Goal: Information Seeking & Learning: Learn about a topic

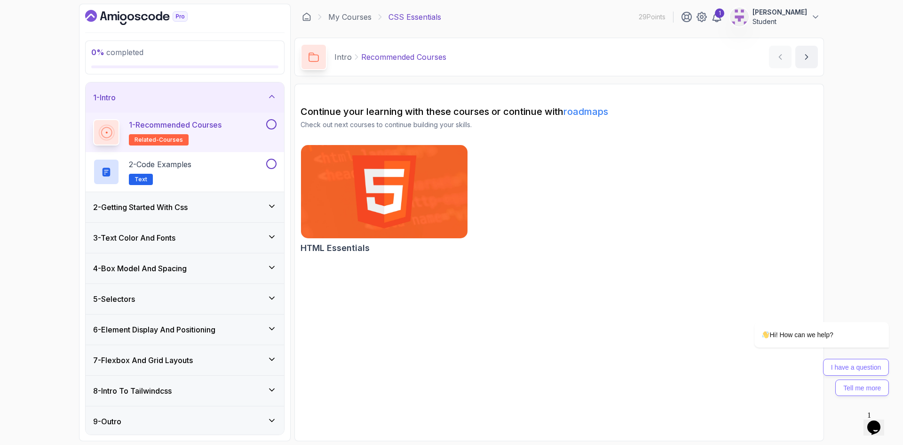
scroll to position [2, 0]
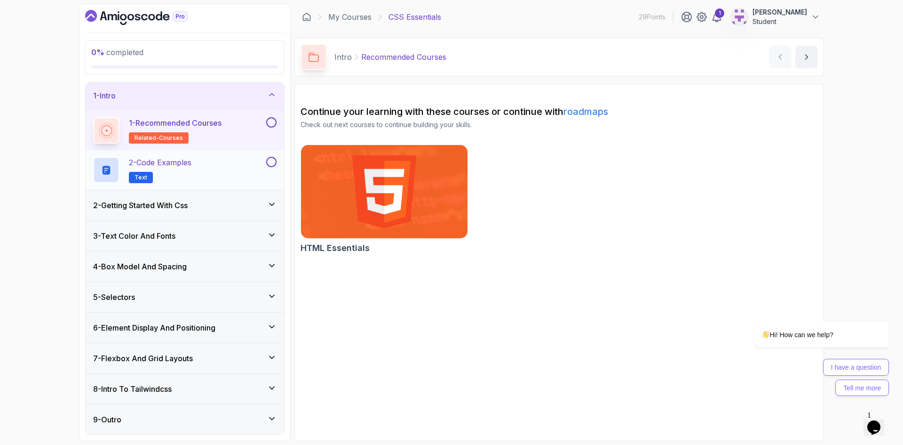
click at [166, 163] on p "2 - Code Examples" at bounding box center [160, 162] width 63 height 11
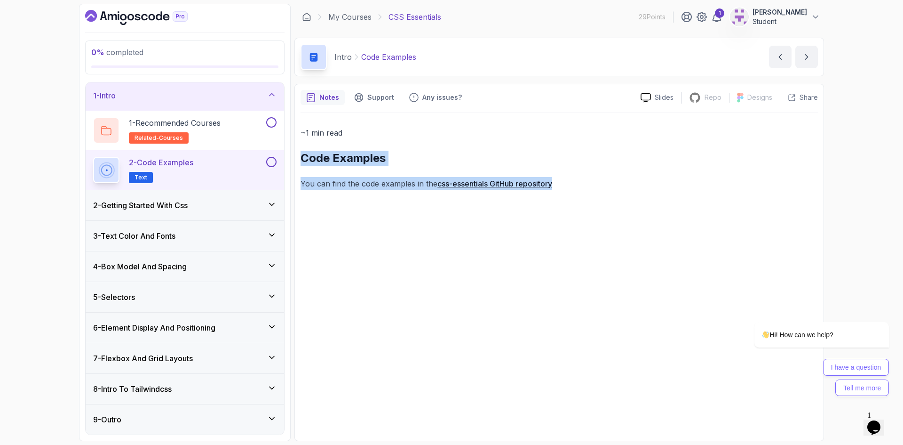
drag, startPoint x: 561, startPoint y: 186, endPoint x: 306, endPoint y: 154, distance: 256.5
click at [299, 151] on div "Notes Support Any issues? Slides Repo Repository not available Designs Design n…" at bounding box center [560, 262] width 530 height 357
copy div "Code Examples You can find the code examples in the css-essentials GitHub repos…"
drag, startPoint x: 515, startPoint y: 185, endPoint x: 503, endPoint y: 166, distance: 22.4
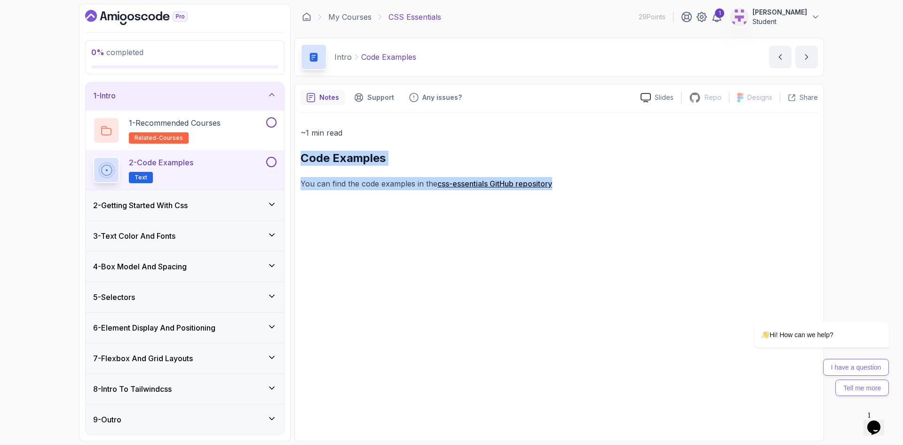
click at [515, 185] on link "css-essentials GitHub repository" at bounding box center [495, 183] width 115 height 9
click at [419, 176] on div "~1 min read Code Examples You can find the code examples in the css-essentials …" at bounding box center [560, 158] width 518 height 64
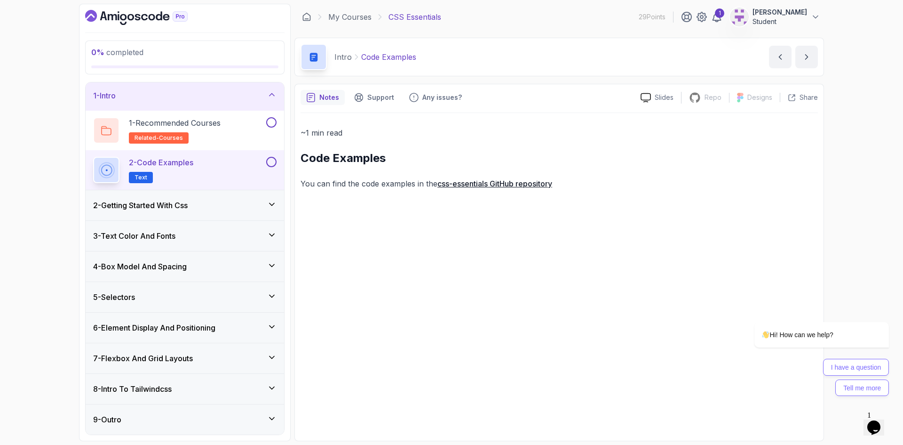
click at [497, 185] on link "css-essentials GitHub repository" at bounding box center [495, 183] width 115 height 9
click at [154, 211] on h3 "2 - Getting Started With Css" at bounding box center [140, 206] width 95 height 11
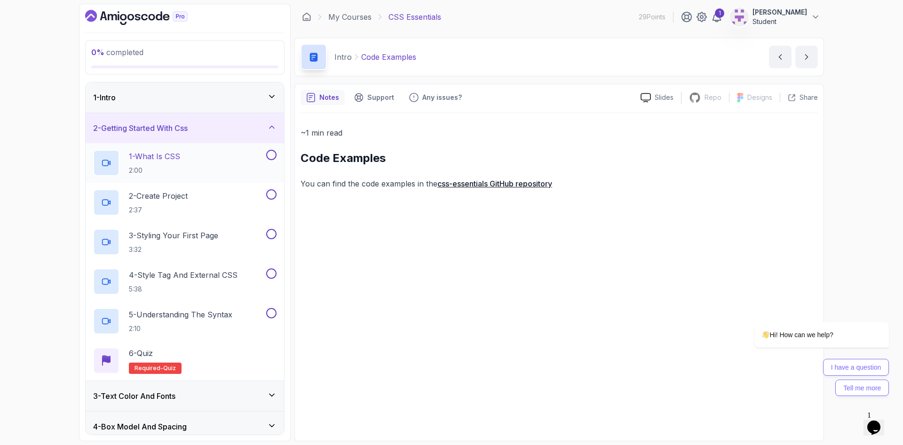
click at [159, 166] on p "2:00" at bounding box center [154, 170] width 51 height 9
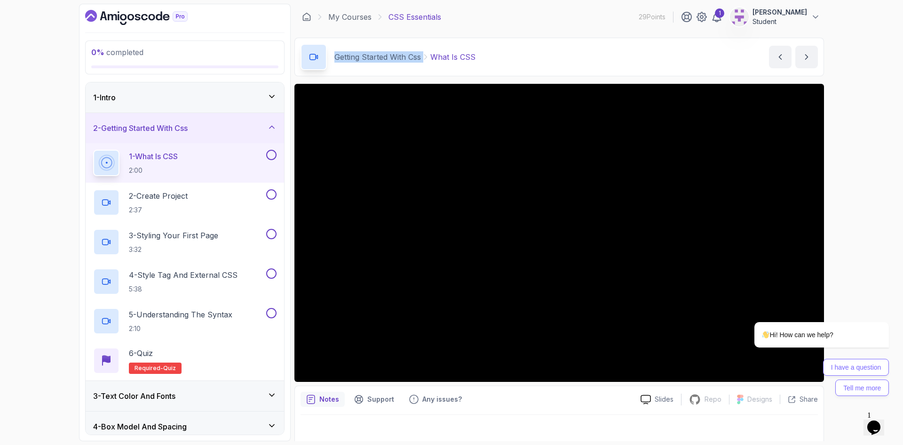
drag, startPoint x: 332, startPoint y: 57, endPoint x: 422, endPoint y: 57, distance: 89.9
click at [422, 57] on div "Getting Started With Css What Is CSS" at bounding box center [388, 57] width 175 height 26
click at [156, 199] on p "2 - Create Project" at bounding box center [158, 195] width 59 height 11
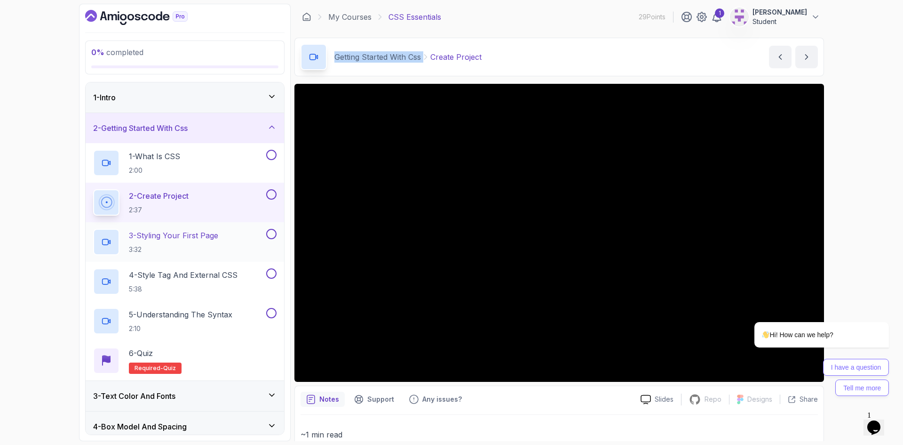
click at [168, 241] on h2 "3 - Styling Your First Page 3:32" at bounding box center [173, 242] width 89 height 24
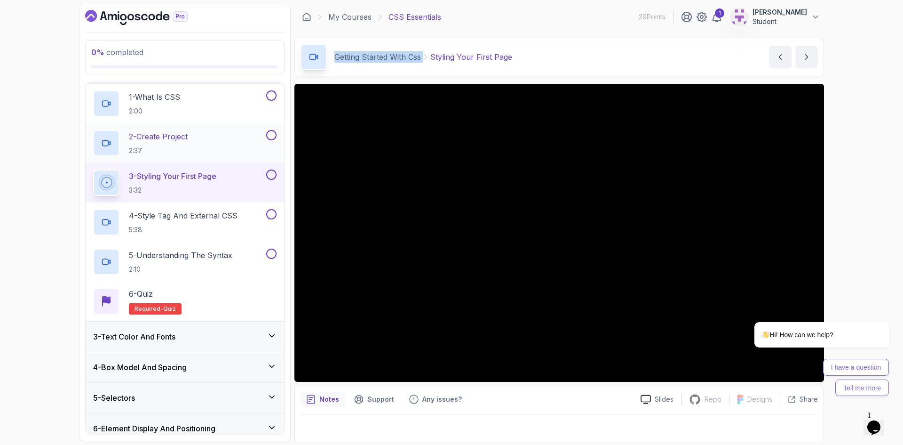
scroll to position [94, 0]
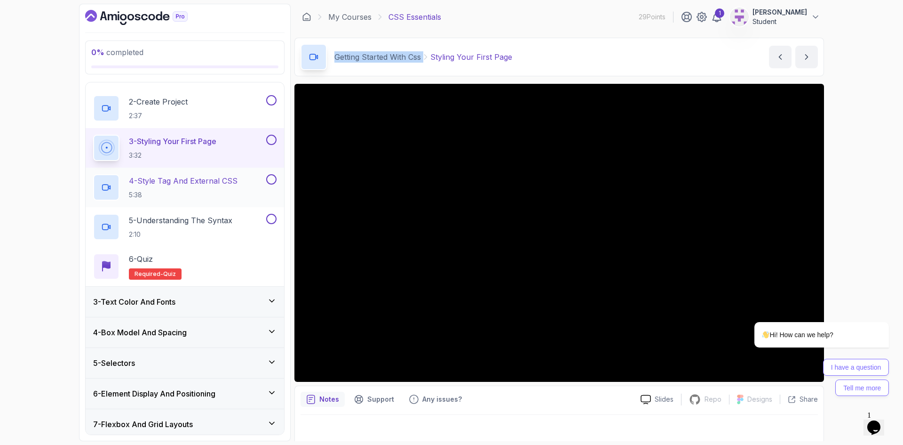
click at [143, 180] on p "4 - Style Tag And External CSS" at bounding box center [183, 180] width 109 height 11
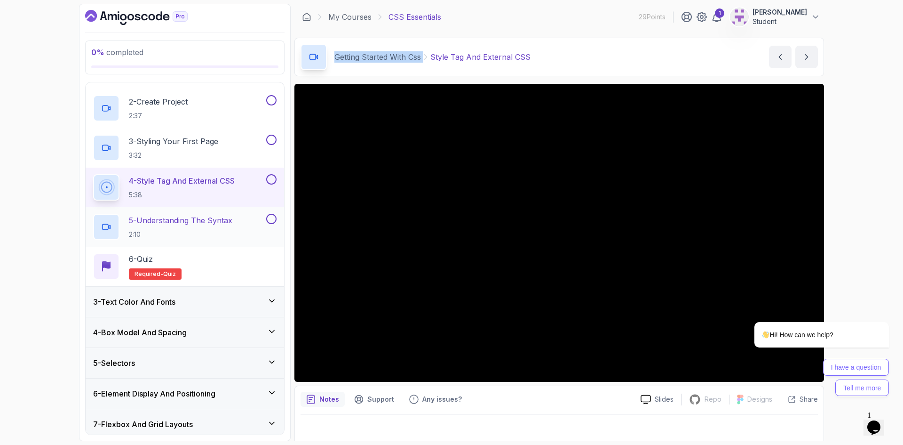
click at [173, 227] on h2 "5 - Understanding The Syntax 2:10" at bounding box center [181, 227] width 104 height 24
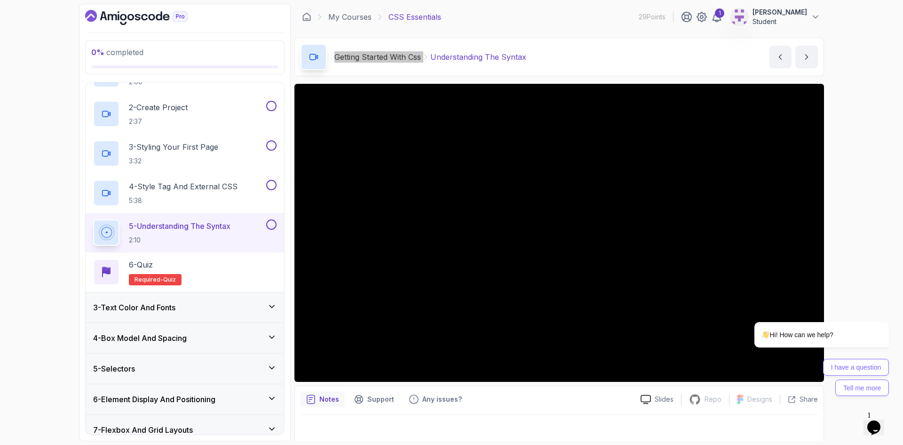
scroll to position [94, 0]
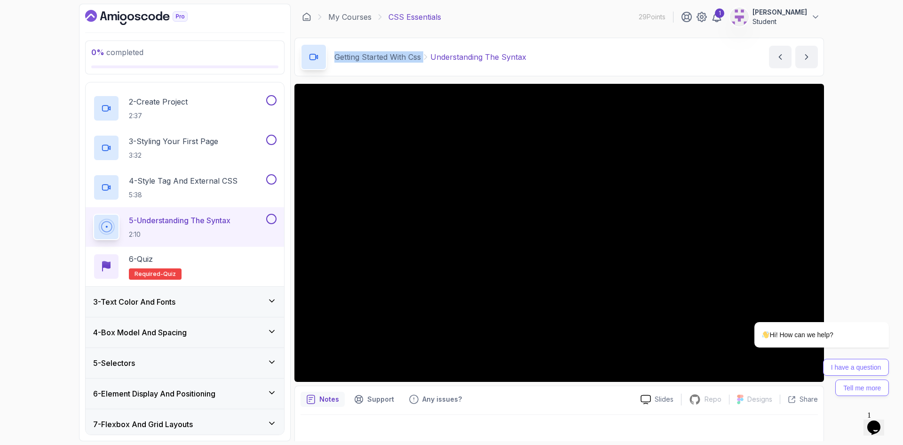
click at [154, 304] on h3 "3 - Text Color And Fonts" at bounding box center [134, 301] width 82 height 11
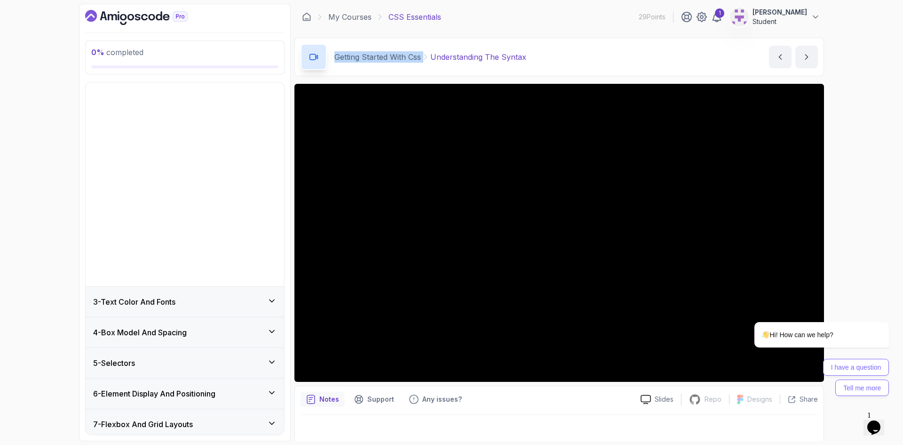
scroll to position [0, 0]
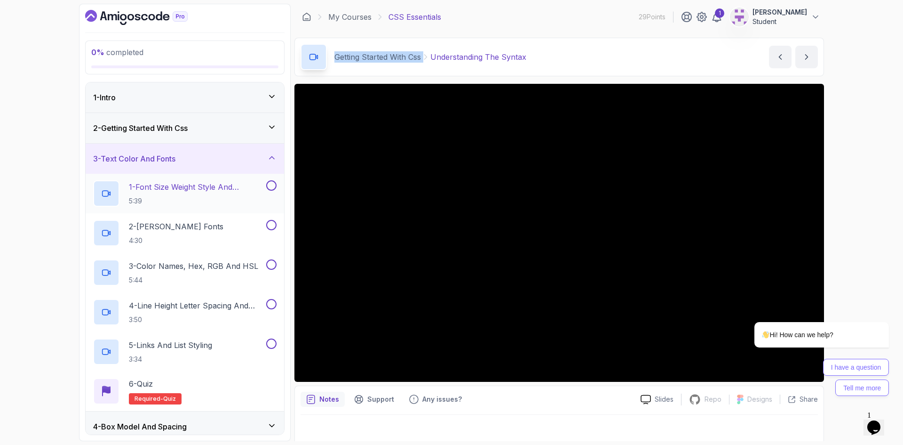
click at [190, 190] on p "1 - Font Size Weight Style And Transform" at bounding box center [197, 186] width 136 height 11
drag, startPoint x: 166, startPoint y: 228, endPoint x: 164, endPoint y: 224, distance: 5.3
click at [166, 228] on p "2 - Googe Fonts" at bounding box center [176, 226] width 95 height 11
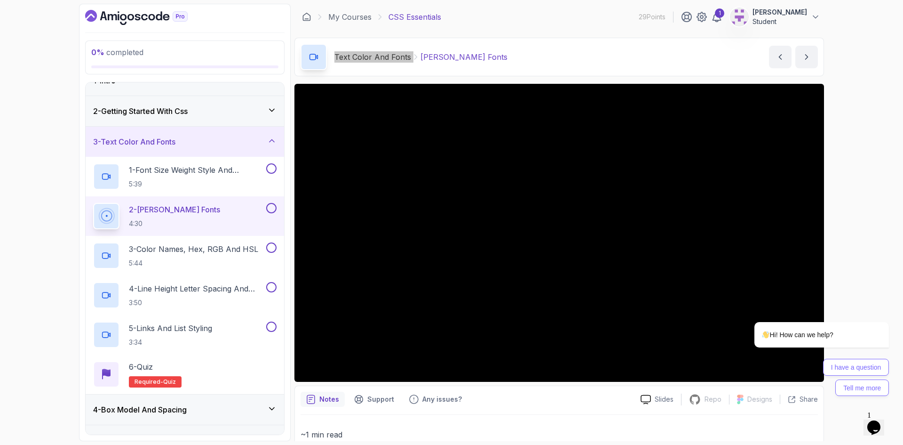
scroll to position [47, 0]
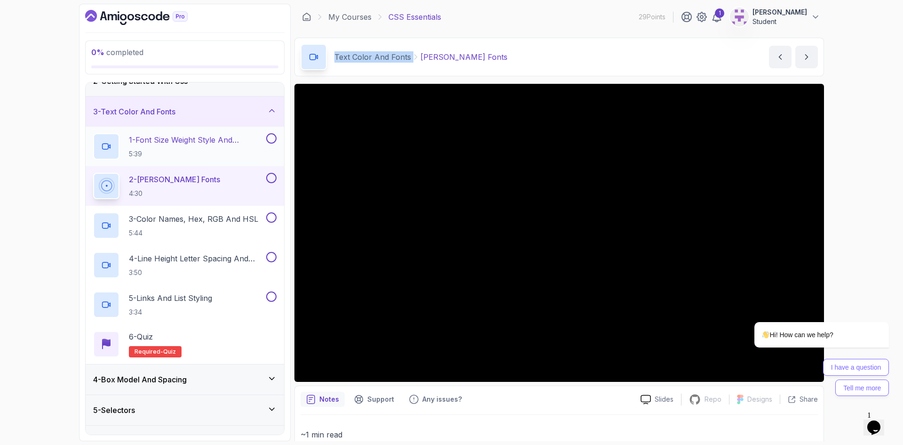
drag, startPoint x: 166, startPoint y: 220, endPoint x: 167, endPoint y: 161, distance: 59.3
click at [166, 220] on p "3 - Color Names, Hex, RGB and HSL" at bounding box center [193, 218] width 129 height 11
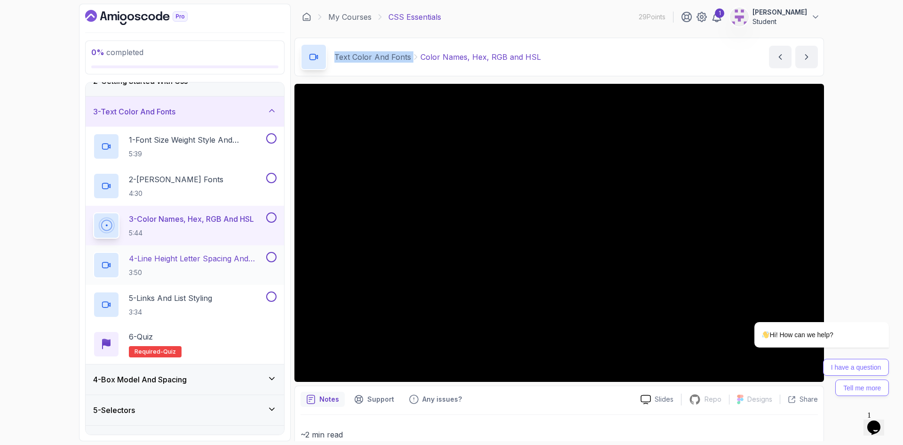
click at [144, 260] on p "4 - Line Height Letter Spacing And Text Alignment" at bounding box center [197, 258] width 136 height 11
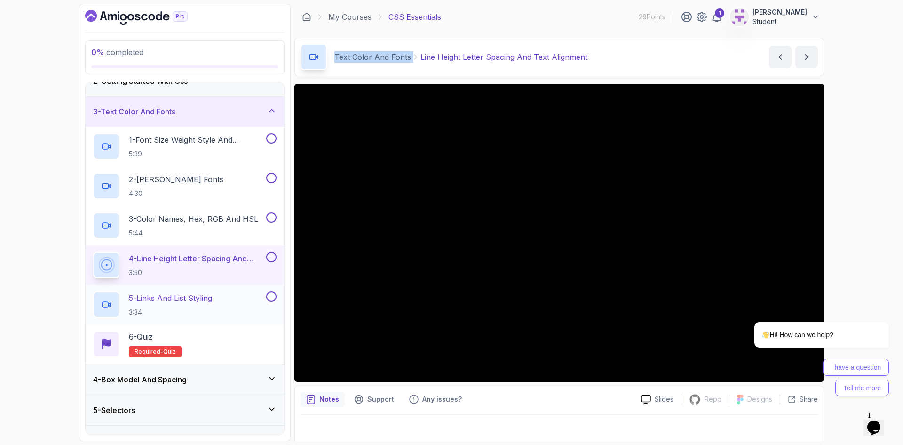
drag, startPoint x: 185, startPoint y: 303, endPoint x: 181, endPoint y: 307, distance: 5.7
click at [185, 303] on h2 "5 - Links And List Styling 3:34" at bounding box center [170, 304] width 83 height 24
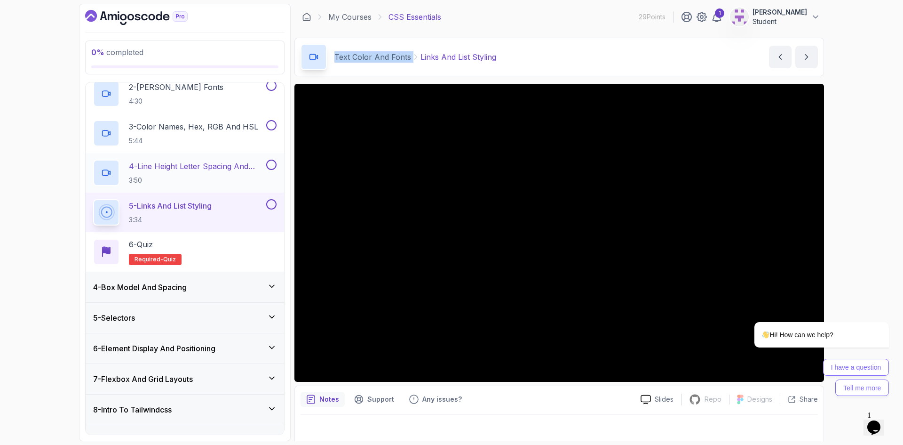
scroll to position [160, 0]
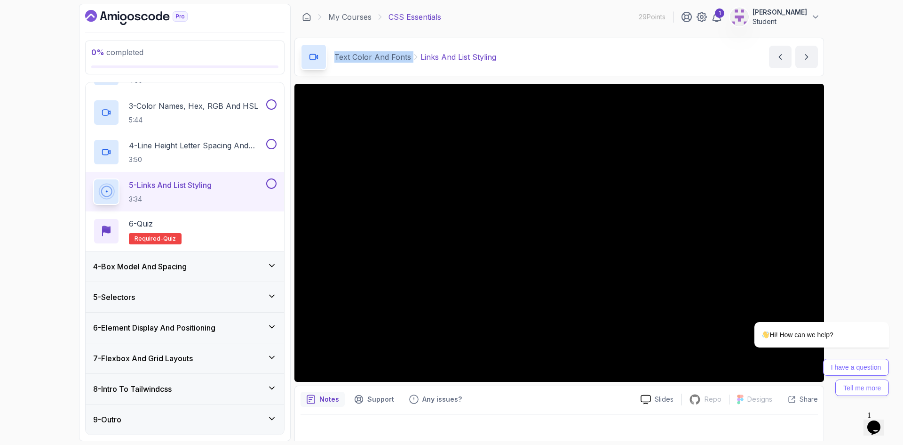
click at [148, 267] on h3 "4 - Box Model And Spacing" at bounding box center [140, 266] width 94 height 11
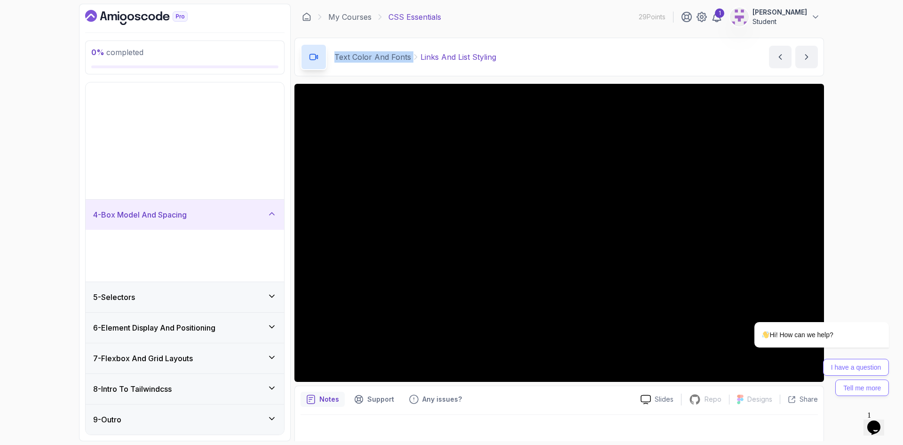
scroll to position [0, 0]
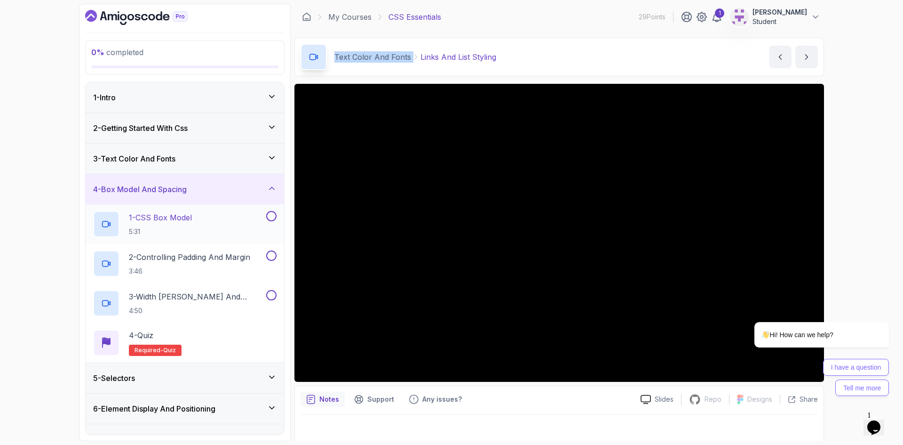
click at [157, 222] on p "1 - CSS Box Model" at bounding box center [160, 217] width 63 height 11
drag, startPoint x: 184, startPoint y: 253, endPoint x: 182, endPoint y: 214, distance: 39.1
click at [184, 253] on p "2 - Controlling Padding And Margin" at bounding box center [189, 256] width 121 height 11
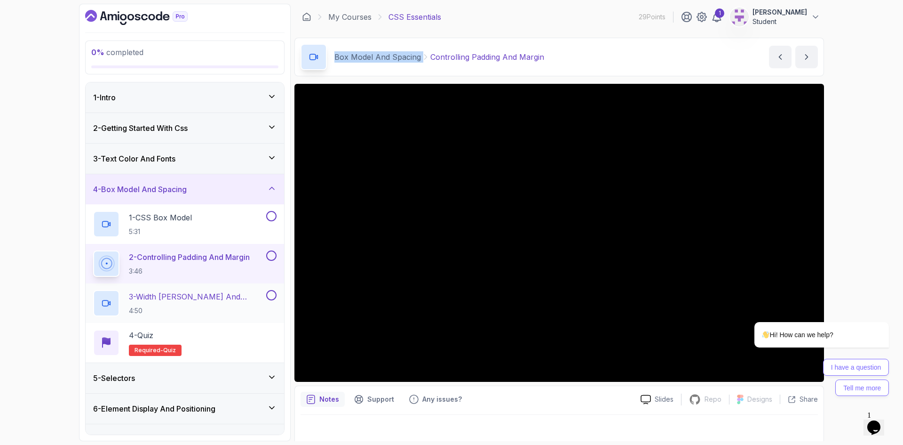
click at [148, 297] on p "3 - Width Max Width And Height" at bounding box center [197, 296] width 136 height 11
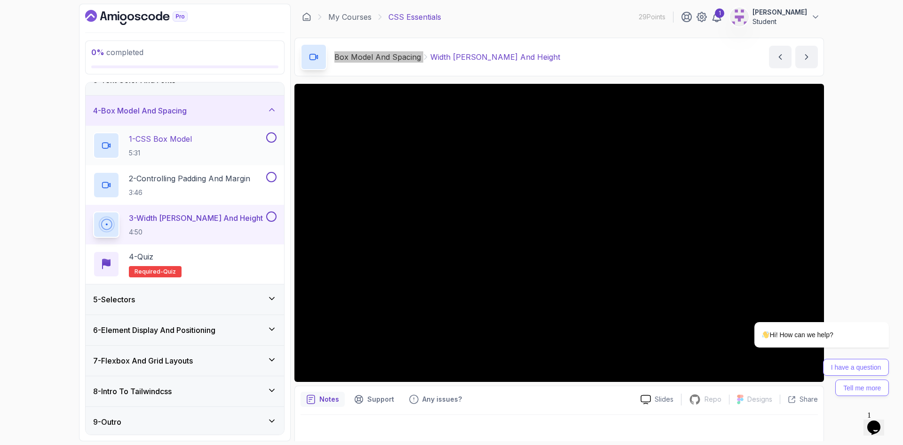
scroll to position [81, 0]
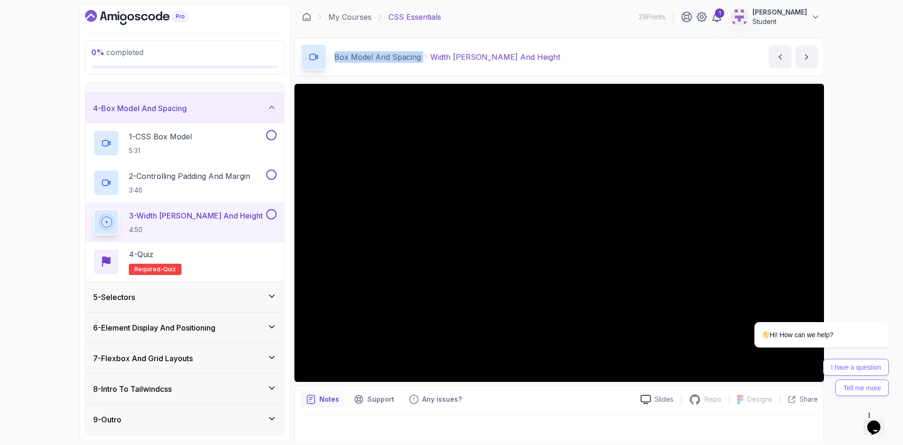
click at [131, 299] on h3 "5 - Selectors" at bounding box center [114, 296] width 42 height 11
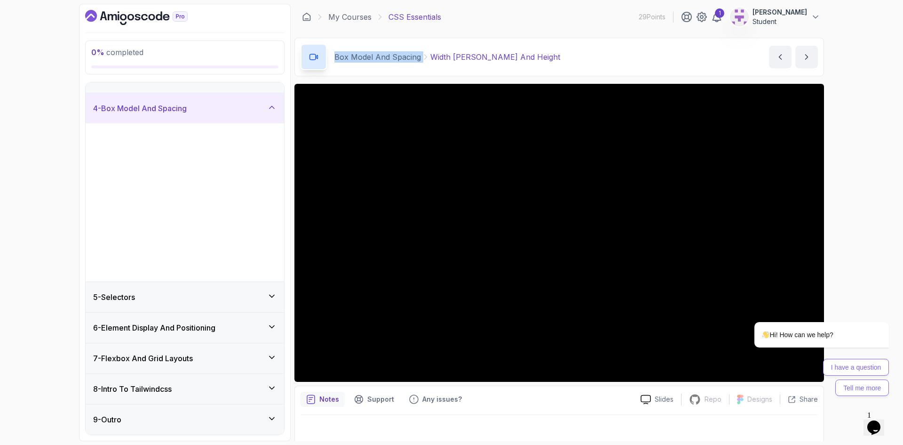
scroll to position [0, 0]
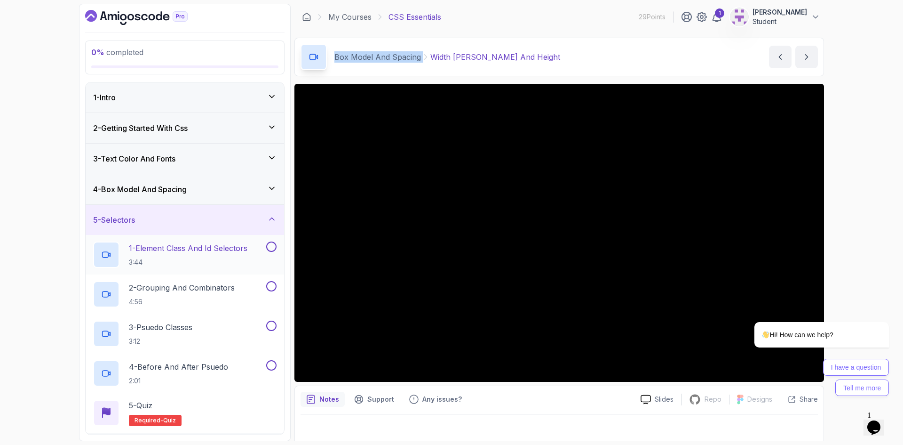
click at [169, 256] on h2 "1 - Element Class And Id Selectors 3:44" at bounding box center [188, 254] width 119 height 24
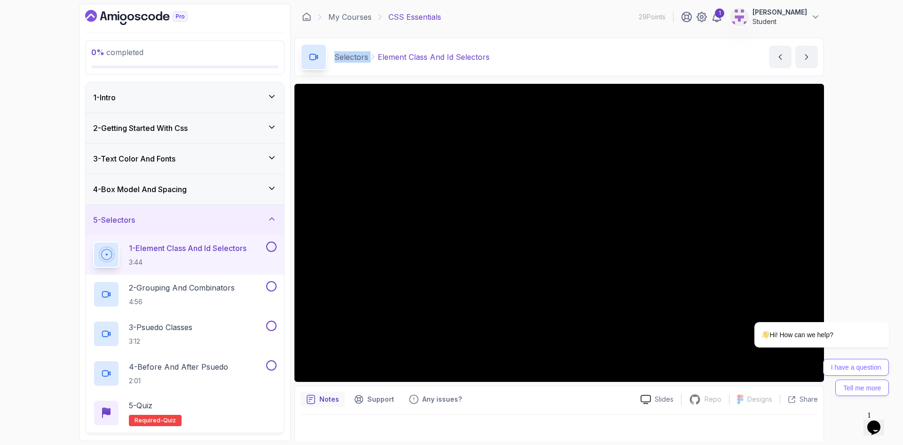
drag, startPoint x: 167, startPoint y: 289, endPoint x: 135, endPoint y: 197, distance: 98.1
click at [167, 288] on p "2 - Grouping And Combinators" at bounding box center [182, 287] width 106 height 11
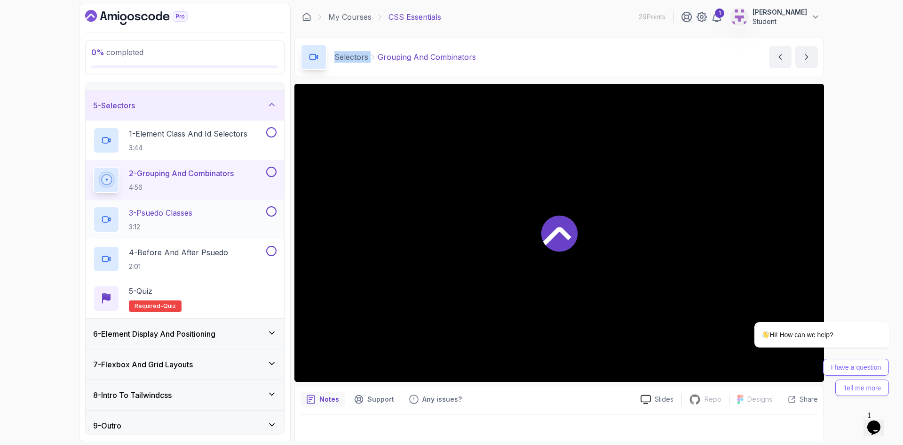
scroll to position [120, 0]
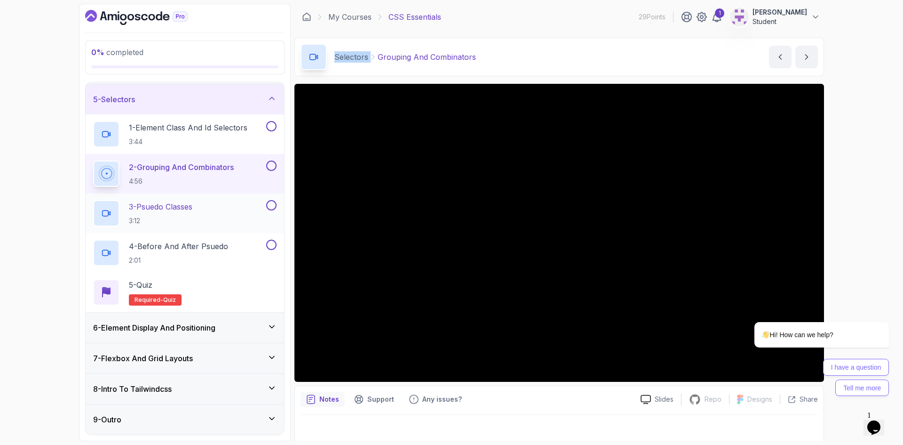
click at [183, 212] on p "3 - Psuedo Classes" at bounding box center [161, 206] width 64 height 11
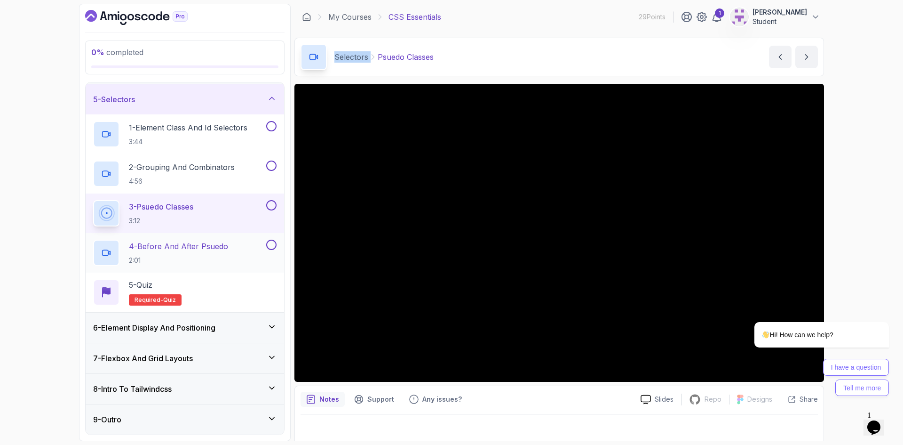
click at [226, 248] on p "4 - Before And After Psuedo" at bounding box center [178, 245] width 99 height 11
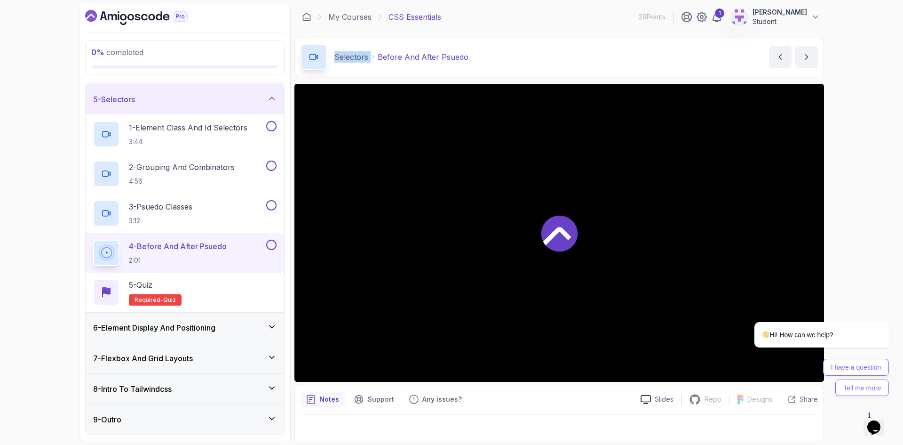
click at [174, 248] on p "4 - Before And After Psuedo" at bounding box center [178, 245] width 98 height 11
drag, startPoint x: 161, startPoint y: 329, endPoint x: 169, endPoint y: 338, distance: 12.7
click at [161, 329] on h3 "6 - Element Display And Positioning" at bounding box center [154, 327] width 122 height 11
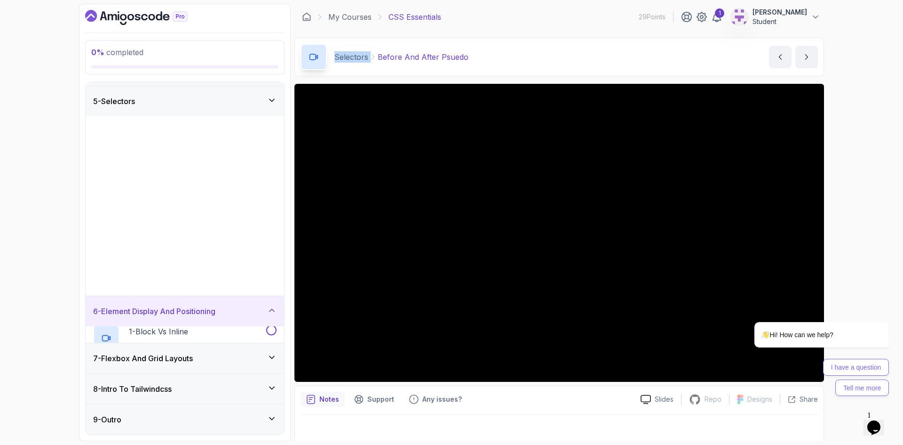
scroll to position [0, 0]
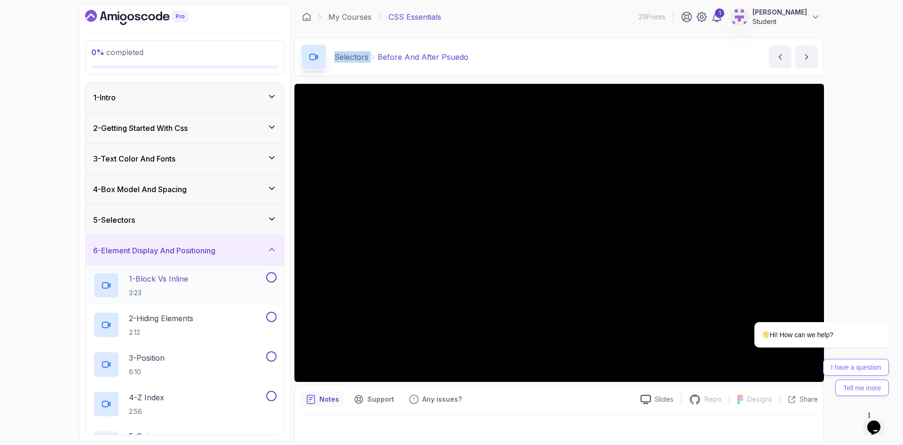
click at [163, 277] on p "1 - Block Vs Inline" at bounding box center [158, 278] width 59 height 11
click at [254, 213] on div "5 - Selectors" at bounding box center [185, 220] width 199 height 30
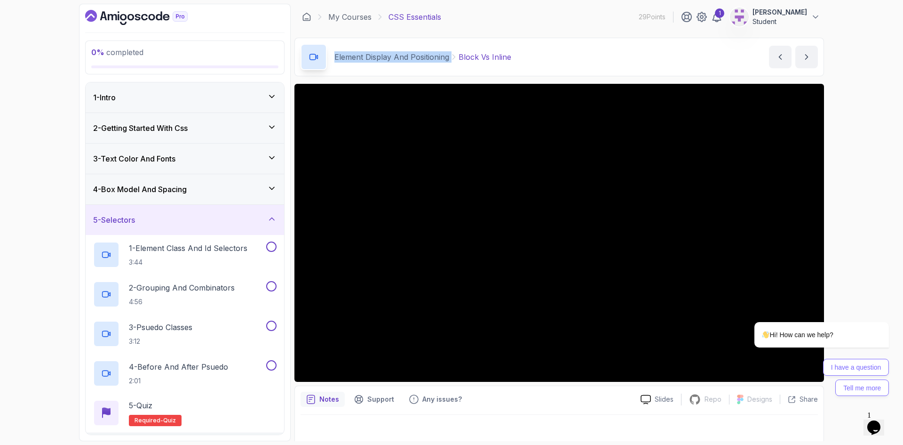
click at [252, 219] on div "5 - Selectors" at bounding box center [185, 219] width 184 height 11
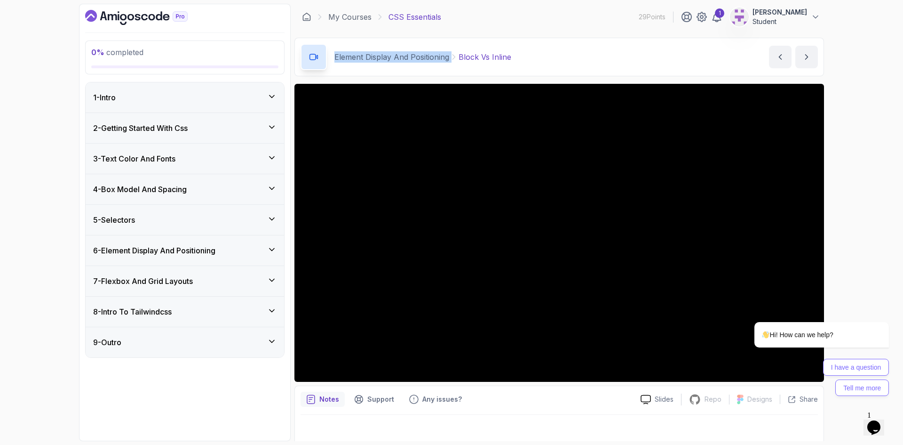
click at [243, 255] on div "6 - Element Display And Positioning" at bounding box center [185, 250] width 184 height 11
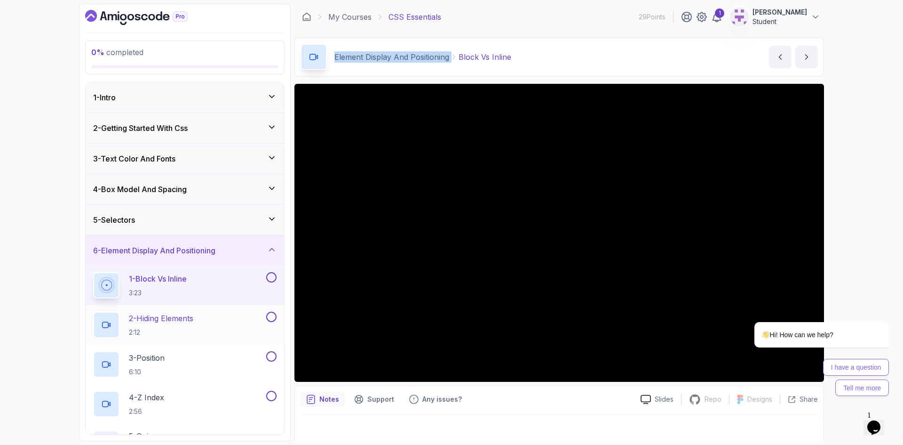
click at [158, 319] on p "2 - Hiding Elements" at bounding box center [161, 317] width 64 height 11
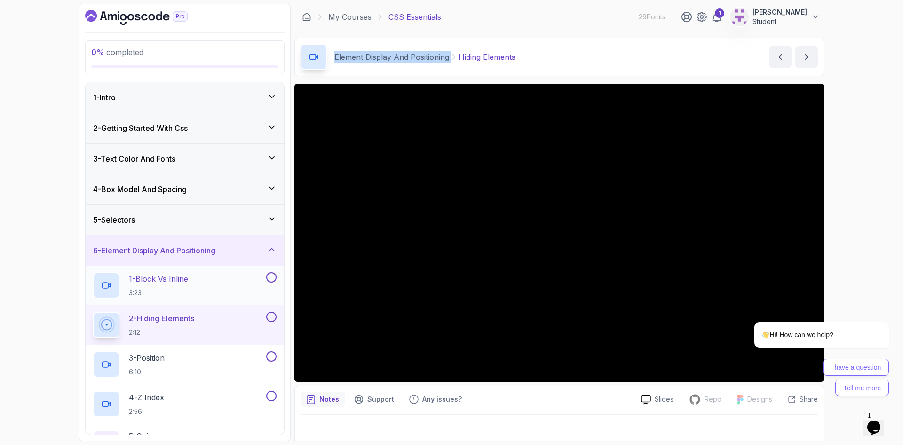
drag, startPoint x: 160, startPoint y: 358, endPoint x: 176, endPoint y: 293, distance: 67.1
click at [160, 358] on p "3 - Position" at bounding box center [147, 357] width 36 height 11
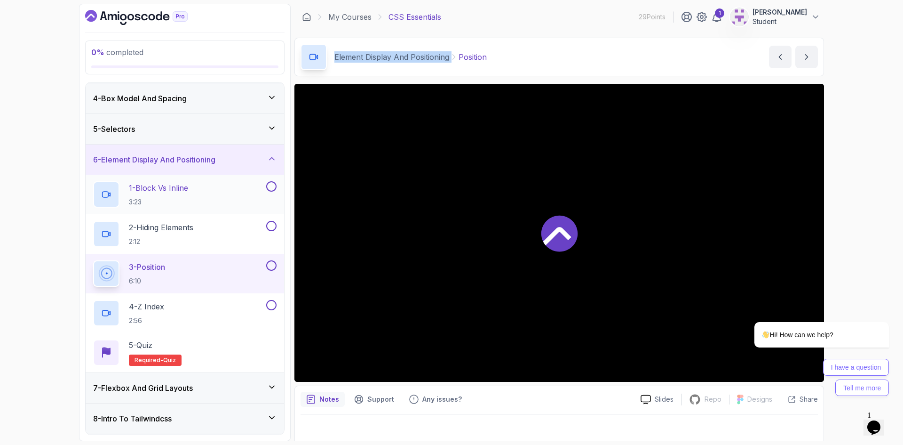
scroll to position [94, 0]
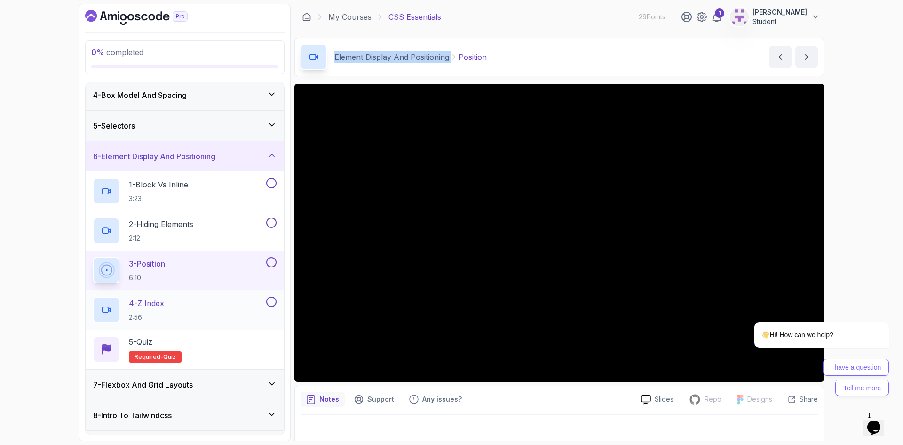
click at [142, 307] on p "4 - Z Index" at bounding box center [146, 302] width 35 height 11
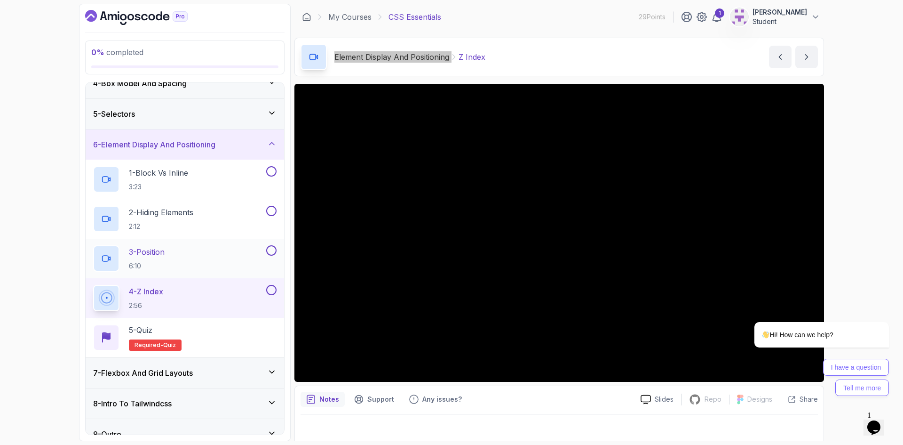
scroll to position [120, 0]
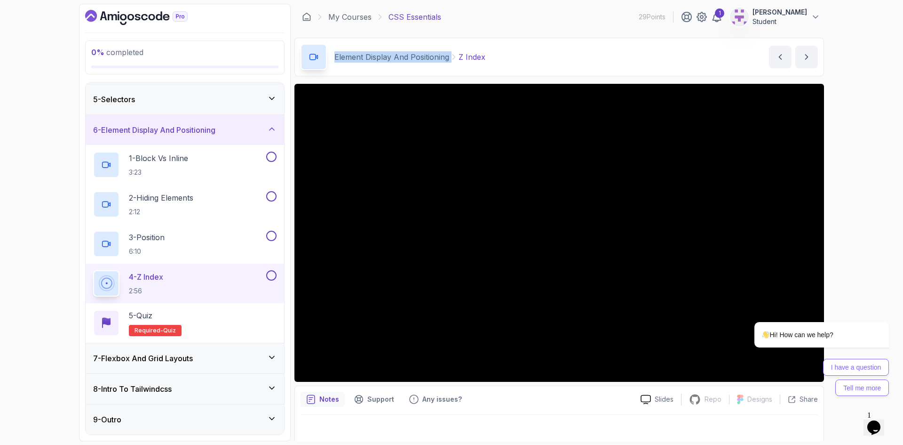
click at [179, 360] on h3 "7 - Flexbox And Grid Layouts" at bounding box center [143, 357] width 100 height 11
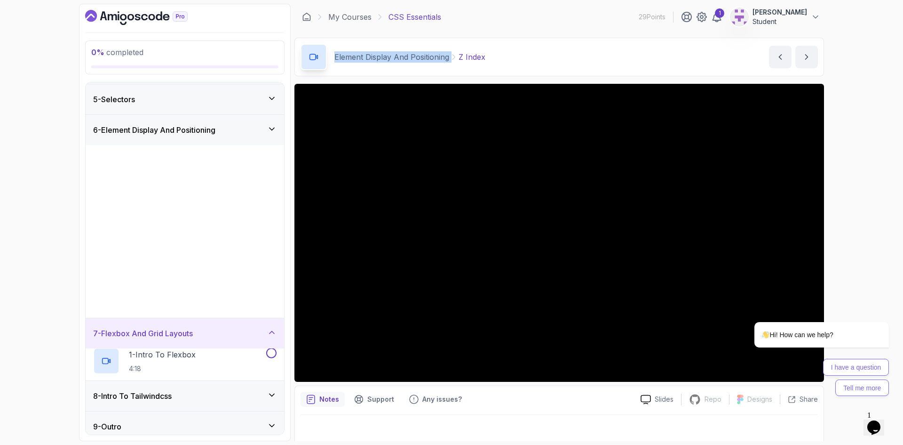
scroll to position [0, 0]
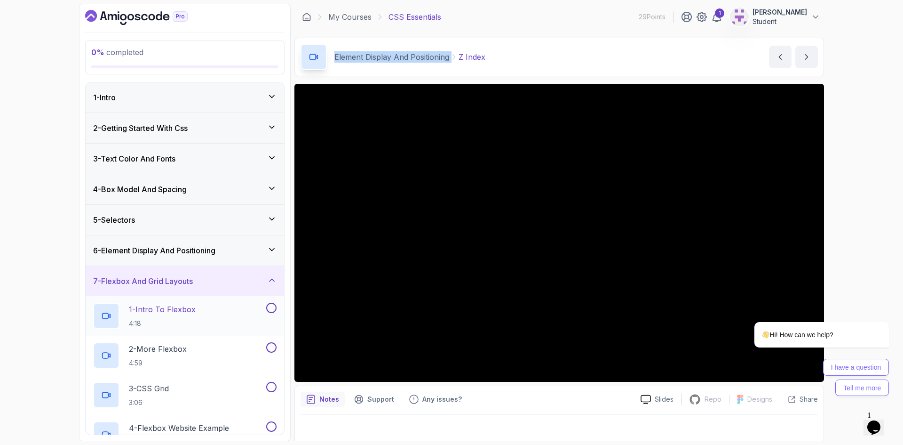
click at [173, 314] on p "1 - Intro To Flexbox" at bounding box center [162, 308] width 67 height 11
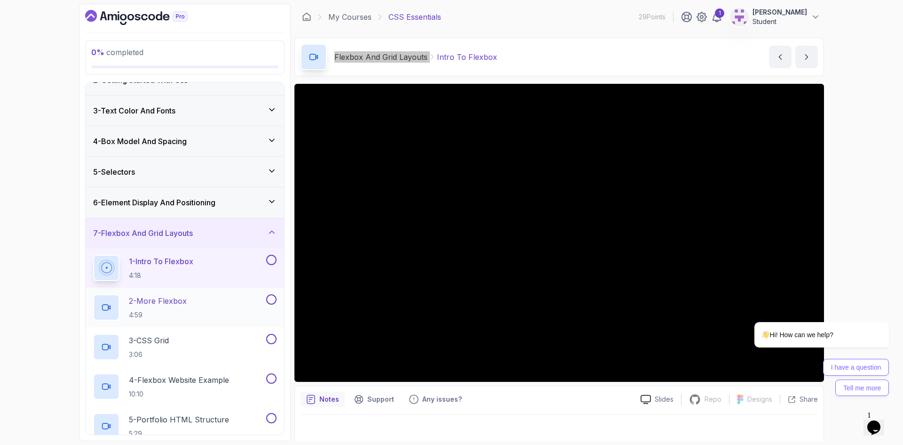
scroll to position [94, 0]
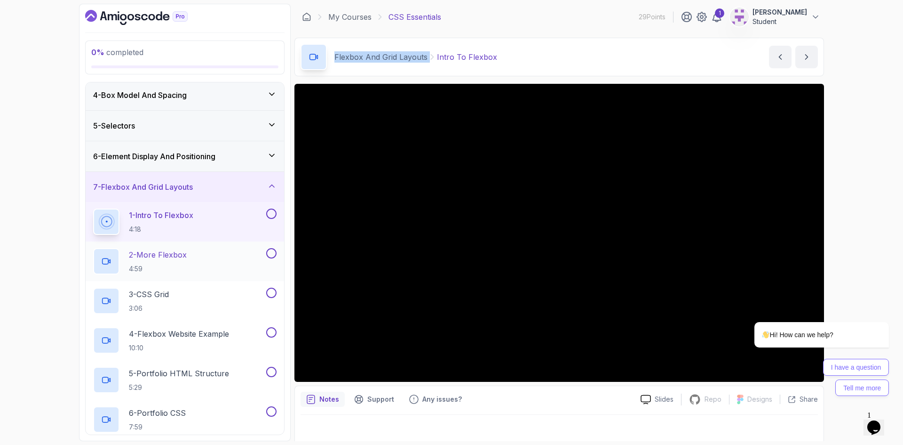
click at [170, 259] on p "2 - More Flexbox" at bounding box center [158, 254] width 58 height 11
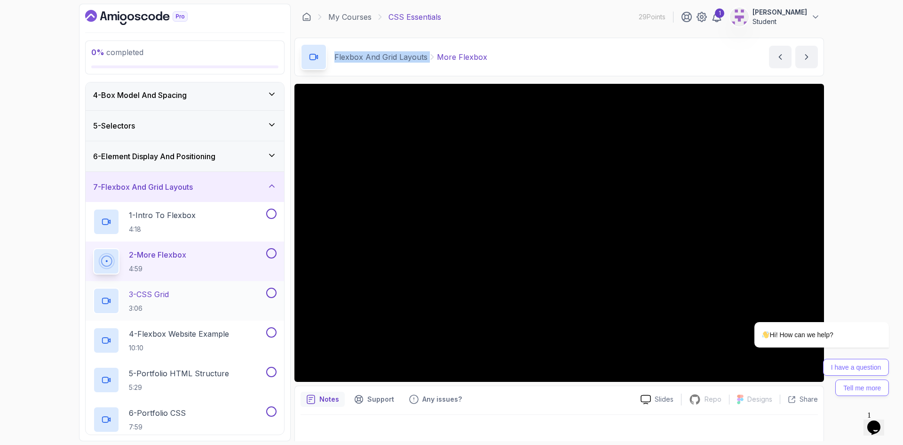
click at [168, 295] on p "3 - CSS Grid" at bounding box center [149, 293] width 40 height 11
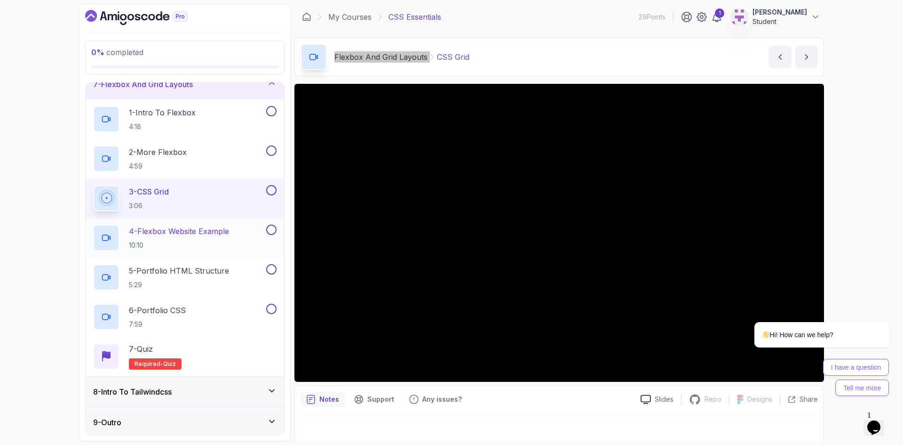
scroll to position [200, 0]
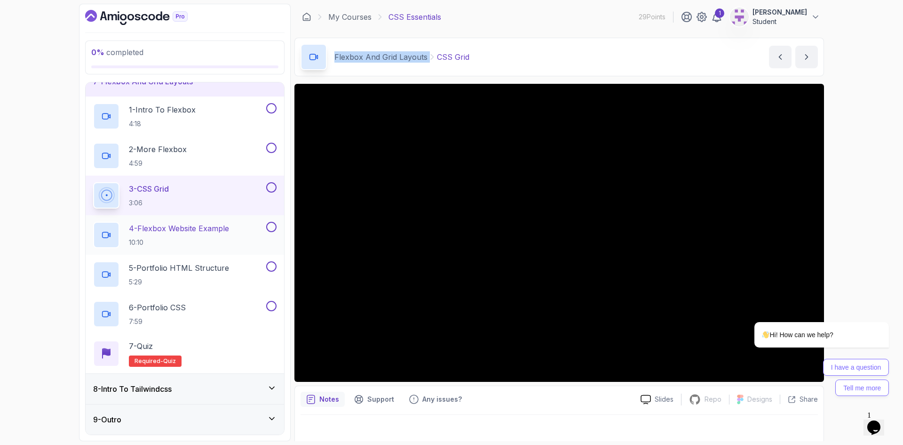
click at [152, 228] on p "4 - Flexbox Website Example" at bounding box center [179, 228] width 100 height 11
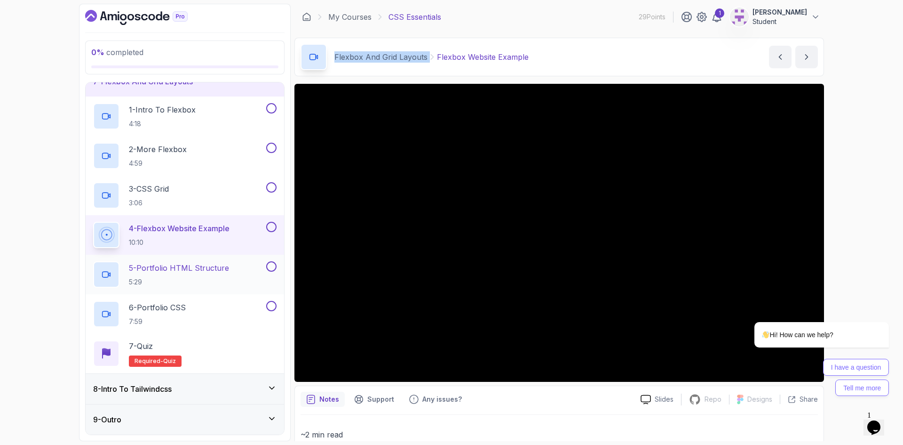
drag, startPoint x: 162, startPoint y: 264, endPoint x: 156, endPoint y: 258, distance: 9.0
click at [162, 264] on p "5 - Portfolio HTML Structure" at bounding box center [179, 267] width 100 height 11
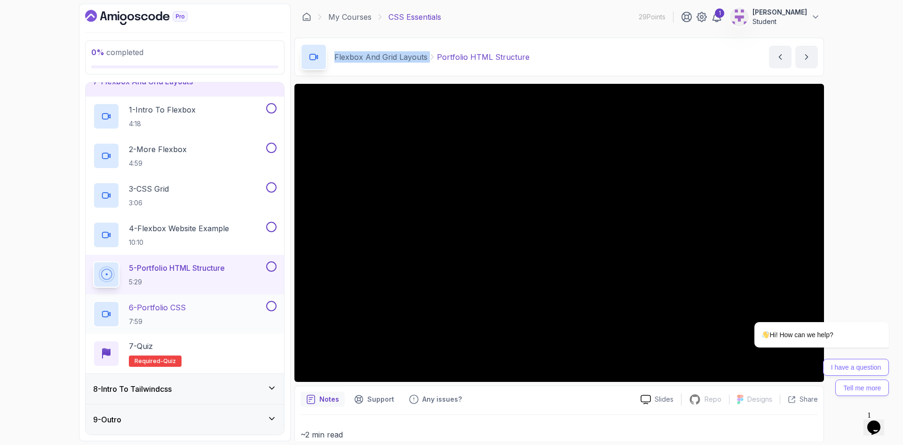
click at [175, 310] on p "6 - Portfolio CSS" at bounding box center [157, 307] width 57 height 11
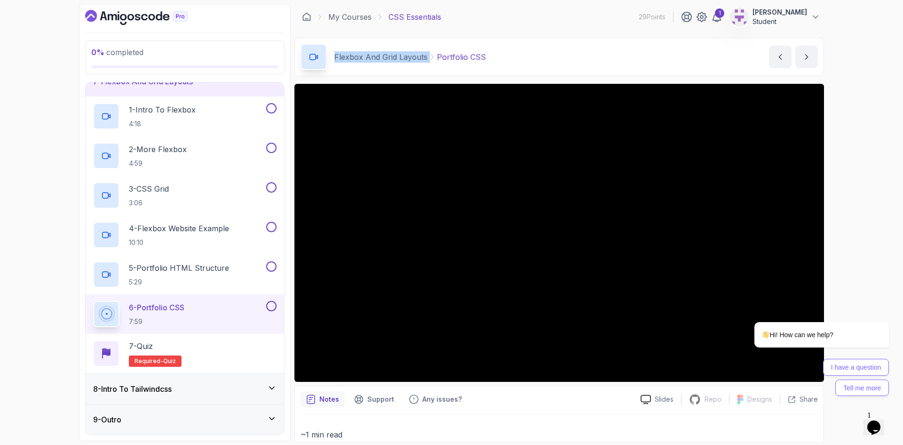
click at [161, 391] on h3 "8 - Intro To Tailwindcss" at bounding box center [132, 388] width 79 height 11
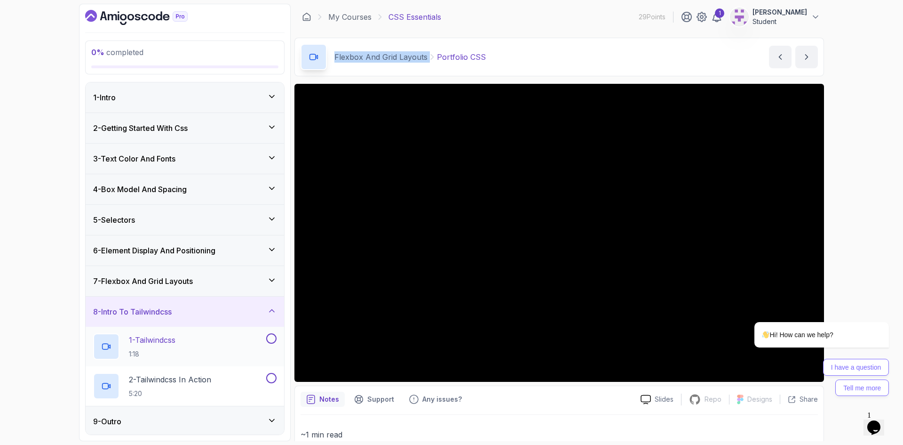
click at [148, 337] on p "1 - Tailwindcss" at bounding box center [152, 339] width 47 height 11
click at [256, 278] on div "7 - Flexbox And Grid Layouts" at bounding box center [185, 280] width 184 height 11
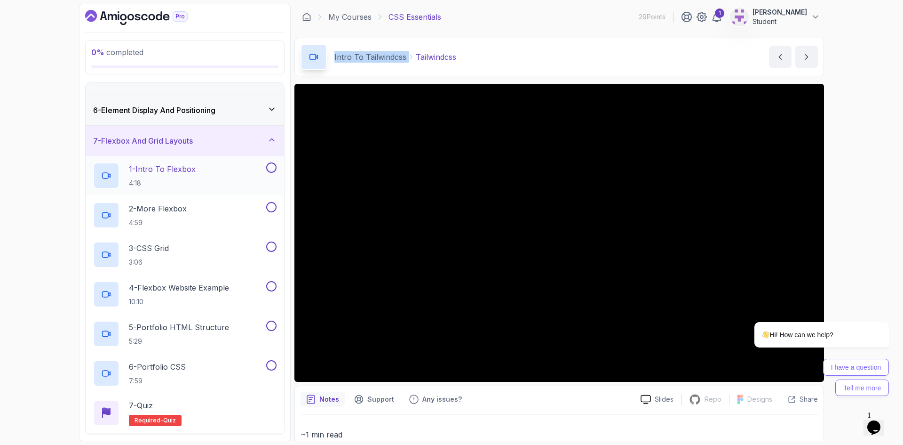
scroll to position [141, 0]
click at [270, 138] on icon at bounding box center [271, 138] width 9 height 9
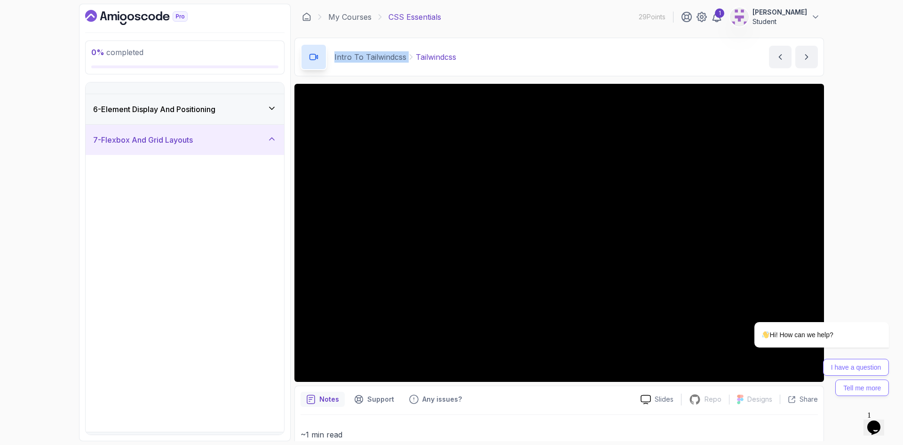
scroll to position [0, 0]
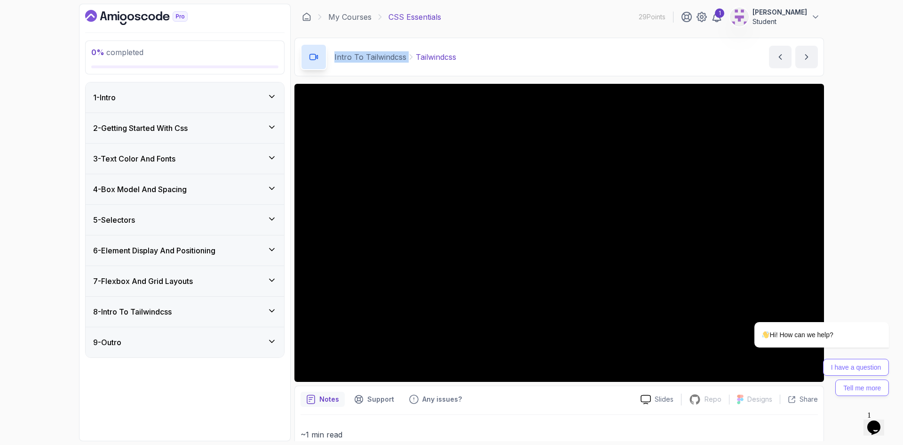
click at [210, 309] on div "8 - Intro To Tailwindcss" at bounding box center [185, 311] width 184 height 11
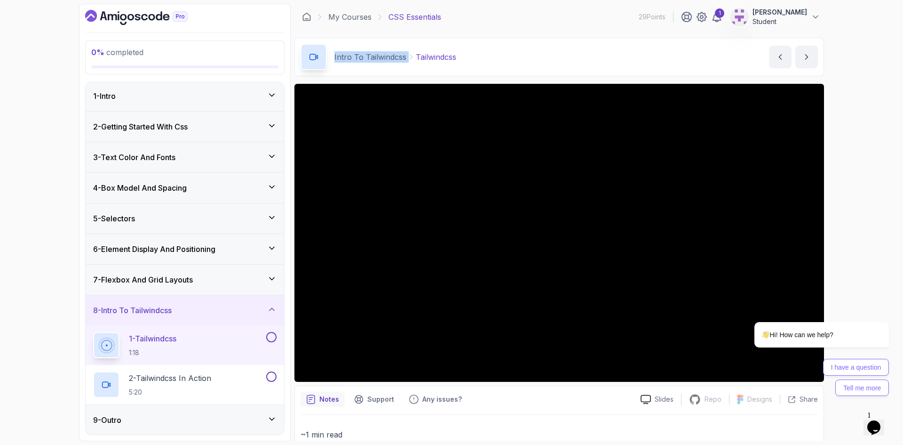
scroll to position [2, 0]
click at [191, 372] on p "2 - Tailwindcss In Action" at bounding box center [170, 377] width 82 height 11
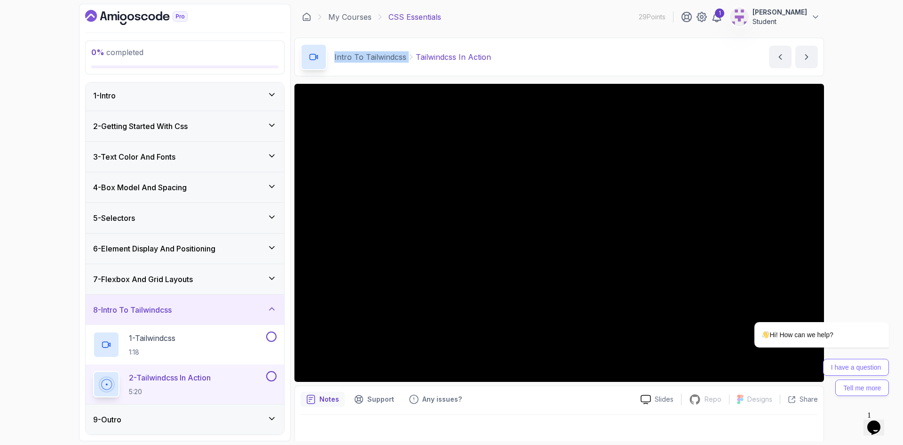
click at [135, 419] on div "9 - Outro" at bounding box center [185, 419] width 184 height 11
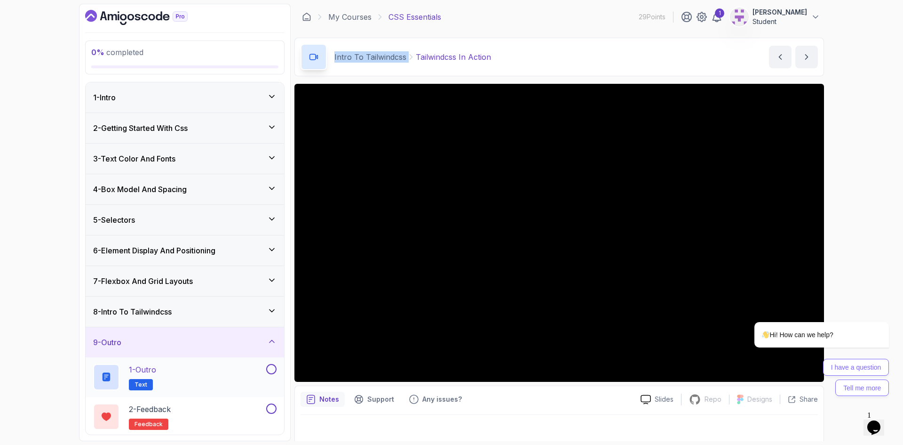
click at [162, 370] on div "1 - Outro Text" at bounding box center [178, 377] width 171 height 26
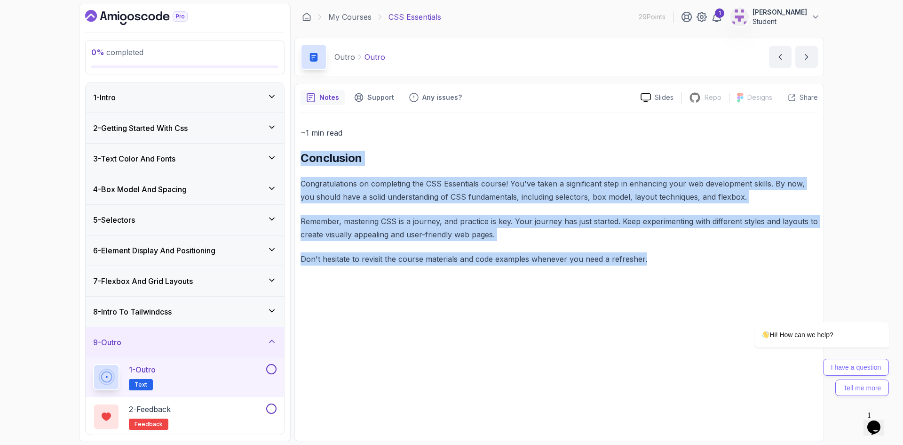
drag, startPoint x: 669, startPoint y: 261, endPoint x: 299, endPoint y: 160, distance: 383.1
click at [299, 160] on div "Notes Support Any issues? Slides Repo Repository not available Designs Design n…" at bounding box center [560, 262] width 530 height 357
copy div "Conclusion Congratulations on completing the CSS Essentials course! You've take…"
click at [355, 15] on link "My Courses" at bounding box center [349, 16] width 43 height 11
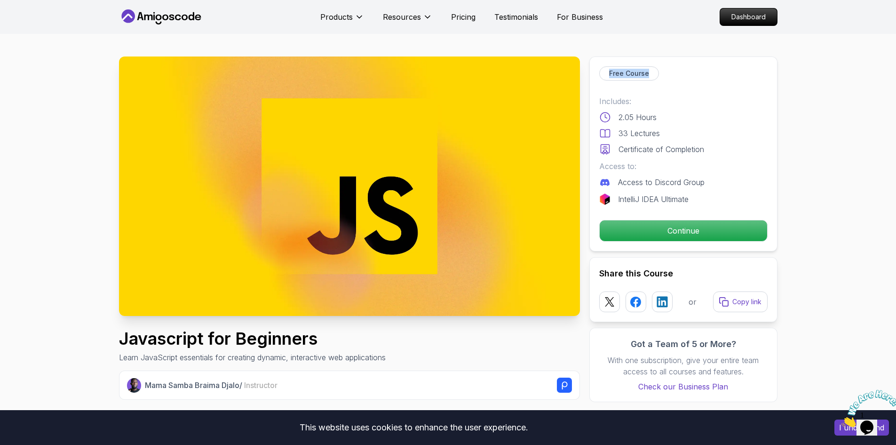
drag, startPoint x: 609, startPoint y: 72, endPoint x: 646, endPoint y: 72, distance: 37.2
click at [646, 72] on p "Free Course" at bounding box center [629, 73] width 40 height 9
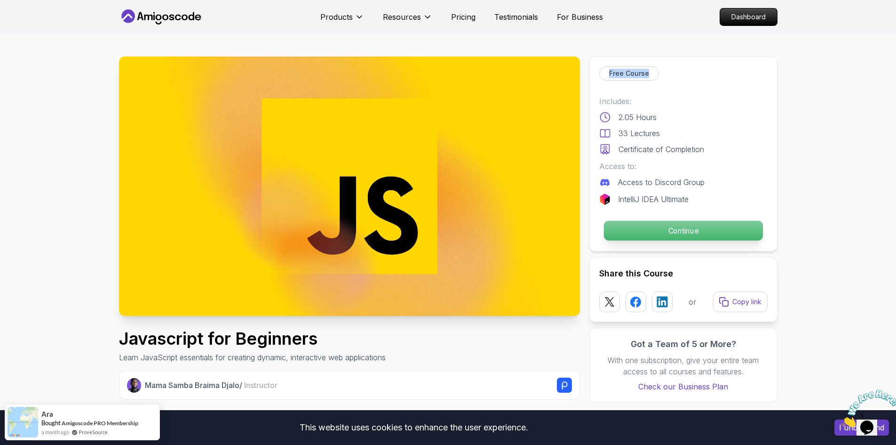
click at [659, 227] on p "Continue" at bounding box center [683, 231] width 159 height 20
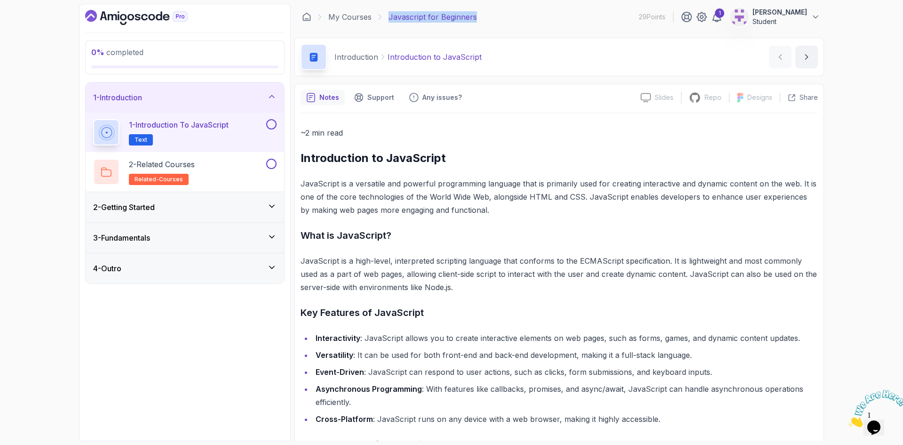
drag, startPoint x: 484, startPoint y: 16, endPoint x: 390, endPoint y: 18, distance: 93.7
click at [390, 18] on div "My Courses Javascript for Beginners 29 Points 1 abdellah Student" at bounding box center [560, 17] width 530 height 26
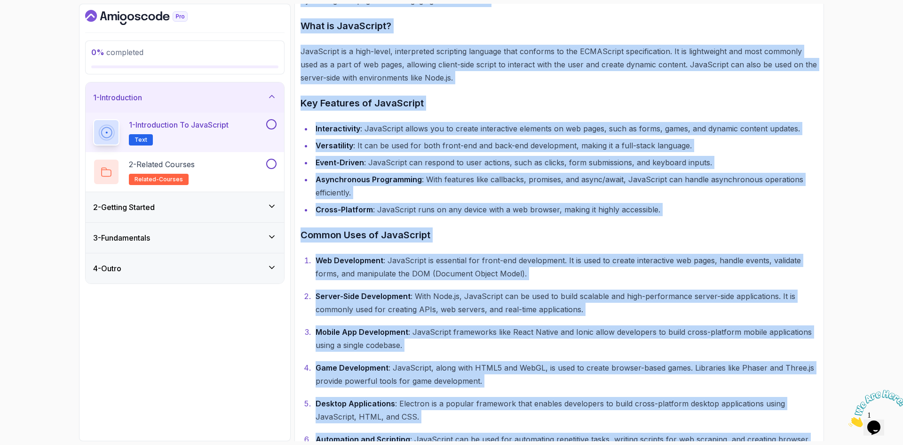
scroll to position [256, 0]
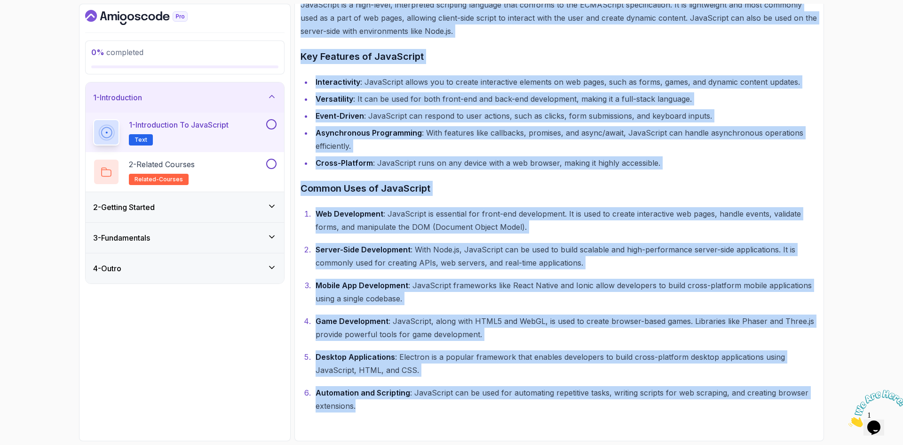
drag, startPoint x: 301, startPoint y: 156, endPoint x: 645, endPoint y: 415, distance: 431.1
click at [645, 415] on div "~2 min read Introduction to JavaScript JavaScript is a versatile and powerful p…" at bounding box center [560, 146] width 518 height 578
click at [149, 211] on h3 "2 - Getting Started" at bounding box center [124, 206] width 62 height 11
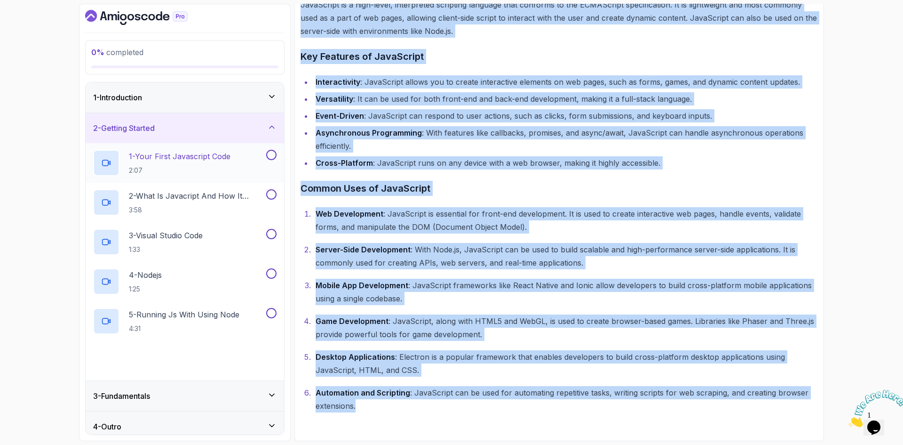
click at [184, 168] on p "2:07" at bounding box center [180, 170] width 102 height 9
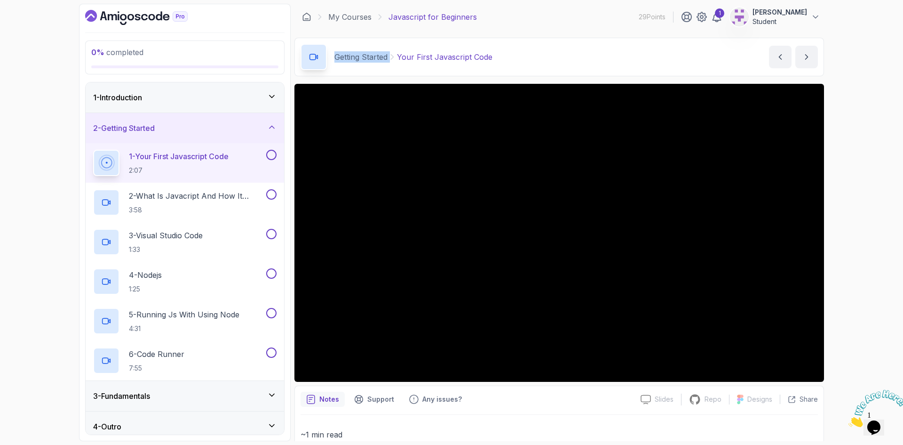
drag, startPoint x: 332, startPoint y: 58, endPoint x: 390, endPoint y: 57, distance: 57.9
click at [390, 57] on div "Getting Started Your First Javascript Code" at bounding box center [397, 57] width 192 height 26
click at [216, 218] on div "2 - What Is Javacript And How It Works 3:58" at bounding box center [185, 203] width 199 height 40
click at [202, 208] on p "3:58" at bounding box center [197, 209] width 136 height 9
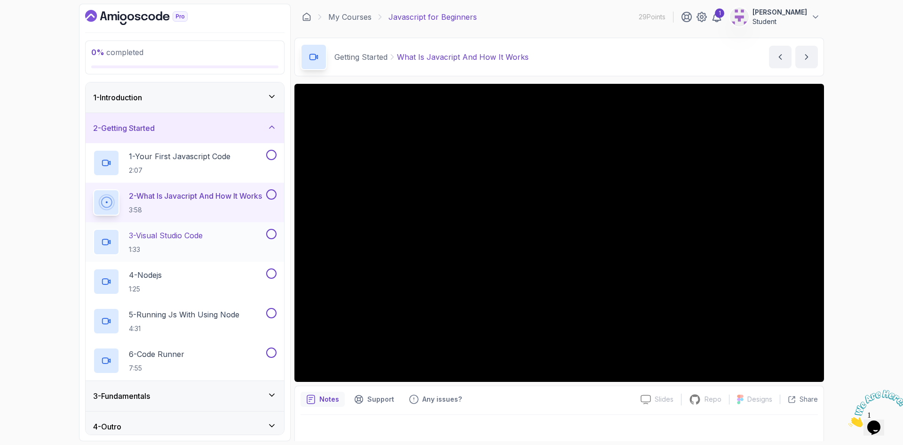
click at [157, 237] on p "3 - Visual Studio Code" at bounding box center [166, 235] width 74 height 11
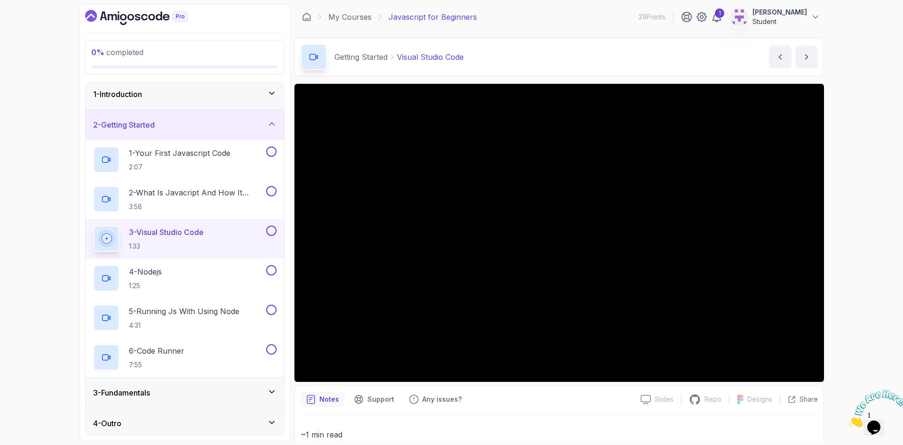
scroll to position [7, 0]
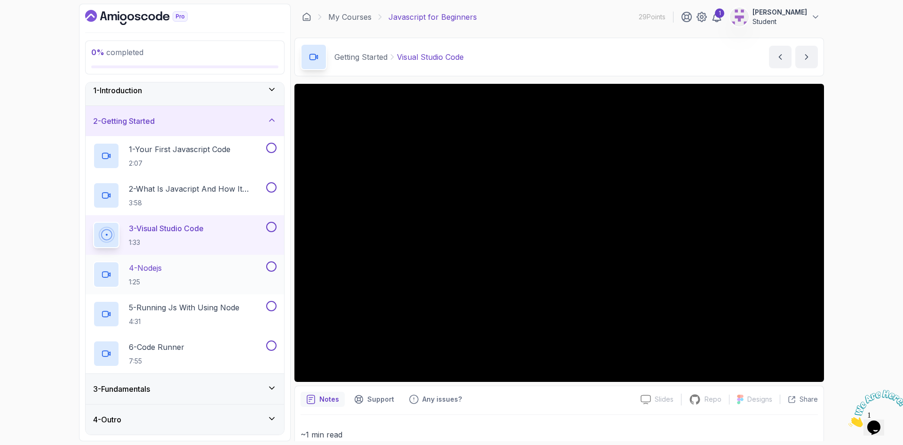
click at [161, 270] on p "4 - Nodejs" at bounding box center [145, 267] width 33 height 11
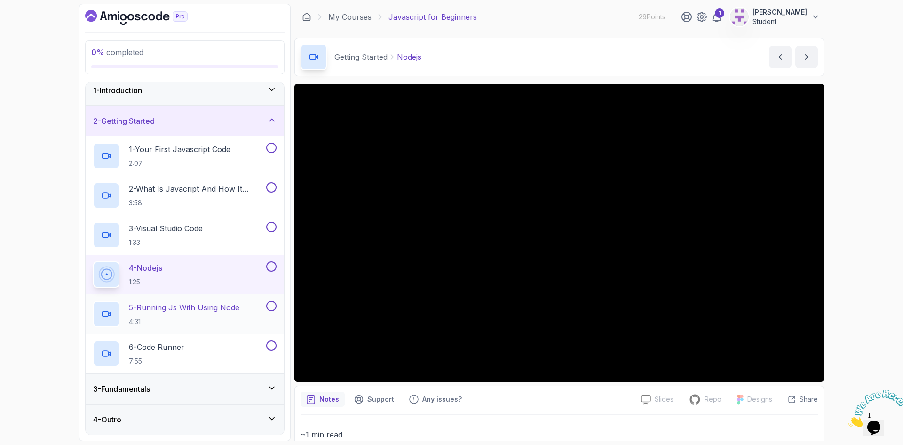
click at [161, 313] on h2 "5 - Running Js With Using Node 4:31" at bounding box center [184, 314] width 111 height 24
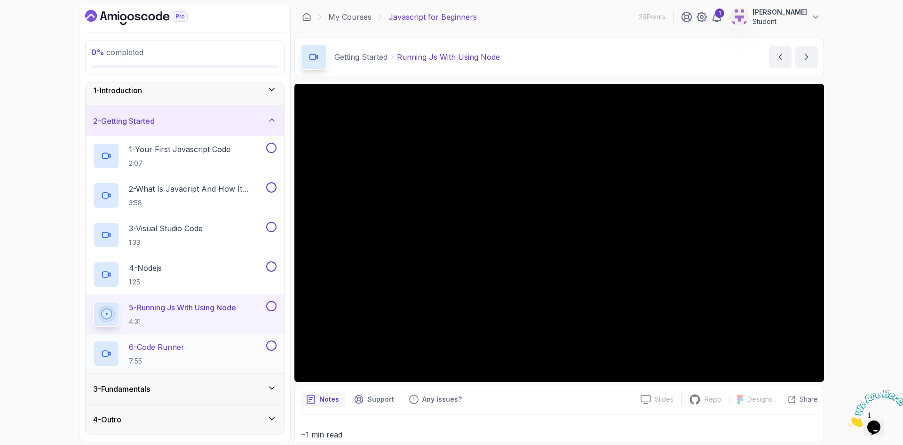
click at [180, 350] on p "6 - Code Runner" at bounding box center [157, 346] width 56 height 11
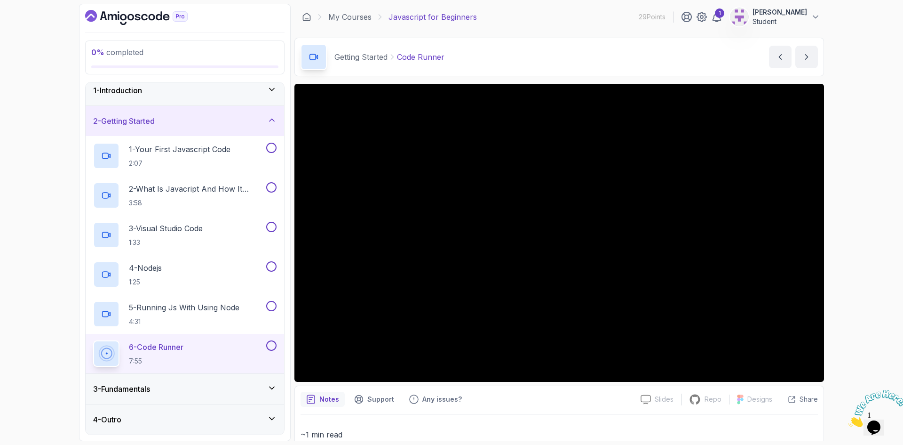
click at [232, 384] on div "3 - Fundamentals" at bounding box center [185, 388] width 184 height 11
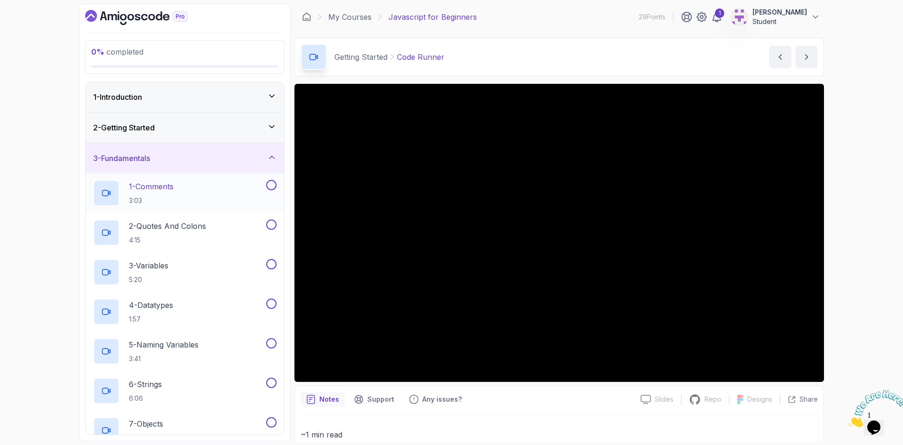
click at [156, 183] on p "1 - Comments" at bounding box center [151, 186] width 45 height 11
click at [354, 56] on p "Fundamentals" at bounding box center [360, 56] width 50 height 11
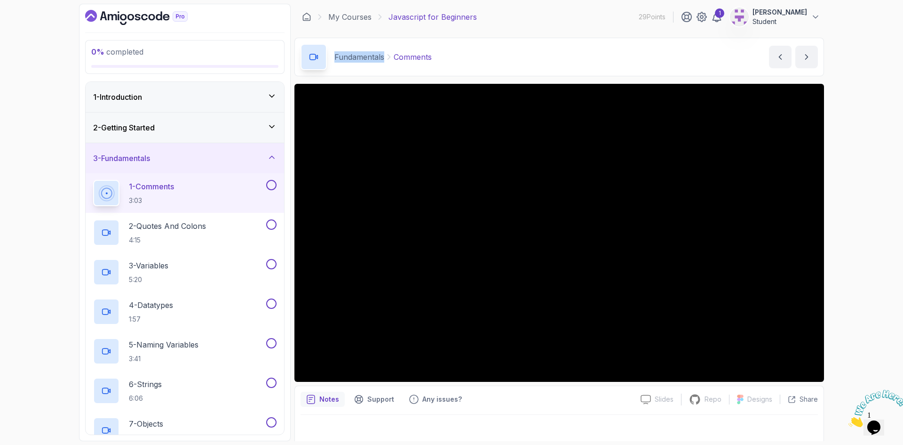
copy p "Fundamentals"
click at [271, 128] on icon at bounding box center [272, 127] width 5 height 2
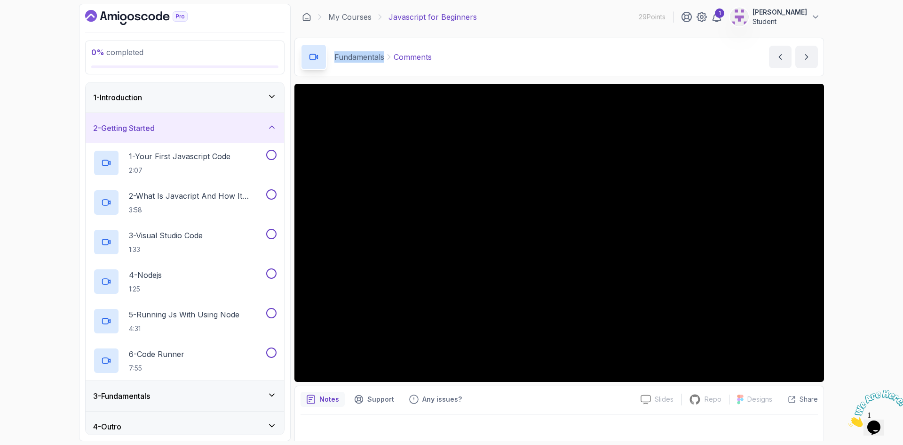
click at [271, 128] on icon at bounding box center [271, 126] width 9 height 9
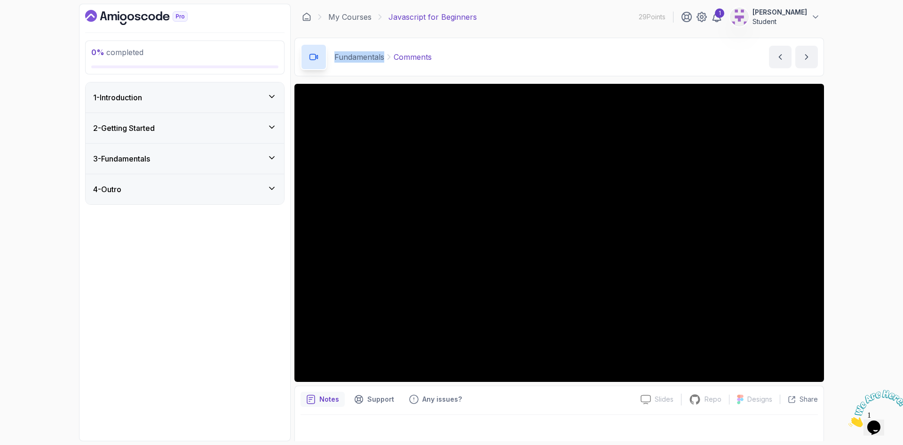
click at [272, 157] on icon at bounding box center [271, 157] width 9 height 9
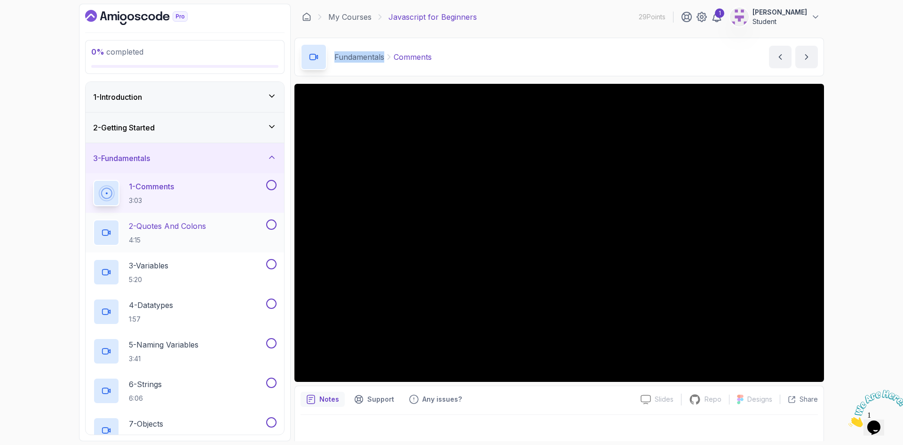
click at [184, 232] on h2 "2 - Quotes And Colons 4:15" at bounding box center [167, 232] width 77 height 24
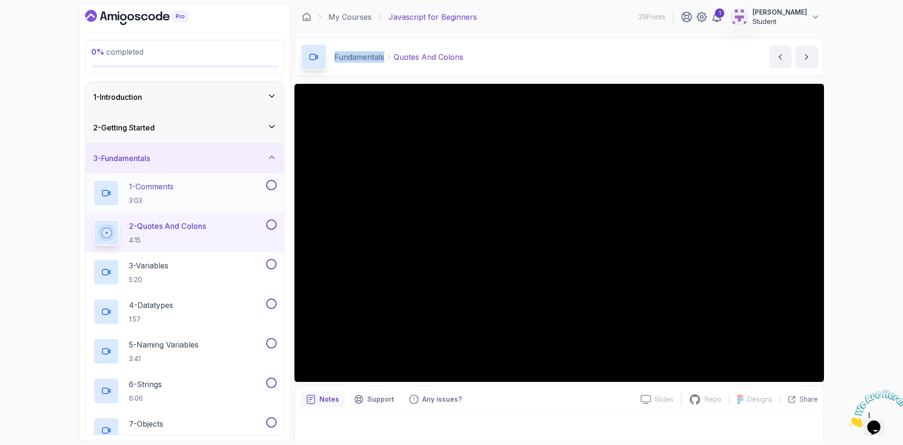
drag, startPoint x: 161, startPoint y: 270, endPoint x: 248, endPoint y: 210, distance: 105.6
click at [161, 270] on p "3 - Variables" at bounding box center [149, 265] width 40 height 11
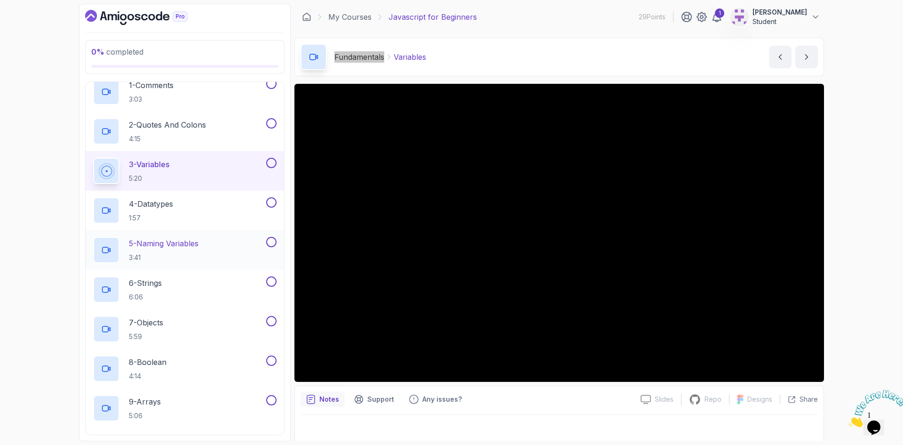
scroll to position [141, 0]
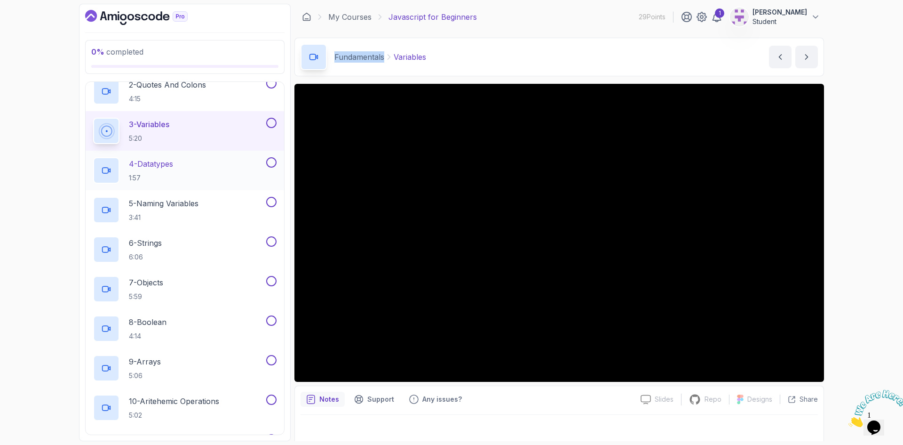
click at [168, 168] on p "4 - Datatypes" at bounding box center [151, 163] width 44 height 11
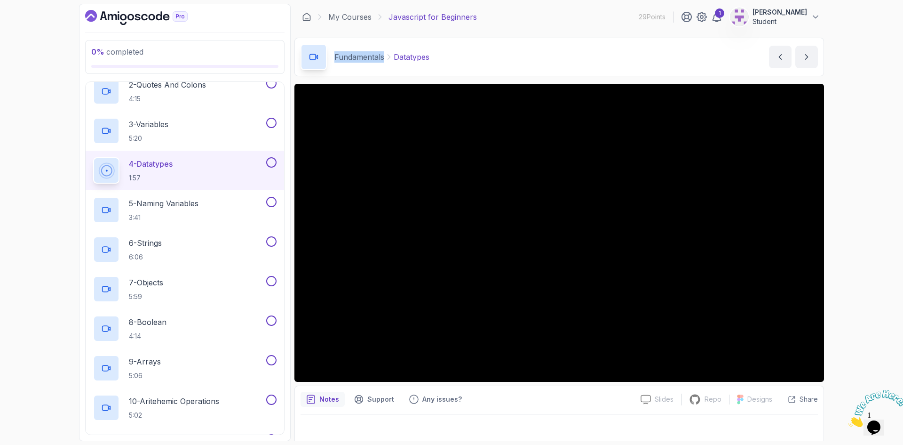
drag, startPoint x: 169, startPoint y: 200, endPoint x: 187, endPoint y: 185, distance: 23.4
click at [168, 200] on p "5 - Naming Variables" at bounding box center [164, 203] width 70 height 11
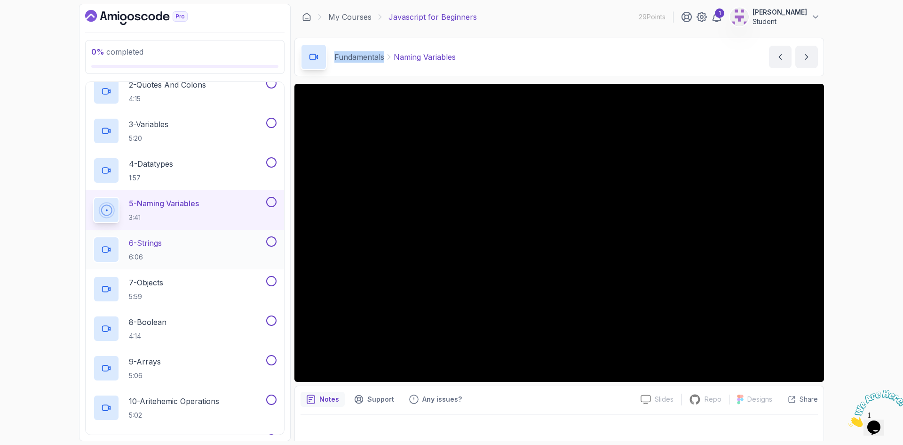
click at [152, 243] on p "6 - Strings" at bounding box center [145, 242] width 33 height 11
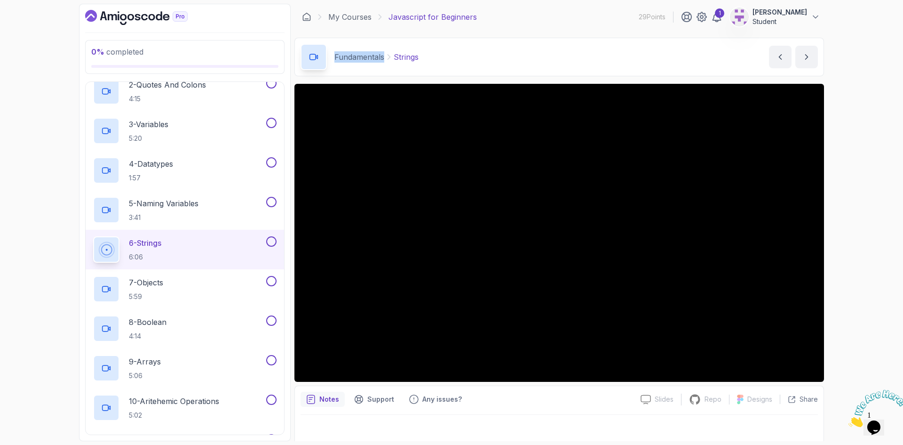
drag, startPoint x: 155, startPoint y: 280, endPoint x: 164, endPoint y: 242, distance: 39.5
click at [154, 281] on p "7 - Objects" at bounding box center [146, 282] width 34 height 11
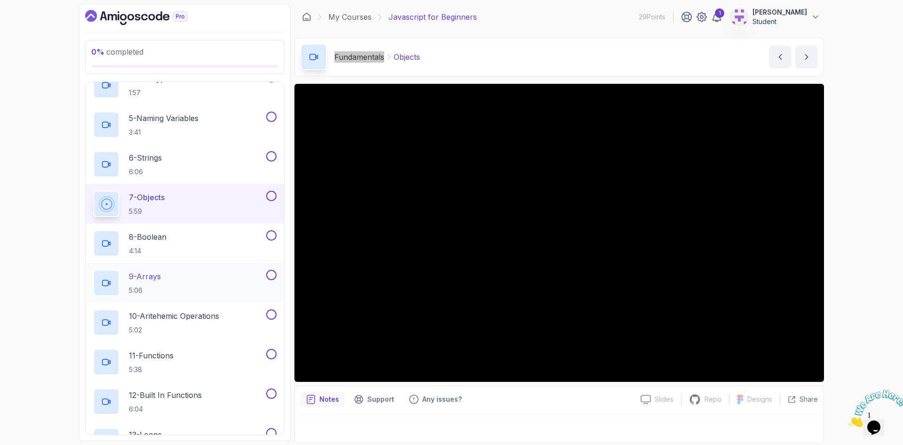
scroll to position [235, 0]
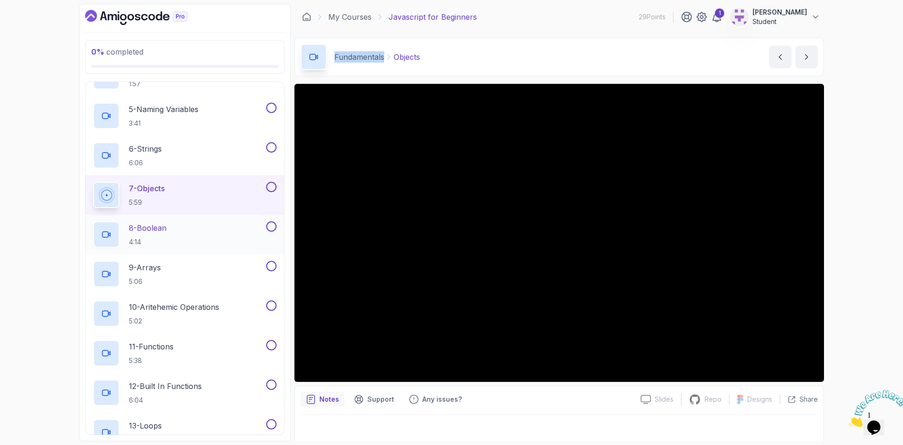
drag, startPoint x: 167, startPoint y: 232, endPoint x: 174, endPoint y: 234, distance: 7.6
click at [167, 232] on p "8 - Boolean" at bounding box center [148, 227] width 38 height 11
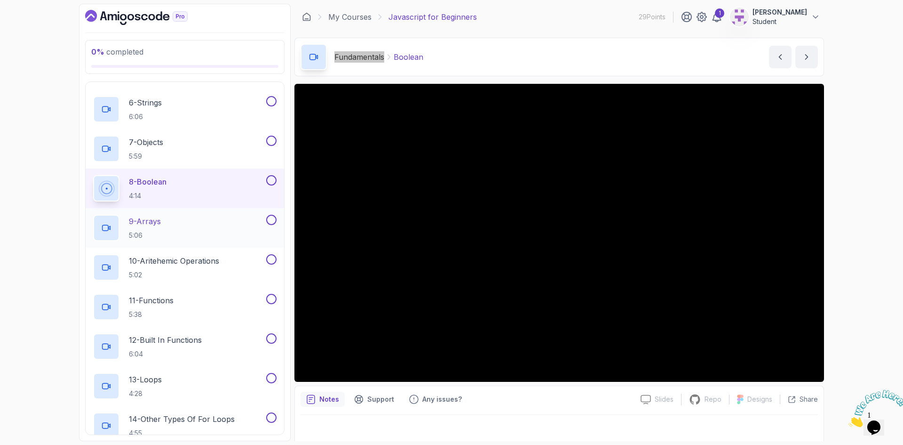
scroll to position [282, 0]
click at [152, 215] on p "9 - Arrays" at bounding box center [145, 220] width 32 height 11
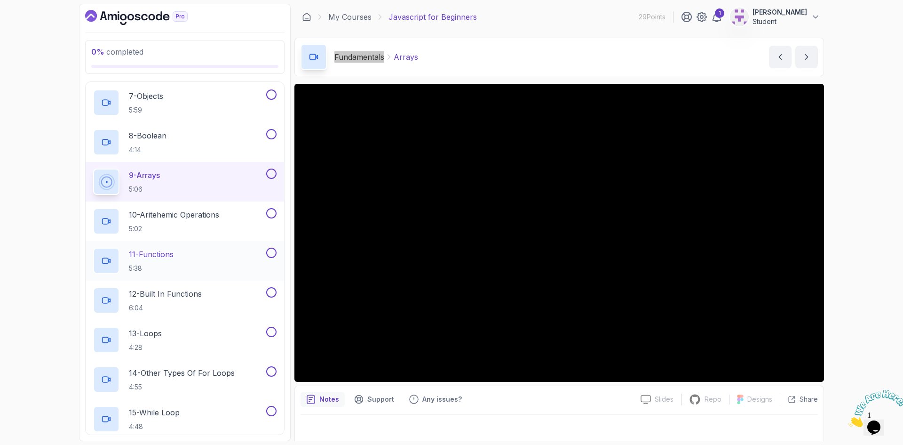
scroll to position [329, 0]
click at [184, 213] on p "10 - Aritehemic Operations" at bounding box center [174, 212] width 90 height 11
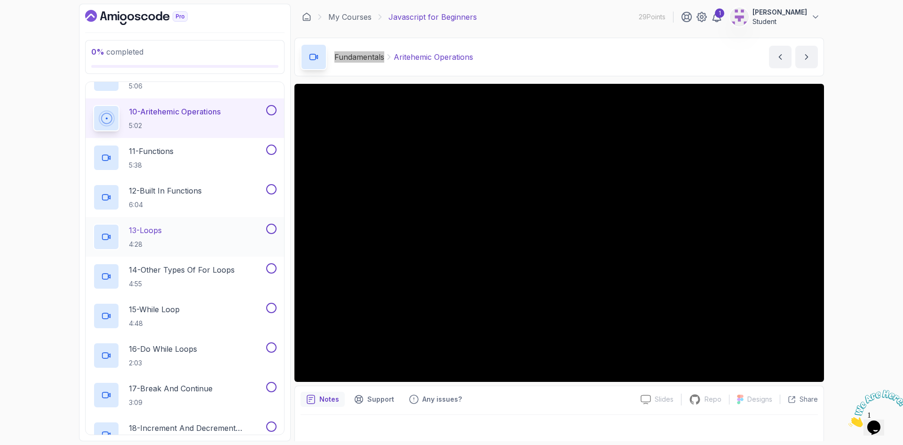
scroll to position [423, 0]
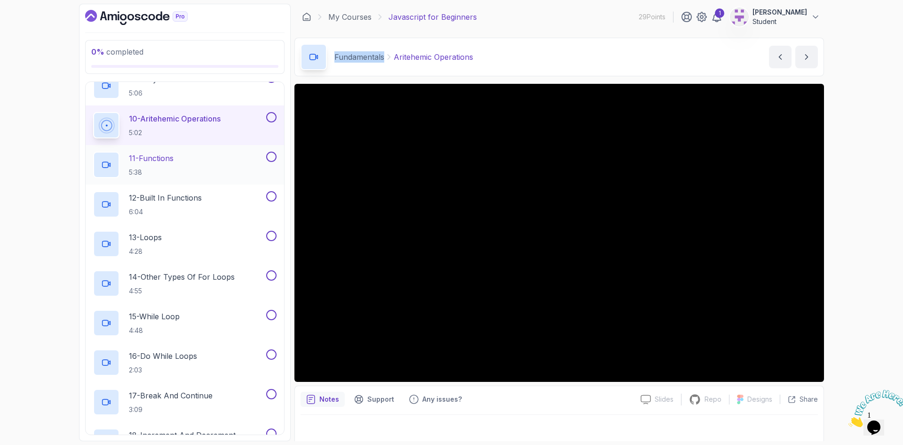
drag, startPoint x: 163, startPoint y: 160, endPoint x: 189, endPoint y: 169, distance: 27.5
click at [163, 160] on p "11 - Functions" at bounding box center [151, 157] width 45 height 11
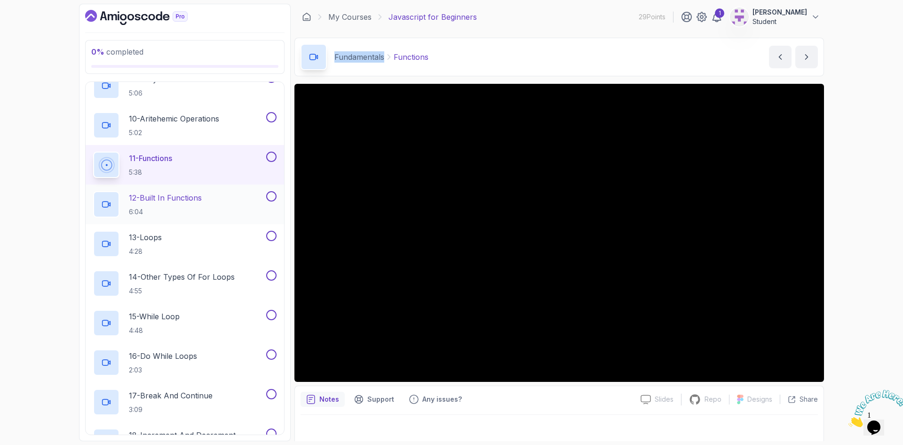
click at [189, 198] on p "12 - Built In Functions" at bounding box center [165, 197] width 73 height 11
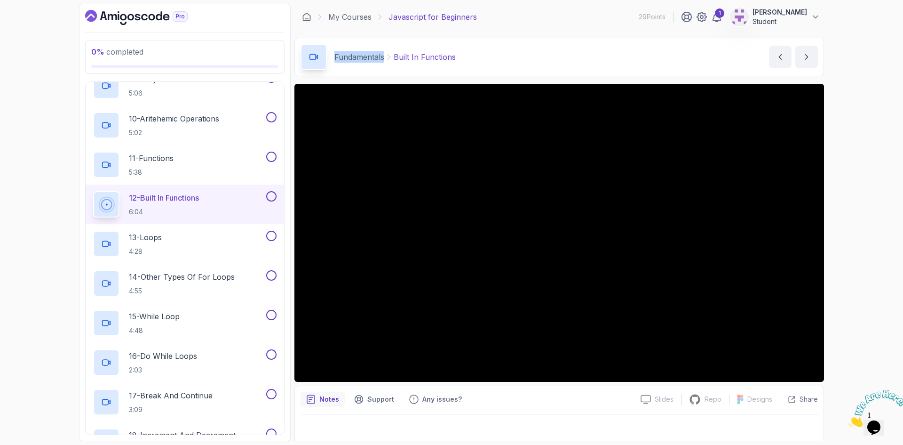
scroll to position [6, 0]
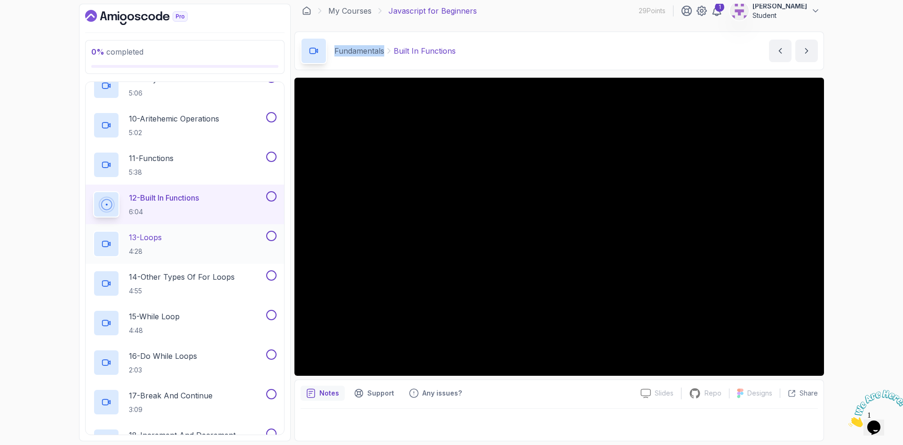
click at [162, 239] on p "13 - Loops" at bounding box center [145, 237] width 33 height 11
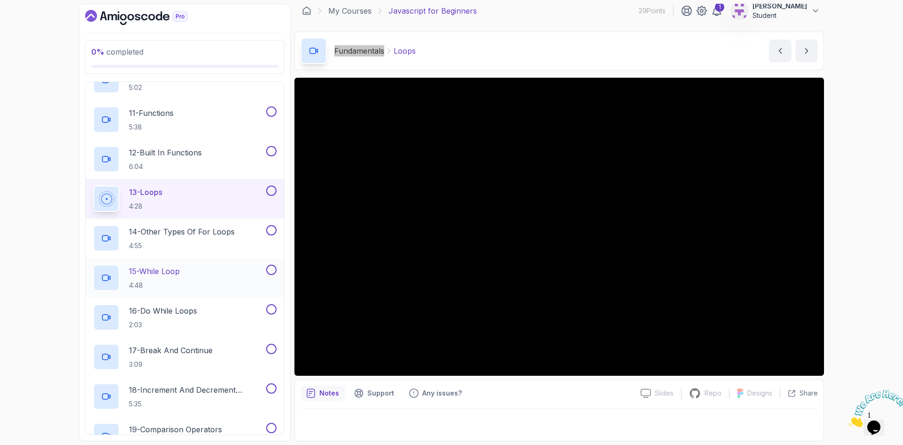
scroll to position [471, 0]
drag, startPoint x: 177, startPoint y: 230, endPoint x: 339, endPoint y: 122, distance: 194.4
click at [177, 230] on p "14 - Other Types Of For Loops" at bounding box center [182, 229] width 106 height 11
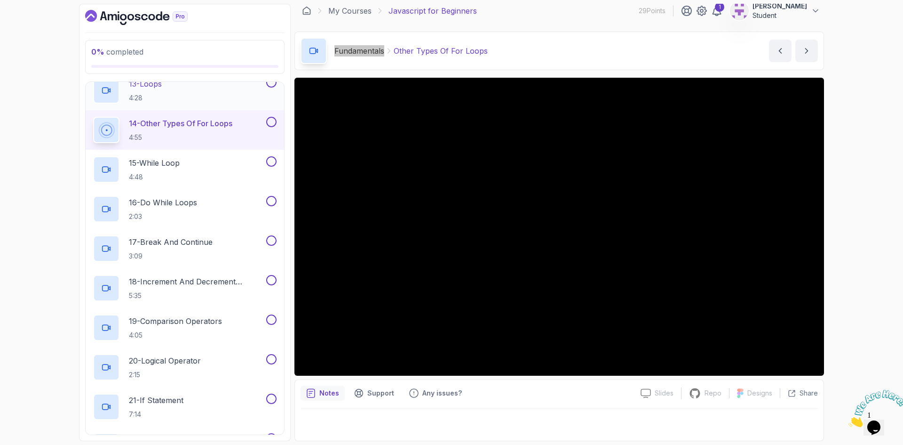
scroll to position [612, 0]
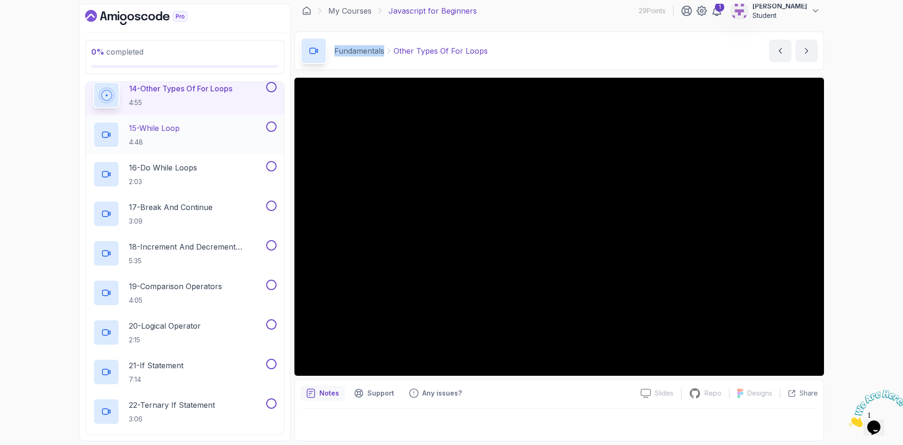
click at [162, 133] on p "15 - While Loop" at bounding box center [154, 127] width 51 height 11
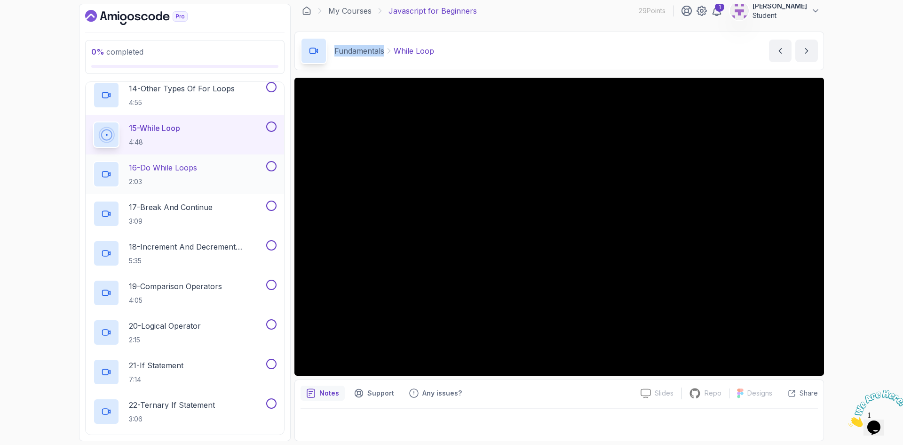
click at [168, 165] on p "16 - Do While Loops" at bounding box center [163, 167] width 68 height 11
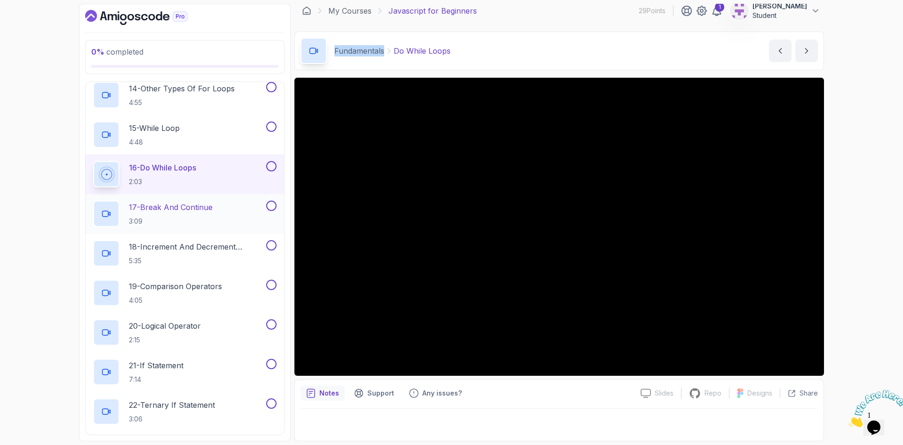
click at [169, 208] on p "17 - Break And Continue" at bounding box center [171, 206] width 84 height 11
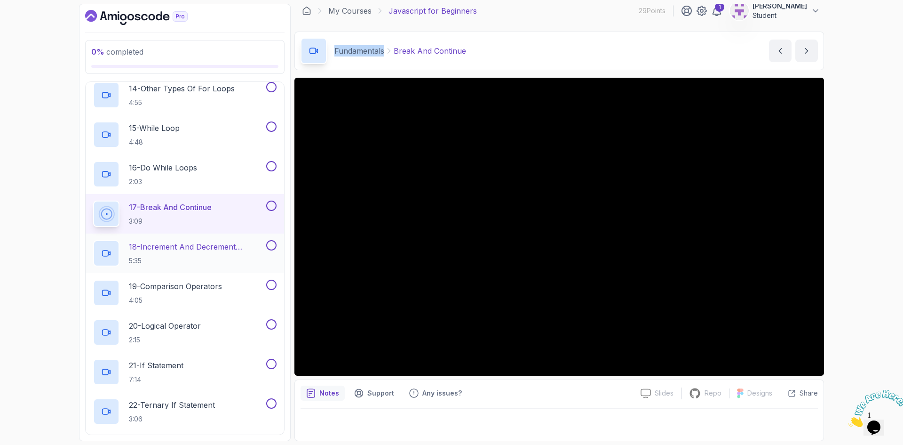
drag, startPoint x: 197, startPoint y: 249, endPoint x: 191, endPoint y: 249, distance: 6.1
click at [197, 249] on p "18 - Increment And Decrement Operators" at bounding box center [197, 246] width 136 height 11
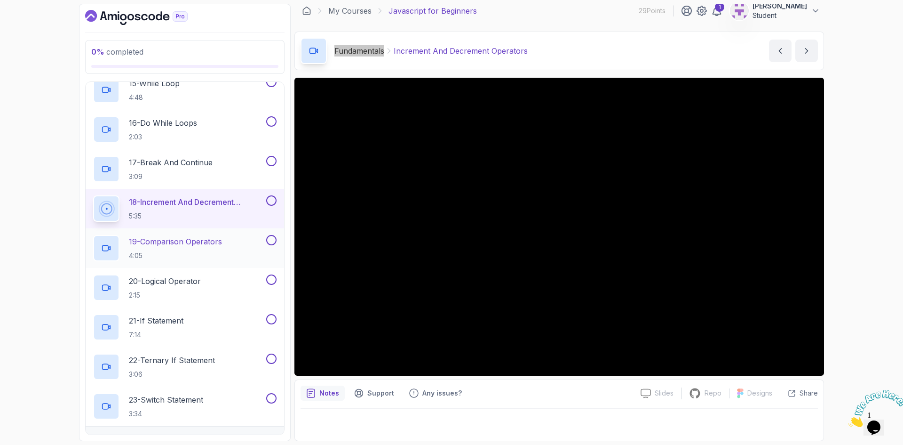
scroll to position [659, 0]
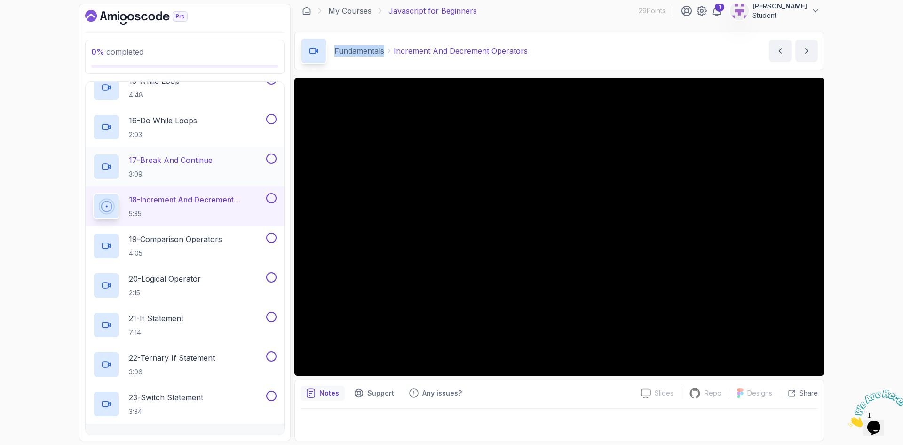
drag, startPoint x: 166, startPoint y: 241, endPoint x: 170, endPoint y: 158, distance: 83.9
click p "19 - Comparison Operators"
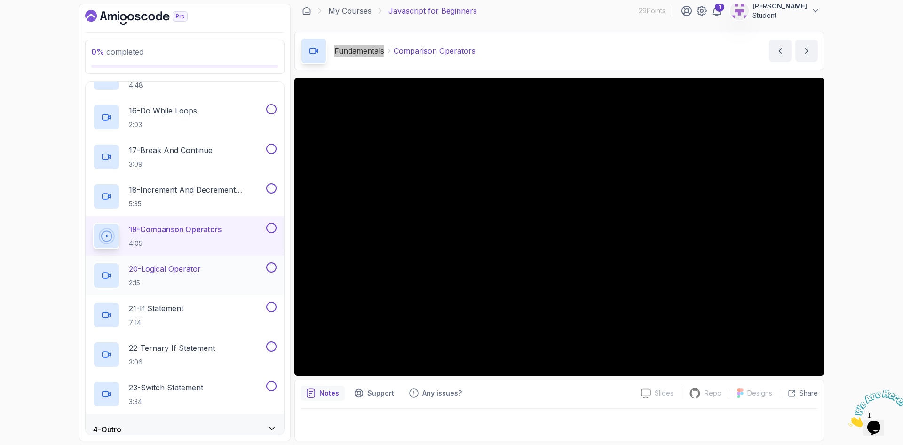
scroll to position [679, 0]
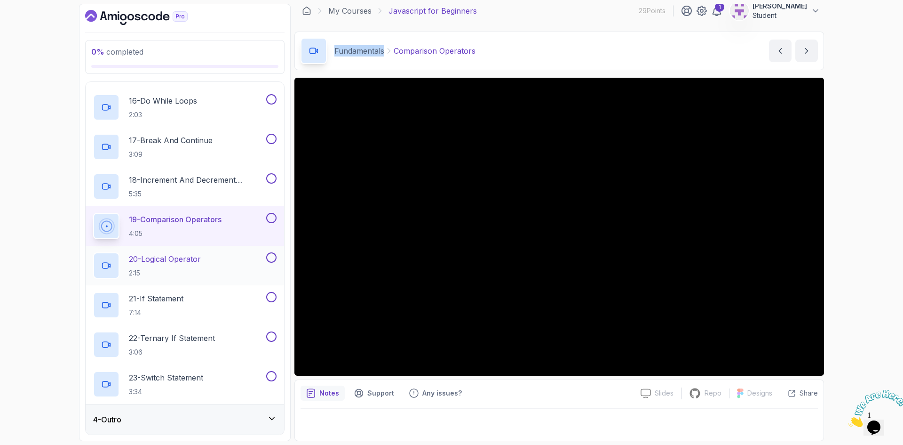
click p "20 - Logical Operator"
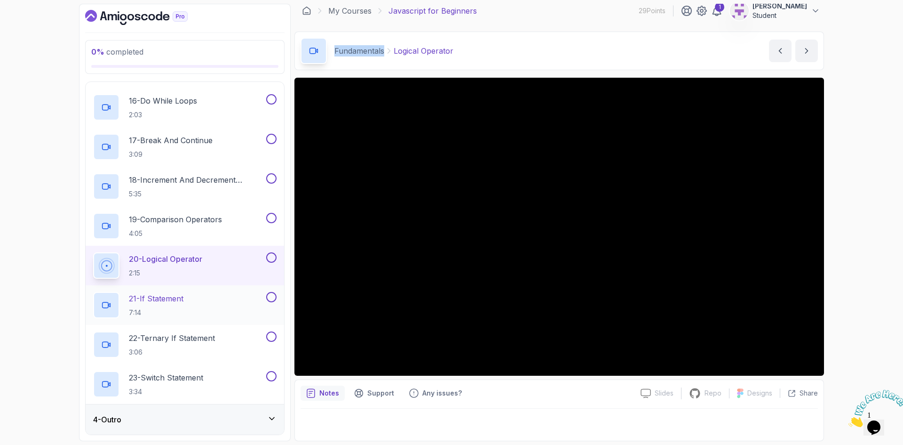
click p "21 - If Statement"
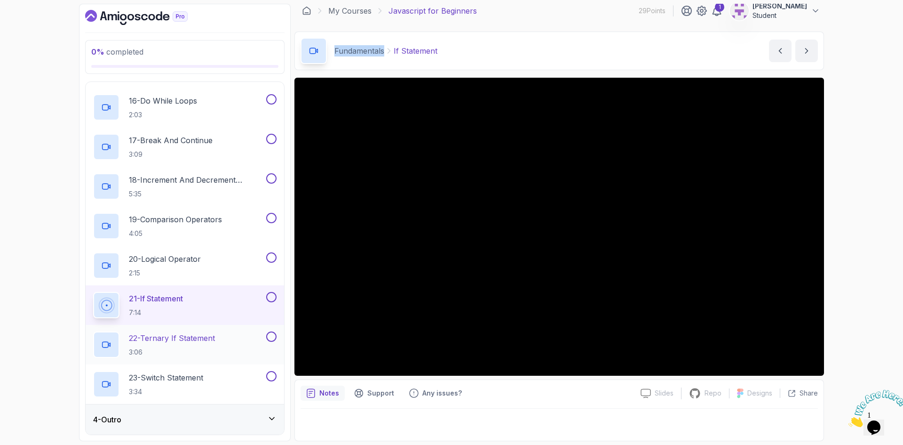
click p "22 - Ternary If Statement"
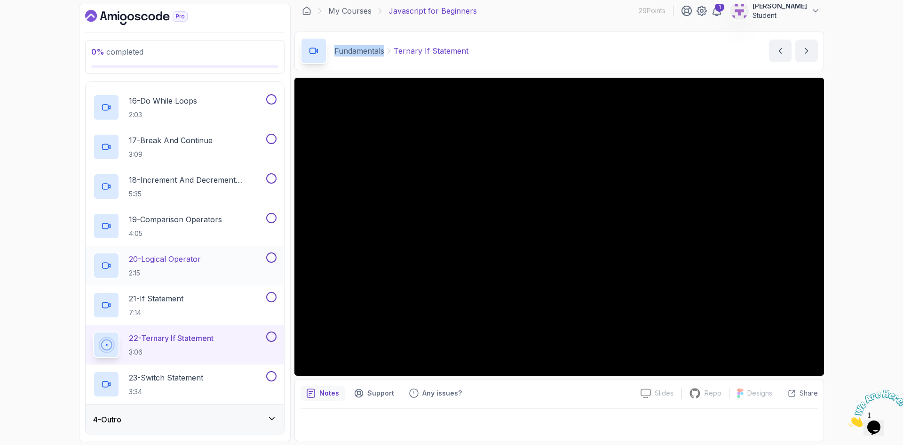
drag, startPoint x: 185, startPoint y: 377, endPoint x: 221, endPoint y: 269, distance: 113.5
click p "23 - Switch Statement"
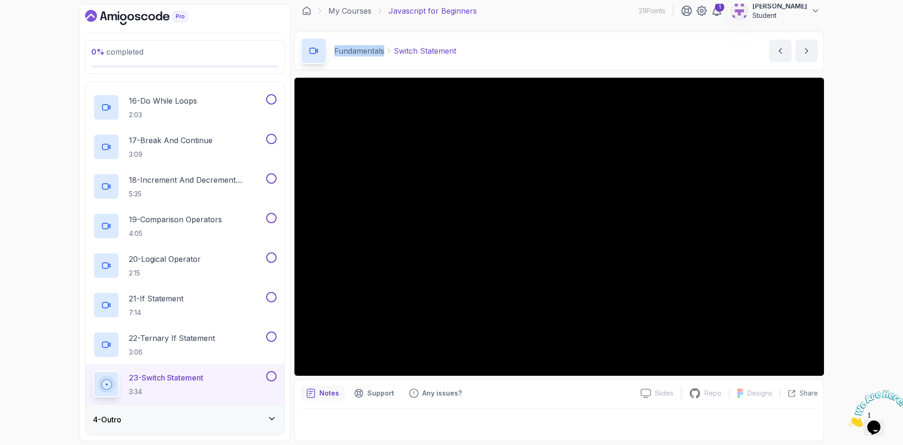
drag, startPoint x: 129, startPoint y: 424, endPoint x: 138, endPoint y: 418, distance: 10.8
click div "4 - Outro"
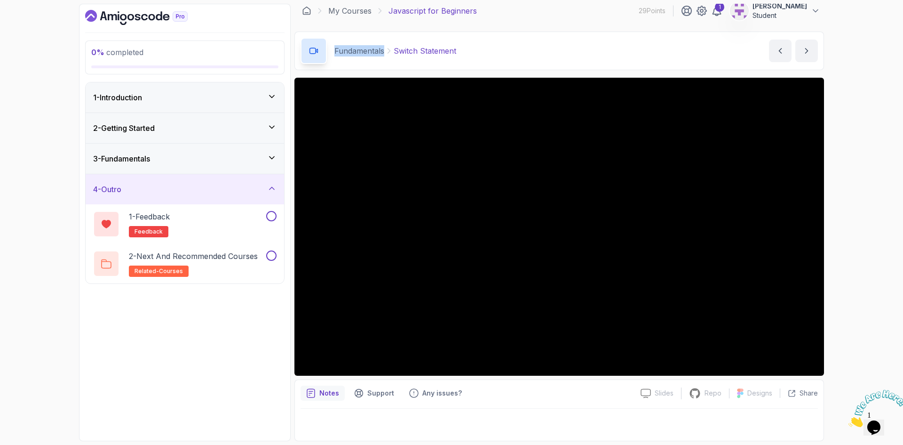
click div "3 - Fundamentals"
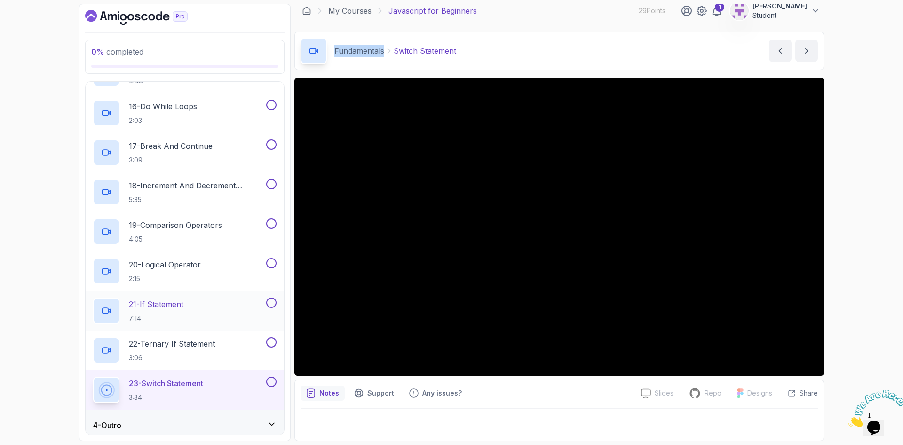
scroll to position [679, 0]
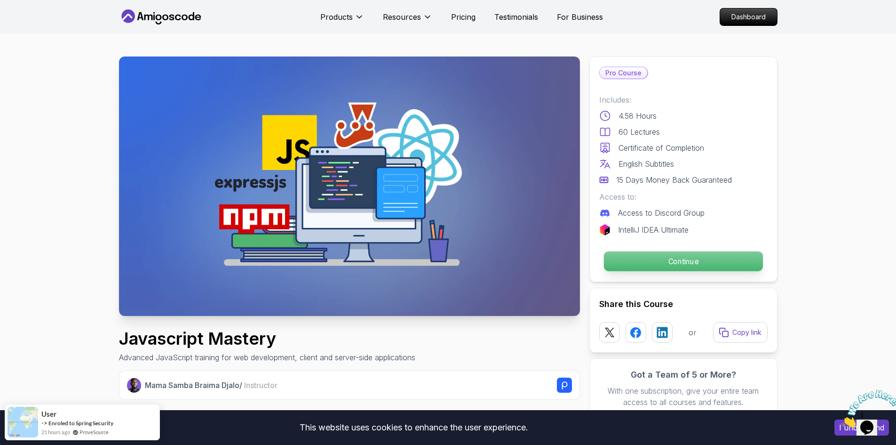
click at [668, 266] on p "Continue" at bounding box center [683, 261] width 159 height 20
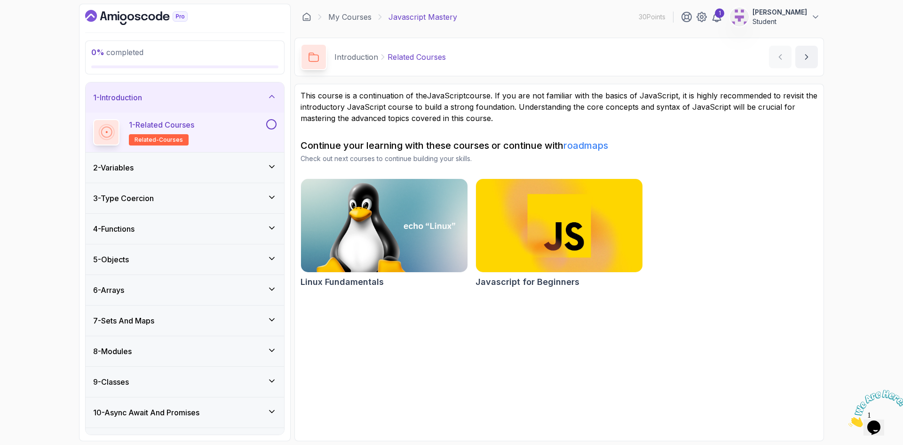
drag, startPoint x: 510, startPoint y: 120, endPoint x: 297, endPoint y: 95, distance: 213.7
click at [297, 95] on section "This course is a continuation of the JavaScript course. If you are not familiar…" at bounding box center [560, 262] width 530 height 357
click at [174, 172] on div "2 - Variables" at bounding box center [185, 167] width 184 height 11
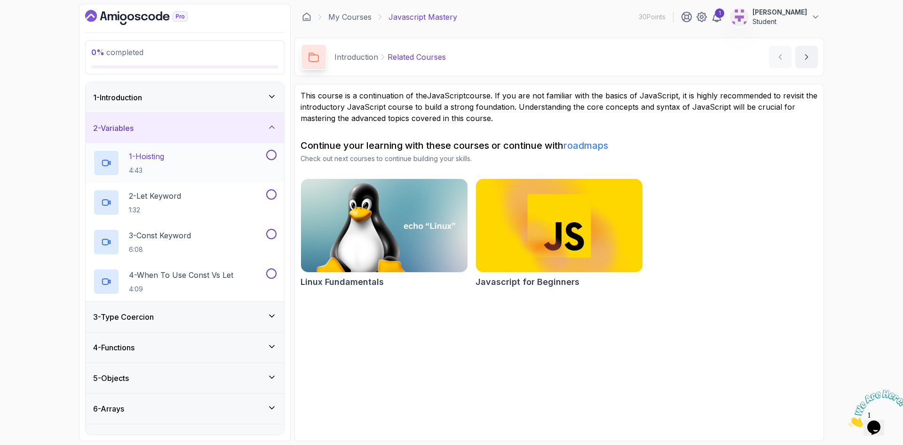
click at [174, 165] on div "1 - Hoisting 4:43" at bounding box center [178, 163] width 171 height 26
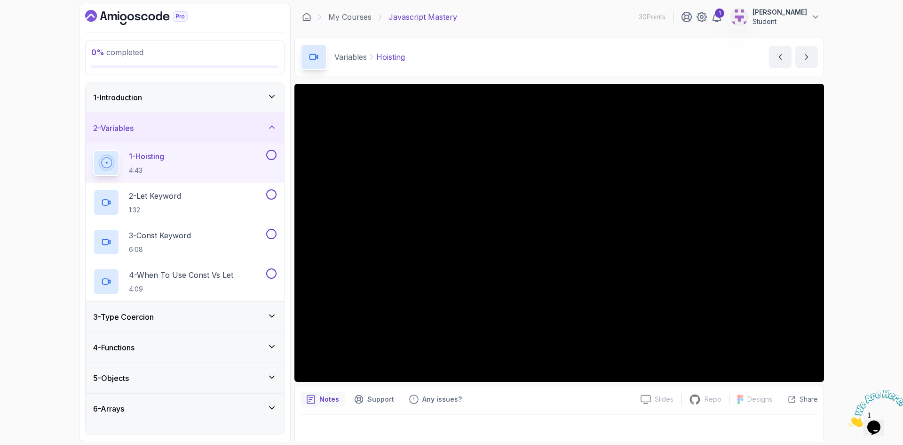
click at [350, 57] on p "Variables" at bounding box center [351, 56] width 32 height 11
copy p "Variables"
drag, startPoint x: 178, startPoint y: 195, endPoint x: 184, endPoint y: 194, distance: 5.7
click at [178, 195] on p "2 - Let Keyword" at bounding box center [155, 195] width 52 height 11
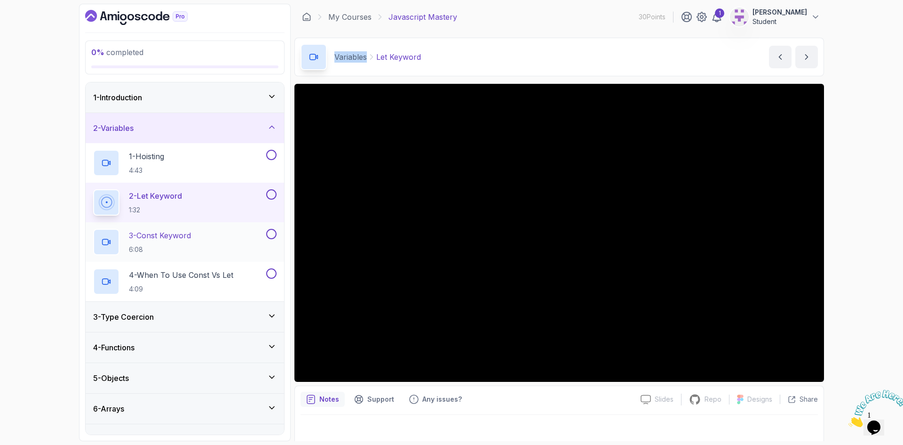
drag, startPoint x: 197, startPoint y: 253, endPoint x: 184, endPoint y: 239, distance: 19.3
click at [197, 253] on div "3 - Const Keyword 6:08" at bounding box center [178, 242] width 171 height 26
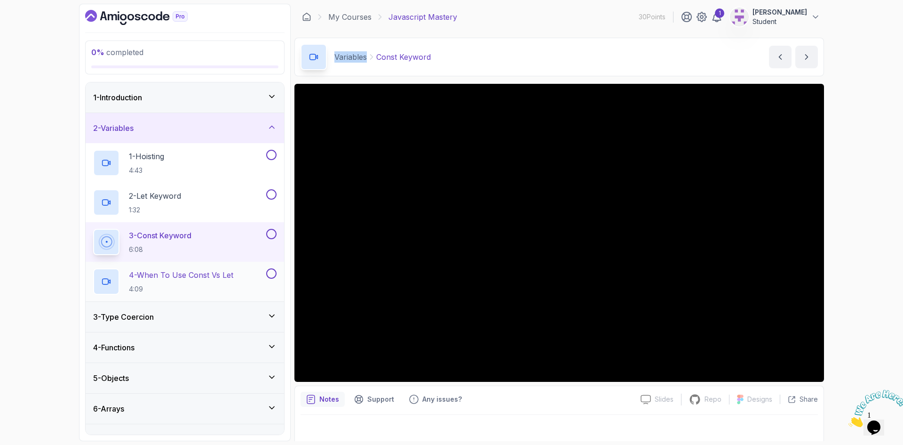
click at [172, 275] on p "4 - When To Use Const Vs Let" at bounding box center [181, 274] width 104 height 11
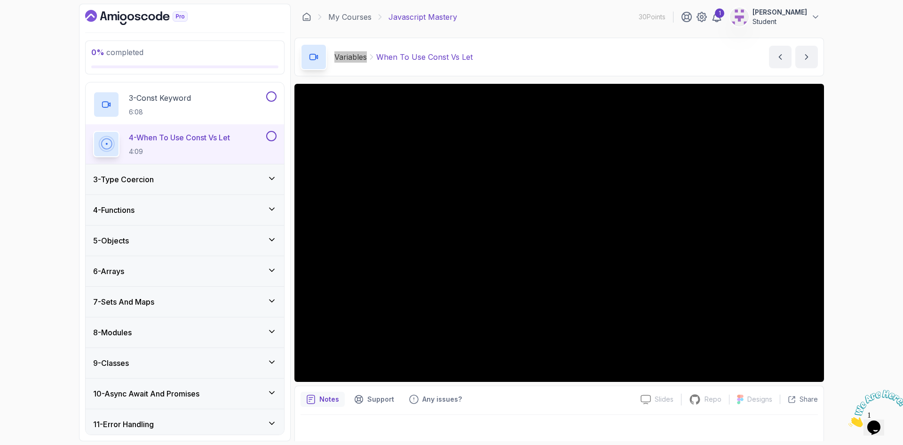
scroll to position [141, 0]
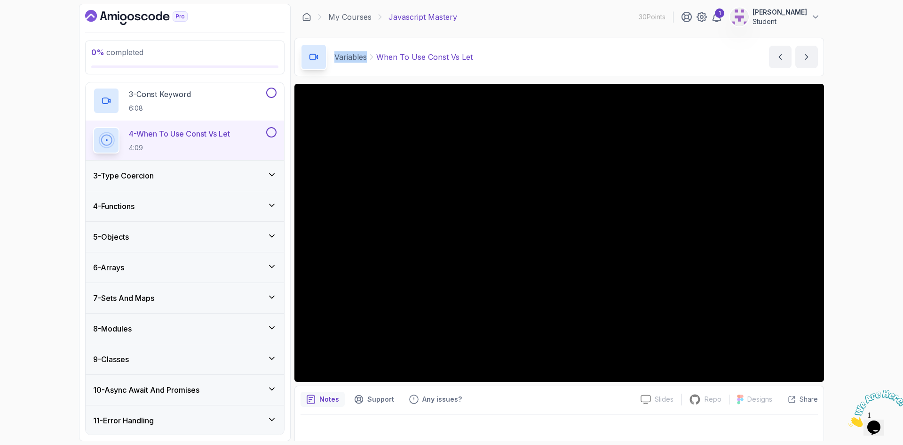
click at [161, 168] on div "3 - Type Coercion" at bounding box center [185, 175] width 199 height 30
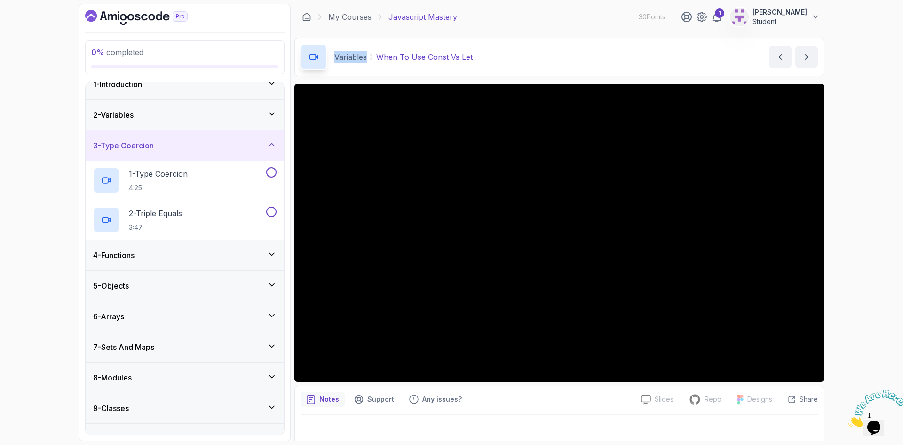
scroll to position [0, 0]
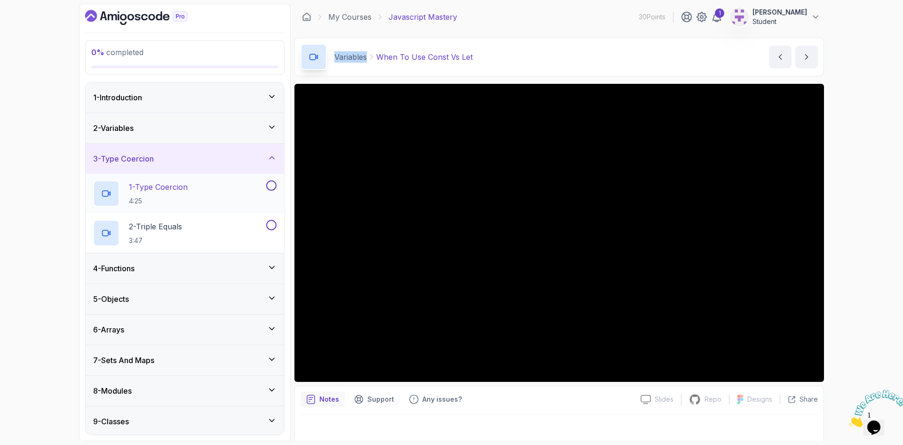
click at [168, 192] on h2 "1 - Type Coercion 4:25" at bounding box center [158, 193] width 59 height 24
drag, startPoint x: 333, startPoint y: 58, endPoint x: 382, endPoint y: 56, distance: 49.0
click at [386, 57] on div "Type Coercion Type Coercion" at bounding box center [375, 57] width 149 height 26
copy div "Type Coercion"
click at [176, 224] on p "2 - Triple Equals" at bounding box center [155, 226] width 53 height 11
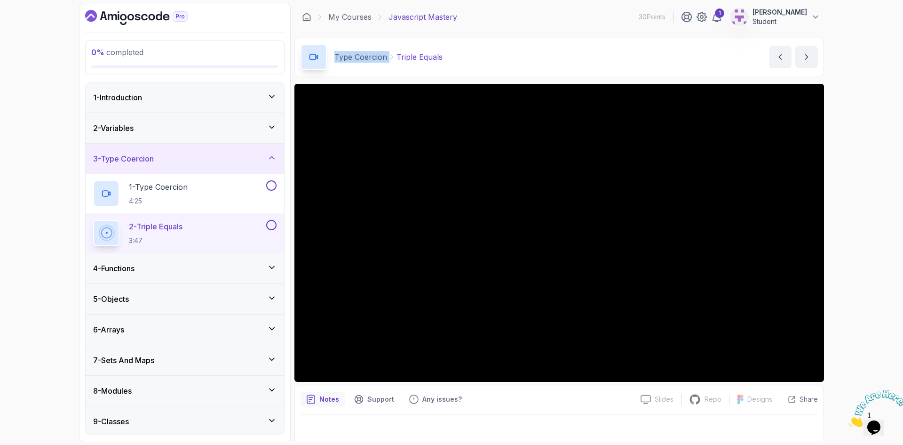
click at [135, 266] on h3 "4 - Functions" at bounding box center [113, 268] width 41 height 11
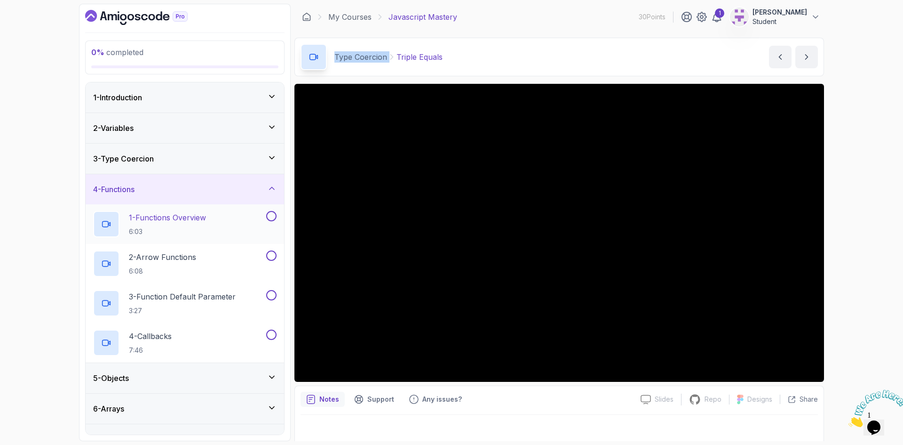
click at [161, 220] on p "1 - Functions Overview" at bounding box center [167, 217] width 77 height 11
drag, startPoint x: 359, startPoint y: 59, endPoint x: 390, endPoint y: 77, distance: 36.1
drag, startPoint x: 257, startPoint y: 257, endPoint x: 242, endPoint y: 253, distance: 15.5
click at [256, 257] on div "2 - Arrow Functions 6:08" at bounding box center [178, 263] width 171 height 26
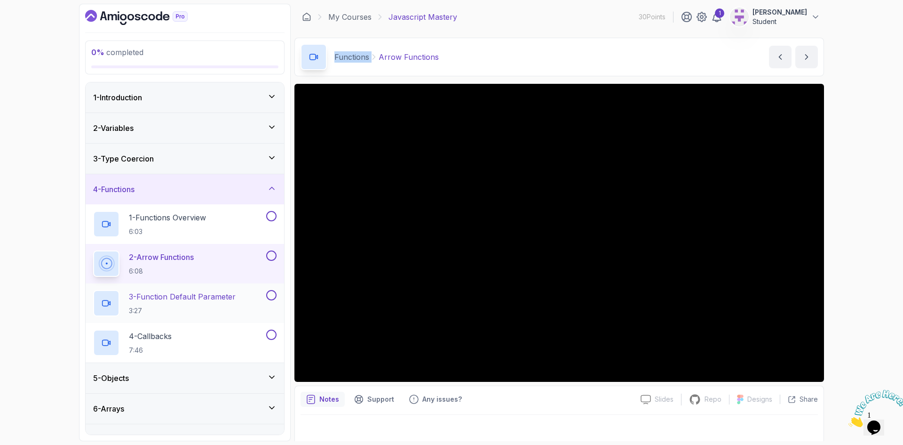
click at [159, 296] on p "3 - Function Default Parameter" at bounding box center [182, 296] width 107 height 11
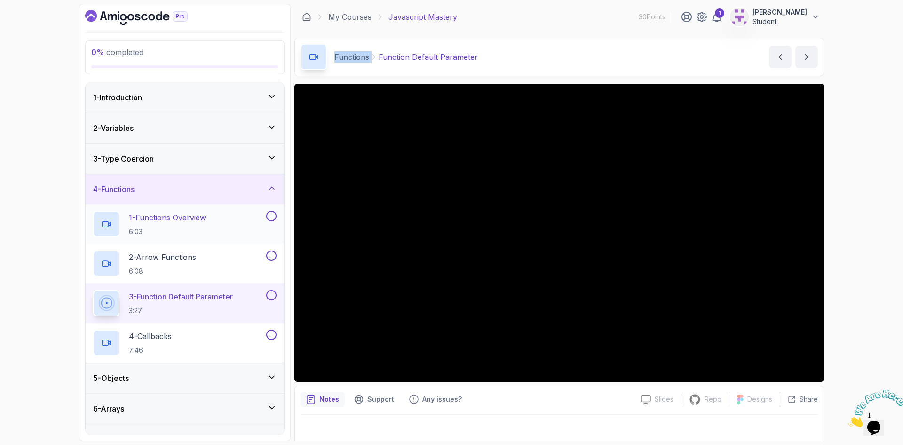
drag, startPoint x: 150, startPoint y: 338, endPoint x: 269, endPoint y: 222, distance: 166.7
click at [150, 338] on p "4 - Callbacks" at bounding box center [150, 335] width 43 height 11
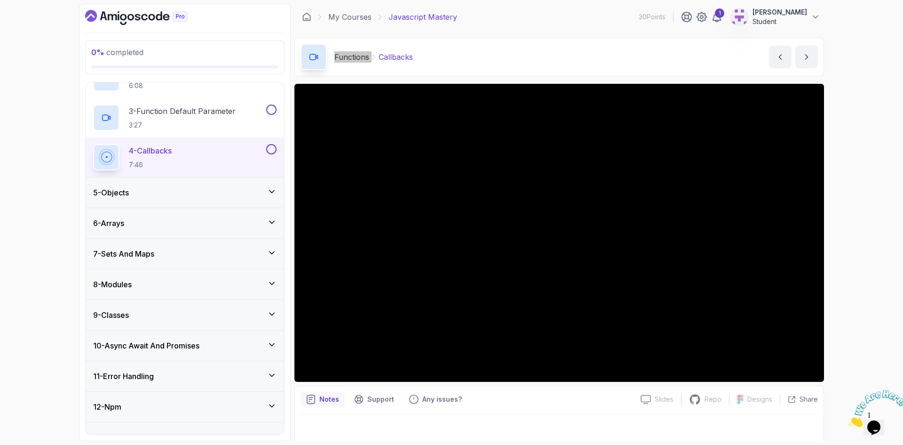
scroll to position [188, 0]
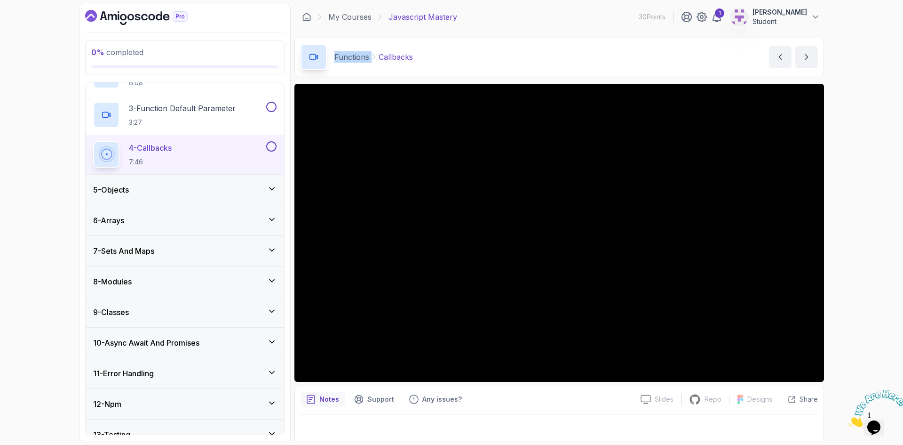
drag, startPoint x: 166, startPoint y: 184, endPoint x: 152, endPoint y: 208, distance: 28.7
click at [166, 184] on div "5 - Objects" at bounding box center [185, 189] width 184 height 11
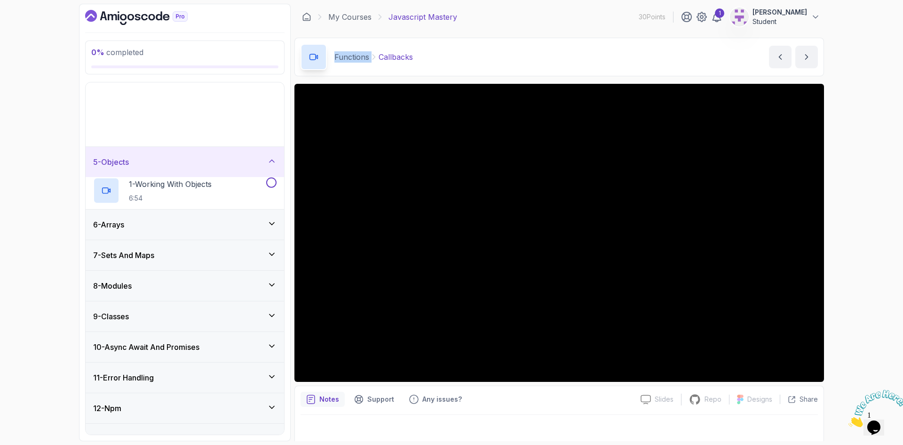
scroll to position [76, 0]
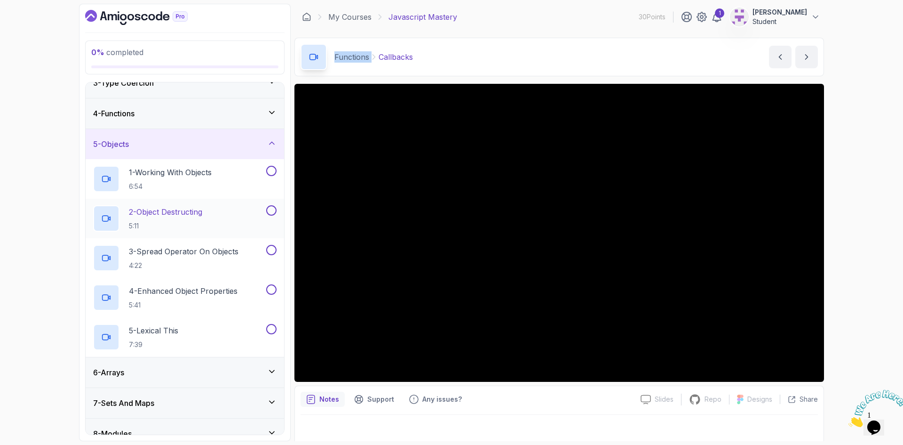
drag, startPoint x: 166, startPoint y: 175, endPoint x: 197, endPoint y: 200, distance: 39.5
click at [166, 175] on p "1 - Working With Objects" at bounding box center [170, 172] width 83 height 11
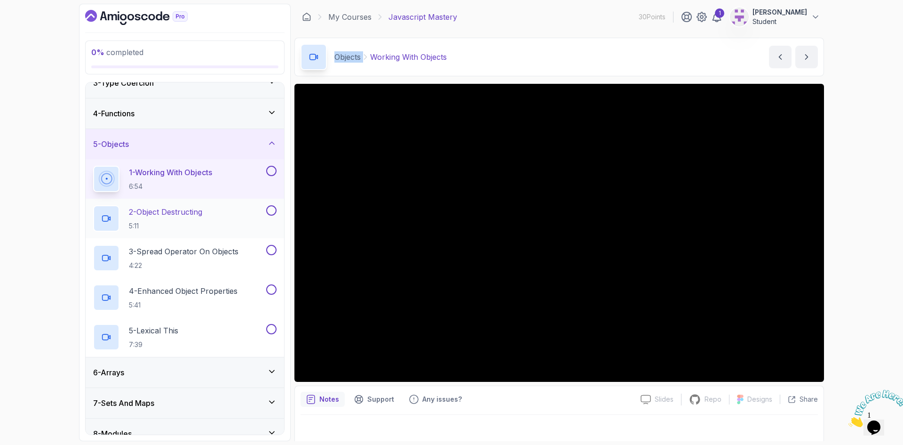
click at [183, 218] on h2 "2 - Object Destructing 5:11" at bounding box center [165, 218] width 73 height 24
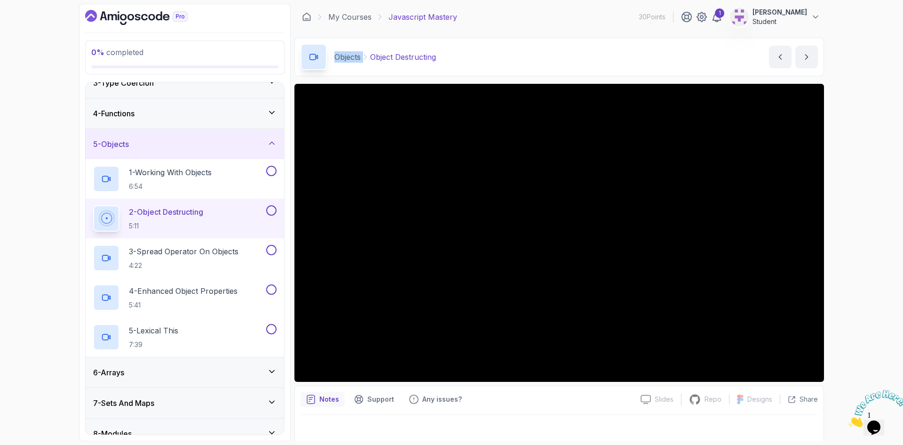
drag, startPoint x: 177, startPoint y: 251, endPoint x: 183, endPoint y: 121, distance: 129.5
click at [177, 251] on p "3 - Spread Operator On Objects" at bounding box center [184, 251] width 110 height 11
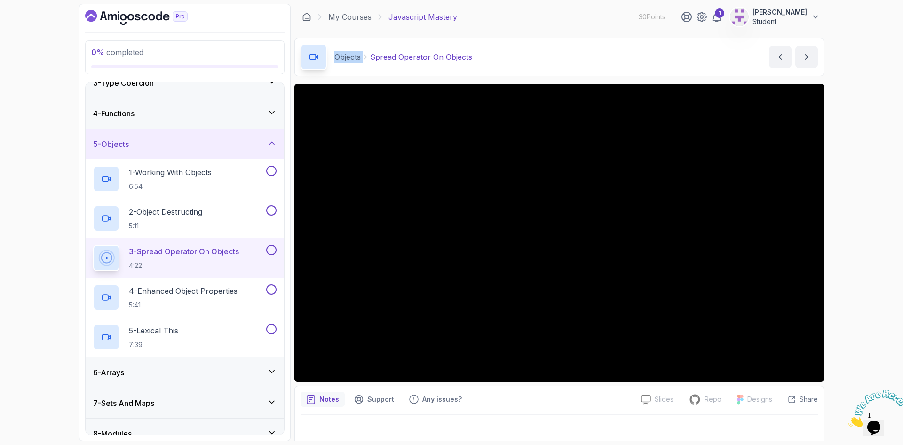
drag, startPoint x: 153, startPoint y: 283, endPoint x: 205, endPoint y: 252, distance: 61.0
click at [152, 284] on div "4 - Enhanced Object Properties 5:41" at bounding box center [185, 298] width 199 height 40
click at [184, 294] on p "4 - Enhanced Object Properties" at bounding box center [183, 290] width 109 height 11
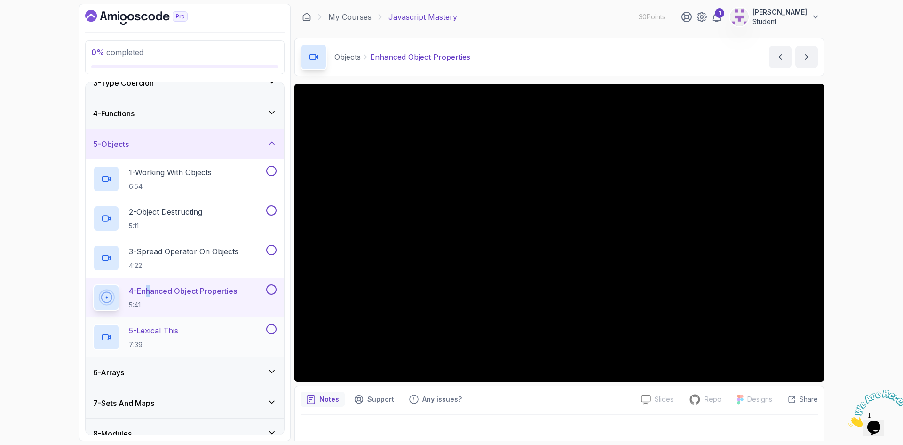
drag, startPoint x: 164, startPoint y: 333, endPoint x: 169, endPoint y: 332, distance: 5.3
click at [164, 333] on p "5 - Lexical This" at bounding box center [153, 330] width 49 height 11
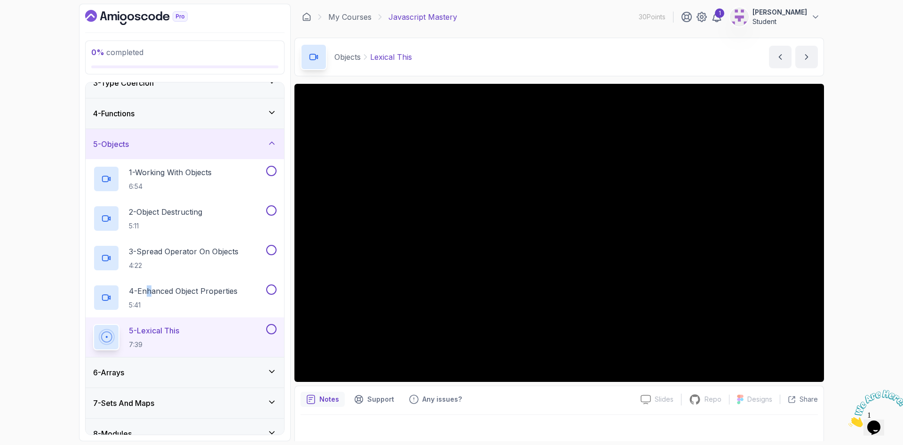
click at [57, 260] on div "0 % completed 1 - Introduction 2 - Variables 3 - Type Coercion 4 - Functions 5 …" at bounding box center [451, 222] width 903 height 445
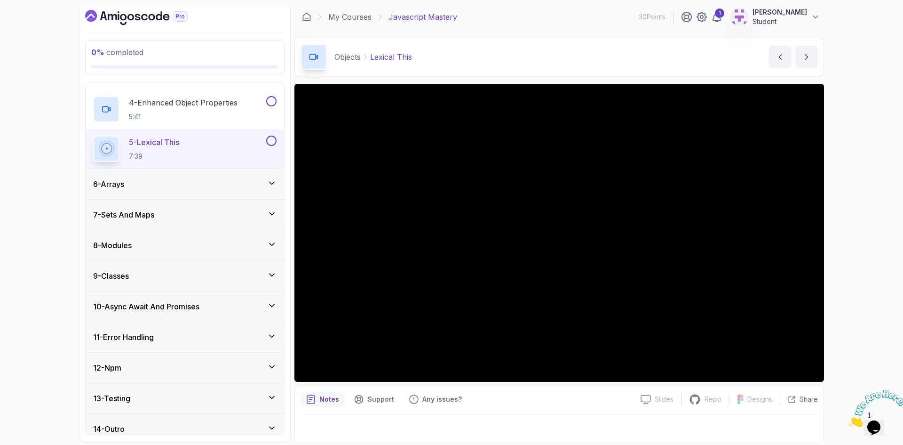
click at [183, 186] on div "6 - Arrays" at bounding box center [185, 183] width 184 height 11
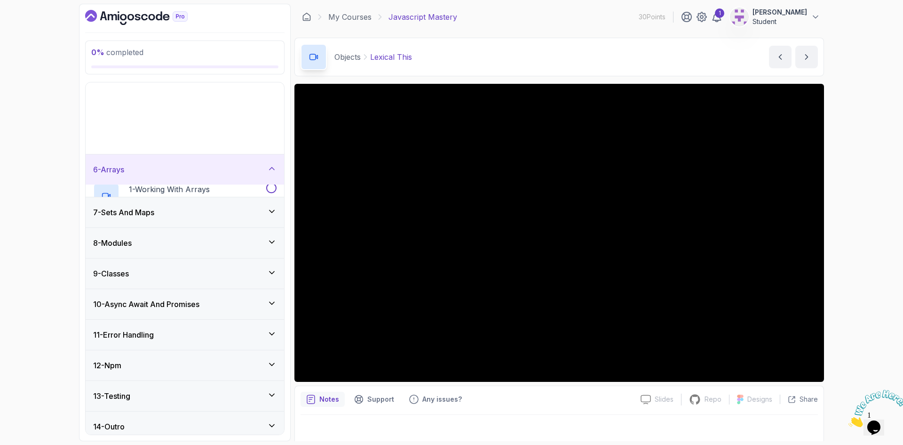
scroll to position [76, 0]
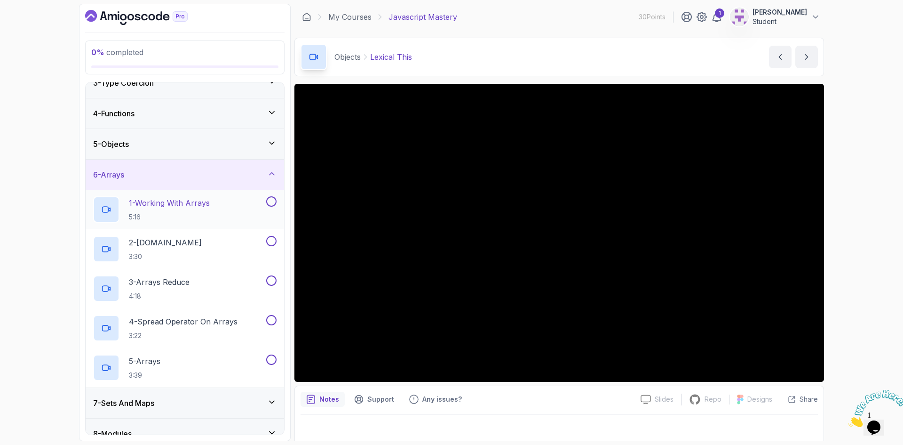
click at [183, 205] on p "1 - Working With Arrays" at bounding box center [169, 202] width 81 height 11
click at [247, 143] on div "5 - Objects" at bounding box center [185, 143] width 184 height 11
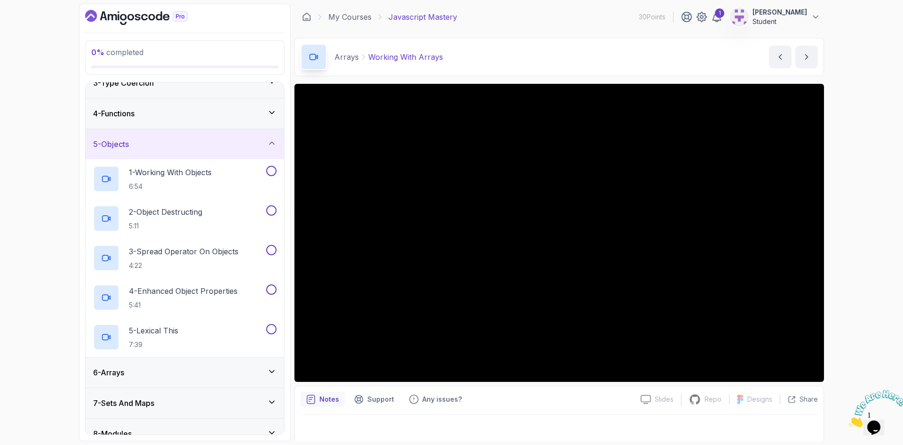
click at [247, 143] on div "5 - Objects" at bounding box center [185, 143] width 184 height 11
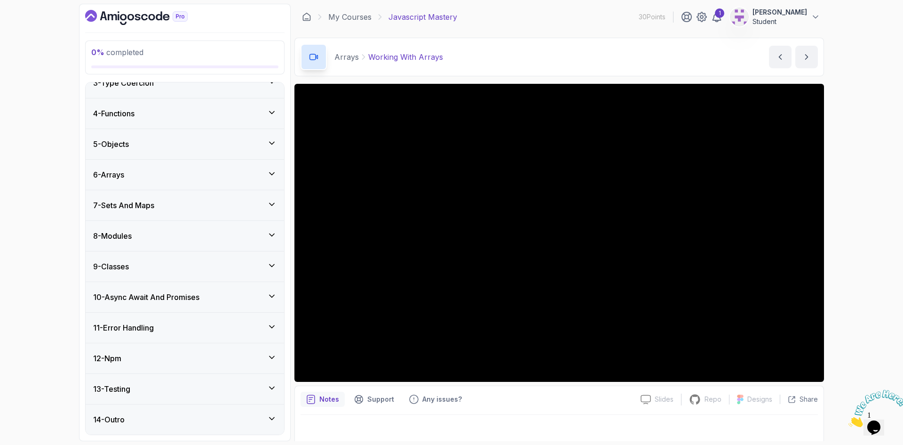
click at [219, 173] on div "6 - Arrays" at bounding box center [185, 174] width 184 height 11
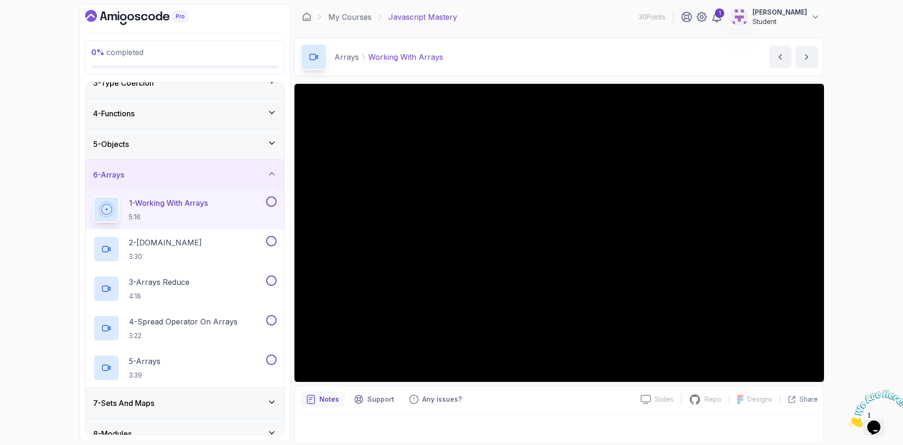
click at [345, 58] on p "Arrays" at bounding box center [347, 56] width 24 height 11
copy p "Arrays"
drag, startPoint x: 178, startPoint y: 247, endPoint x: 188, endPoint y: 248, distance: 9.5
click at [178, 247] on p "2 - Arrays.map" at bounding box center [165, 242] width 73 height 11
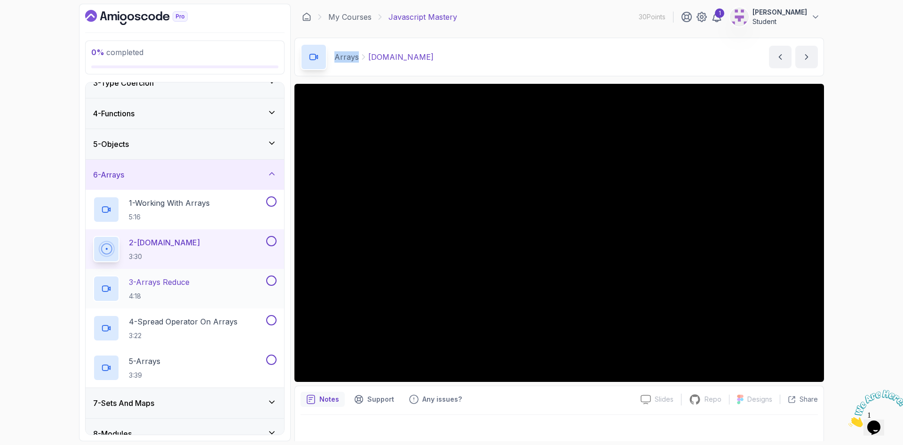
click at [157, 290] on h2 "3 - Arrays Reduce 4:18" at bounding box center [159, 288] width 61 height 24
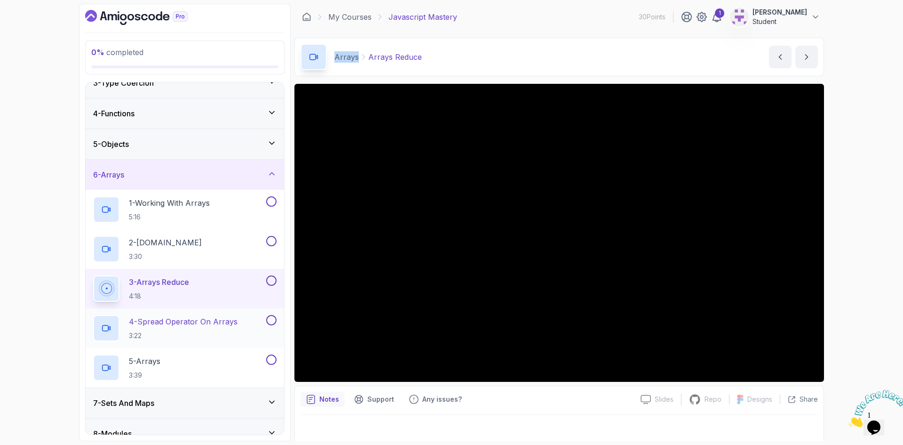
drag, startPoint x: 180, startPoint y: 323, endPoint x: 186, endPoint y: 322, distance: 6.7
click at [180, 323] on p "4 - Spread Operator On Arrays" at bounding box center [183, 321] width 109 height 11
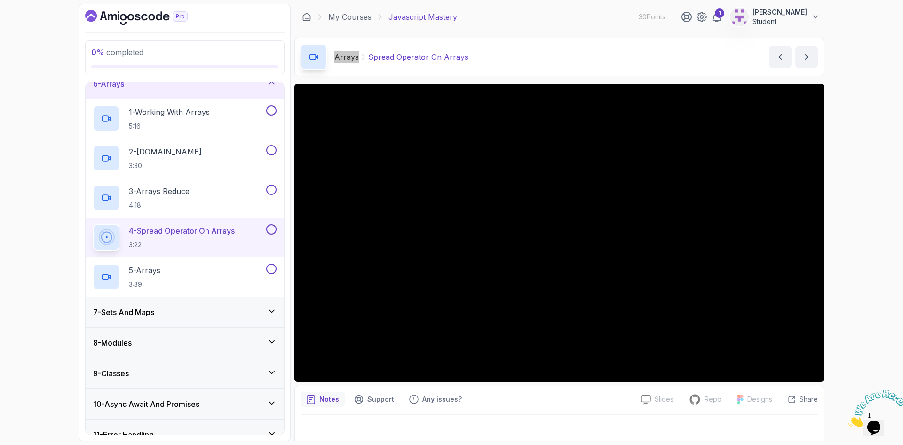
scroll to position [170, 0]
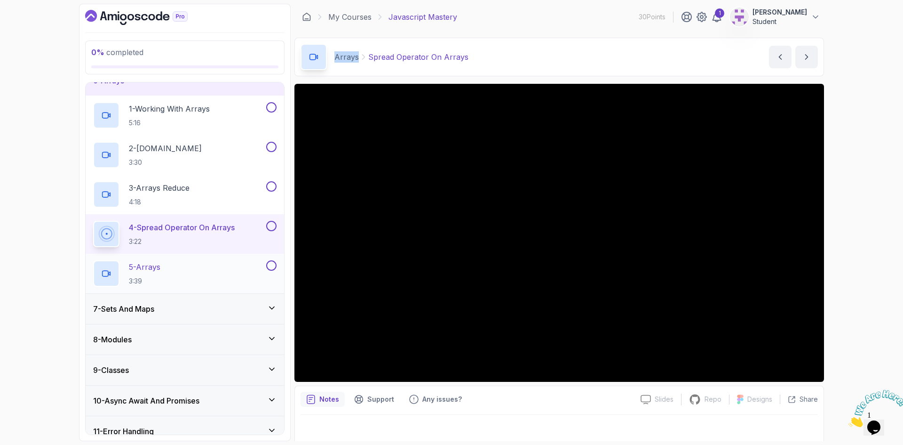
click at [159, 273] on h2 "5 - Arrays 3:39" at bounding box center [145, 273] width 32 height 24
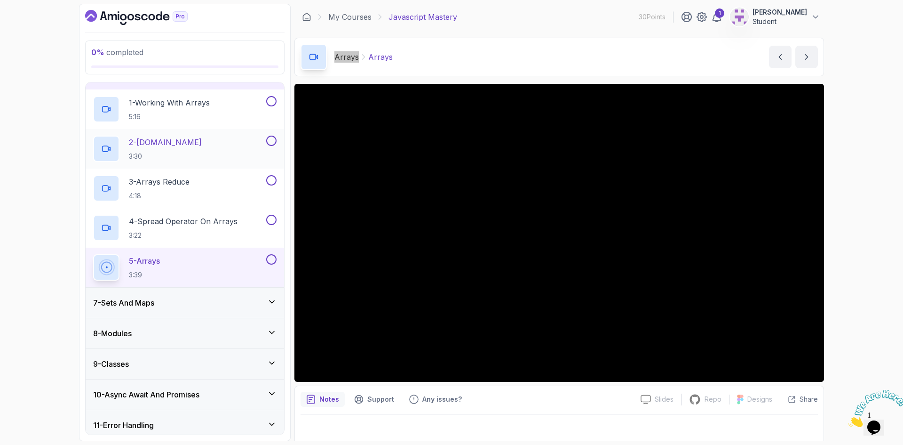
scroll to position [179, 0]
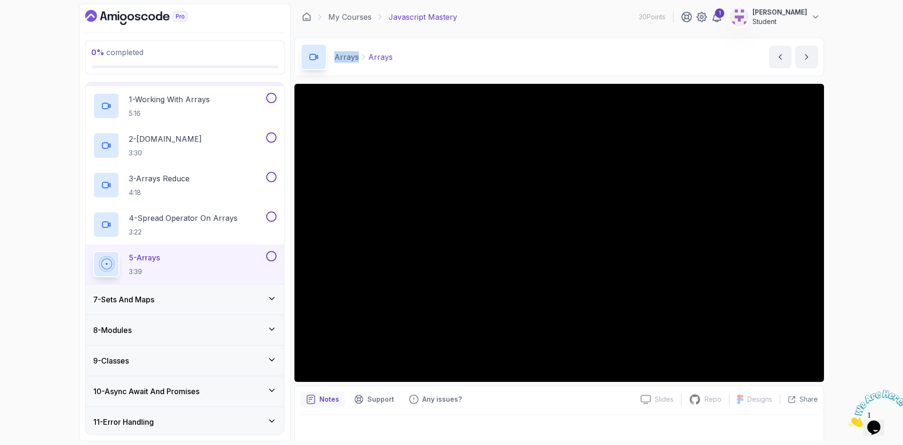
click at [174, 300] on div "7 - Sets And Maps" at bounding box center [185, 299] width 184 height 11
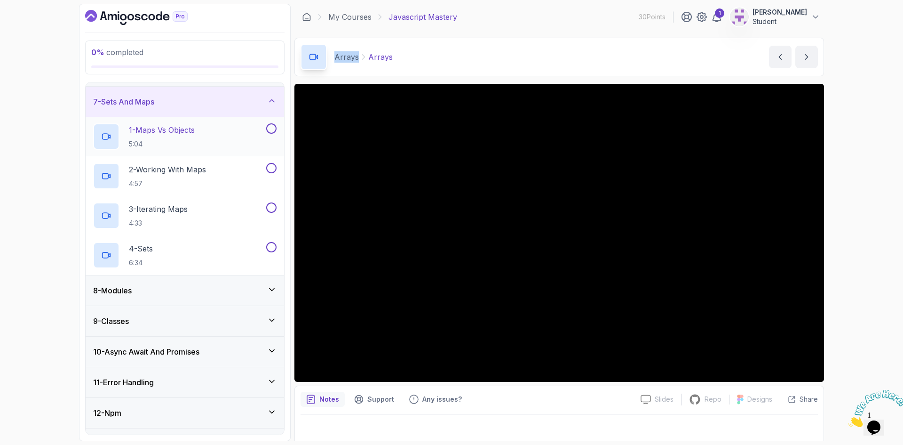
click at [179, 136] on h2 "1 - Maps Vs Objects 5:04" at bounding box center [162, 136] width 66 height 24
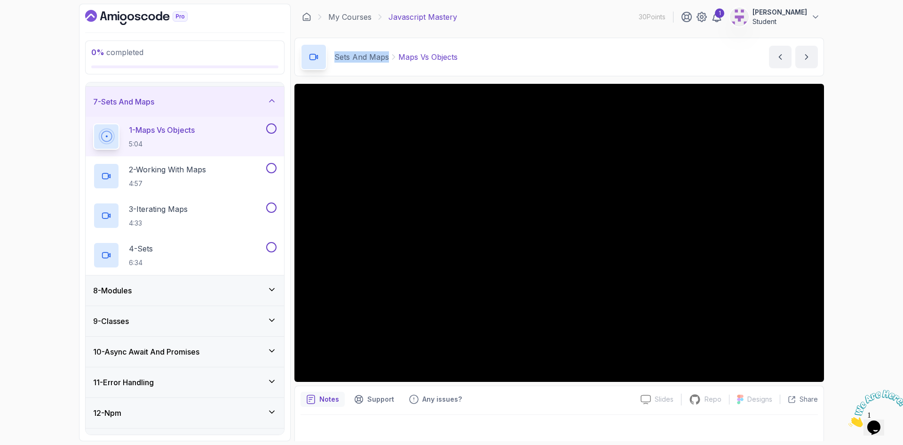
drag, startPoint x: 333, startPoint y: 60, endPoint x: 378, endPoint y: 62, distance: 45.7
click at [378, 62] on div "Sets And Maps Maps Vs Objects" at bounding box center [379, 57] width 157 height 26
copy p "Sets And Maps"
click at [161, 173] on p "2 - Working With Maps" at bounding box center [167, 169] width 77 height 11
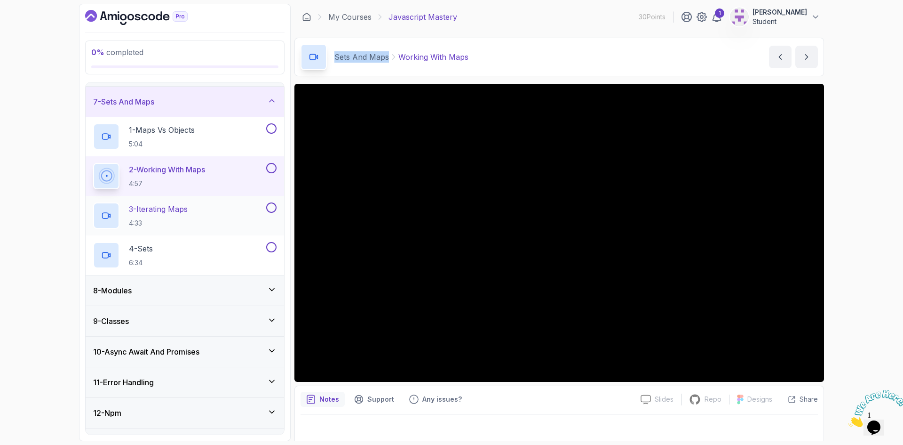
click at [162, 208] on p "3 - Iterating Maps" at bounding box center [158, 208] width 59 height 11
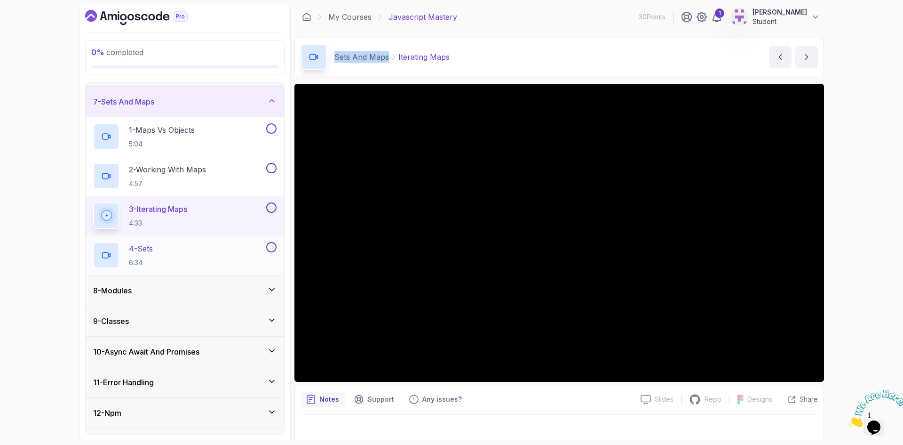
click at [153, 245] on p "4 - Sets" at bounding box center [141, 248] width 24 height 11
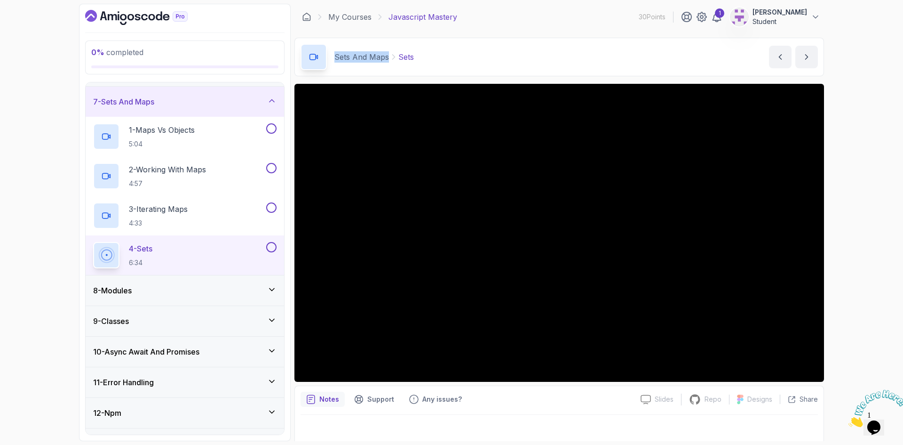
click at [149, 295] on div "8 - Modules" at bounding box center [185, 290] width 184 height 11
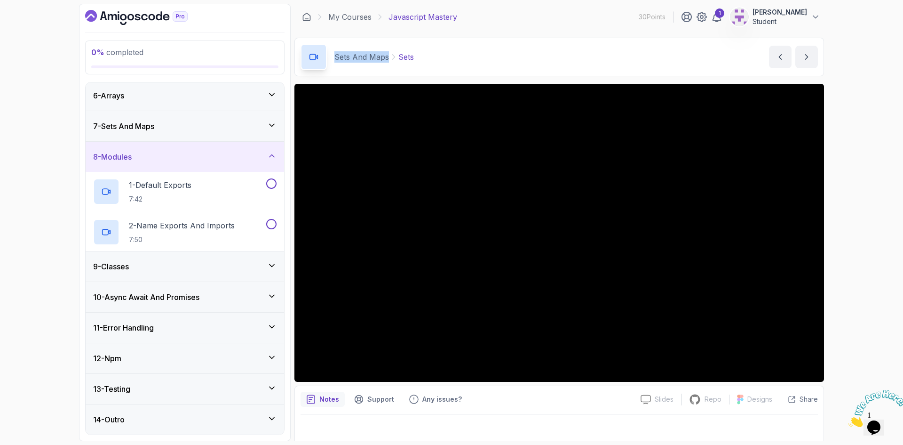
scroll to position [155, 0]
click at [174, 191] on h2 "1 - Default Exports 7:42" at bounding box center [160, 191] width 63 height 24
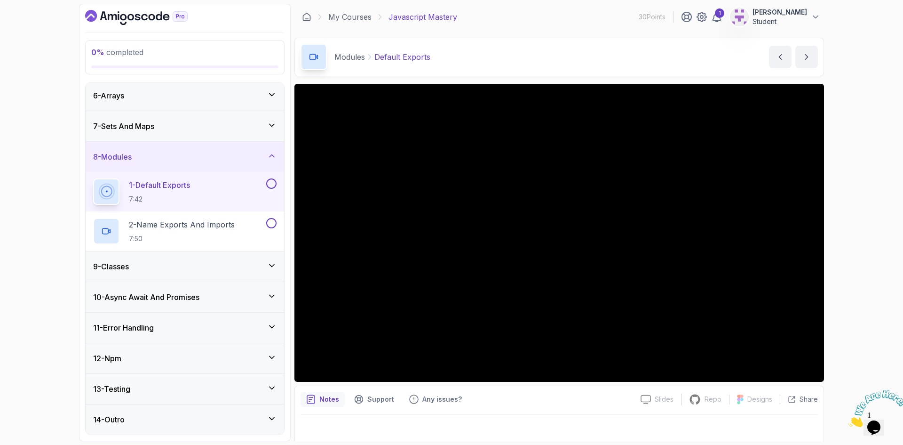
click at [262, 124] on div "7 - Sets And Maps" at bounding box center [185, 125] width 184 height 11
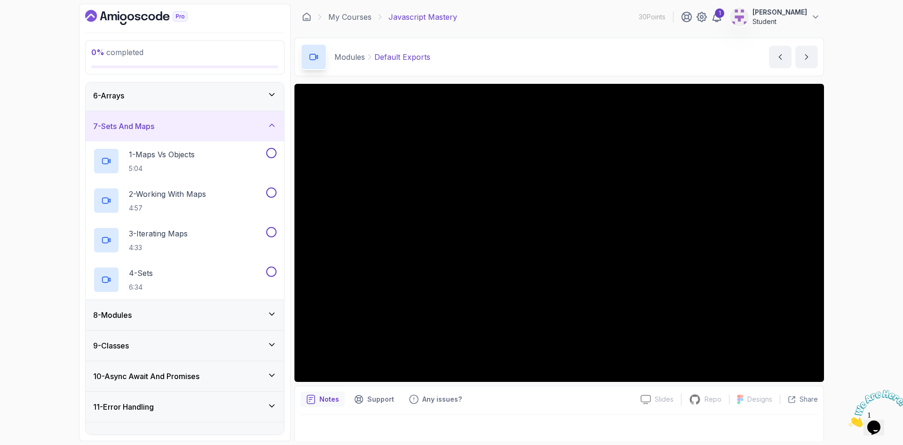
click at [262, 124] on div "7 - Sets And Maps" at bounding box center [185, 125] width 184 height 11
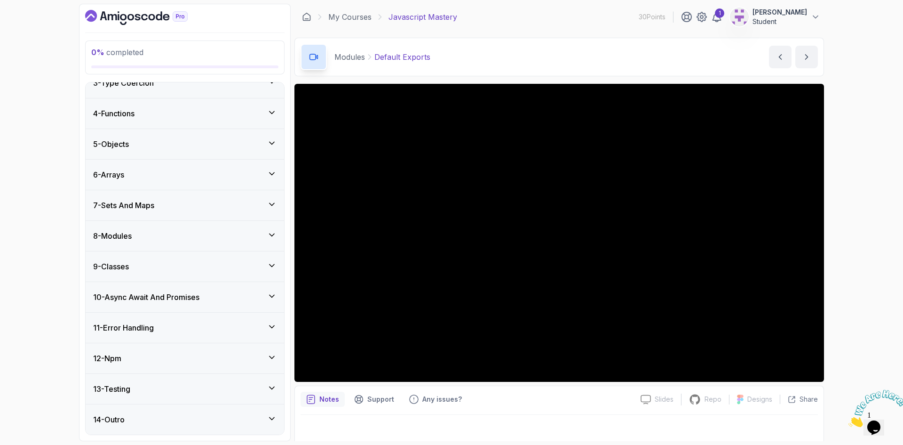
scroll to position [76, 0]
click at [156, 232] on div "8 - Modules" at bounding box center [185, 235] width 184 height 11
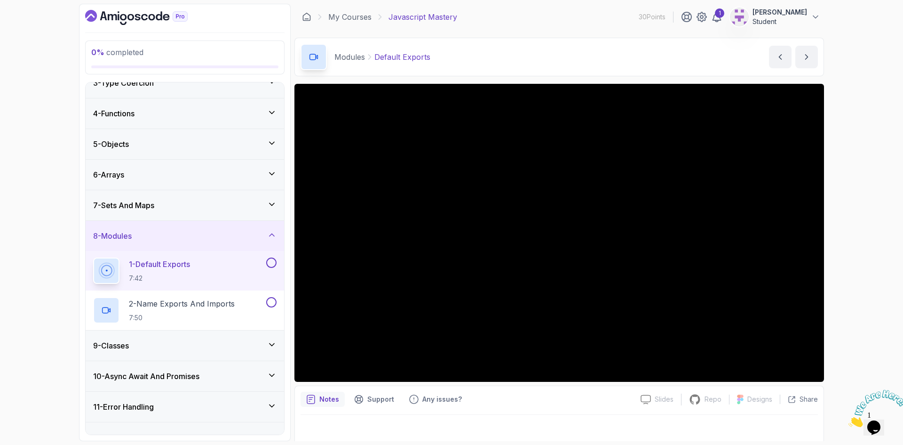
click at [352, 56] on p "Modules" at bounding box center [350, 56] width 31 height 11
copy p "Modules"
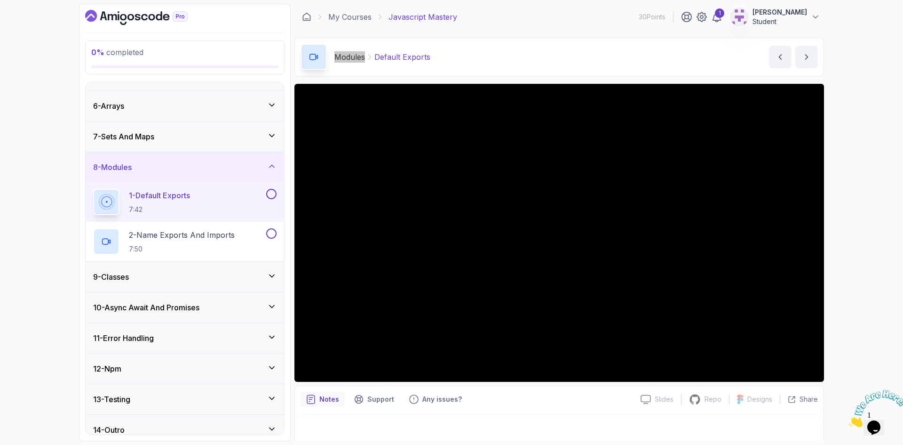
scroll to position [155, 0]
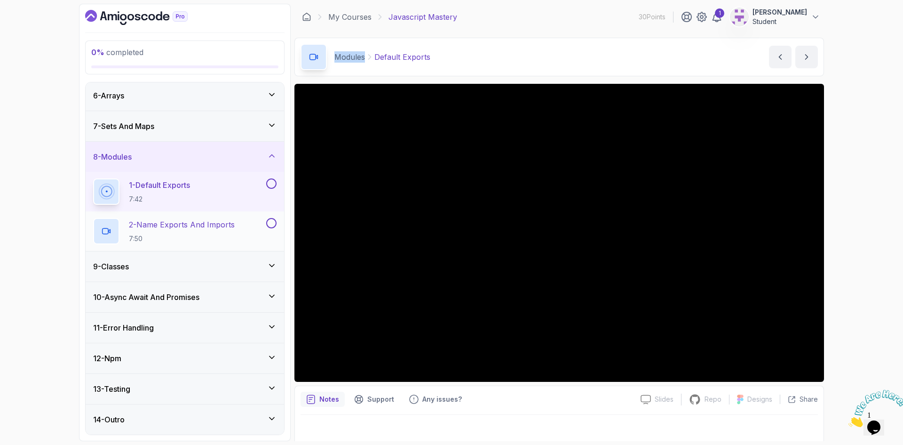
click at [196, 231] on h2 "2 - Name Exports And Imports 7:50" at bounding box center [182, 231] width 106 height 24
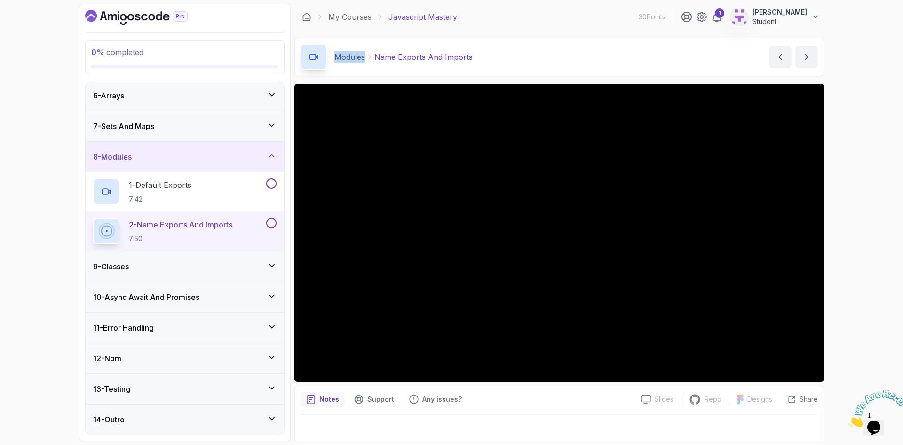
click at [152, 269] on div "9 - Classes" at bounding box center [185, 266] width 184 height 11
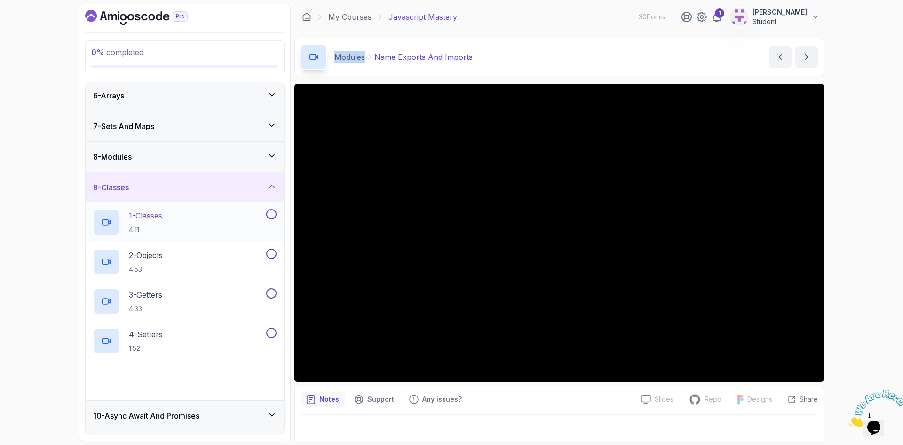
drag, startPoint x: 153, startPoint y: 216, endPoint x: 164, endPoint y: 228, distance: 17.0
click at [153, 216] on p "1 - Classes" at bounding box center [145, 215] width 33 height 11
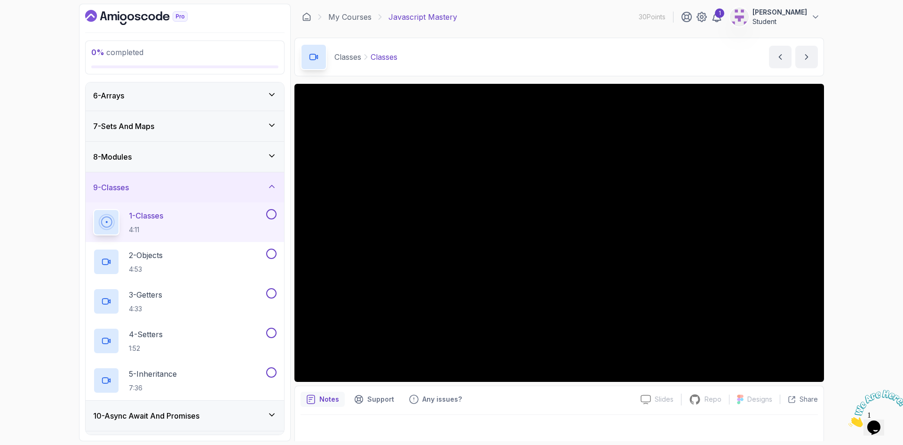
click at [342, 59] on p "Classes" at bounding box center [348, 56] width 27 height 11
copy p "Classes"
click at [149, 254] on p "2 - Objects" at bounding box center [146, 254] width 34 height 11
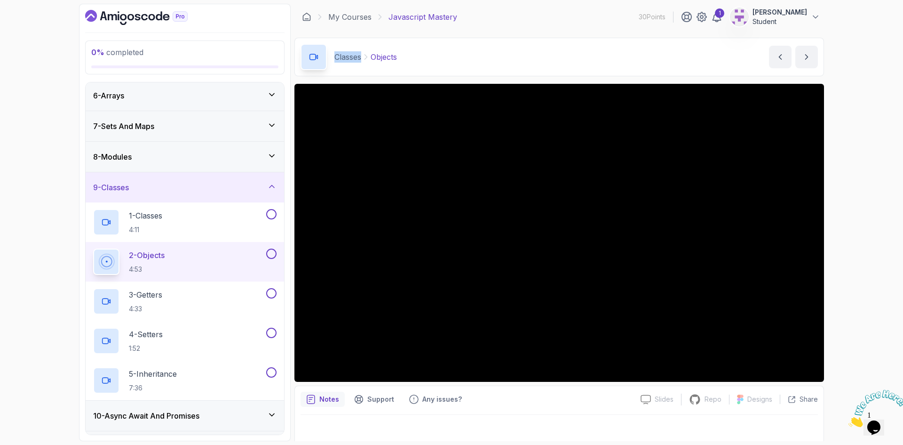
drag, startPoint x: 144, startPoint y: 296, endPoint x: 148, endPoint y: 261, distance: 35.4
click at [144, 296] on p "3 - Getters" at bounding box center [145, 294] width 33 height 11
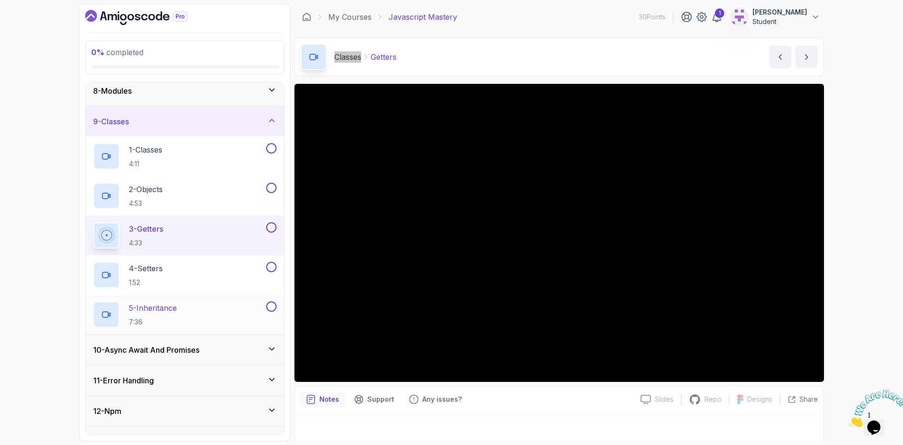
scroll to position [249, 0]
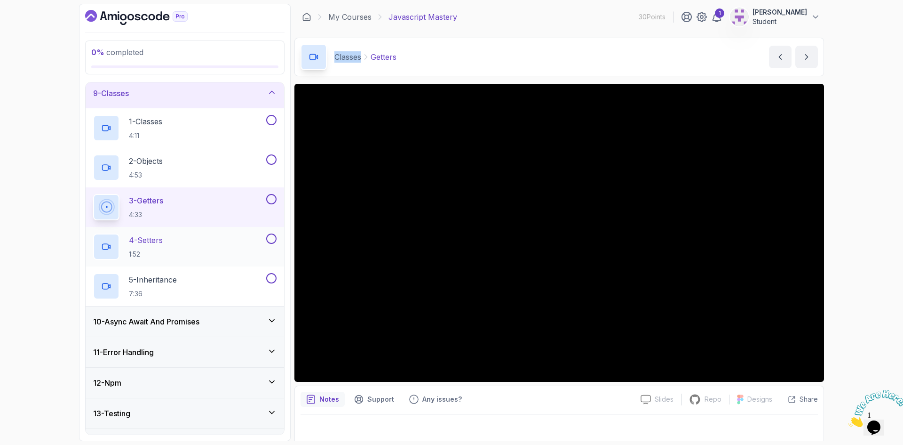
click at [156, 248] on h2 "4 - Setters 1:52" at bounding box center [146, 246] width 34 height 24
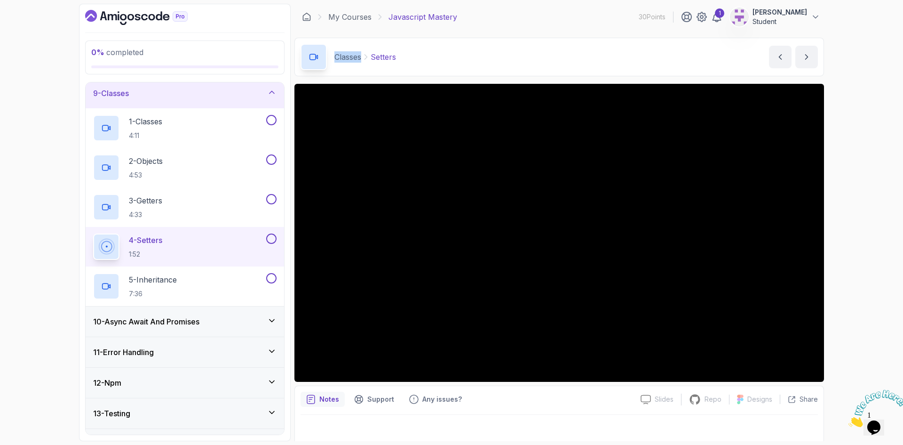
drag, startPoint x: 158, startPoint y: 276, endPoint x: 186, endPoint y: 241, distance: 45.5
click at [158, 276] on p "5 - Inheritance" at bounding box center [153, 279] width 48 height 11
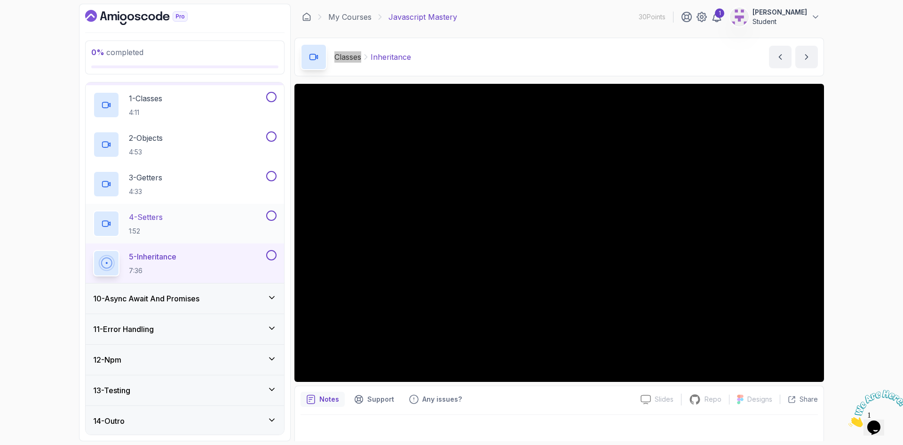
scroll to position [273, 0]
click at [187, 296] on h3 "10 - Async Await And Promises" at bounding box center [146, 296] width 106 height 11
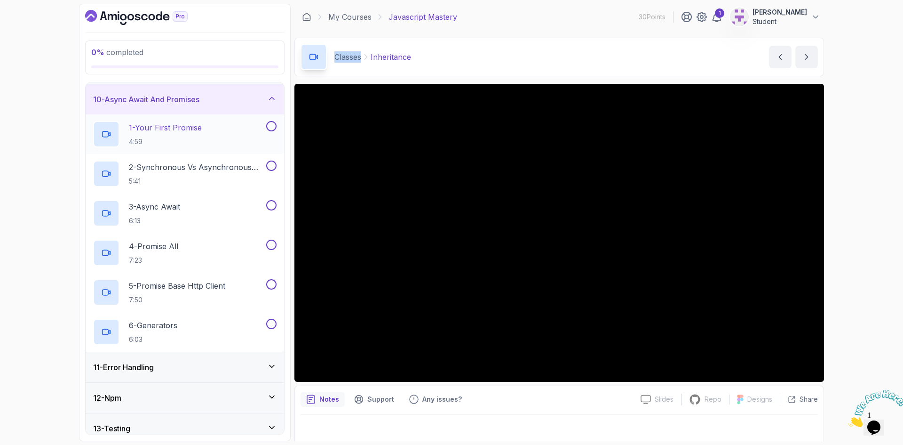
click at [147, 124] on p "1 - Your First Promise" at bounding box center [165, 127] width 73 height 11
drag, startPoint x: 334, startPoint y: 59, endPoint x: 406, endPoint y: 60, distance: 72.0
click at [406, 60] on div "Async Await And Promises Your First Promise" at bounding box center [404, 57] width 207 height 26
copy p "Async Await And Promises"
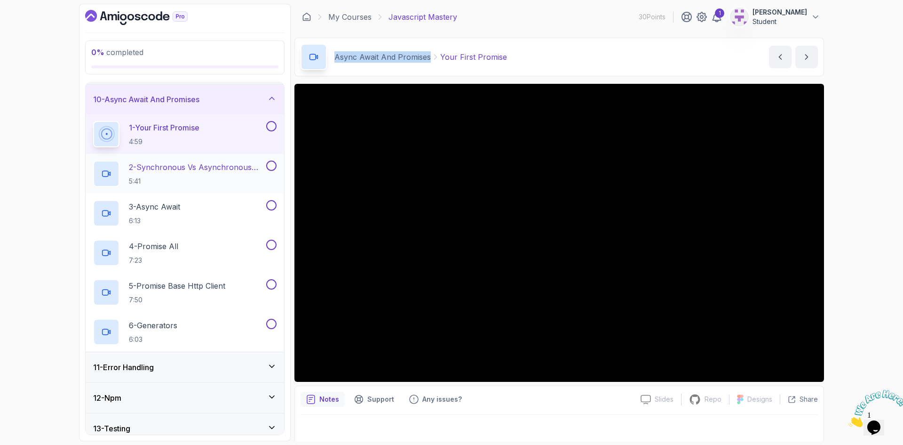
drag, startPoint x: 198, startPoint y: 168, endPoint x: 196, endPoint y: 173, distance: 5.1
click at [198, 168] on p "2 - Synchronous Vs Asynchronous Code" at bounding box center [197, 166] width 136 height 11
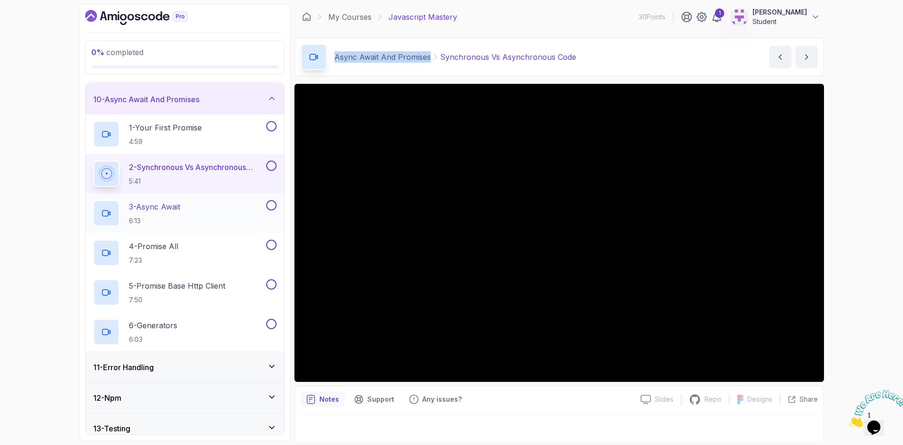
click at [148, 209] on p "3 - Async Await" at bounding box center [154, 206] width 51 height 11
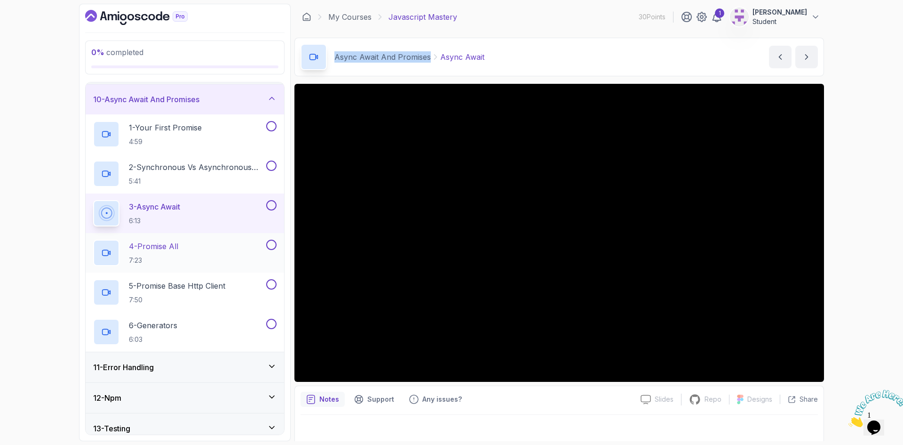
click at [166, 248] on p "4 - Promise All" at bounding box center [153, 245] width 49 height 11
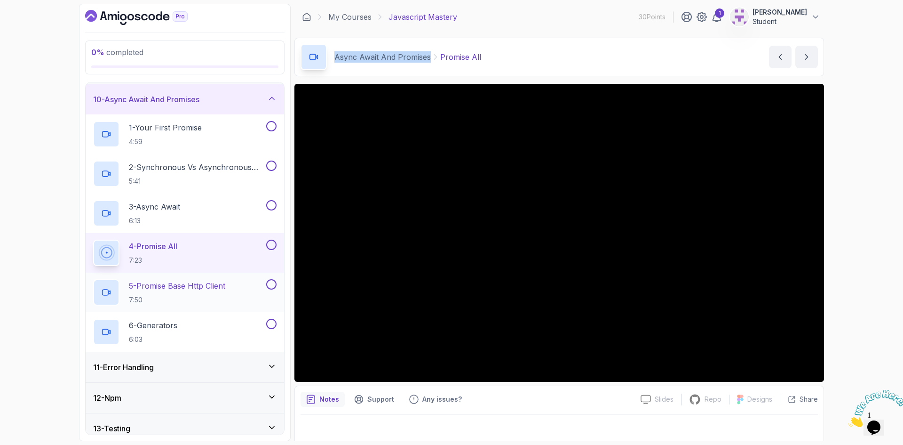
click at [172, 293] on h2 "5 - Promise Base Http Client 7:50" at bounding box center [177, 292] width 96 height 24
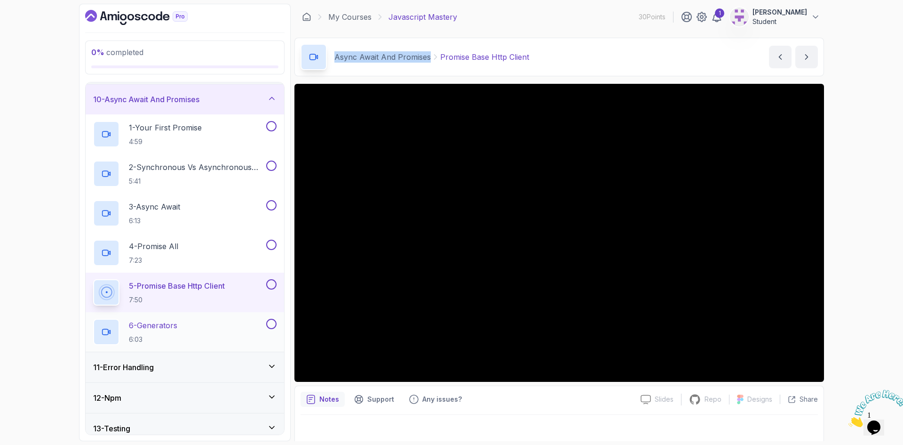
click at [163, 326] on p "6 - Generators" at bounding box center [153, 324] width 48 height 11
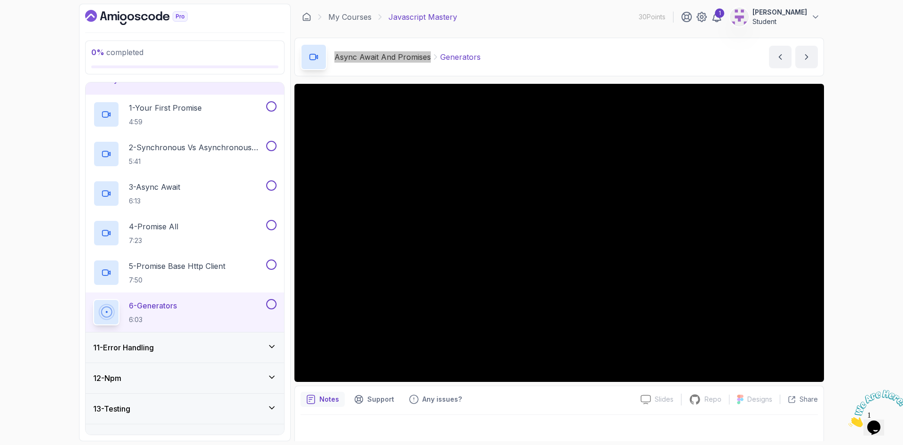
scroll to position [313, 0]
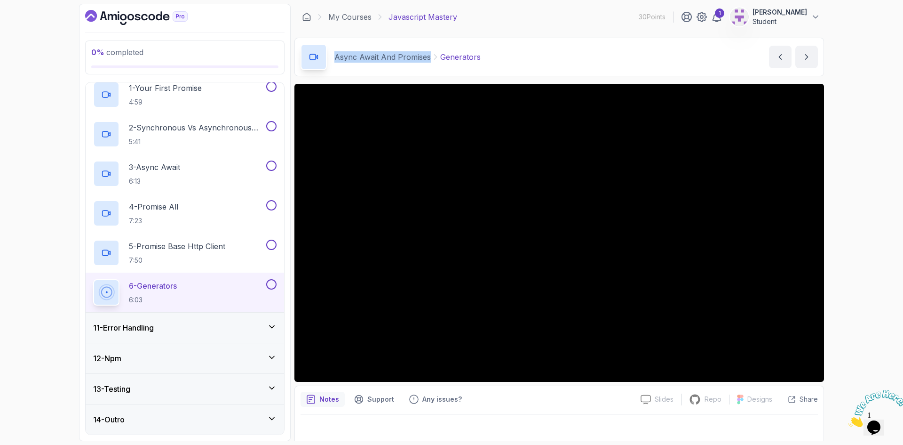
click at [192, 327] on div "11 - Error Handling" at bounding box center [185, 327] width 184 height 11
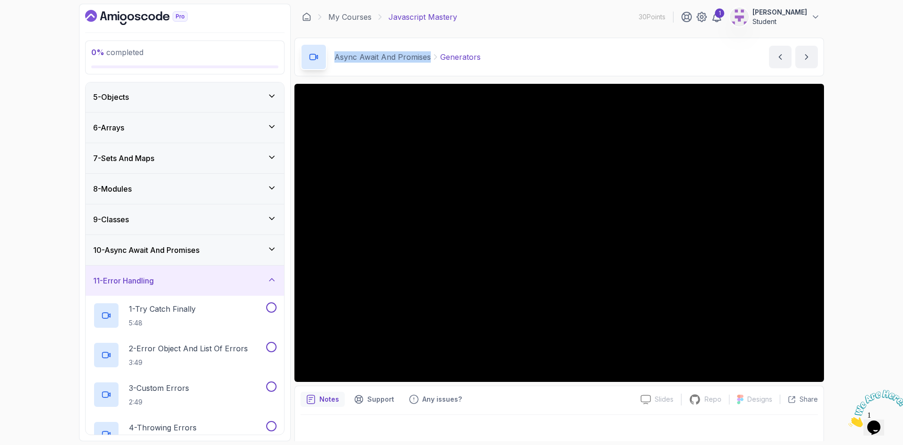
scroll to position [170, 0]
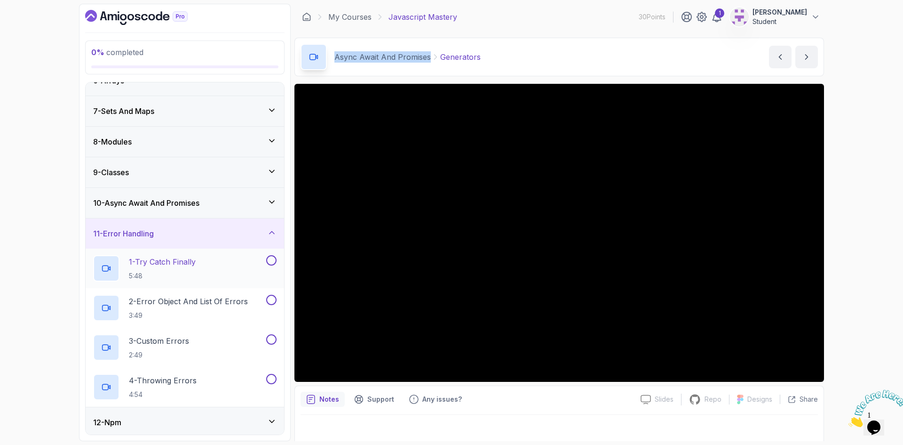
click at [172, 263] on p "1 - Try Catch Finally" at bounding box center [162, 261] width 67 height 11
drag, startPoint x: 333, startPoint y: 56, endPoint x: 369, endPoint y: 61, distance: 36.1
click at [369, 61] on div "Error Handling Try Catch Finally" at bounding box center [379, 57] width 157 height 26
copy p "Error Handling"
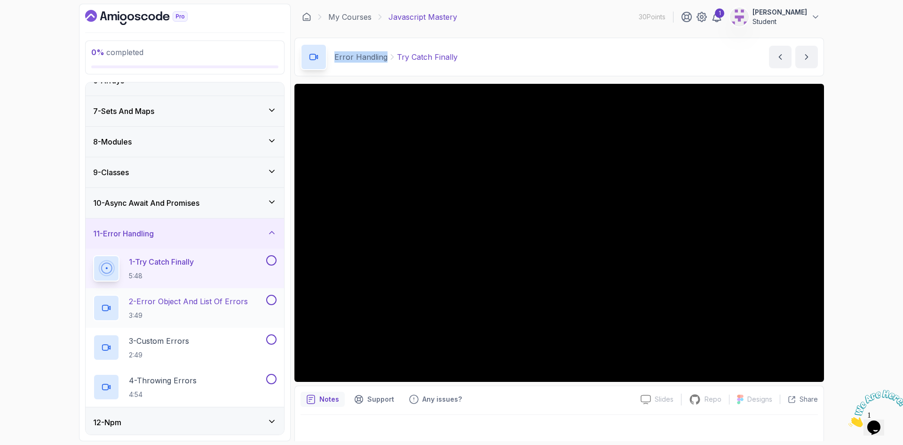
click at [188, 301] on p "2 - Error Object And List Of Errors" at bounding box center [188, 300] width 119 height 11
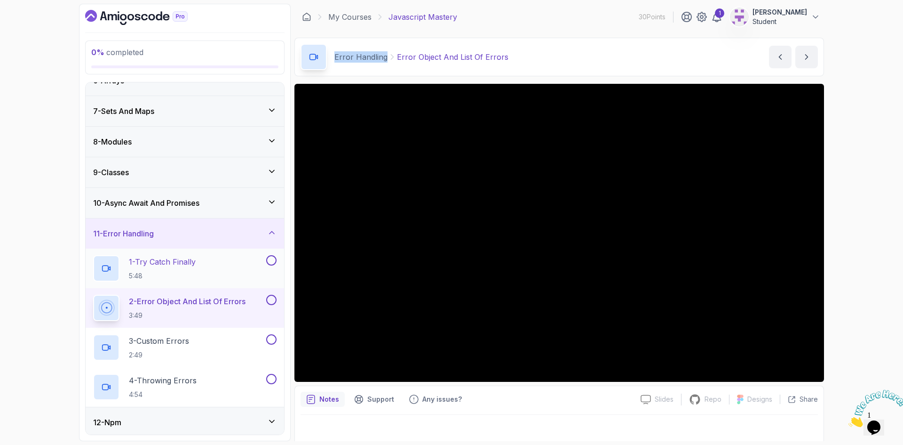
drag, startPoint x: 158, startPoint y: 343, endPoint x: 233, endPoint y: 258, distance: 114.0
click at [158, 343] on p "3 - Custom Errors" at bounding box center [159, 340] width 60 height 11
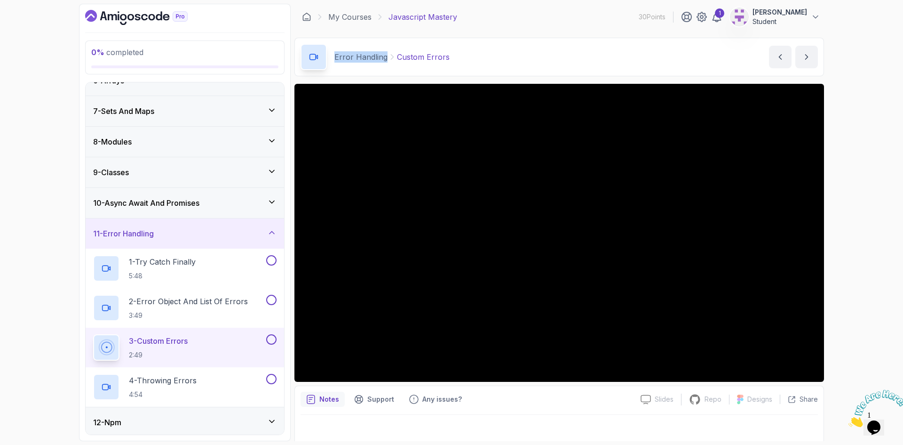
drag, startPoint x: 190, startPoint y: 384, endPoint x: 274, endPoint y: 224, distance: 180.4
click at [190, 384] on p "4 - Throwing Errors" at bounding box center [163, 380] width 68 height 11
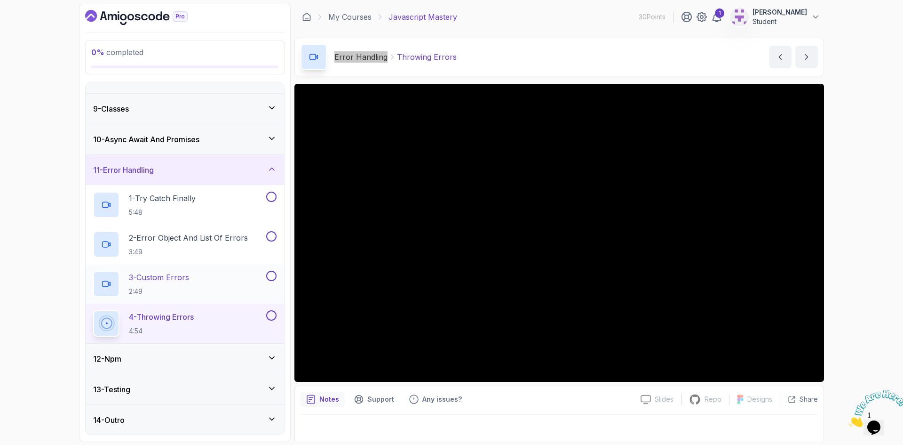
scroll to position [234, 0]
click at [159, 359] on div "12 - Npm" at bounding box center [185, 357] width 184 height 11
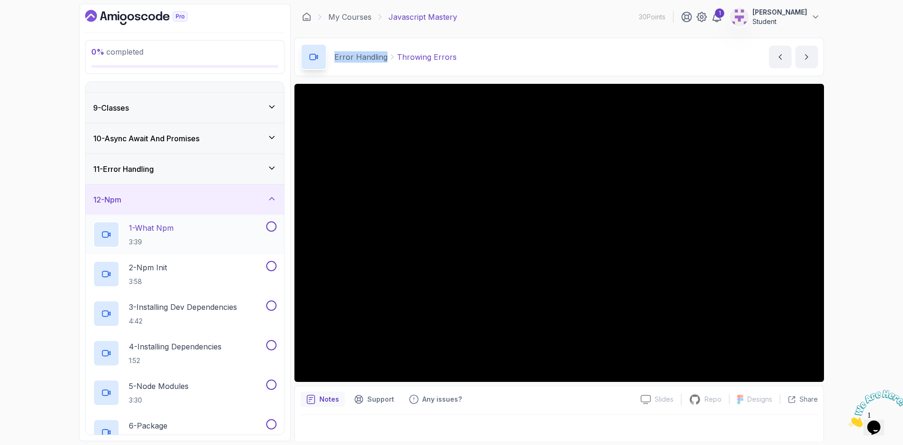
click at [183, 231] on div "1 - What Npm 3:39" at bounding box center [178, 234] width 171 height 26
click at [341, 59] on p "Npm" at bounding box center [343, 56] width 17 height 11
copy p "Npm"
click at [172, 265] on div "2 - Npm Init 3:58" at bounding box center [178, 274] width 171 height 26
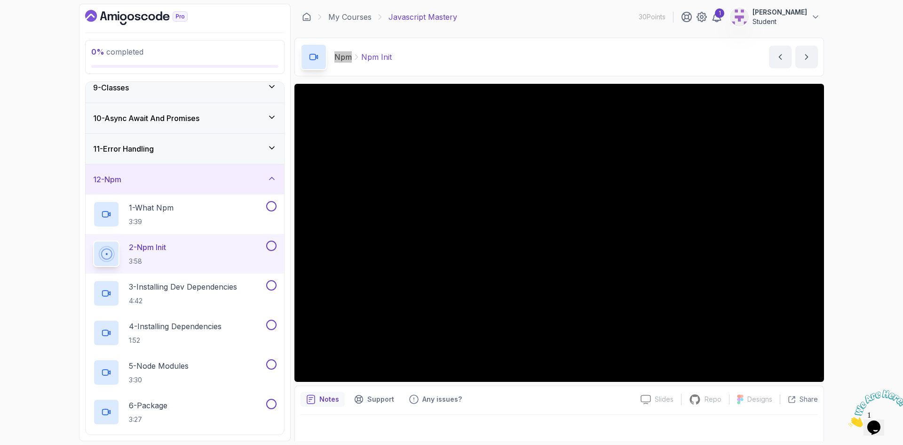
scroll to position [328, 0]
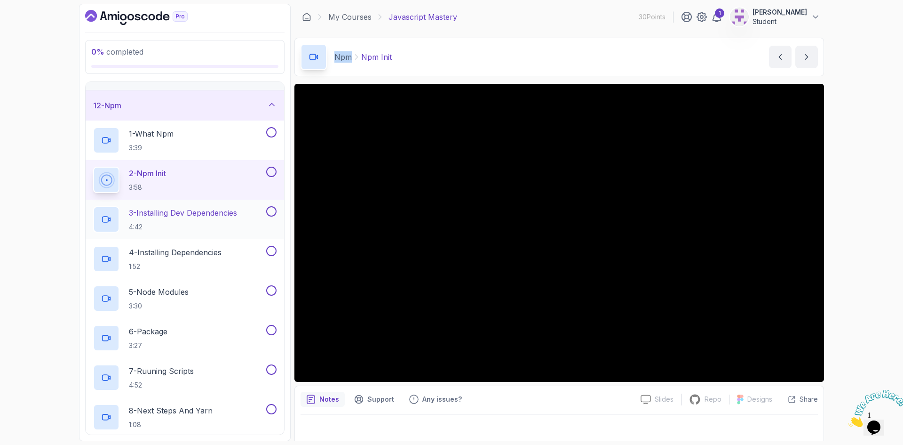
click at [219, 214] on p "3 - Installing Dev Dependencies" at bounding box center [183, 212] width 108 height 11
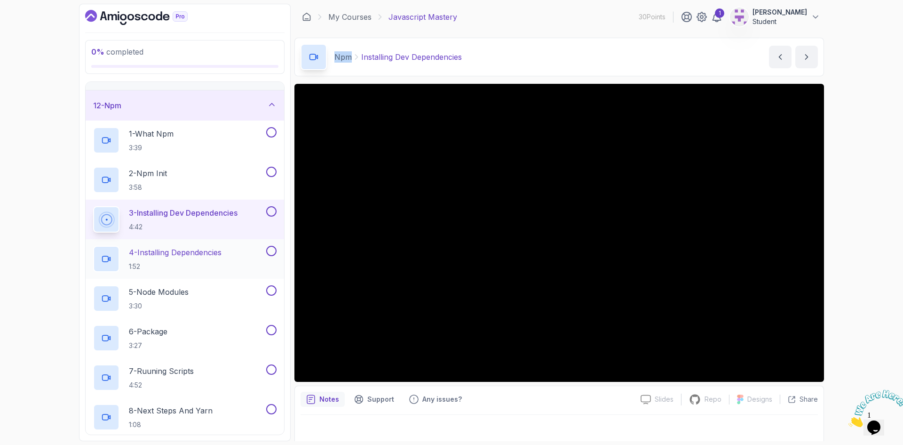
click at [194, 250] on p "4 - Installing Dependencies" at bounding box center [175, 252] width 93 height 11
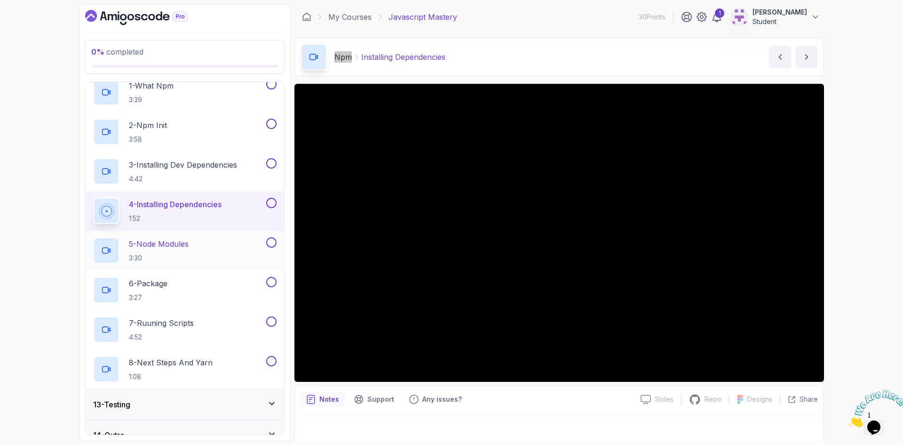
scroll to position [391, 0]
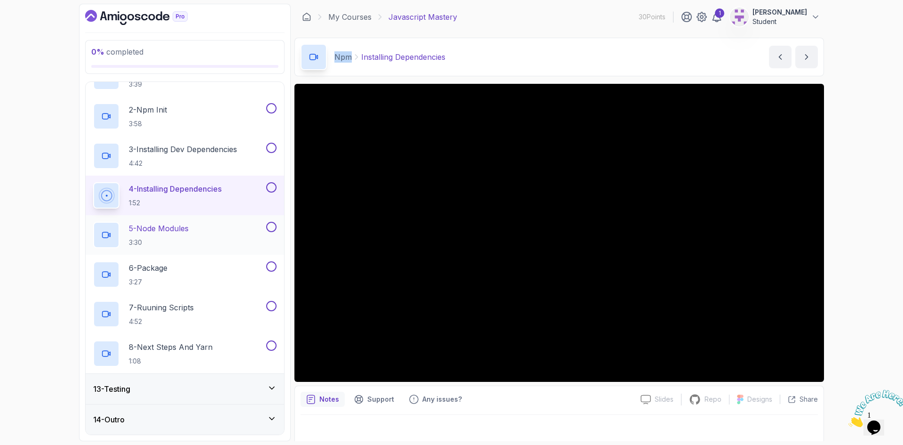
click at [176, 228] on p "5 - Node Modules" at bounding box center [159, 228] width 60 height 11
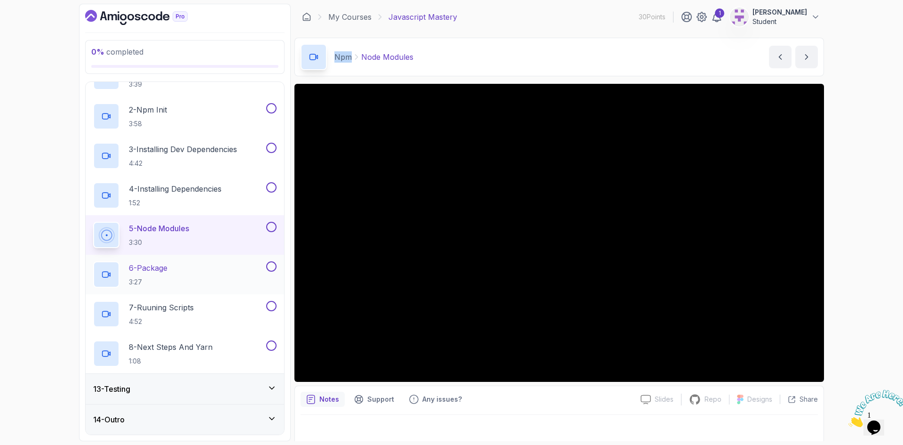
drag, startPoint x: 179, startPoint y: 274, endPoint x: 170, endPoint y: 271, distance: 8.9
click at [178, 274] on div "6 - Package 3:27" at bounding box center [178, 274] width 171 height 26
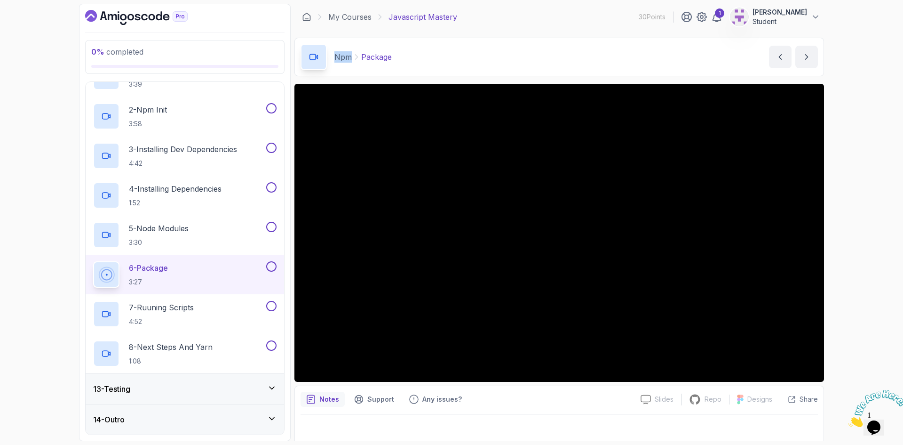
drag, startPoint x: 181, startPoint y: 308, endPoint x: 190, endPoint y: 289, distance: 20.4
click at [181, 308] on p "7 - Ruuning Scripts" at bounding box center [161, 307] width 65 height 11
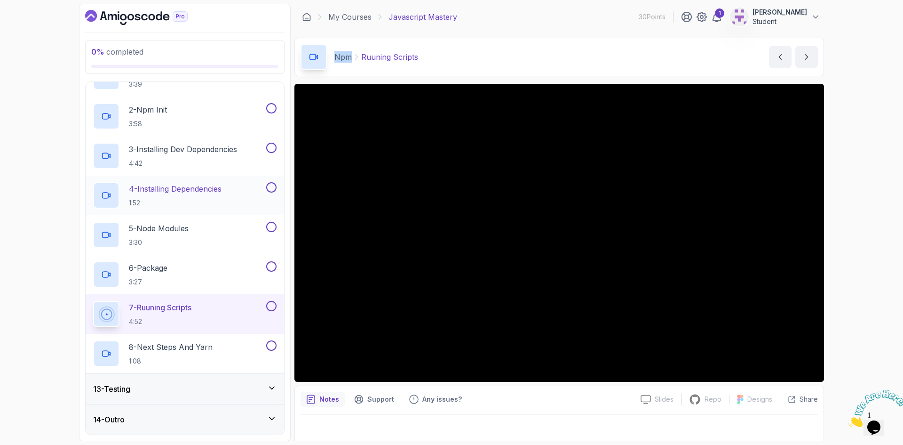
drag, startPoint x: 180, startPoint y: 345, endPoint x: 201, endPoint y: 192, distance: 154.8
click at [180, 344] on p "8 - Next Steps And Yarn" at bounding box center [171, 346] width 84 height 11
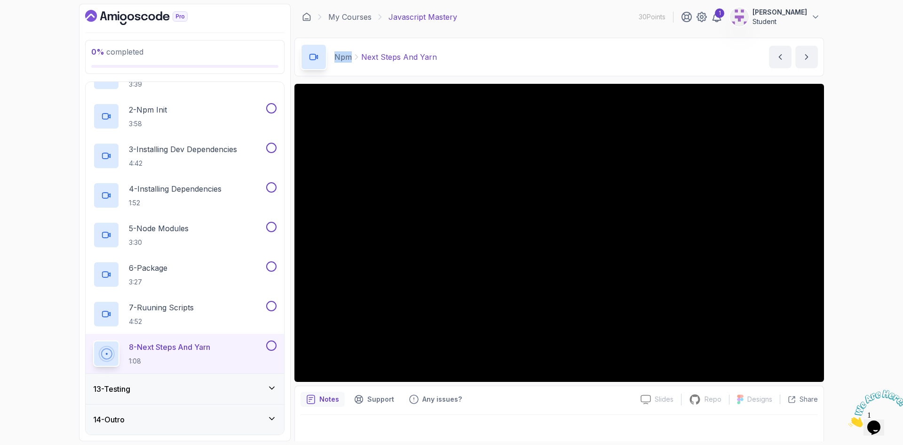
click at [130, 387] on h3 "13 - Testing" at bounding box center [111, 388] width 37 height 11
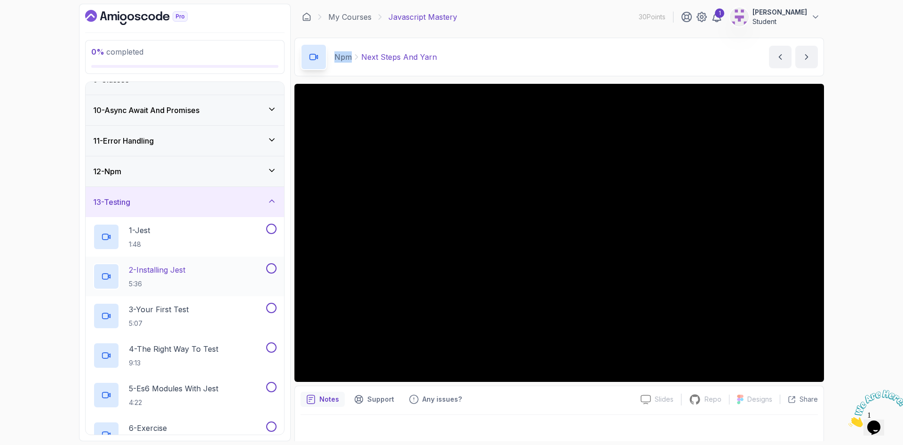
scroll to position [264, 0]
click at [163, 227] on div "1 - Jest 1:48" at bounding box center [178, 235] width 171 height 26
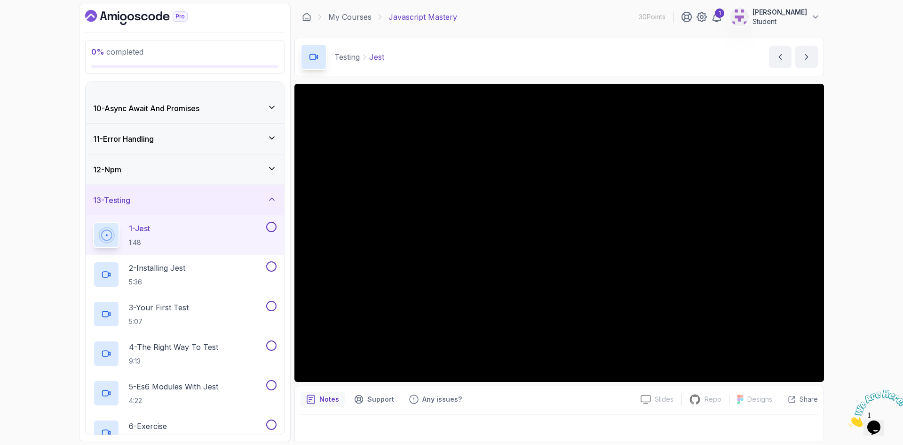
click at [232, 166] on div "12 - Npm" at bounding box center [185, 169] width 184 height 11
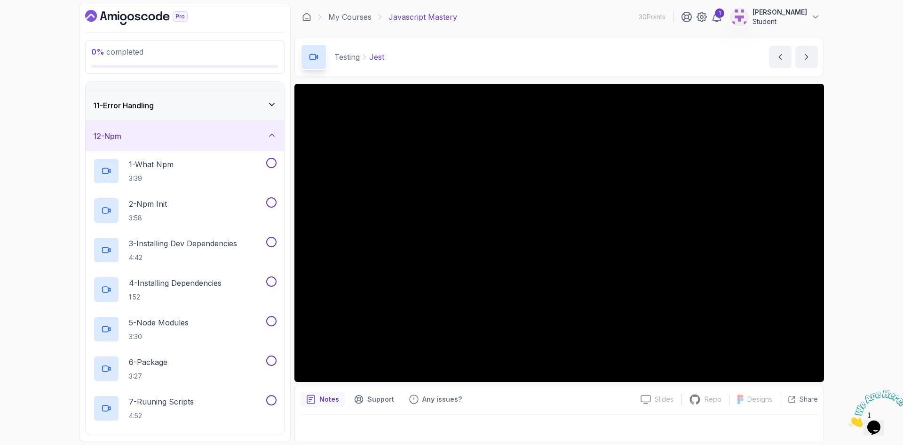
click at [248, 132] on div "12 - Npm" at bounding box center [185, 135] width 184 height 11
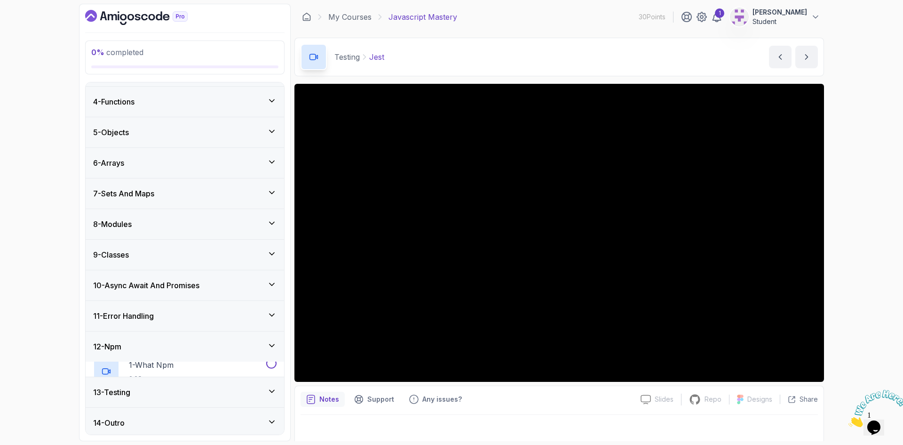
scroll to position [76, 0]
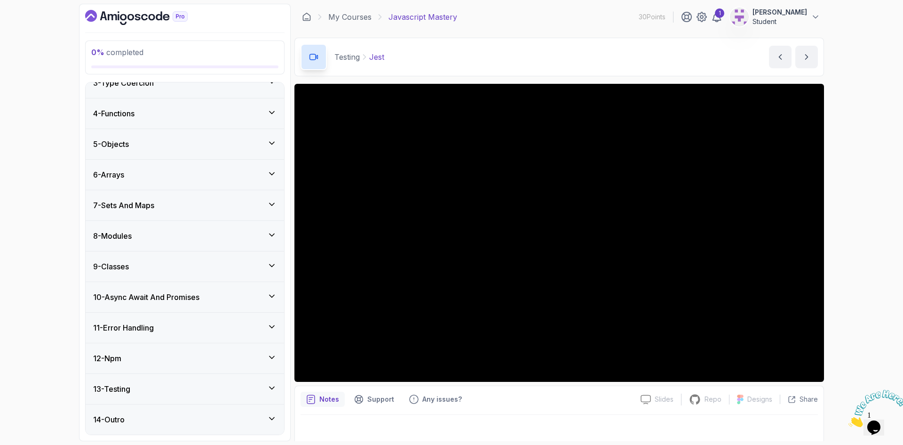
click at [144, 389] on div "13 - Testing" at bounding box center [185, 388] width 184 height 11
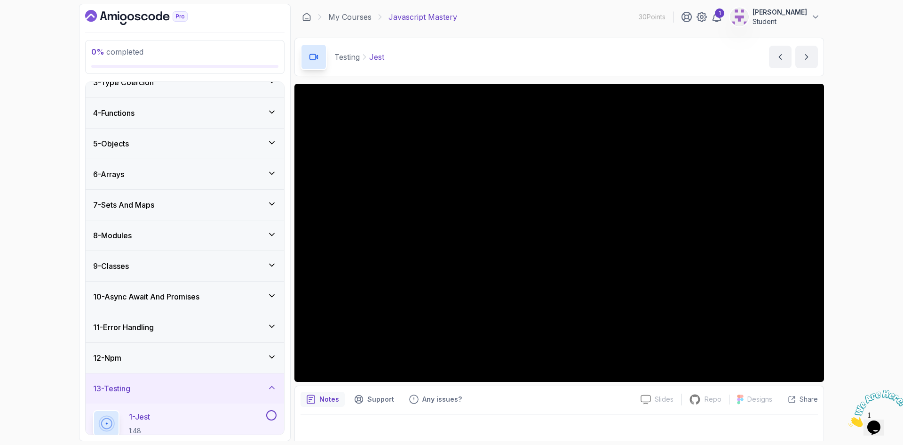
click at [348, 51] on p "Testing" at bounding box center [347, 56] width 25 height 11
click at [349, 55] on p "Testing" at bounding box center [347, 56] width 25 height 11
copy p "Testing"
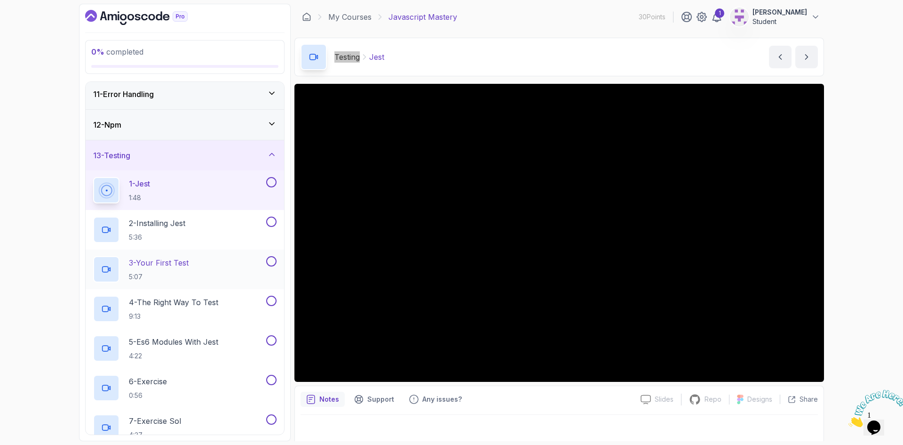
scroll to position [311, 0]
click at [164, 225] on p "2 - Installing Jest" at bounding box center [157, 220] width 56 height 11
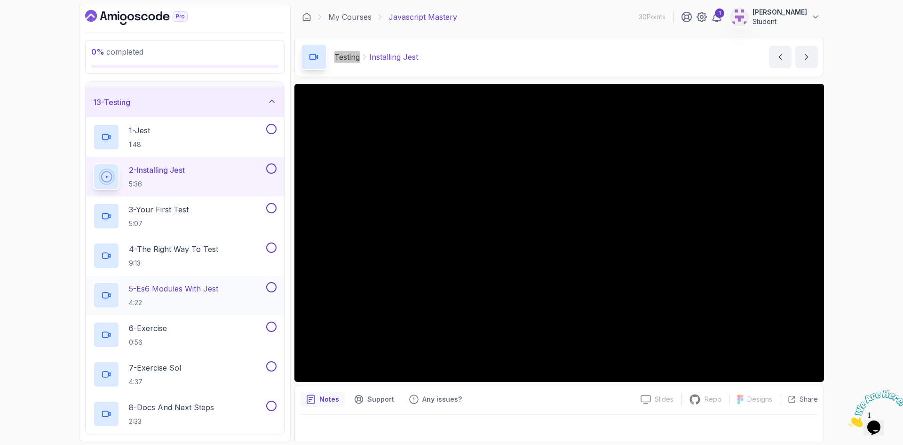
scroll to position [391, 0]
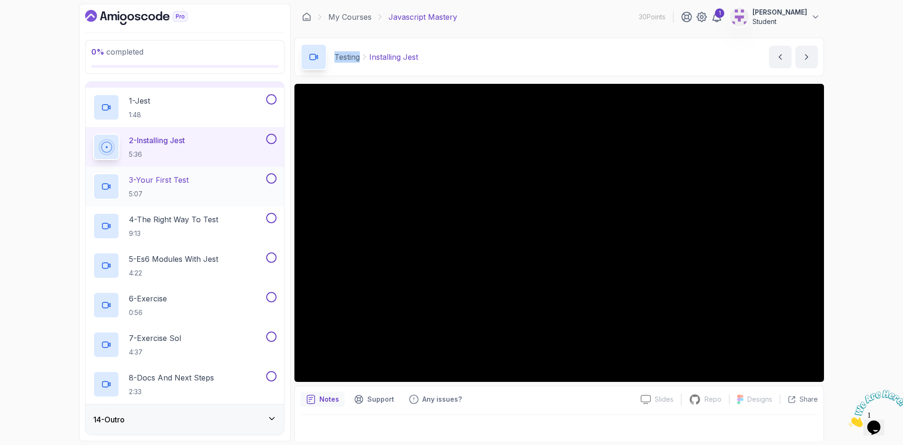
click at [181, 181] on p "3 - Your First Test" at bounding box center [159, 179] width 60 height 11
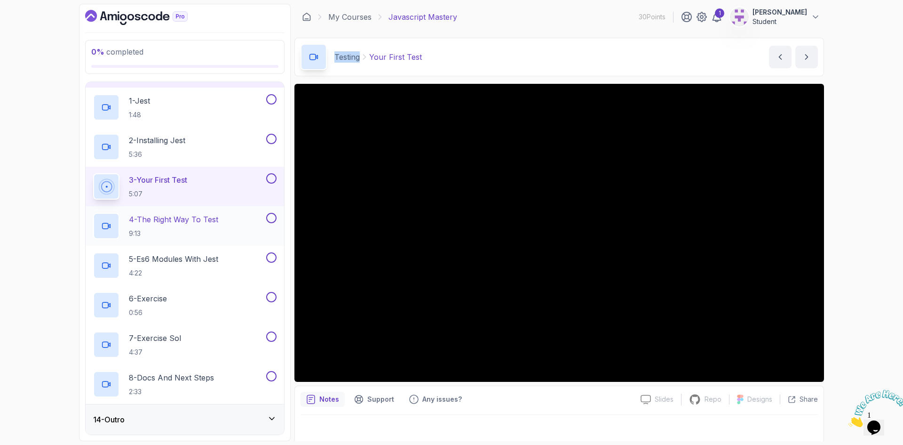
click at [185, 220] on p "4 - The Right Way To Test" at bounding box center [173, 219] width 89 height 11
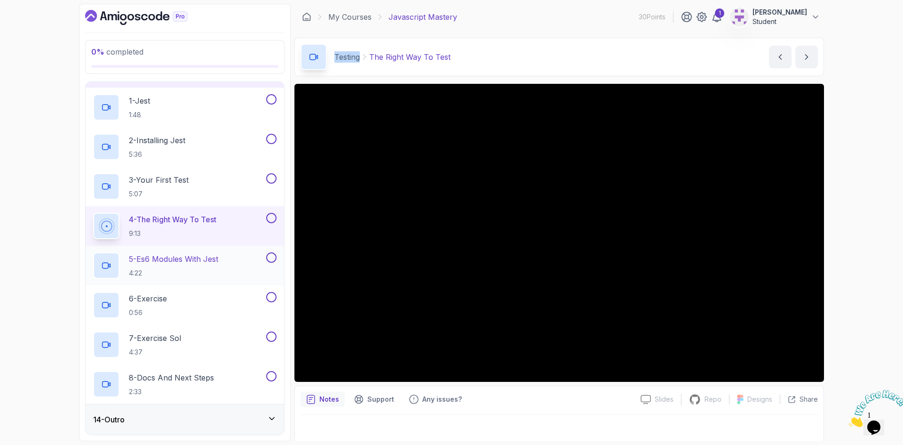
click at [167, 256] on p "5 - Es6 Modules With Jest" at bounding box center [173, 258] width 89 height 11
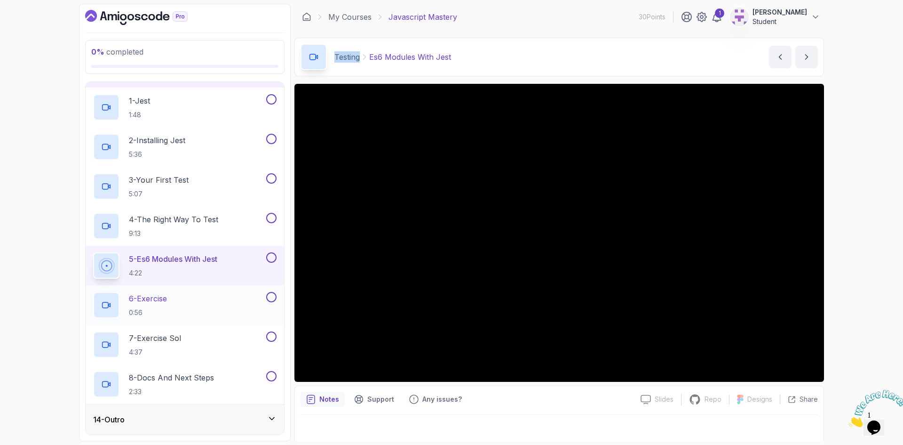
drag, startPoint x: 169, startPoint y: 306, endPoint x: 170, endPoint y: 297, distance: 9.1
click at [167, 306] on h2 "6 - Exercise 0:56" at bounding box center [148, 305] width 38 height 24
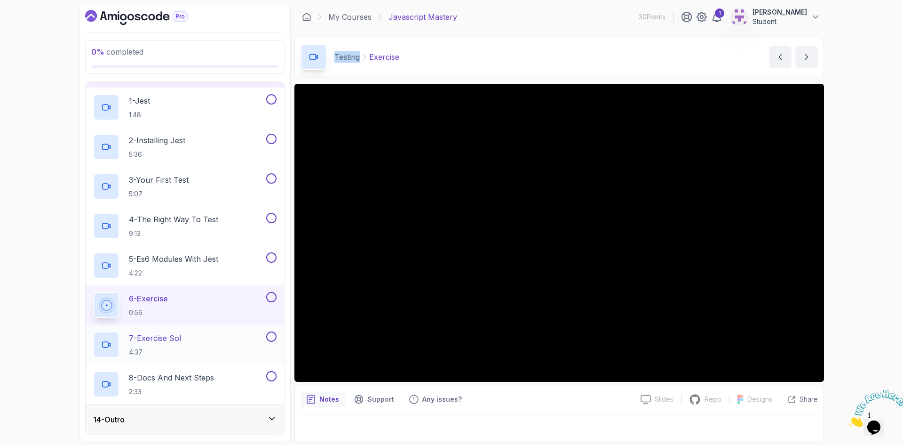
click at [162, 339] on p "7 - Exercise Sol" at bounding box center [155, 337] width 52 height 11
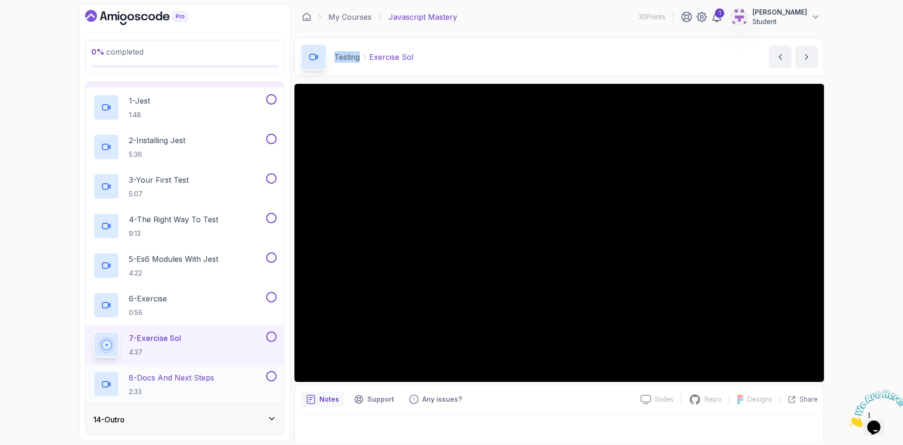
click at [176, 381] on p "8 - Docs And Next Steps" at bounding box center [171, 377] width 85 height 11
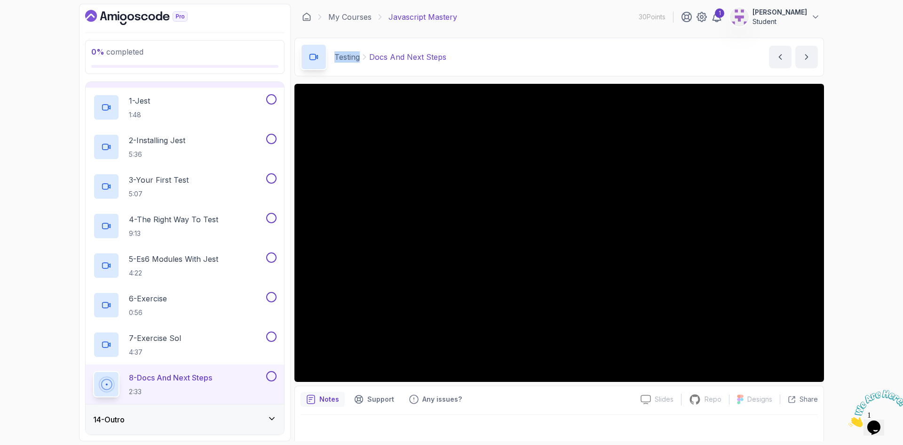
drag, startPoint x: 127, startPoint y: 419, endPoint x: 167, endPoint y: 417, distance: 40.1
click at [125, 419] on h3 "14 - Outro" at bounding box center [109, 419] width 32 height 11
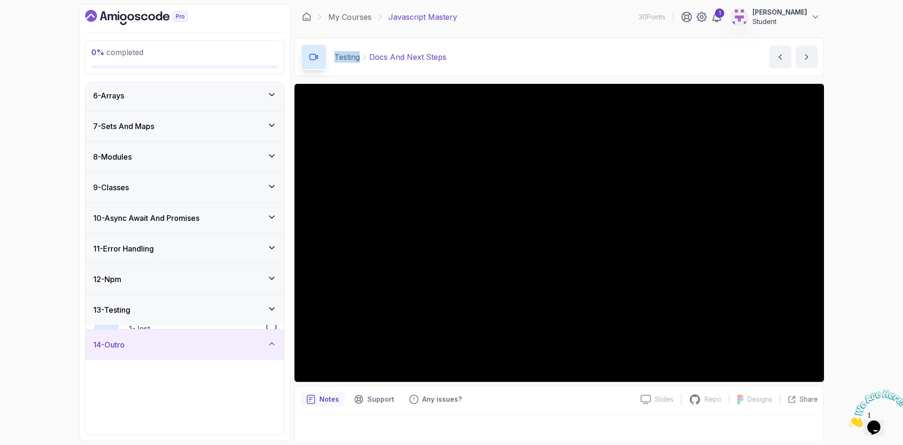
click at [171, 423] on span "related-courses" at bounding box center [159, 427] width 48 height 8
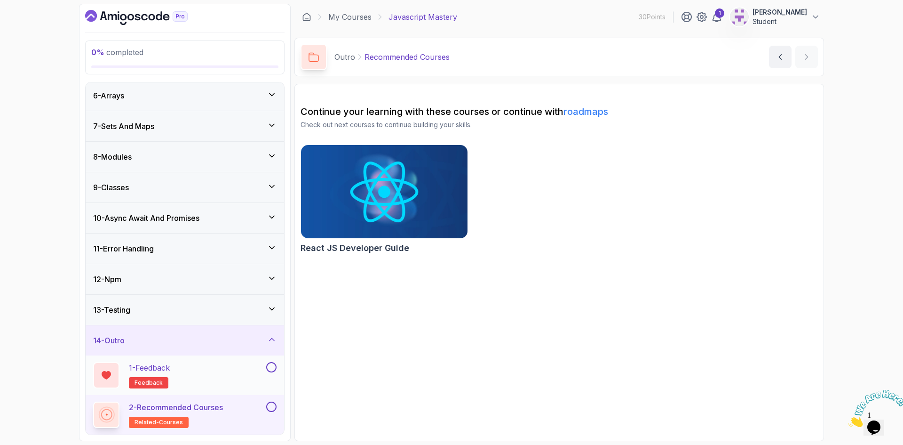
click at [179, 375] on div "1 - Feedback feedback" at bounding box center [178, 375] width 171 height 26
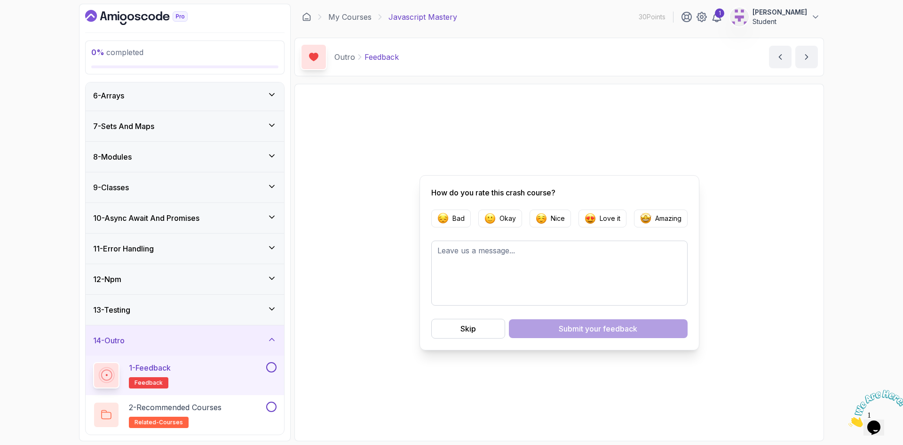
click at [198, 307] on div "13 - Testing" at bounding box center [185, 309] width 184 height 11
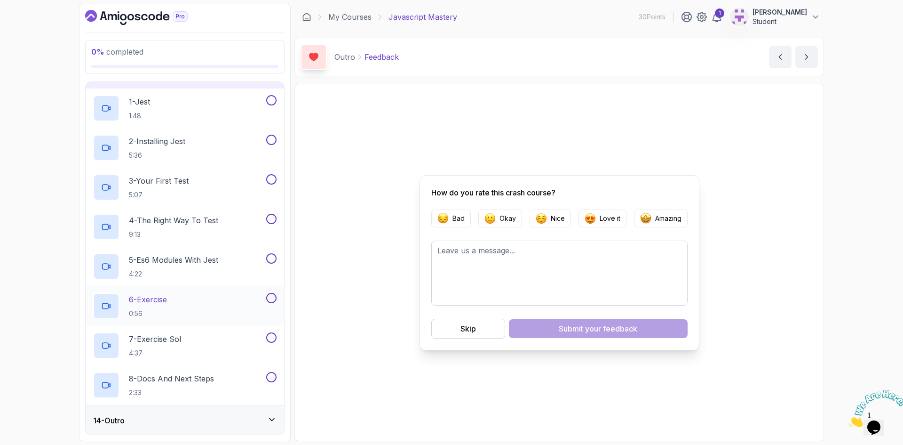
scroll to position [391, 0]
drag, startPoint x: 467, startPoint y: 19, endPoint x: 392, endPoint y: 16, distance: 74.9
click at [388, 16] on div "My Courses Javascript Mastery 30 Points 1 abdellah Student" at bounding box center [560, 17] width 530 height 26
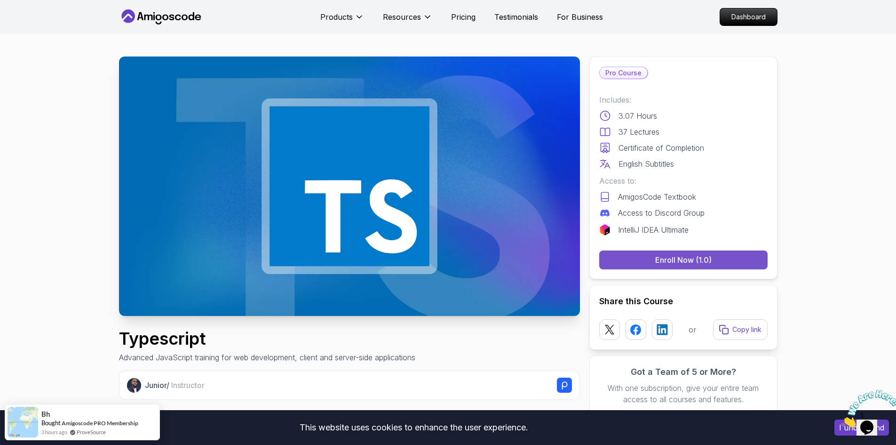
click at [676, 257] on div "Enroll Now (1.0)" at bounding box center [683, 259] width 56 height 11
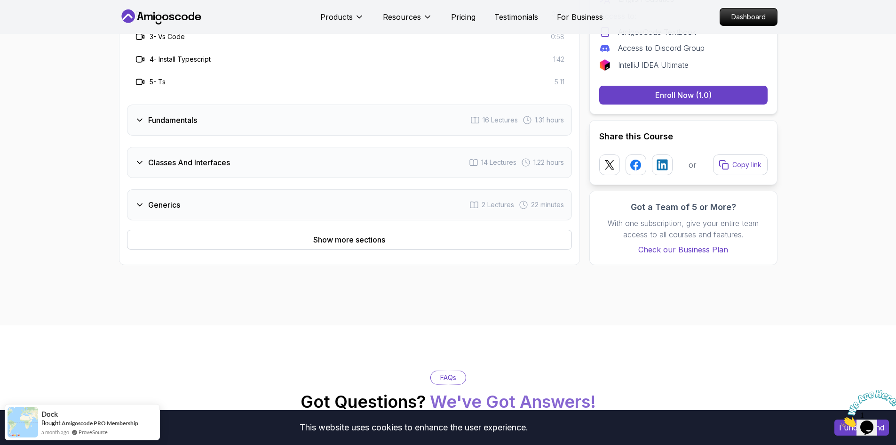
scroll to position [894, 0]
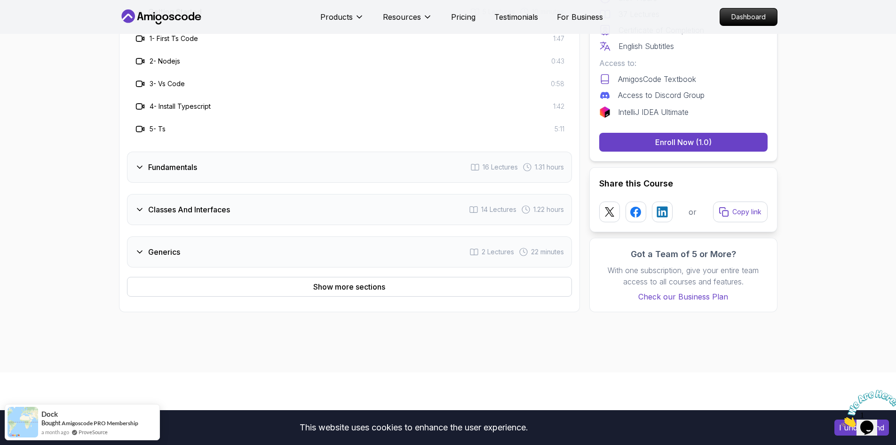
click at [209, 212] on h3 "Classes And Interfaces" at bounding box center [189, 209] width 82 height 11
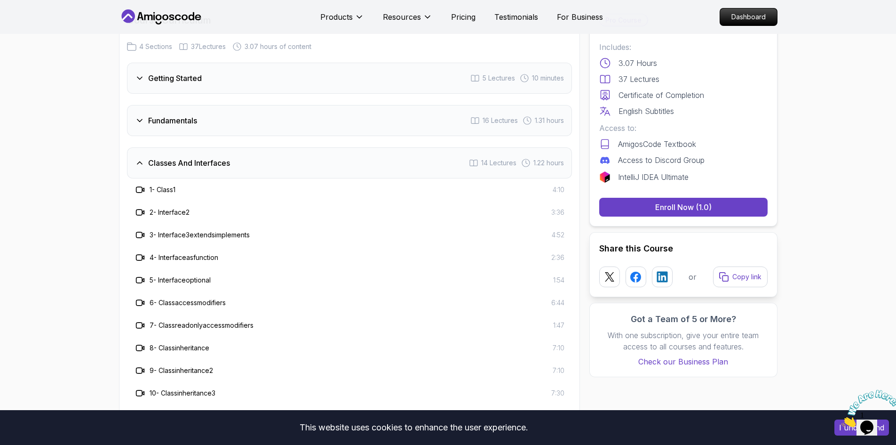
scroll to position [800, 0]
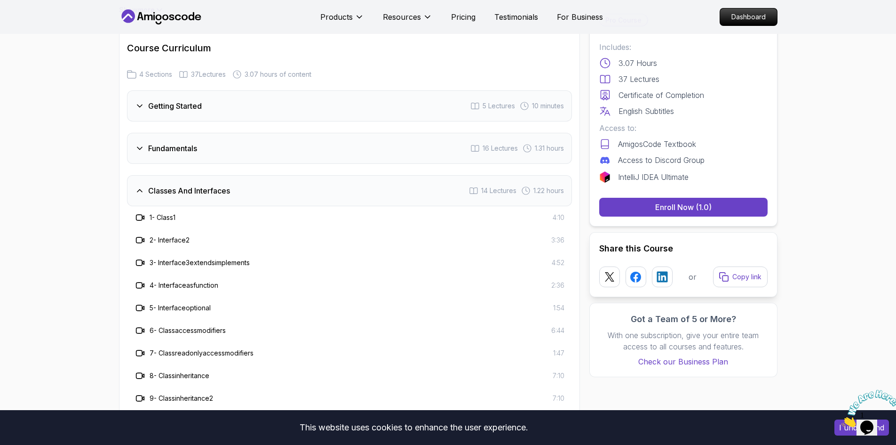
click at [187, 192] on h3 "Classes And Interfaces" at bounding box center [189, 190] width 82 height 11
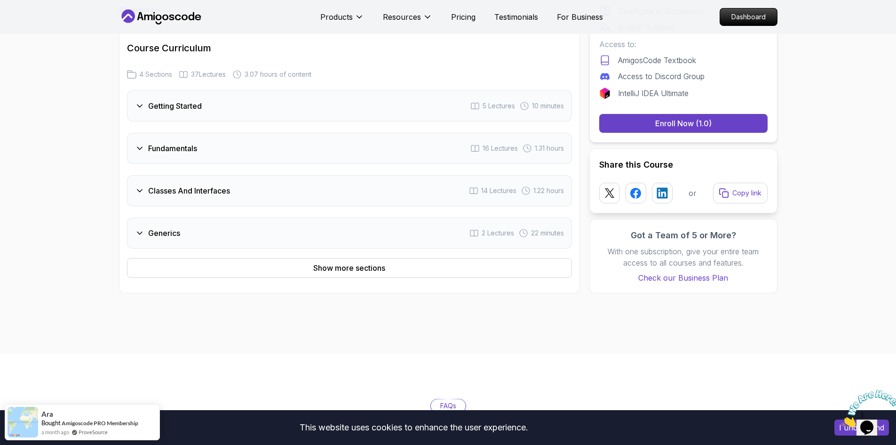
click at [204, 151] on div "Fundamentals 16 Lectures 1.31 hours" at bounding box center [349, 148] width 445 height 31
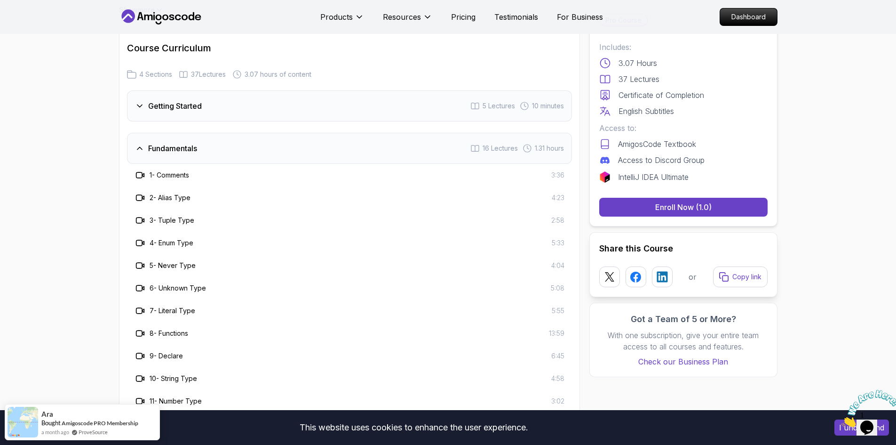
click at [167, 149] on h3 "Fundamentals" at bounding box center [172, 148] width 49 height 11
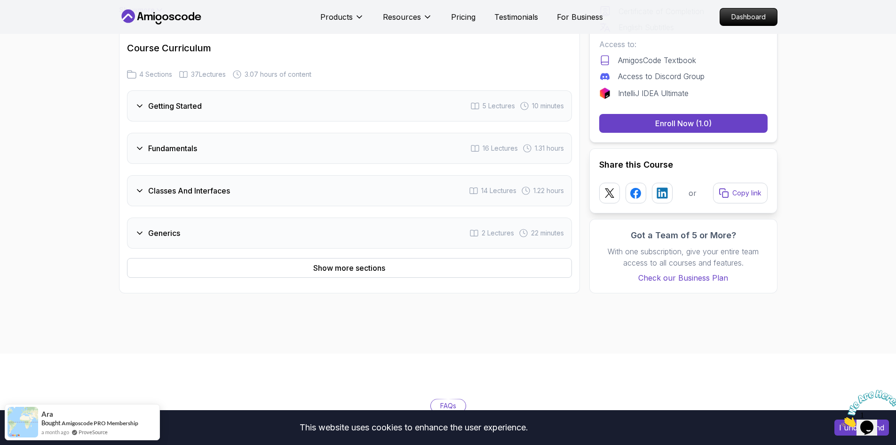
click at [177, 232] on h3 "Generics" at bounding box center [164, 232] width 32 height 11
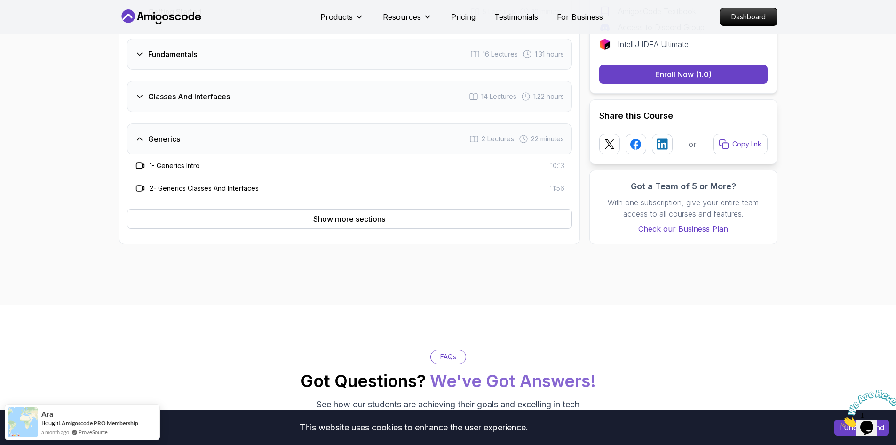
scroll to position [847, 0]
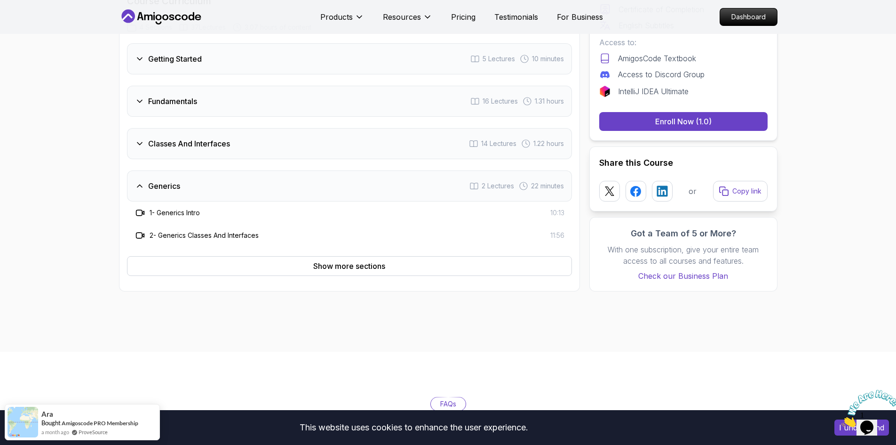
click at [183, 187] on div "Generics 2 Lectures 22 minutes" at bounding box center [349, 185] width 445 height 31
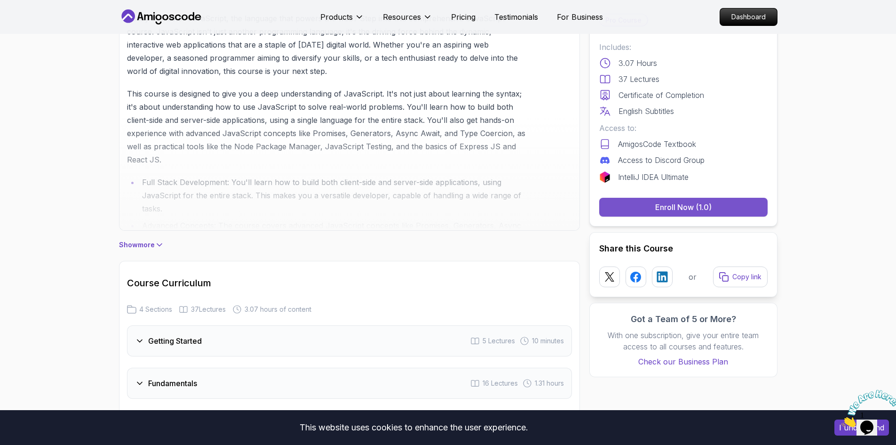
scroll to position [565, 0]
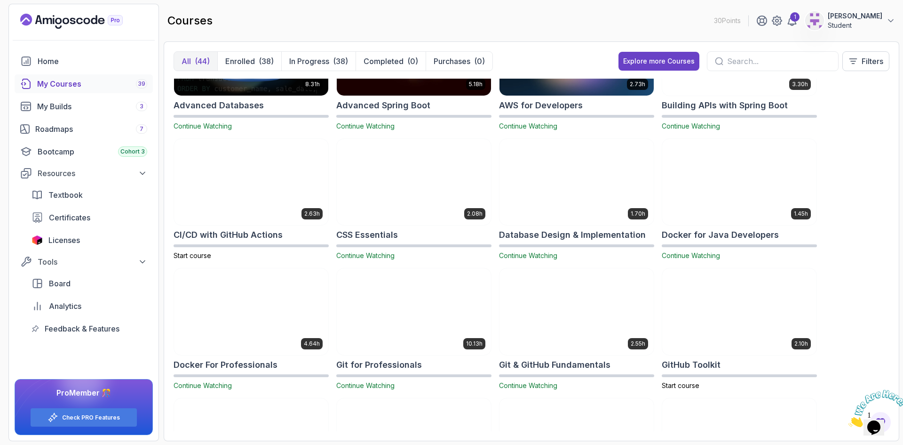
scroll to position [94, 0]
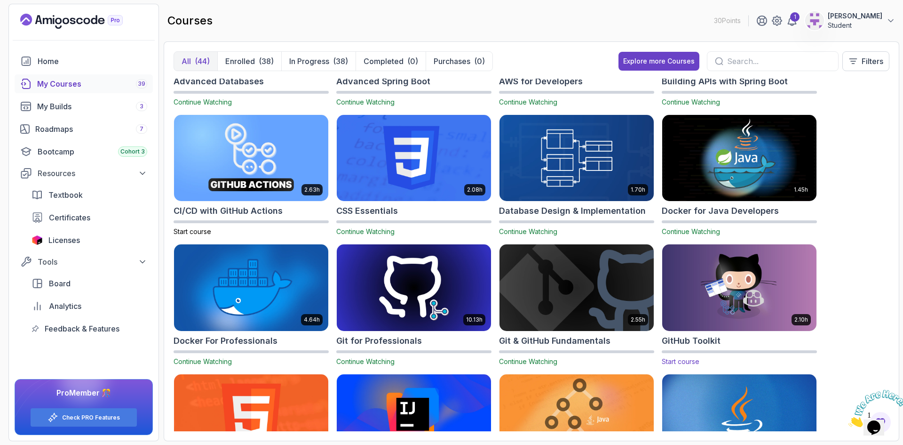
click at [721, 306] on img at bounding box center [740, 287] width 162 height 91
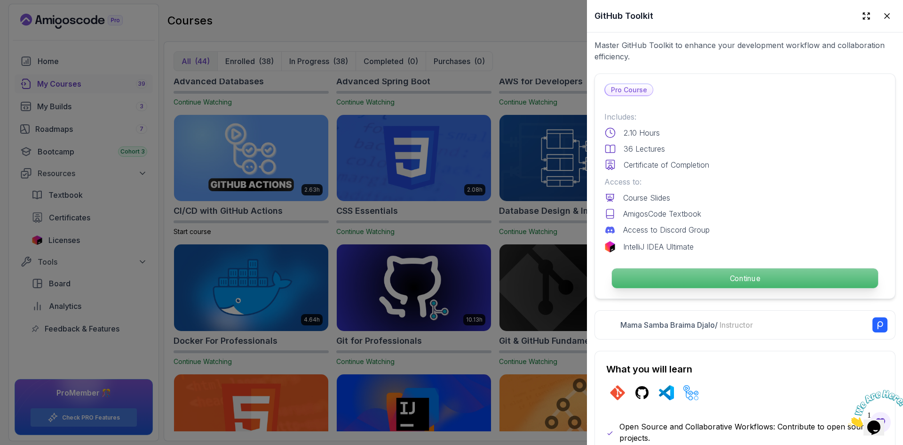
scroll to position [141, 0]
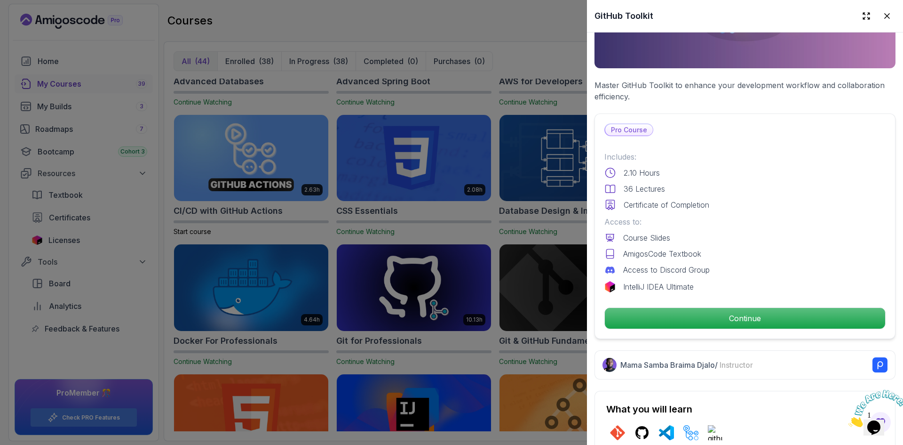
drag, startPoint x: 716, startPoint y: 312, endPoint x: 746, endPoint y: 328, distance: 33.7
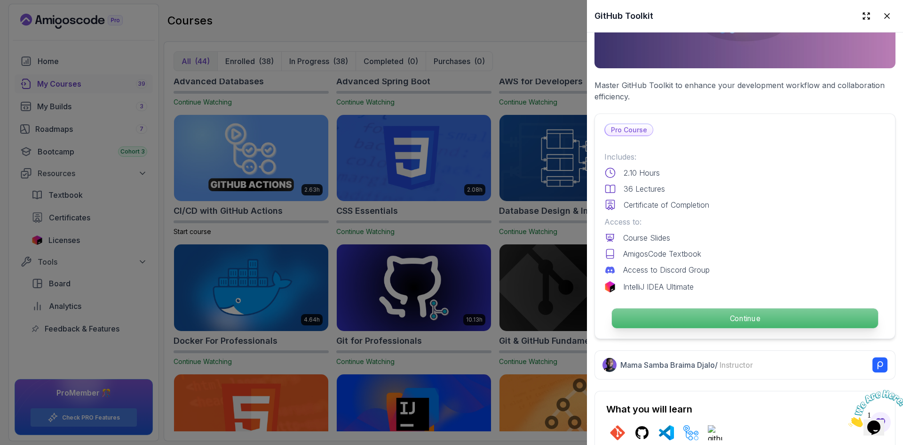
click at [745, 315] on p "Continue" at bounding box center [745, 318] width 266 height 20
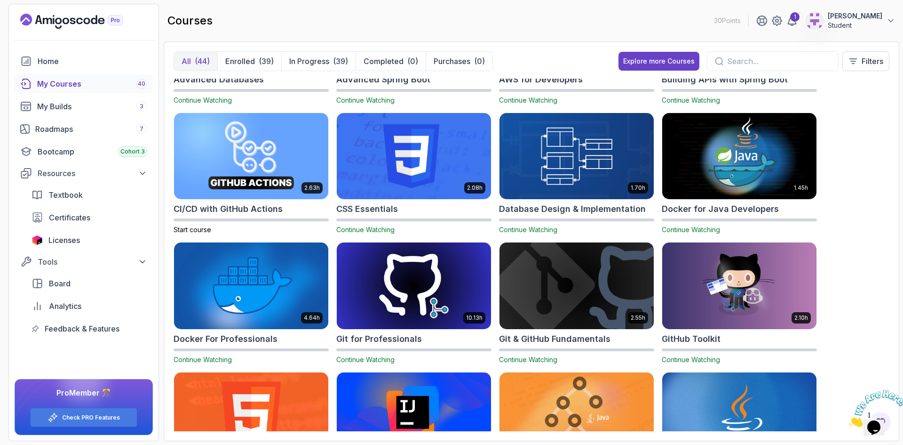
scroll to position [94, 0]
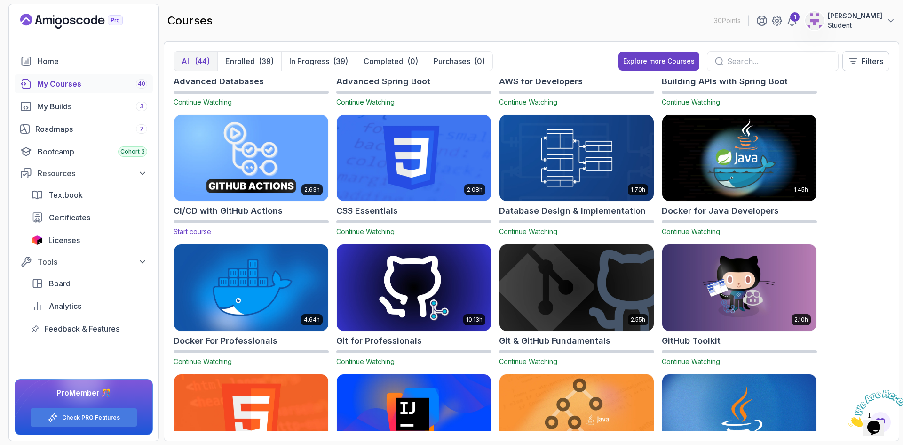
drag, startPoint x: 258, startPoint y: 175, endPoint x: 240, endPoint y: 214, distance: 42.3
drag, startPoint x: 240, startPoint y: 214, endPoint x: 235, endPoint y: 213, distance: 5.3
click at [235, 213] on h2 "CI/CD with GitHub Actions" at bounding box center [228, 210] width 109 height 13
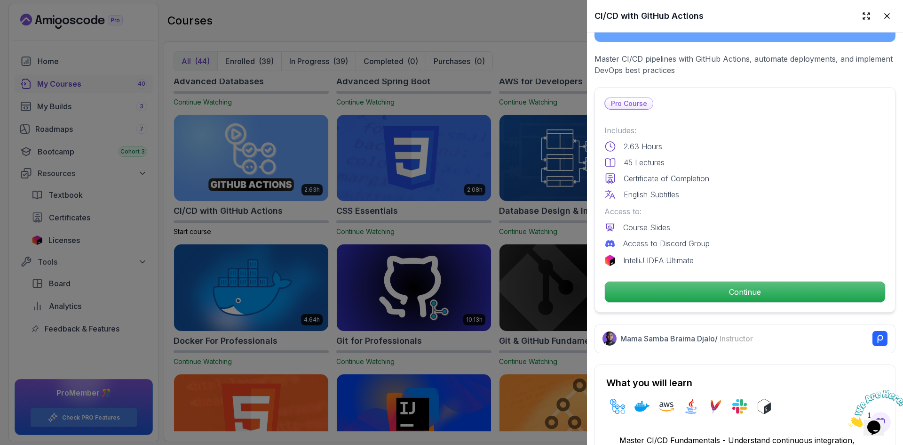
scroll to position [188, 0]
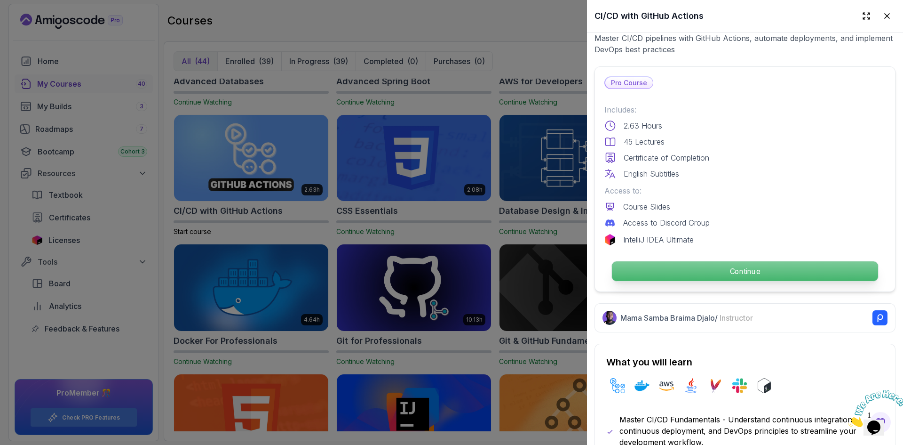
drag, startPoint x: 723, startPoint y: 263, endPoint x: 713, endPoint y: 266, distance: 10.4
click at [713, 266] on p "Continue" at bounding box center [745, 271] width 266 height 20
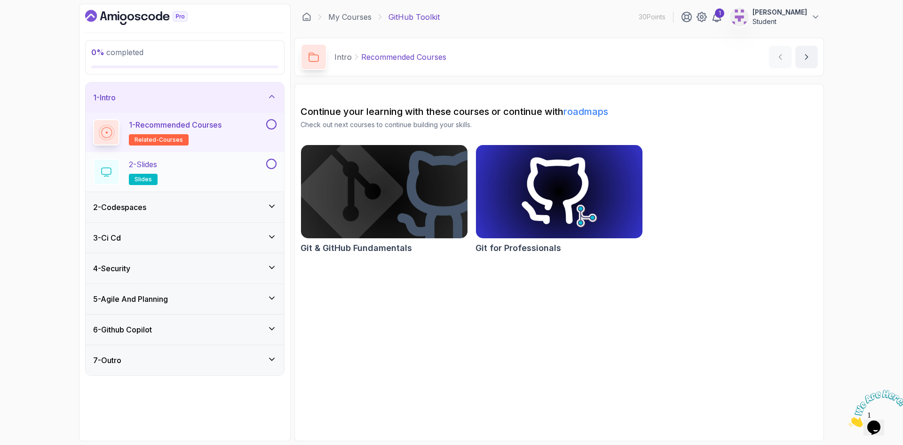
click at [180, 171] on div "2 - Slides slides" at bounding box center [178, 172] width 171 height 26
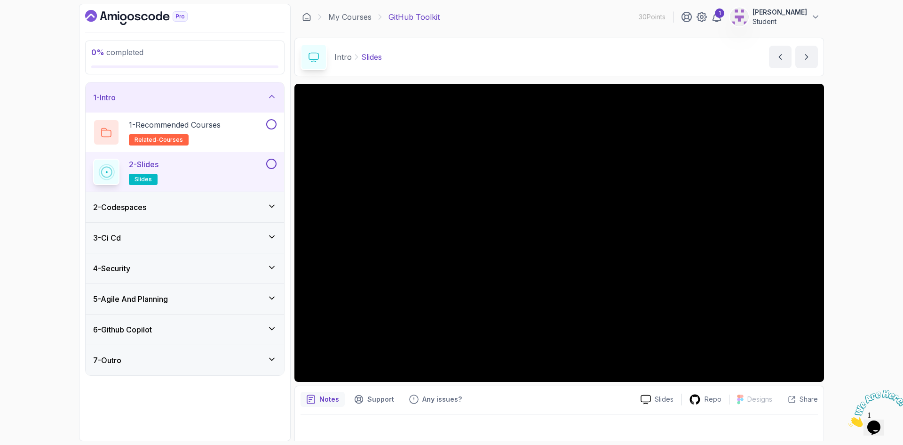
click at [204, 204] on div "2 - Codespaces" at bounding box center [185, 206] width 184 height 11
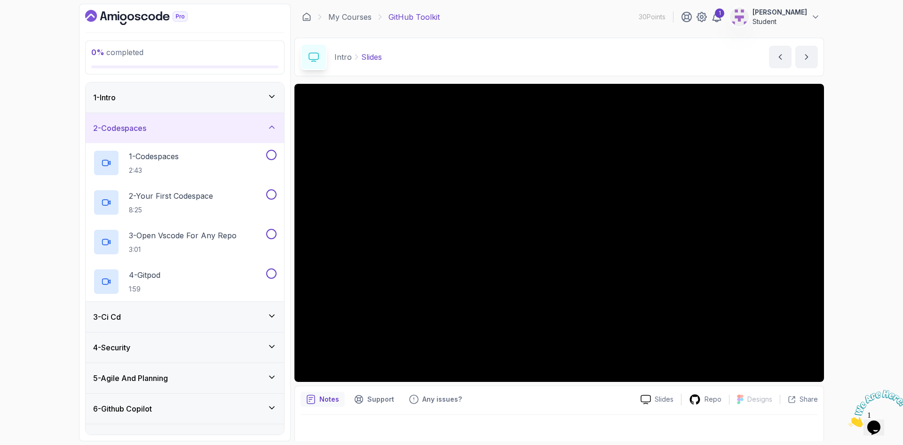
scroll to position [20, 0]
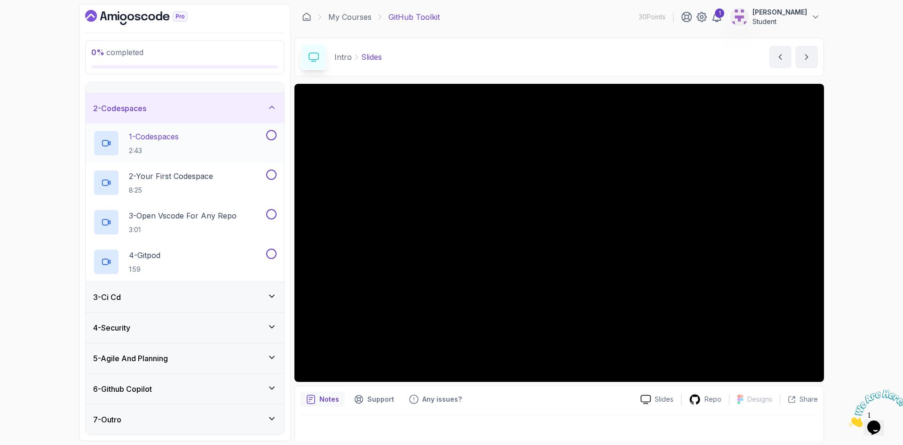
click at [163, 141] on p "1 - Codespaces" at bounding box center [154, 136] width 50 height 11
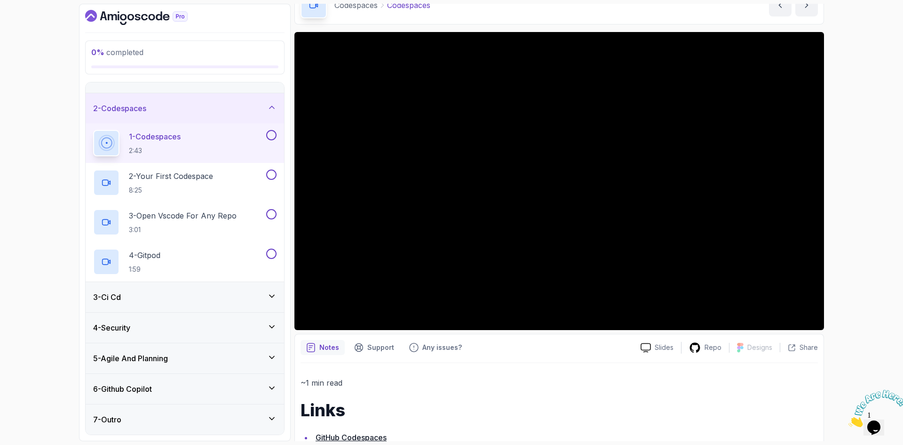
scroll to position [95, 0]
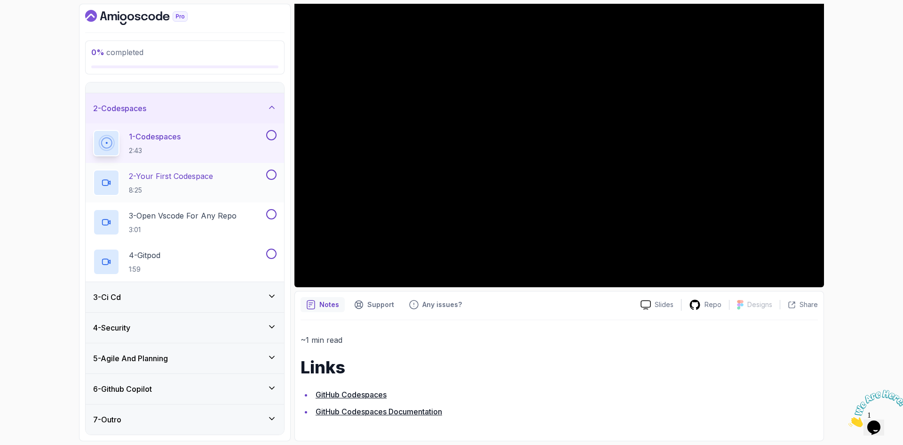
click at [155, 178] on p "2 - Your First Codespace" at bounding box center [171, 175] width 84 height 11
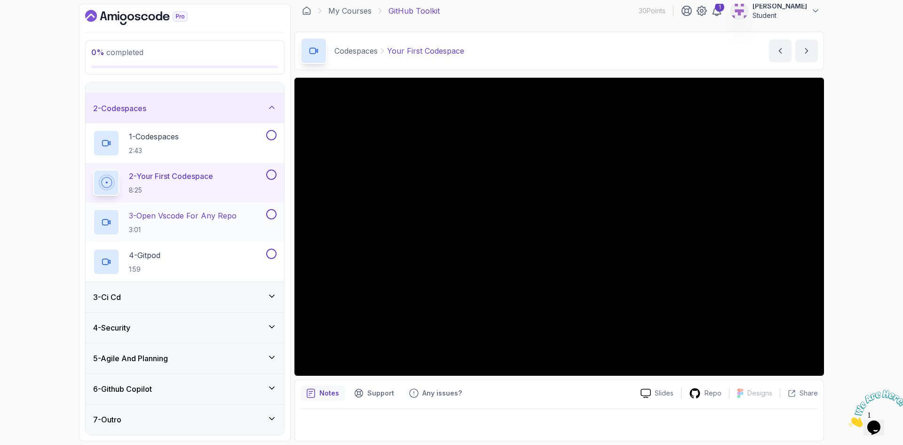
click at [179, 216] on p "3 - Open Vscode For Any Repo" at bounding box center [183, 215] width 108 height 11
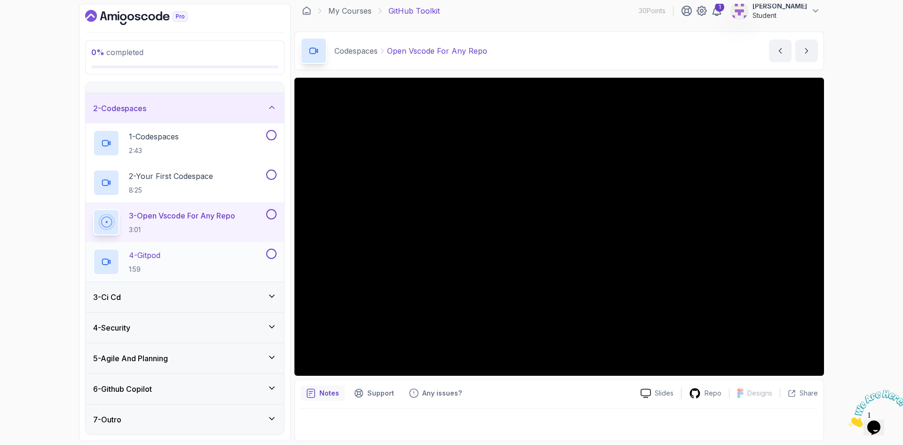
click at [160, 256] on p "4 - Gitpod" at bounding box center [145, 254] width 32 height 11
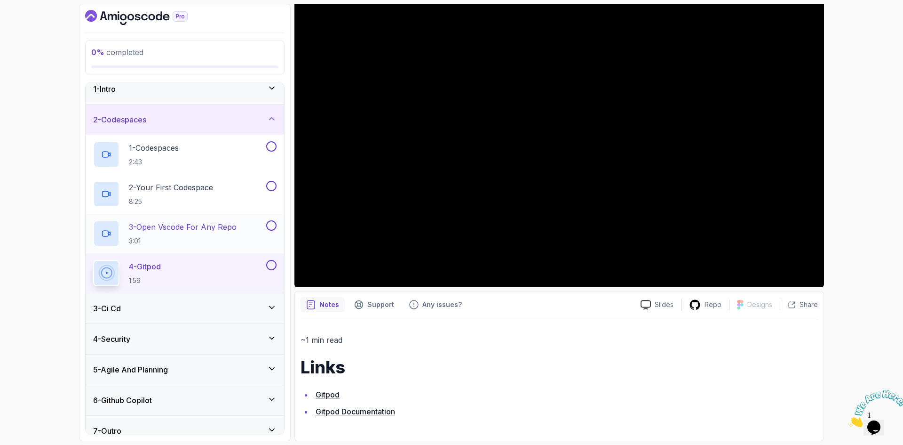
scroll to position [20, 0]
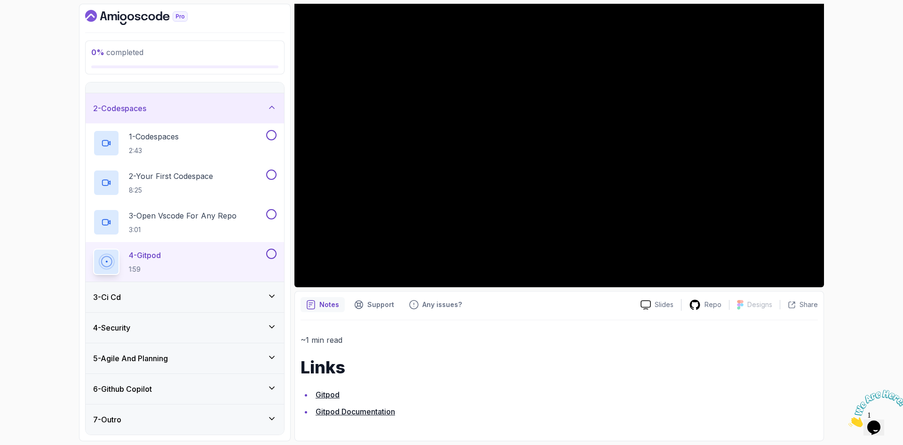
click at [162, 298] on div "3 - Ci Cd" at bounding box center [185, 296] width 184 height 11
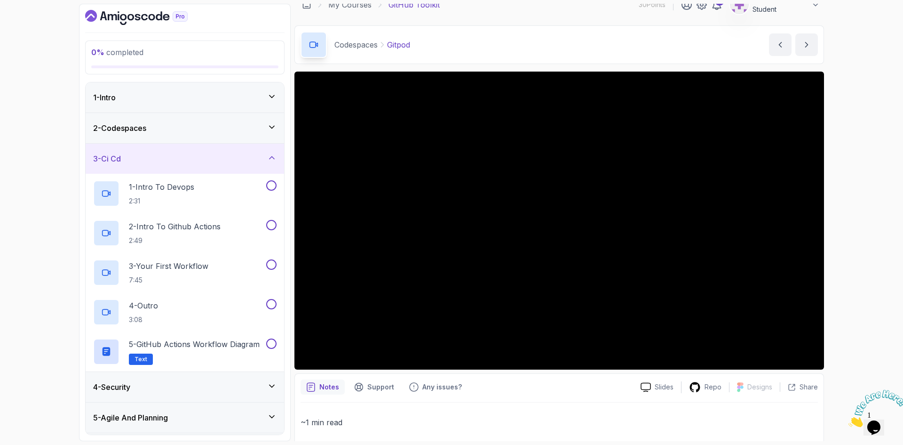
scroll to position [0, 0]
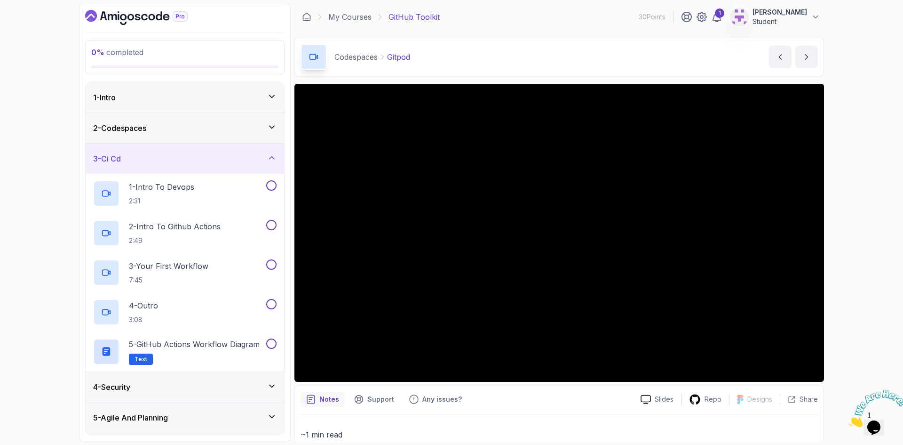
click at [358, 55] on p "Codespaces" at bounding box center [356, 56] width 43 height 11
copy div "Codespaces"
click at [152, 191] on p "1 - Intro To Devops" at bounding box center [161, 186] width 65 height 11
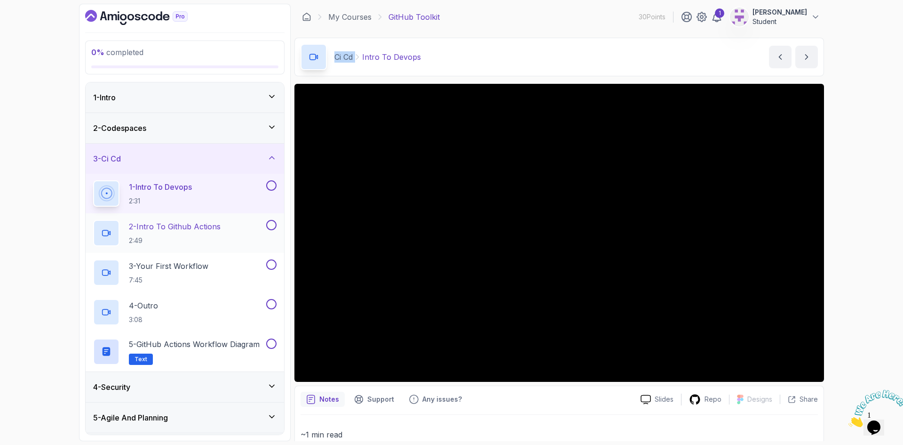
click at [208, 223] on p "2 - Intro To Github Actions" at bounding box center [175, 226] width 92 height 11
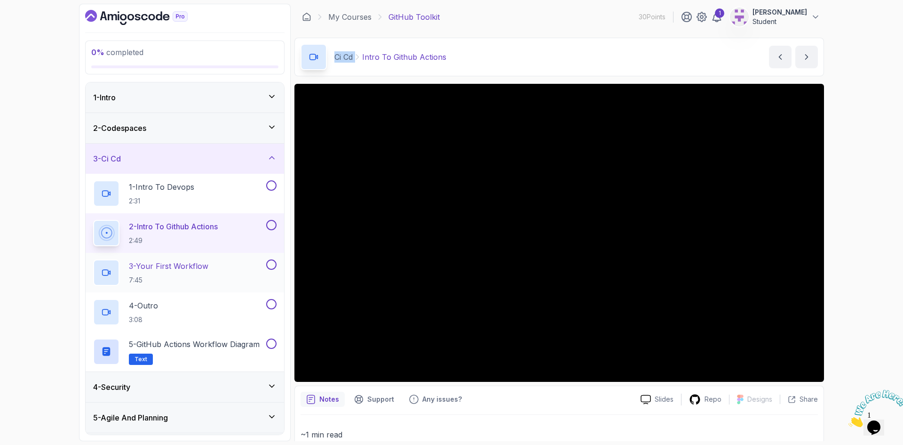
click at [172, 271] on h2 "3 - Your First Workflow 7:45" at bounding box center [169, 272] width 80 height 24
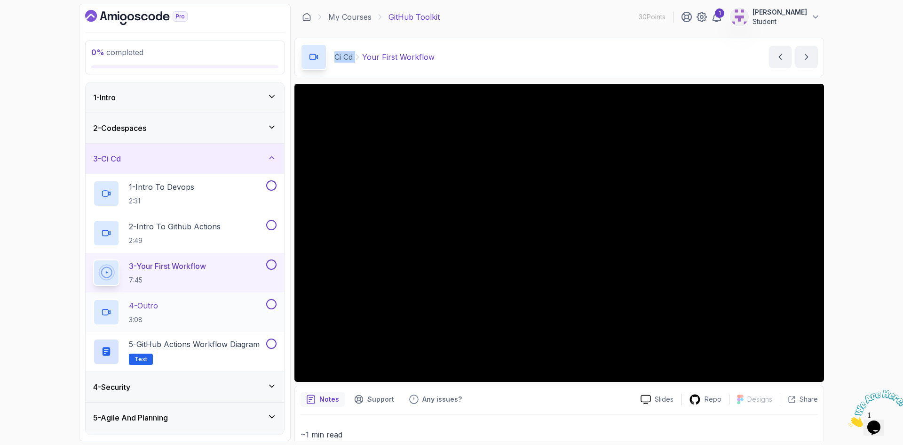
click at [168, 313] on div "4 - Outro 3:08" at bounding box center [178, 312] width 171 height 26
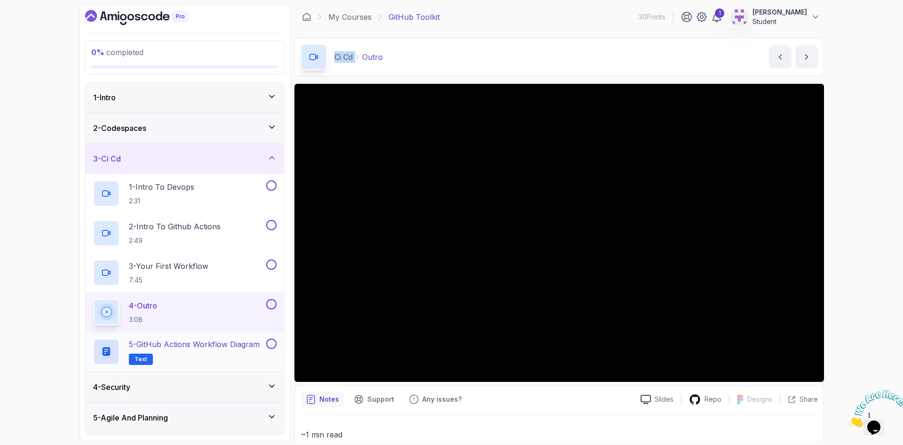
click at [171, 350] on h2 "5 - GitHub Actions Workflow Diagram Text" at bounding box center [194, 351] width 131 height 26
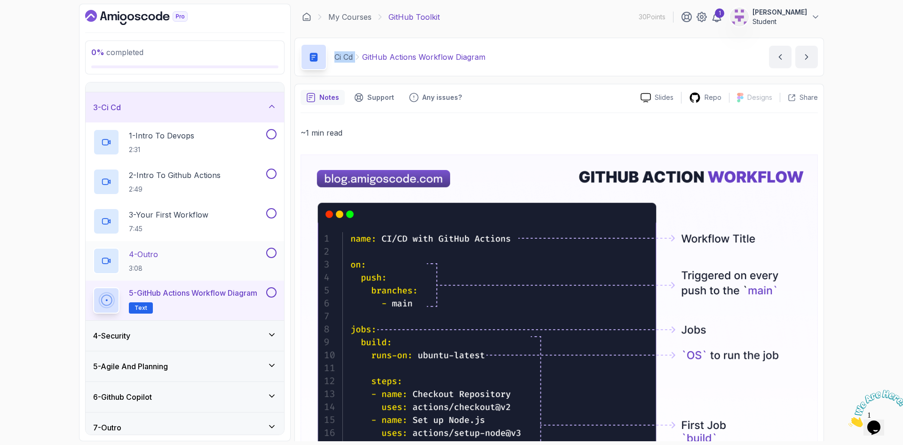
scroll to position [59, 0]
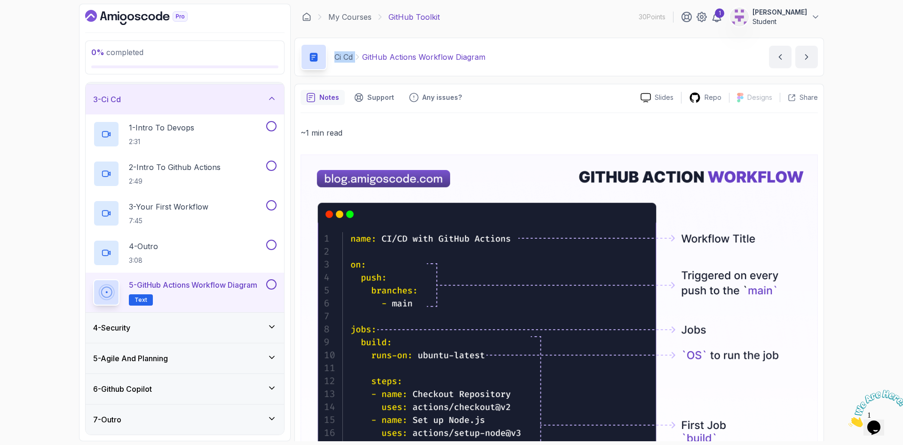
click at [174, 334] on div "4 - Security" at bounding box center [185, 327] width 199 height 30
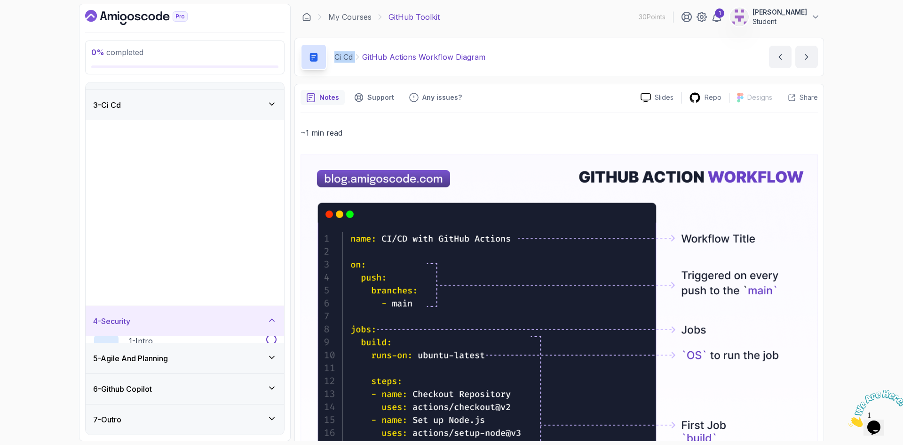
scroll to position [0, 0]
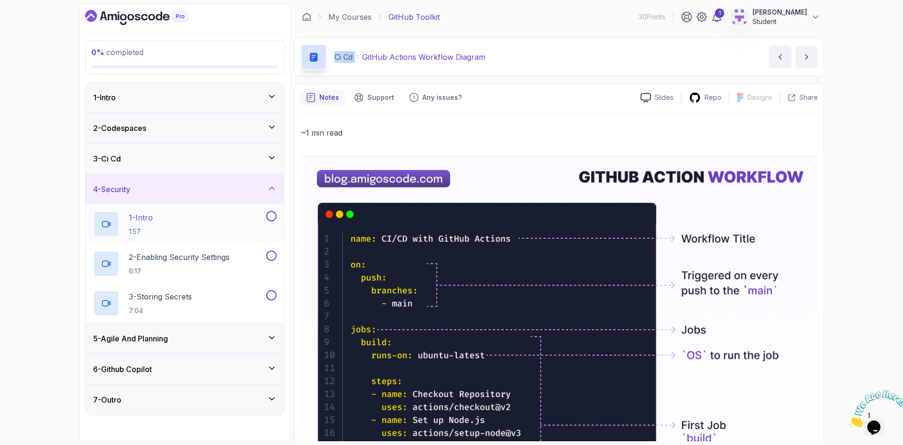
click at [145, 222] on p "1 - Intro" at bounding box center [141, 217] width 24 height 11
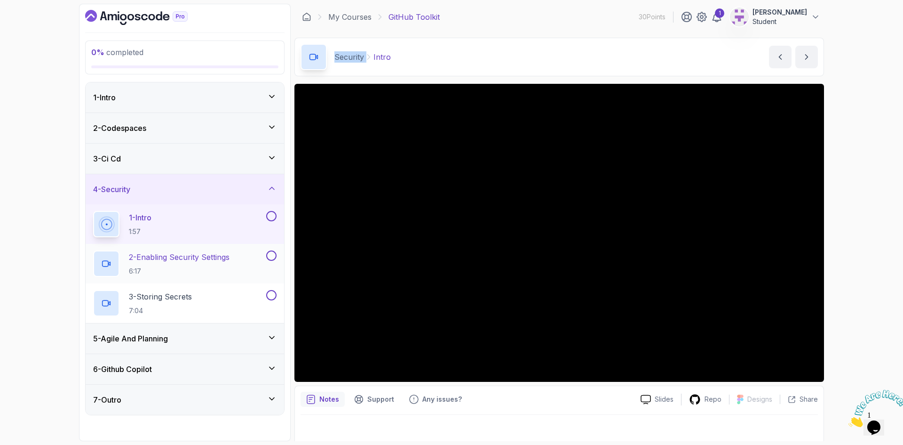
click at [164, 255] on p "2 - Enabling Security Settings" at bounding box center [179, 256] width 101 height 11
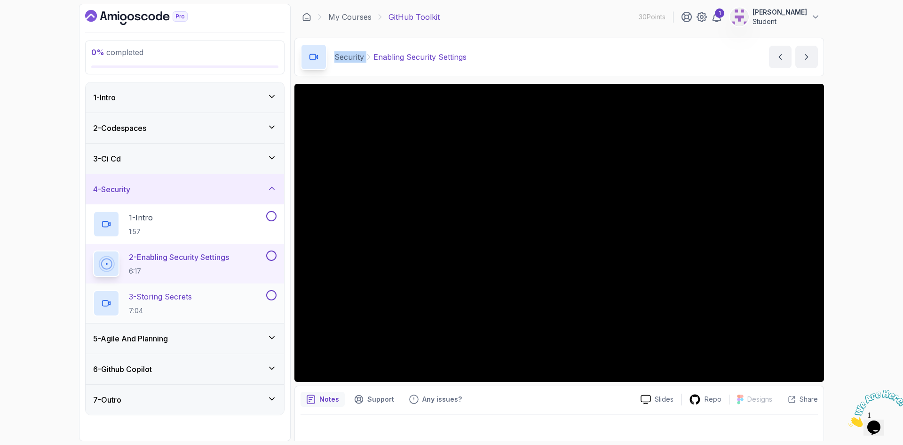
click at [177, 294] on p "3 - Storing Secrets" at bounding box center [160, 296] width 63 height 11
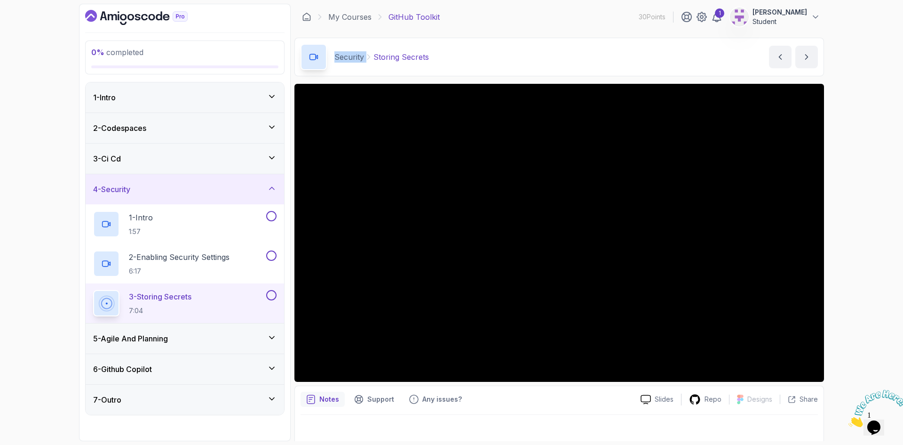
click at [174, 340] on div "5 - Agile And Planning" at bounding box center [185, 338] width 184 height 11
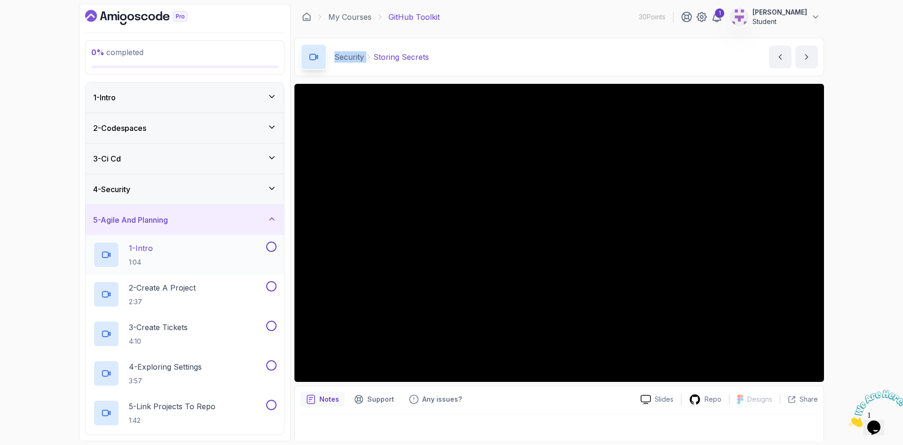
click at [186, 259] on div "1 - Intro 1:04" at bounding box center [178, 254] width 171 height 26
click at [189, 192] on div "4 - Security" at bounding box center [185, 189] width 184 height 11
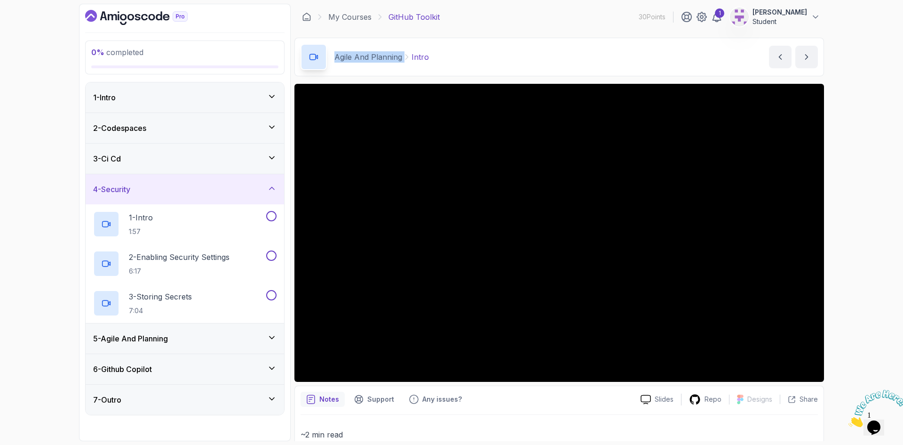
click at [189, 192] on div "4 - Security" at bounding box center [185, 189] width 184 height 11
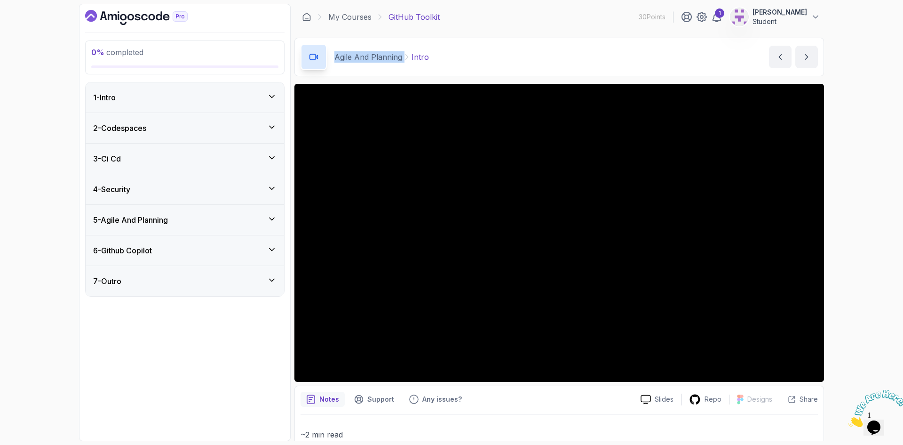
click at [187, 223] on div "5 - Agile And Planning" at bounding box center [185, 219] width 184 height 11
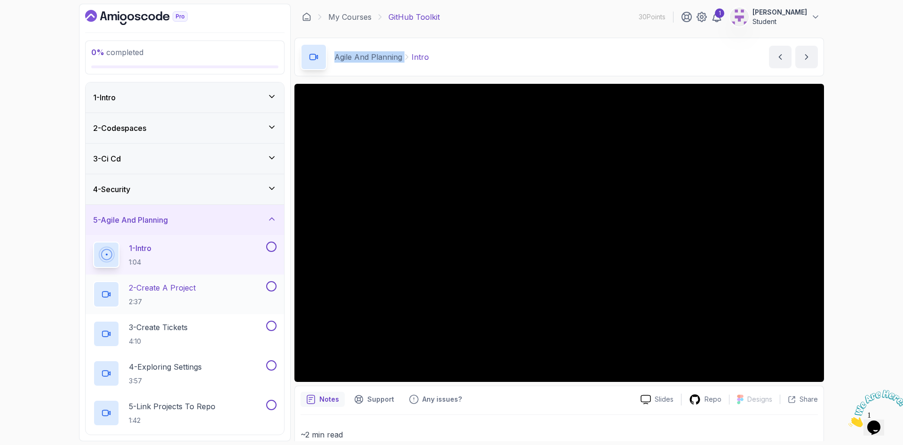
click at [184, 289] on p "2 - Create A Project" at bounding box center [162, 287] width 67 height 11
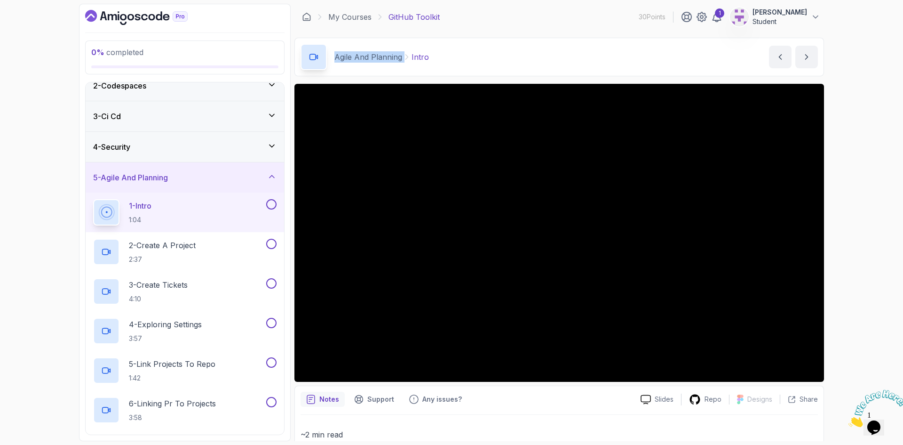
scroll to position [141, 0]
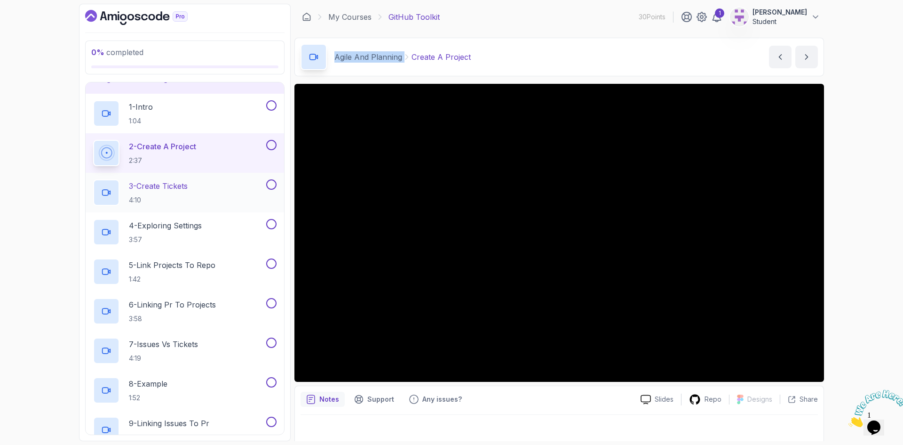
click at [171, 187] on p "3 - Create Tickets" at bounding box center [158, 185] width 59 height 11
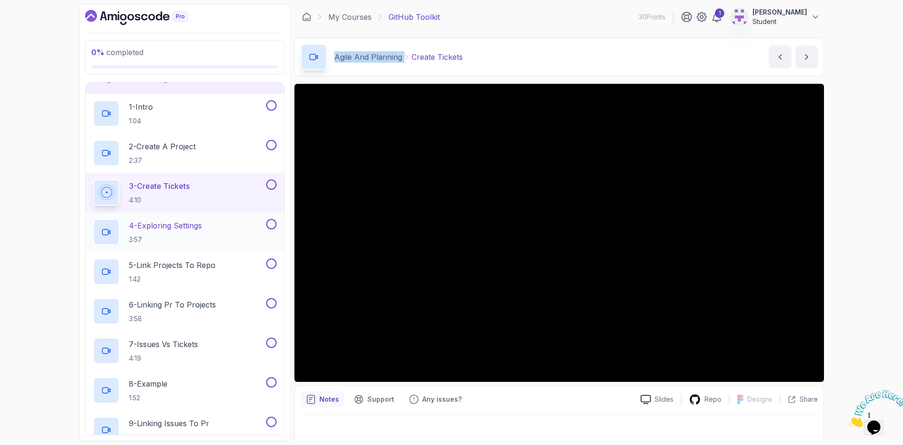
click at [186, 239] on p "3:57" at bounding box center [165, 239] width 73 height 9
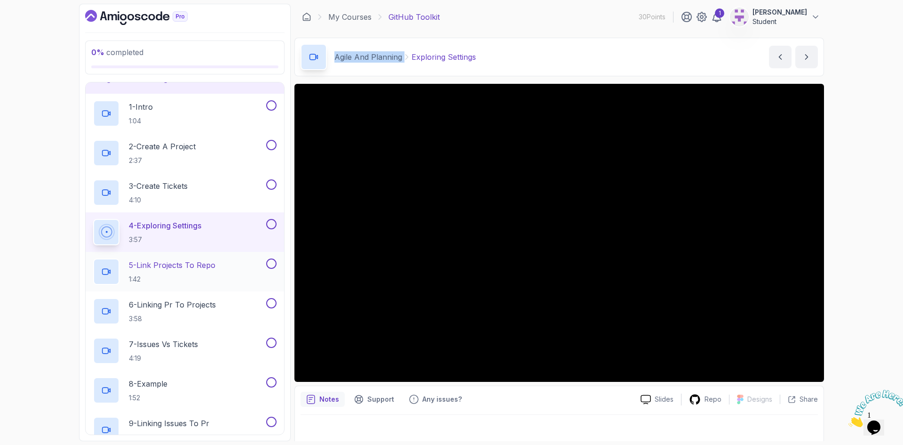
click at [186, 271] on h2 "5 - Link Projects To Repo 1:42" at bounding box center [172, 271] width 87 height 24
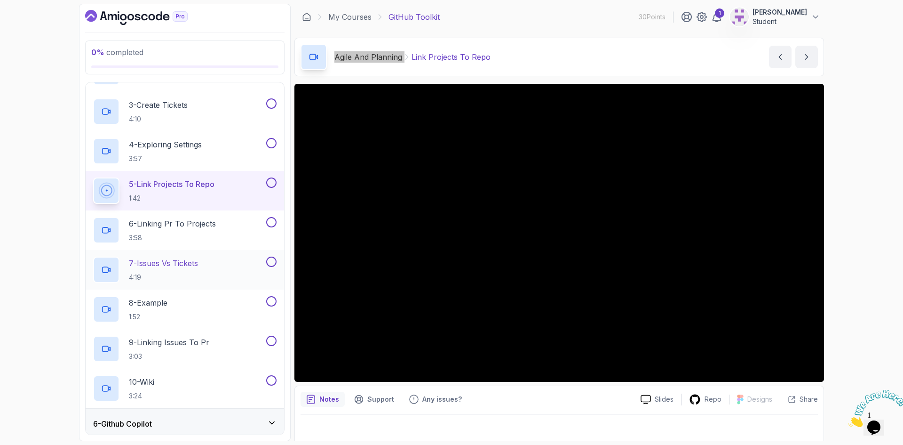
scroll to position [235, 0]
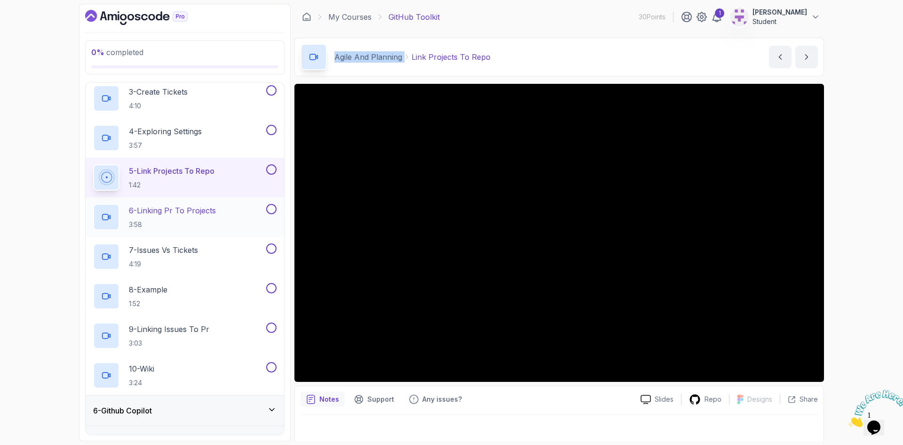
click at [190, 217] on h2 "6 - Linking Pr To Projects 3:58" at bounding box center [172, 217] width 87 height 24
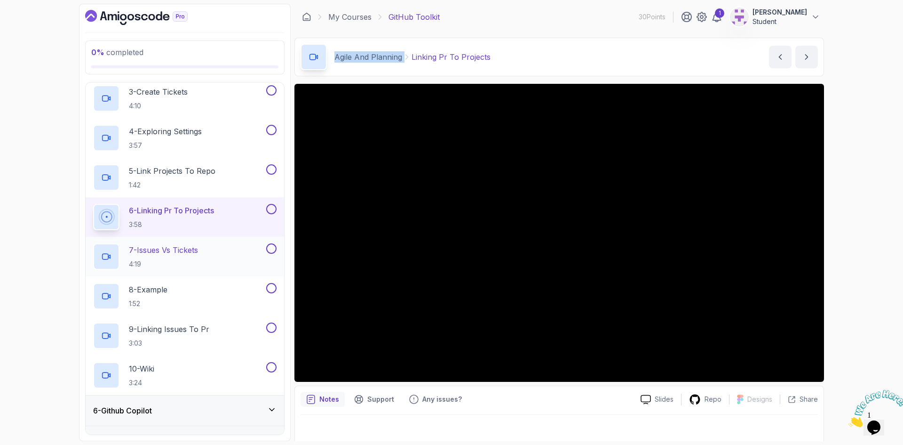
click at [191, 253] on p "7 - Issues Vs Tickets" at bounding box center [163, 249] width 69 height 11
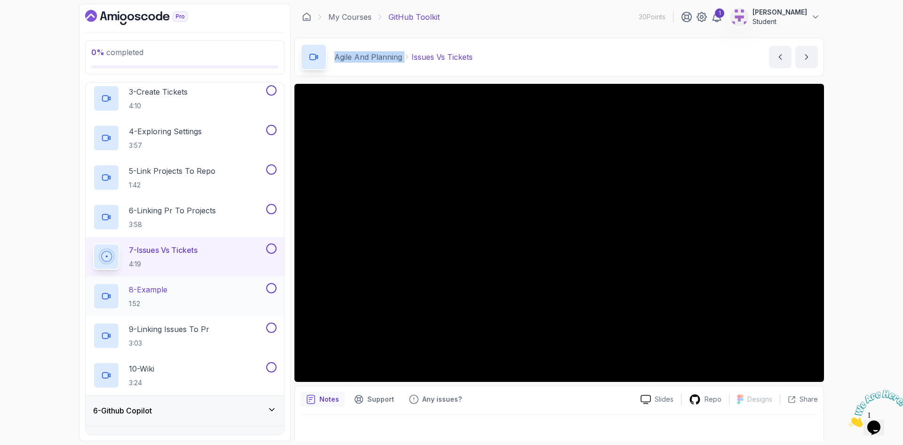
click at [168, 292] on p "8 - Example" at bounding box center [148, 289] width 39 height 11
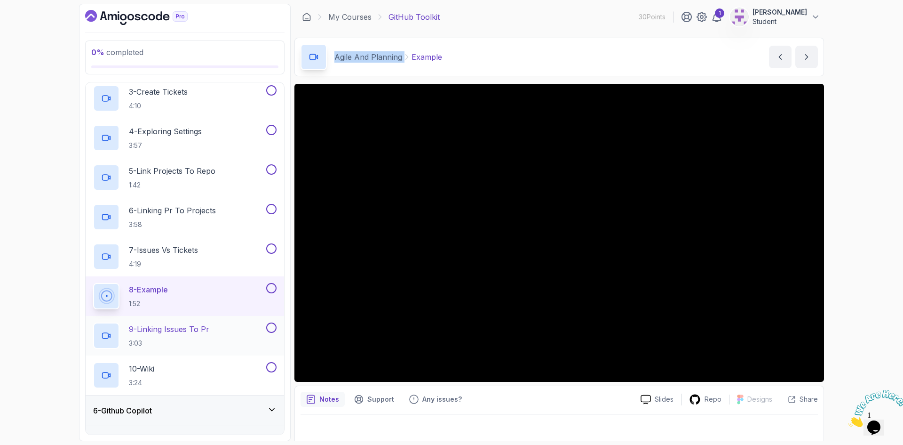
click at [170, 329] on p "9 - Linking Issues To Pr" at bounding box center [169, 328] width 80 height 11
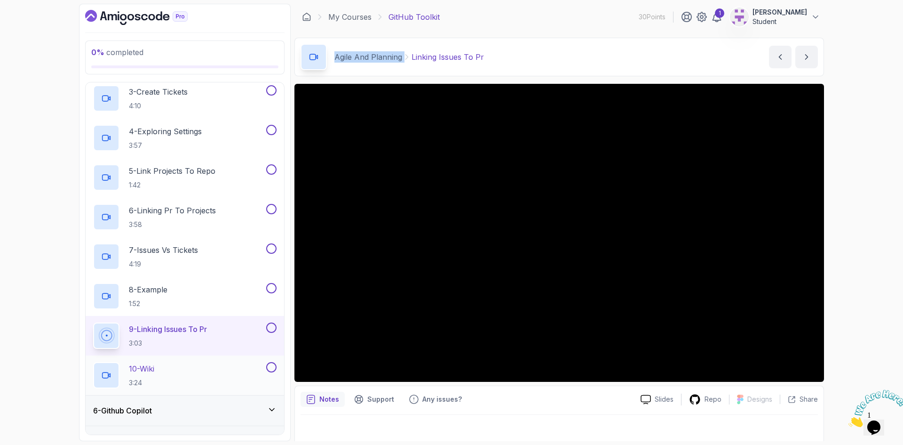
click at [165, 366] on div "10 - Wiki 3:24" at bounding box center [178, 375] width 171 height 26
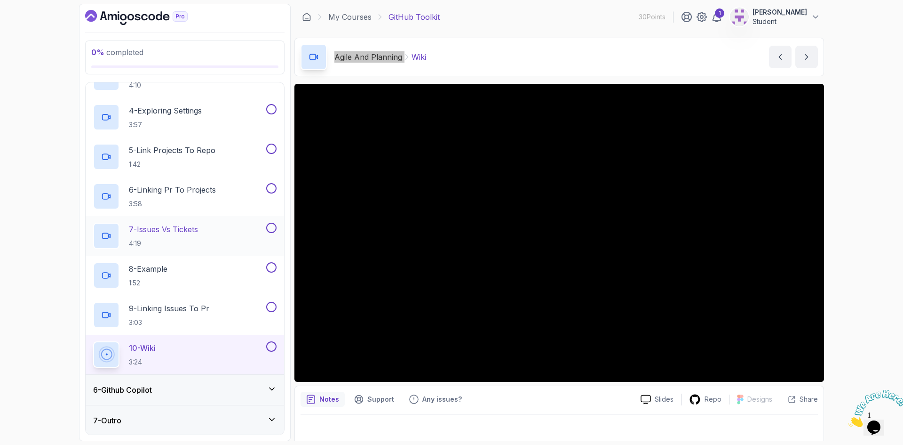
scroll to position [257, 0]
click at [137, 394] on h3 "6 - Github Copilot" at bounding box center [122, 388] width 59 height 11
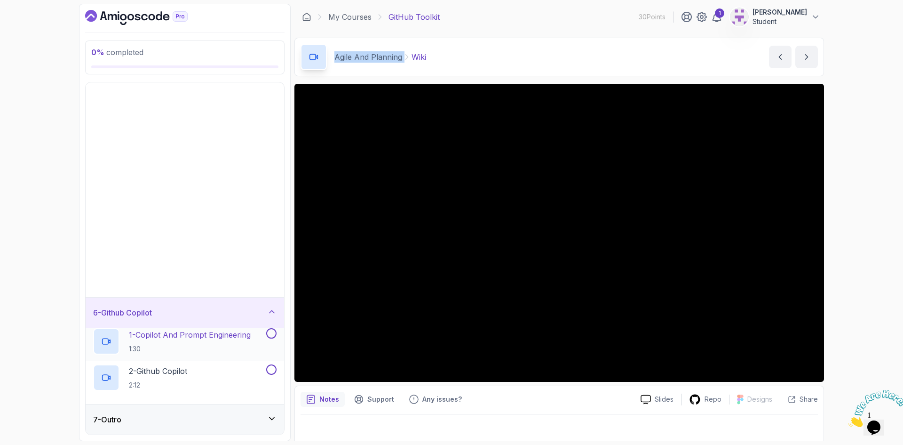
scroll to position [0, 0]
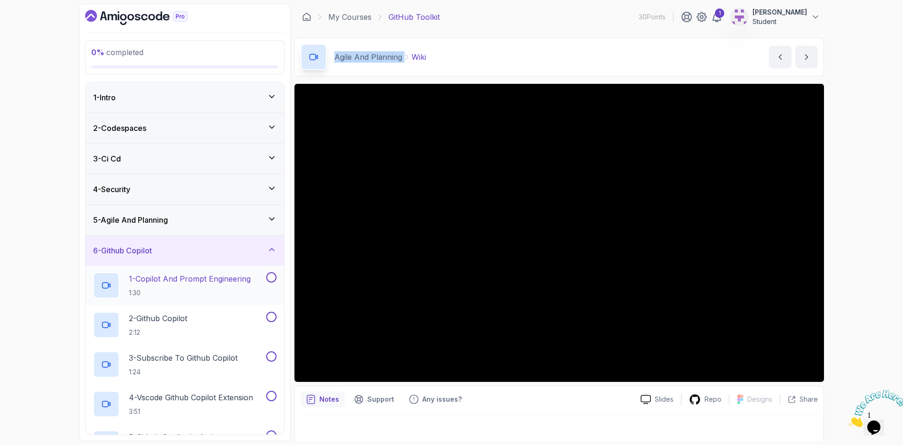
click at [153, 280] on p "1 - Copilot And Prompt Engineering" at bounding box center [190, 278] width 122 height 11
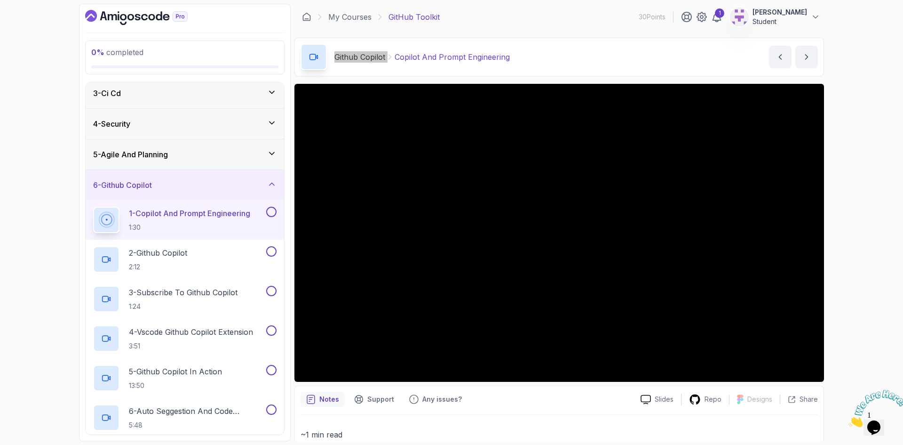
scroll to position [94, 0]
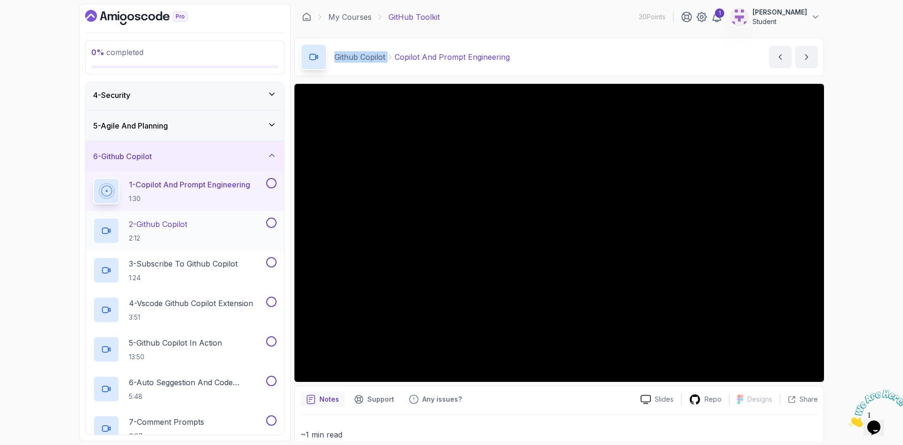
click at [132, 223] on p "2 - Github Copilot" at bounding box center [158, 223] width 58 height 11
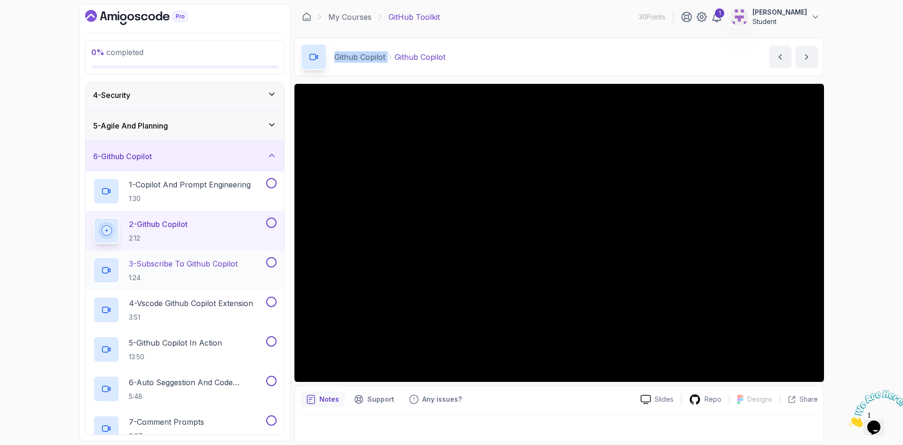
click at [197, 260] on p "3 - Subscribe To Github Copilot" at bounding box center [183, 263] width 109 height 11
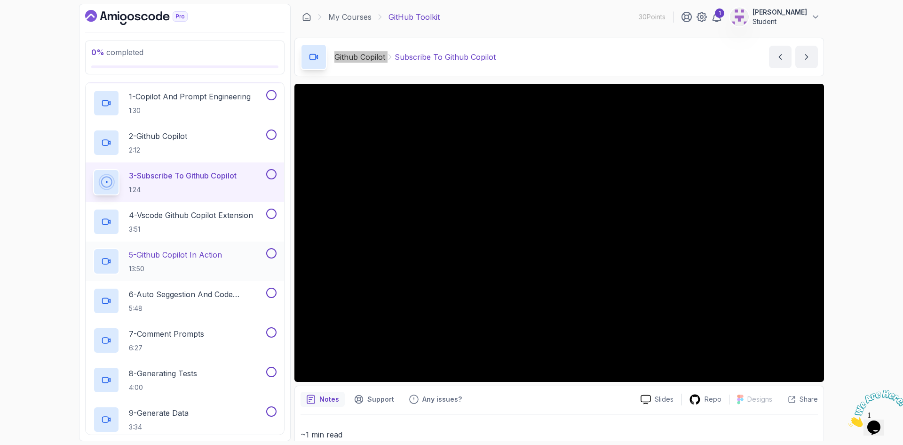
scroll to position [188, 0]
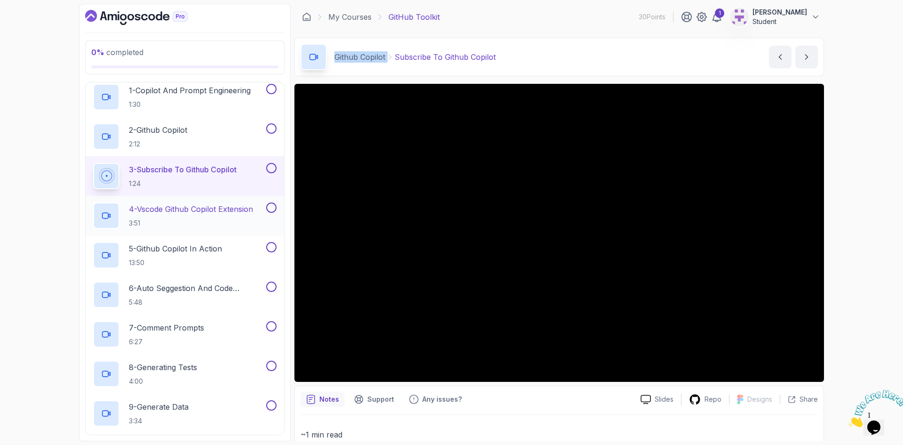
click at [192, 213] on p "4 - Vscode Github Copilot Extension" at bounding box center [191, 208] width 124 height 11
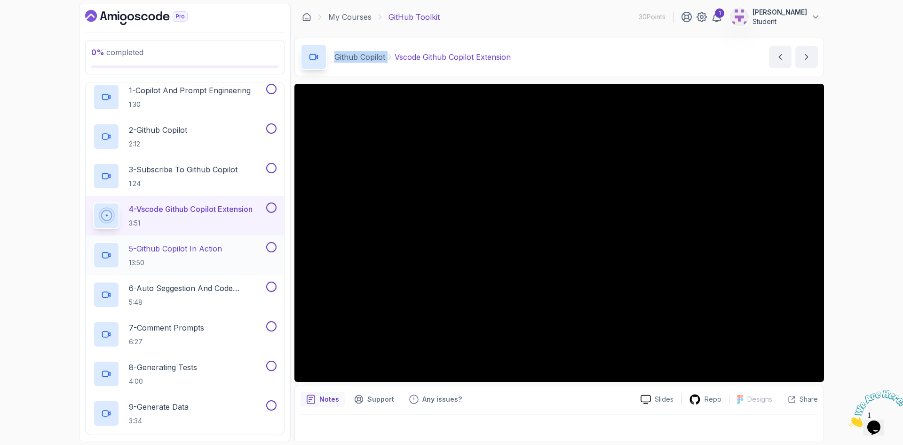
click at [171, 254] on p "5 - Github Copilot In Action" at bounding box center [175, 248] width 93 height 11
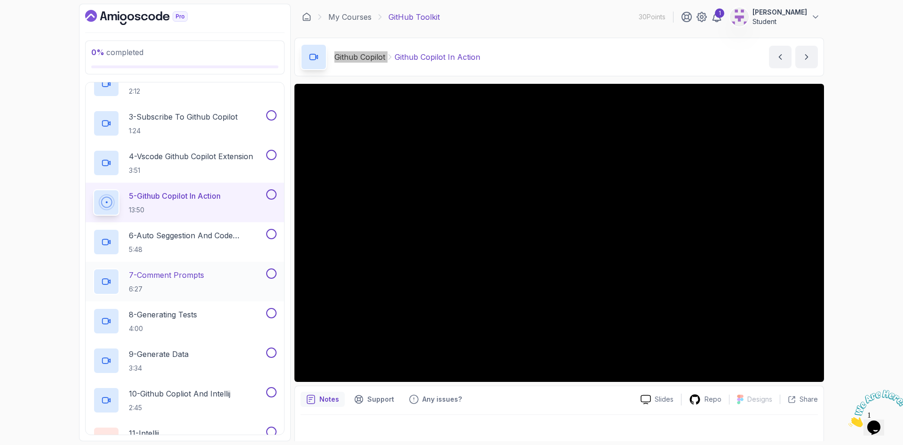
scroll to position [282, 0]
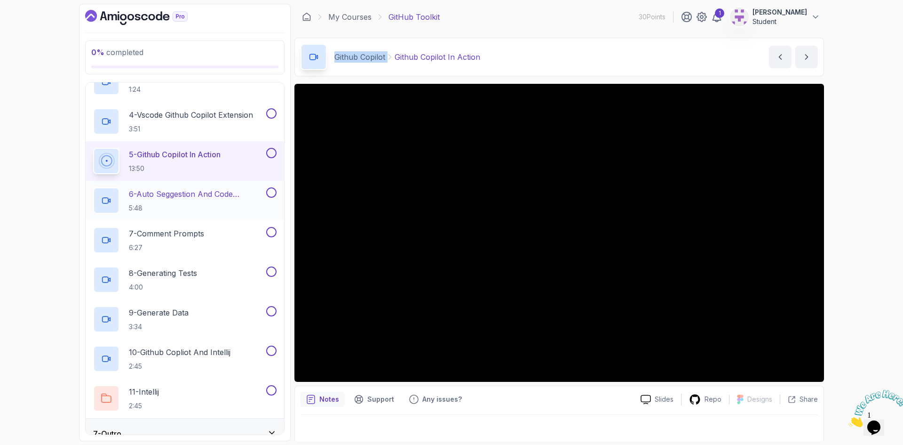
click at [176, 194] on p "6 - Auto Seggestion And Code Completion" at bounding box center [197, 193] width 136 height 11
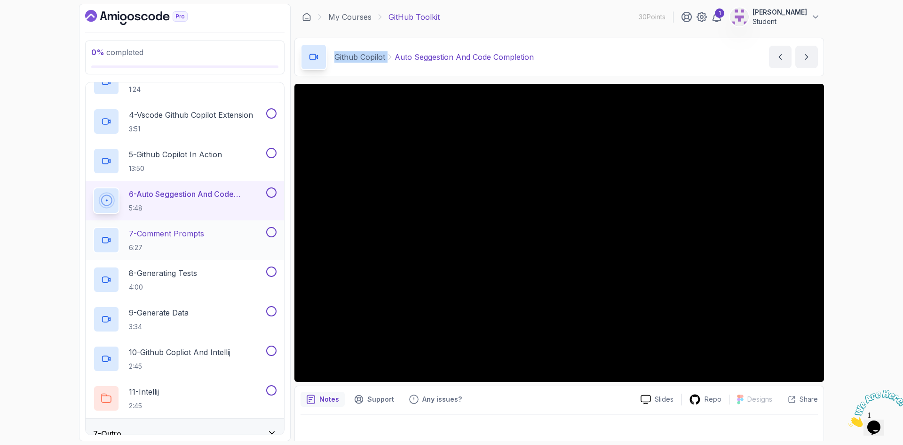
click at [183, 232] on p "7 - Comment Prompts" at bounding box center [166, 233] width 75 height 11
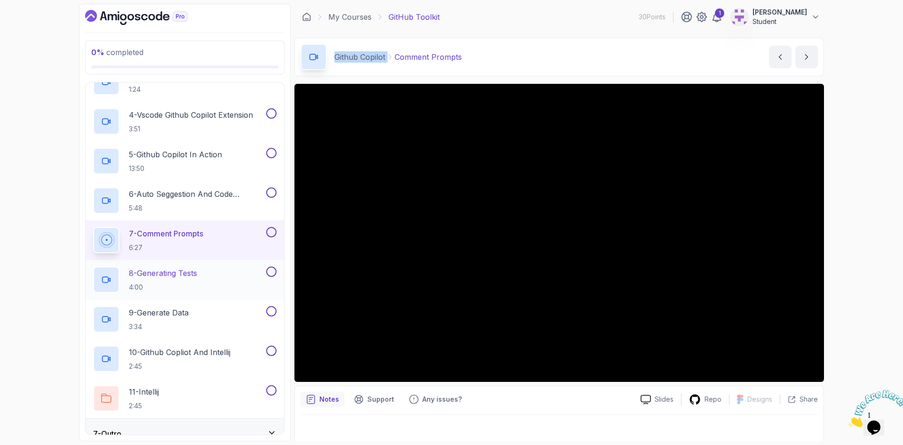
click at [173, 275] on p "8 - Generating Tests" at bounding box center [163, 272] width 68 height 11
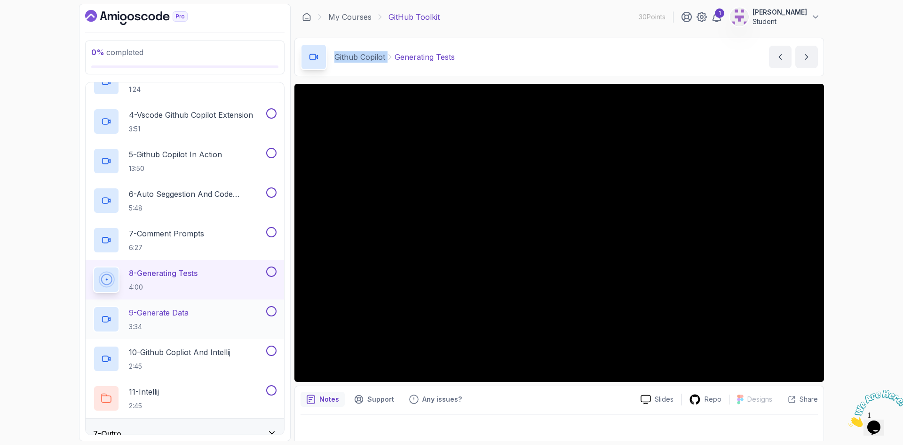
click at [160, 320] on h2 "9 - Generate Data 3:34" at bounding box center [159, 319] width 60 height 24
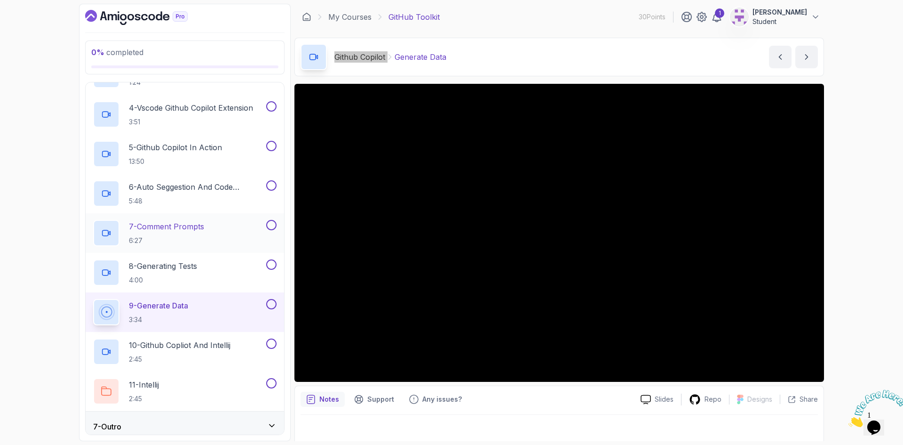
scroll to position [296, 0]
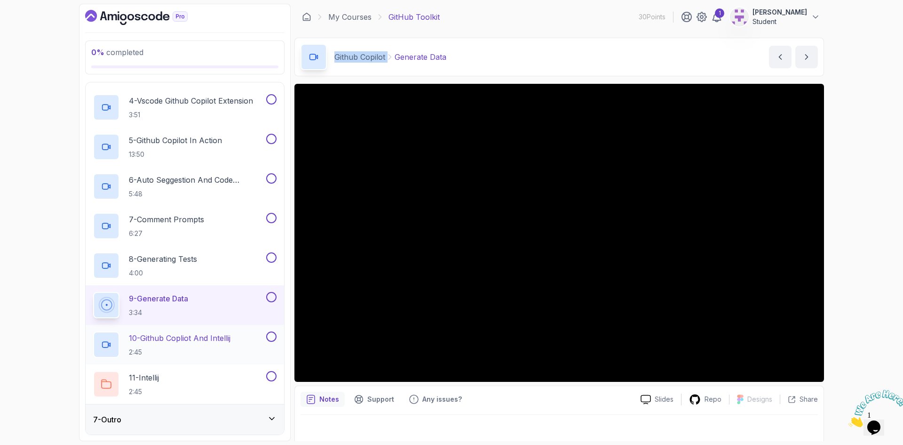
click at [155, 340] on p "10 - Github Copliot And Intellij" at bounding box center [180, 337] width 102 height 11
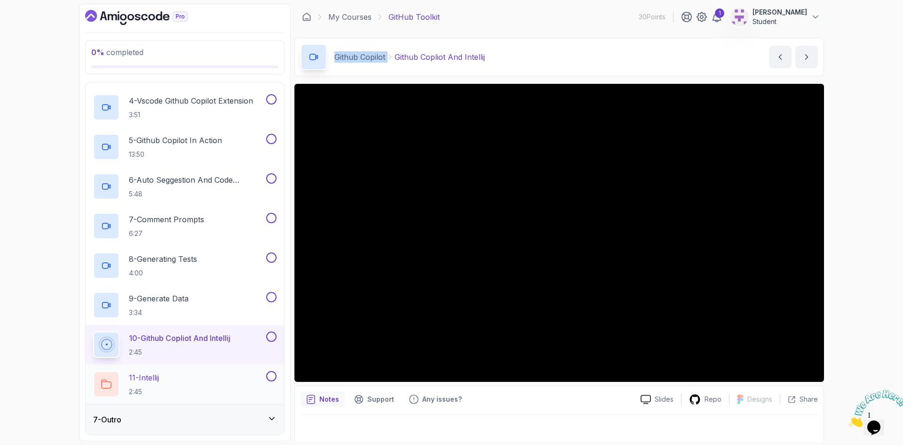
click at [152, 381] on p "11 - Intellij" at bounding box center [144, 377] width 30 height 11
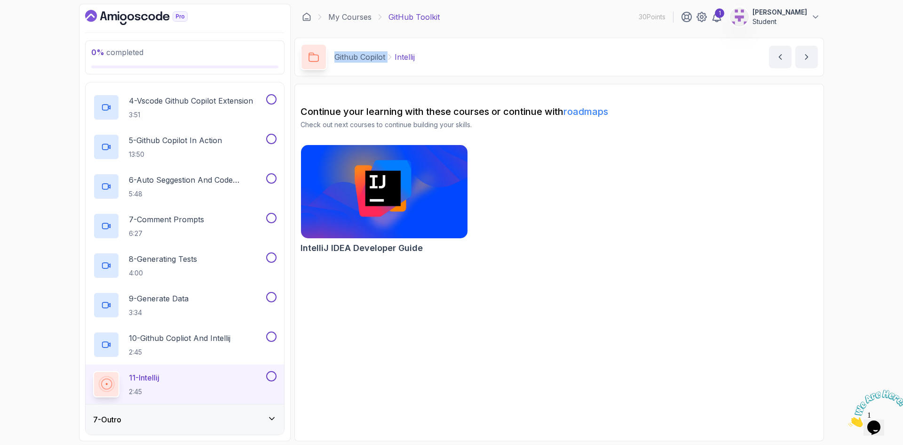
click at [154, 418] on div "7 - Outro" at bounding box center [185, 419] width 184 height 11
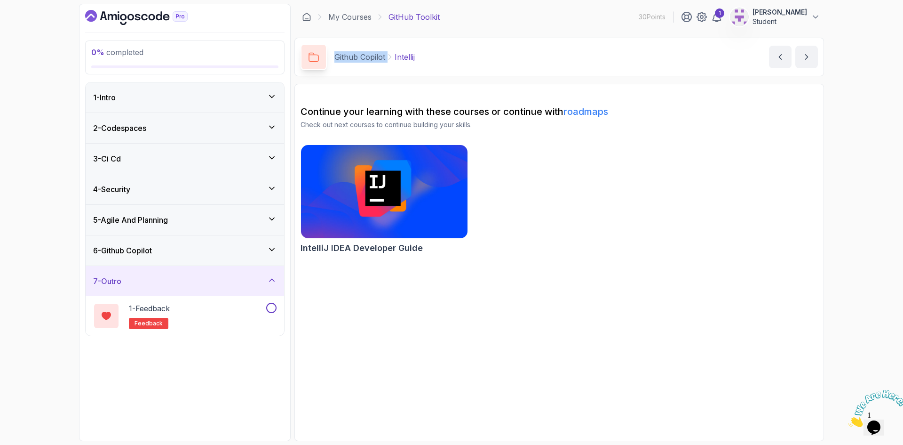
click at [158, 248] on div "6 - Github Copilot" at bounding box center [185, 250] width 184 height 11
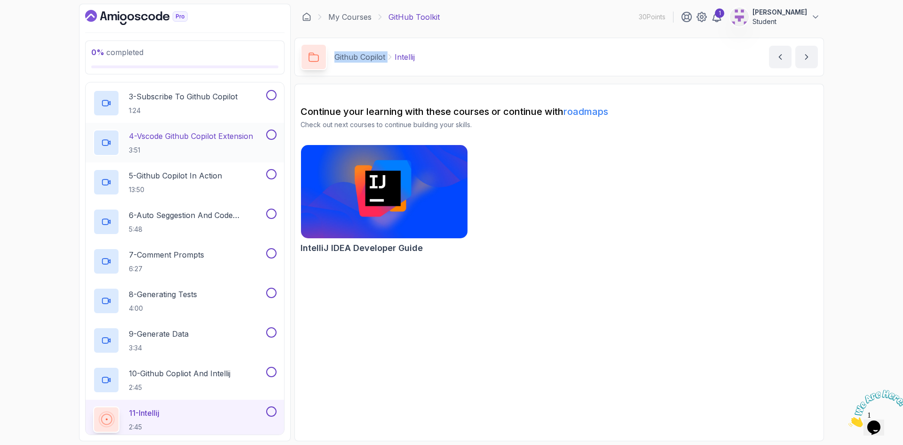
scroll to position [282, 0]
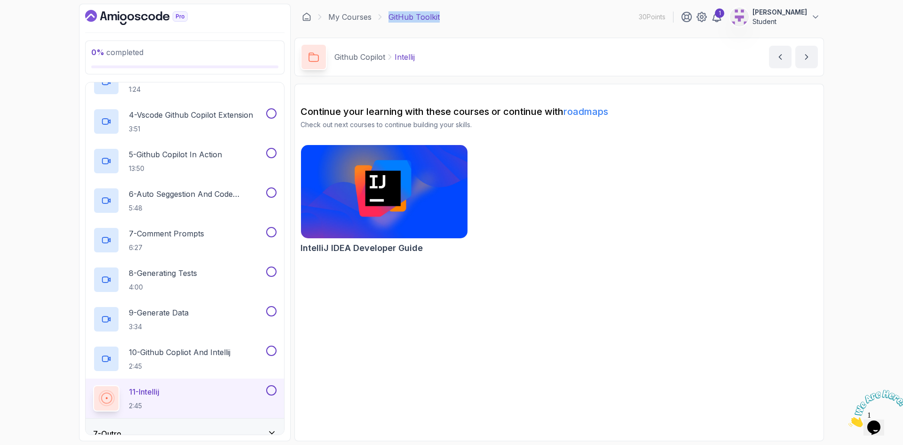
drag, startPoint x: 452, startPoint y: 18, endPoint x: 385, endPoint y: 16, distance: 66.8
click at [385, 16] on div "My Courses GitHub Toolkit 30 Points 1 abdellah Student" at bounding box center [560, 17] width 530 height 26
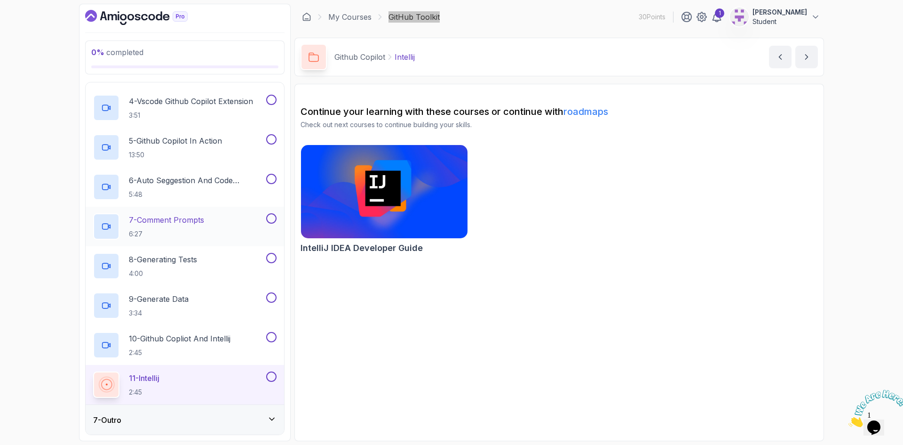
scroll to position [296, 0]
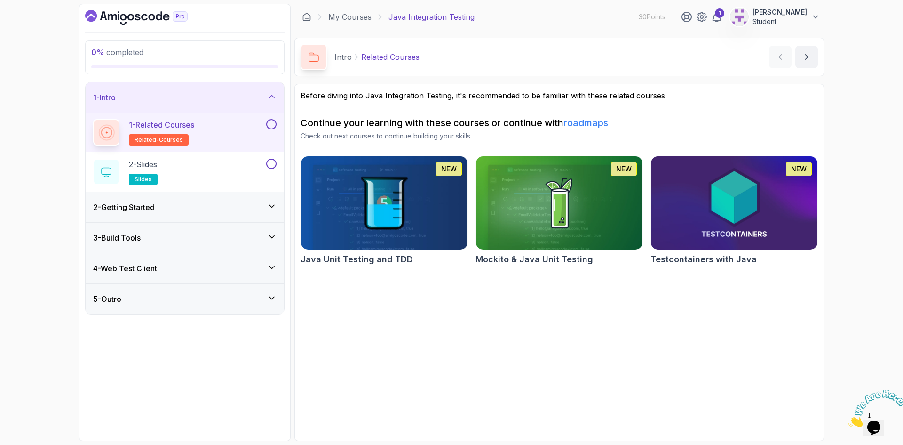
click at [142, 271] on h3 "4 - Web Test Client" at bounding box center [125, 268] width 64 height 11
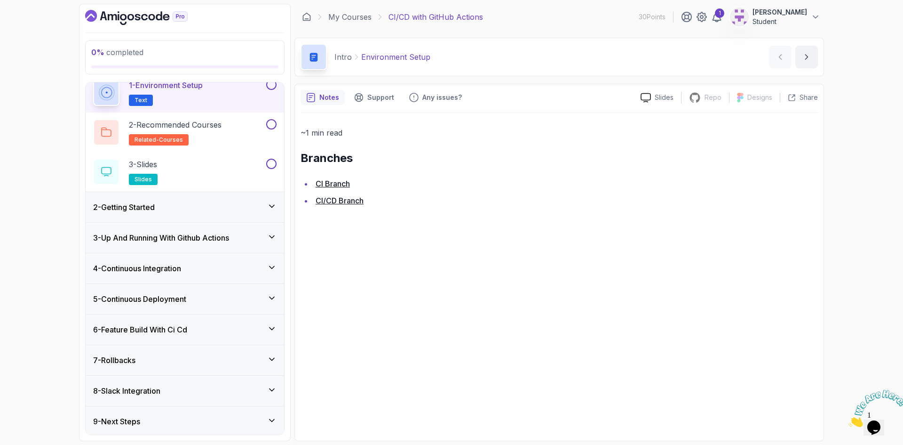
scroll to position [41, 0]
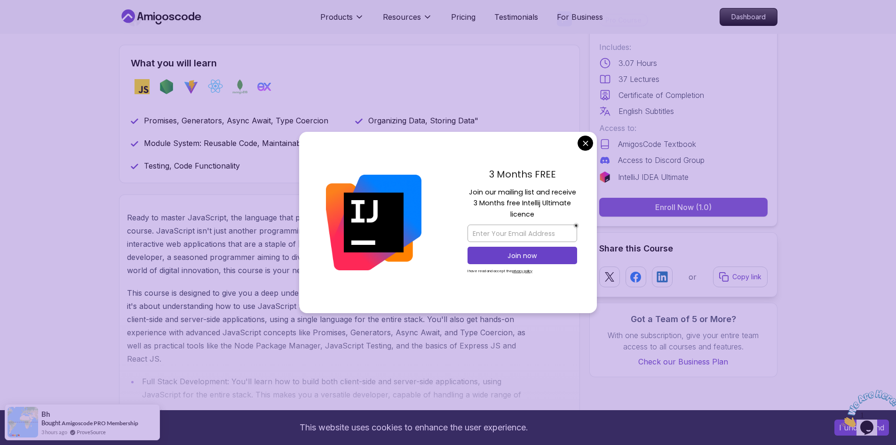
scroll to position [376, 0]
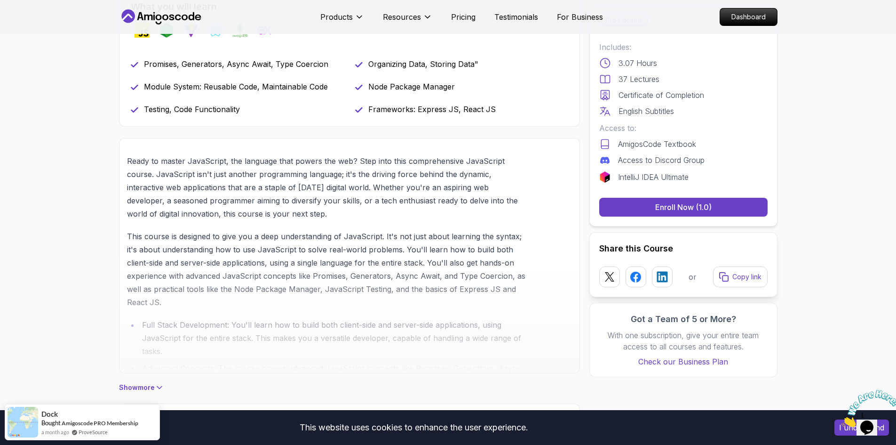
scroll to position [423, 0]
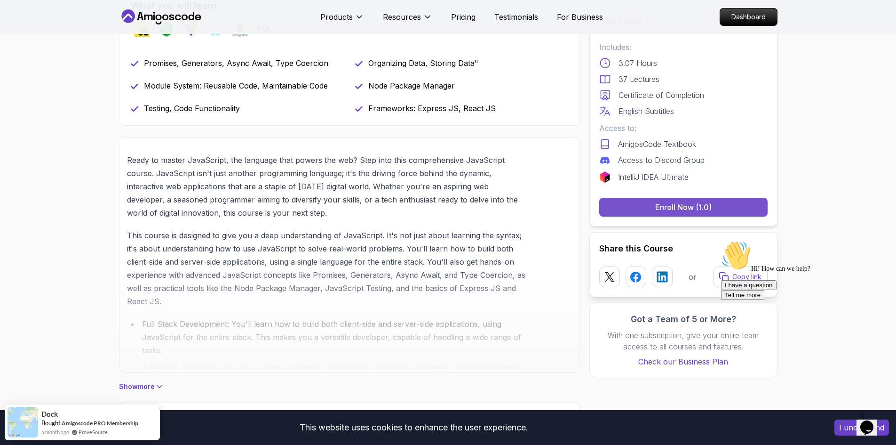
click at [672, 202] on div "Enroll Now (1.0)" at bounding box center [683, 206] width 56 height 11
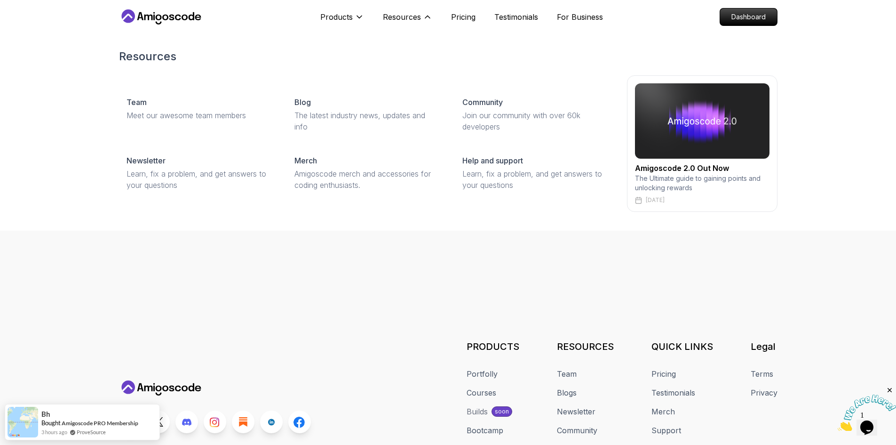
click at [727, 120] on img at bounding box center [702, 120] width 135 height 75
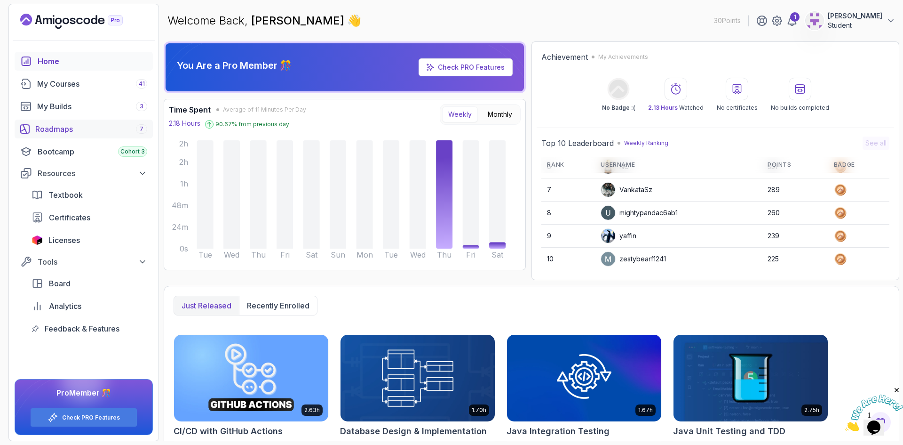
click at [81, 127] on div "Roadmaps 7" at bounding box center [91, 128] width 112 height 11
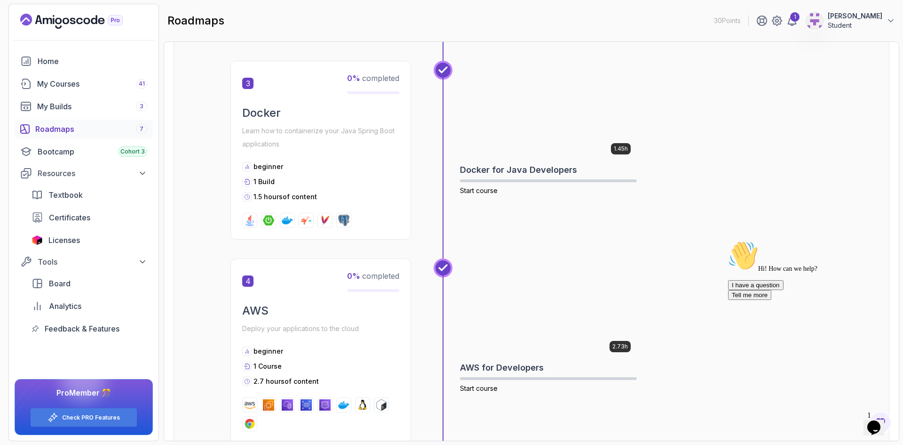
scroll to position [847, 0]
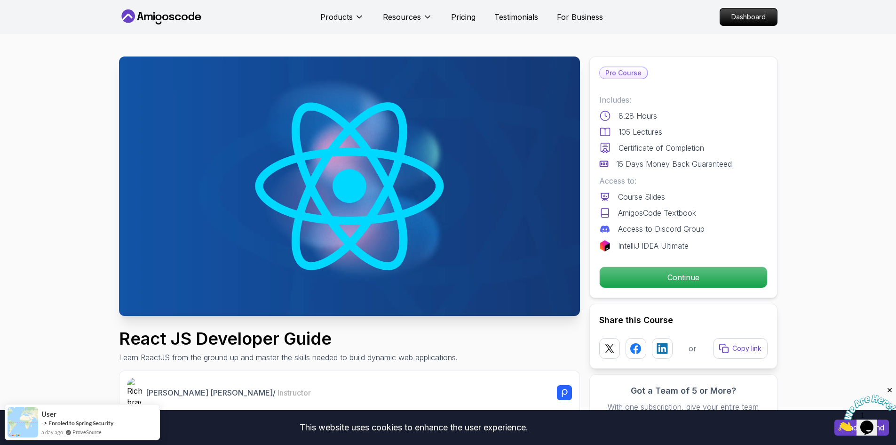
click at [658, 279] on p "Continue" at bounding box center [683, 277] width 159 height 20
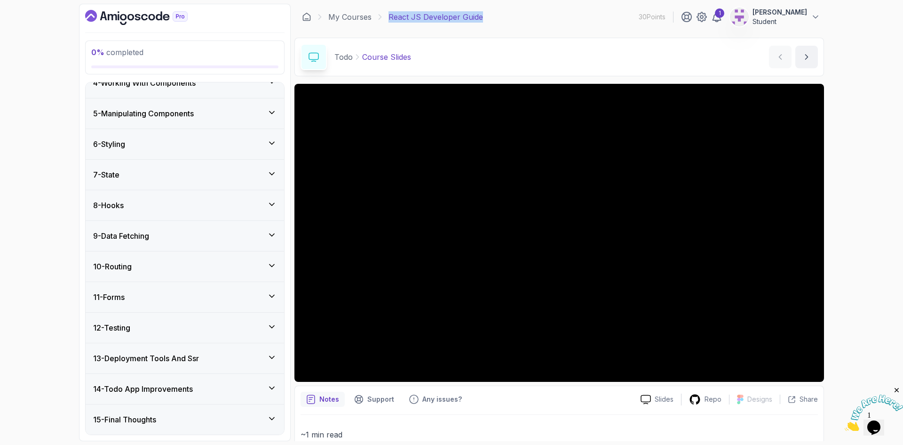
drag, startPoint x: 490, startPoint y: 18, endPoint x: 389, endPoint y: 15, distance: 101.2
click at [389, 15] on div "My Courses React JS Developer Guide 30 Points 1 [PERSON_NAME]" at bounding box center [560, 17] width 530 height 26
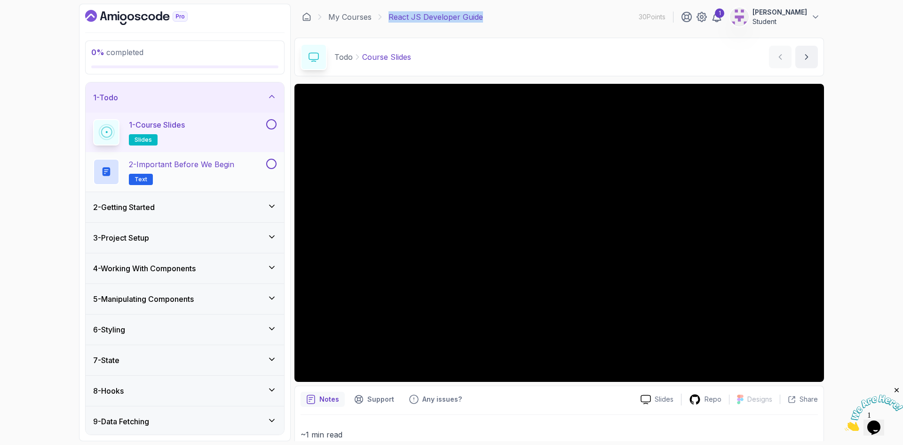
click at [173, 173] on h2 "2 - Important Before We Begin Text" at bounding box center [181, 172] width 105 height 26
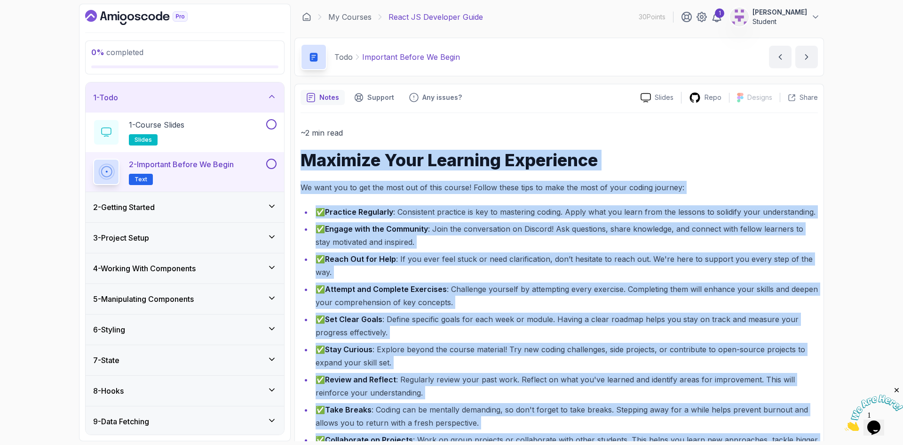
scroll to position [325, 0]
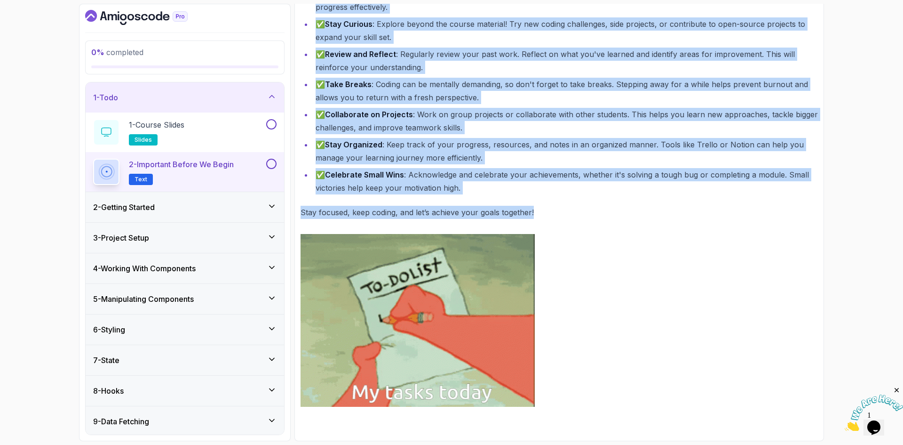
drag, startPoint x: 304, startPoint y: 159, endPoint x: 554, endPoint y: 211, distance: 255.3
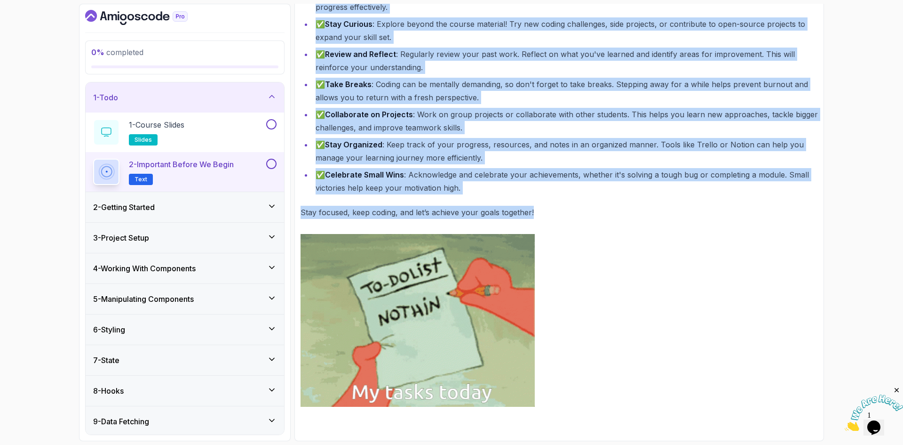
click at [554, 211] on div "~2 min read Maximize Your Learning Experience We want you to get the most out o…" at bounding box center [560, 104] width 518 height 606
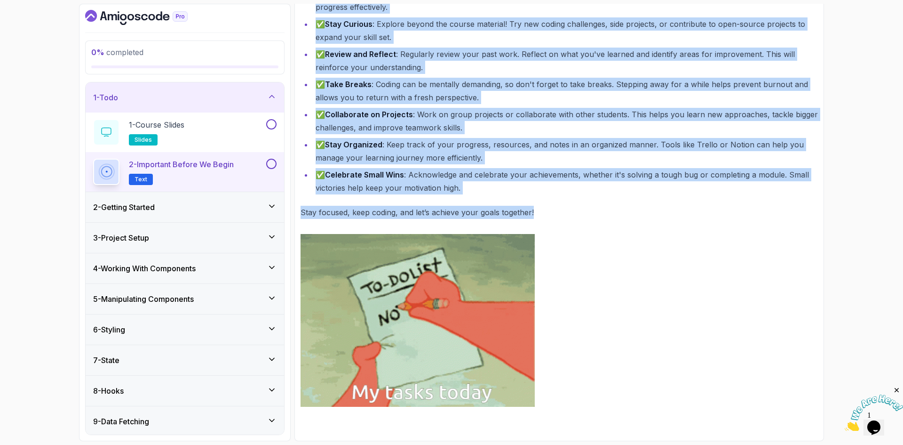
copy div "Loremips Dolo Sitametc Adipiscing El sedd eiu te inc utl etdo mag al enim admin…"
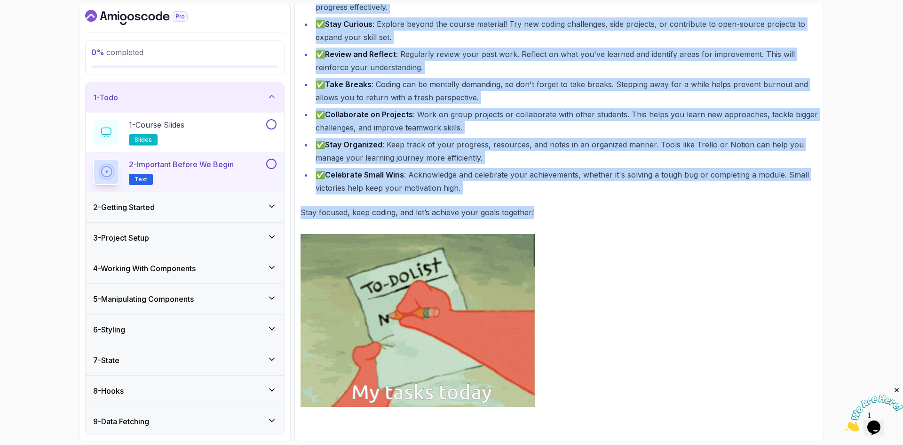
click at [200, 206] on div "2 - Getting Started" at bounding box center [185, 206] width 184 height 11
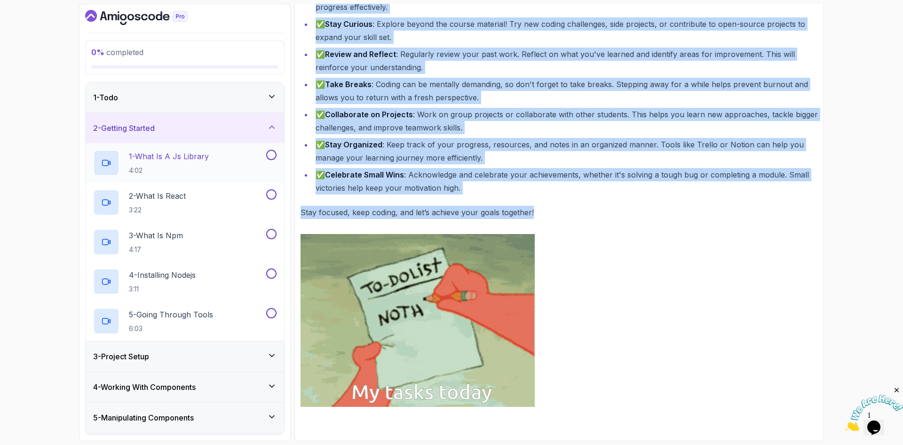
click at [195, 166] on p "4:02" at bounding box center [169, 170] width 80 height 9
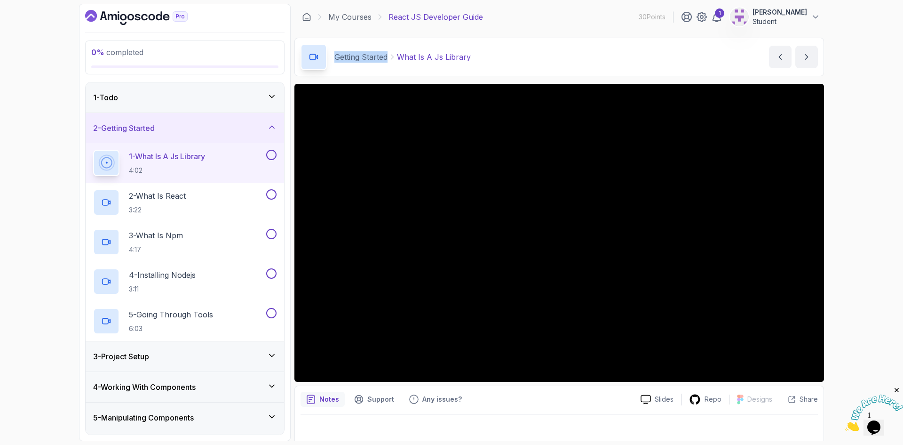
drag, startPoint x: 332, startPoint y: 56, endPoint x: 382, endPoint y: 57, distance: 49.9
click at [387, 60] on div "Getting Started What Is A Js Library" at bounding box center [386, 57] width 170 height 26
click at [181, 196] on p "2 - What Is React" at bounding box center [157, 195] width 57 height 11
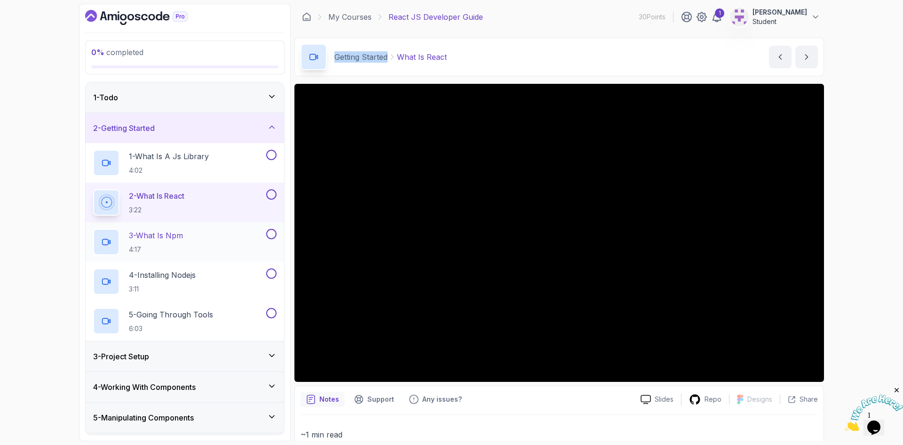
click at [170, 239] on p "3 - What Is Npm" at bounding box center [156, 235] width 54 height 11
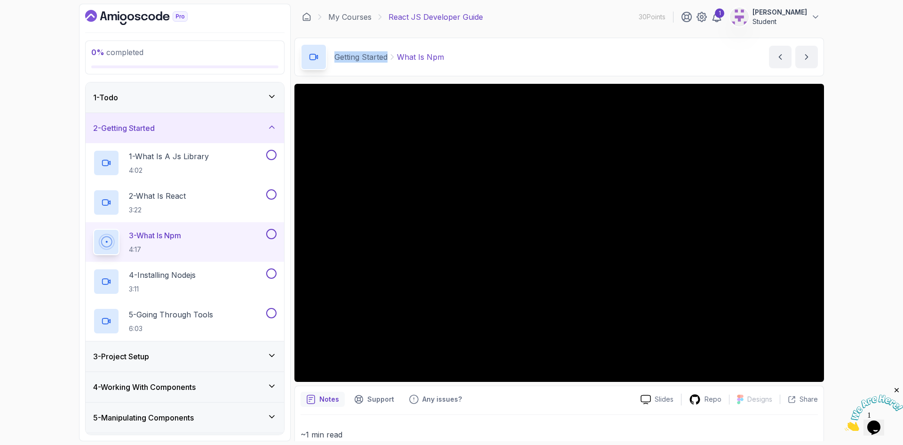
drag, startPoint x: 172, startPoint y: 283, endPoint x: 211, endPoint y: 131, distance: 156.9
click at [172, 283] on h2 "4 - Installing Nodejs 3:11" at bounding box center [162, 281] width 67 height 24
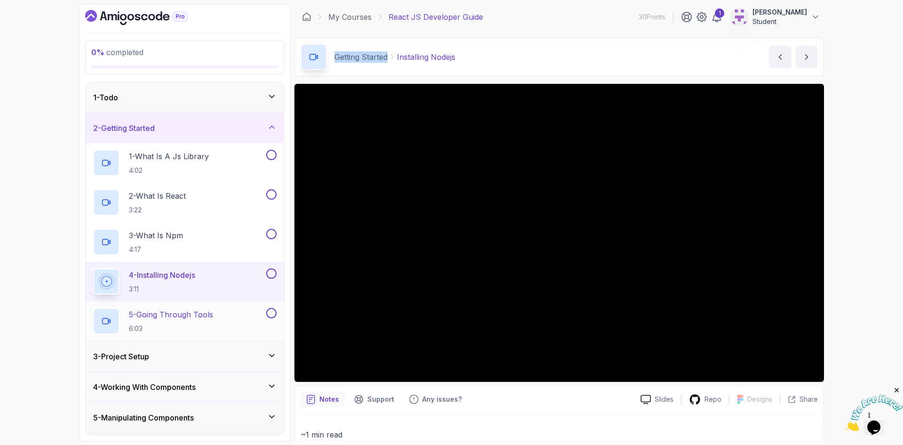
click at [159, 314] on p "5 - Going Through Tools" at bounding box center [171, 314] width 84 height 11
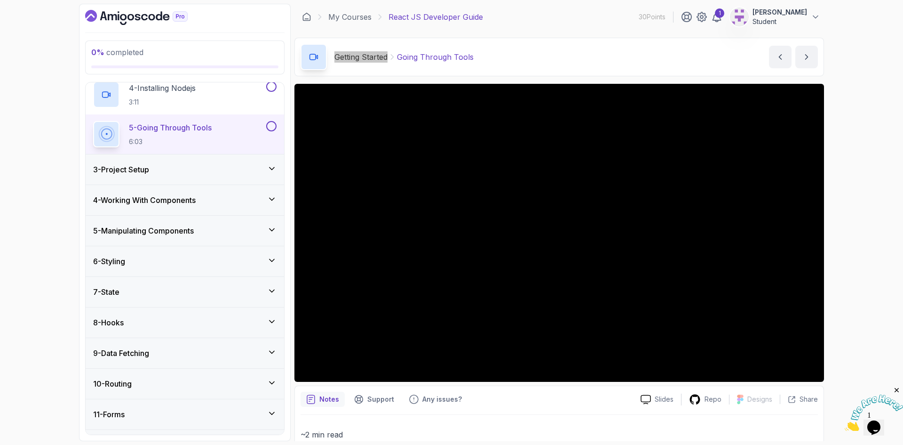
scroll to position [188, 0]
click at [167, 168] on div "3 - Project Setup" at bounding box center [185, 167] width 184 height 11
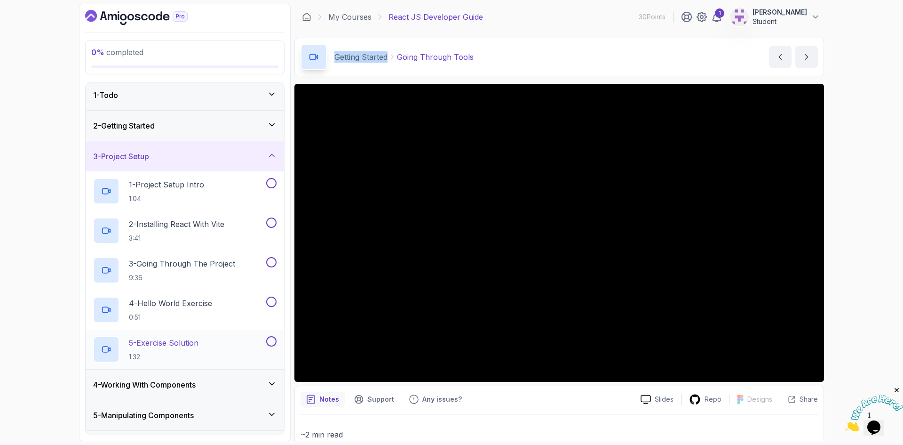
scroll to position [0, 0]
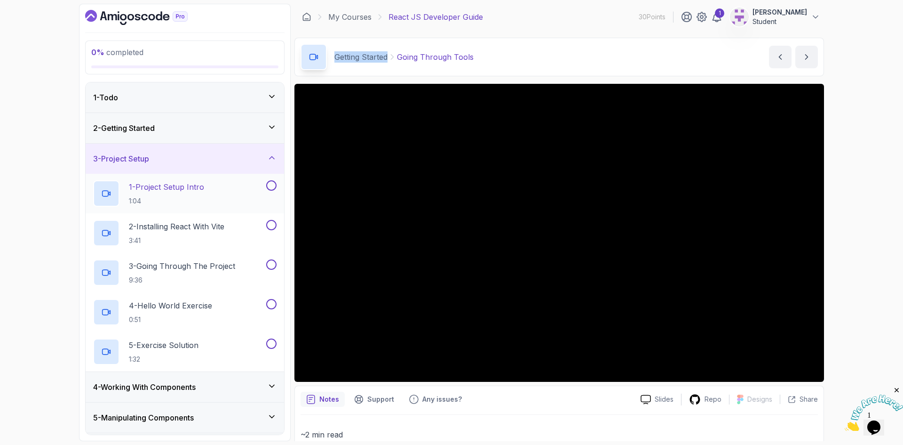
click at [152, 185] on p "1 - Project Setup Intro" at bounding box center [166, 186] width 75 height 11
drag, startPoint x: 334, startPoint y: 56, endPoint x: 383, endPoint y: 58, distance: 49.0
click at [383, 58] on div "Project Setup Project Setup Intro" at bounding box center [381, 57] width 161 height 26
copy div "Project Setup"
drag, startPoint x: 184, startPoint y: 224, endPoint x: 664, endPoint y: 130, distance: 489.9
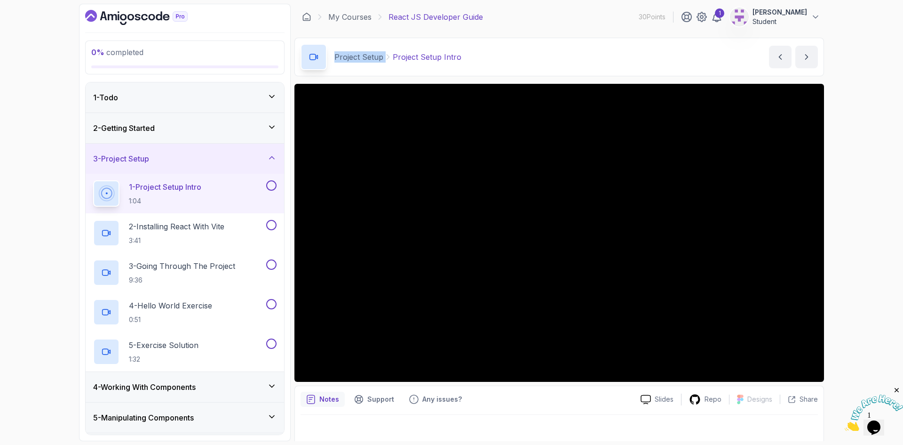
click at [184, 224] on p "2 - Installing React With Vite" at bounding box center [177, 226] width 96 height 11
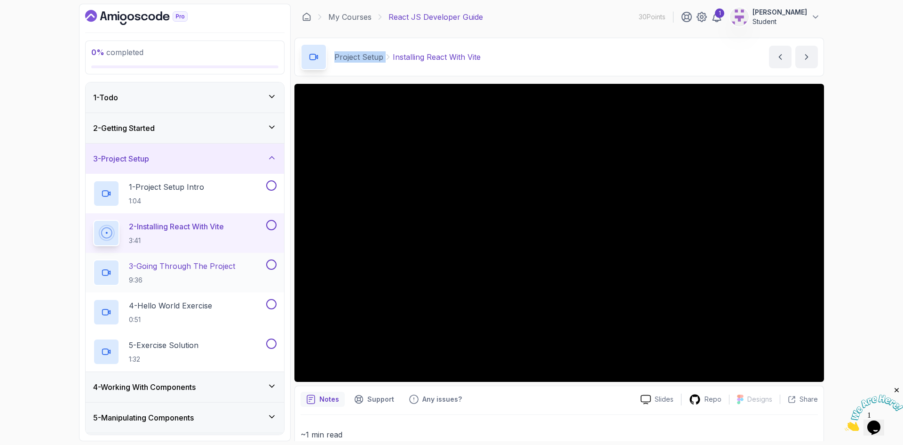
click at [230, 265] on p "3 - Going Through The Project" at bounding box center [182, 265] width 106 height 11
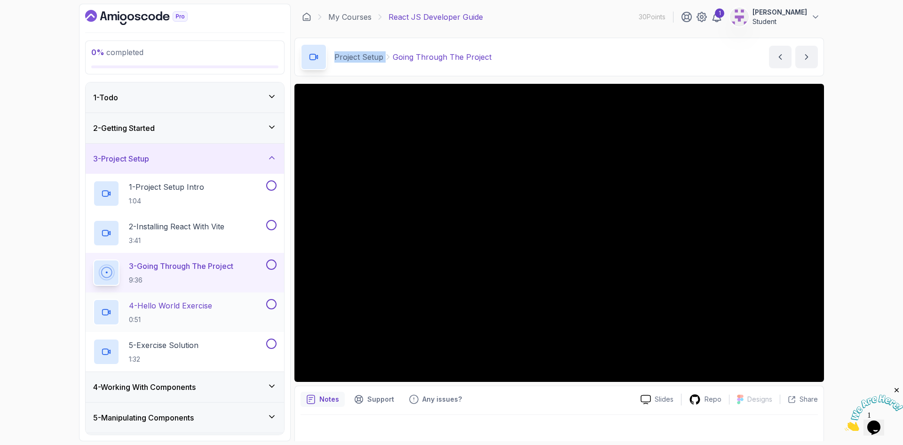
click at [199, 306] on p "4 - Hello World Exercise" at bounding box center [170, 305] width 83 height 11
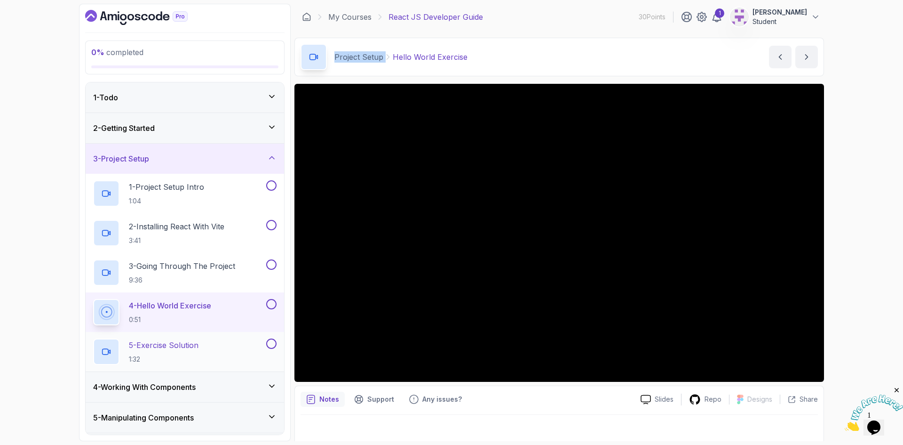
click at [173, 341] on p "5 - Exercise Solution" at bounding box center [164, 344] width 70 height 11
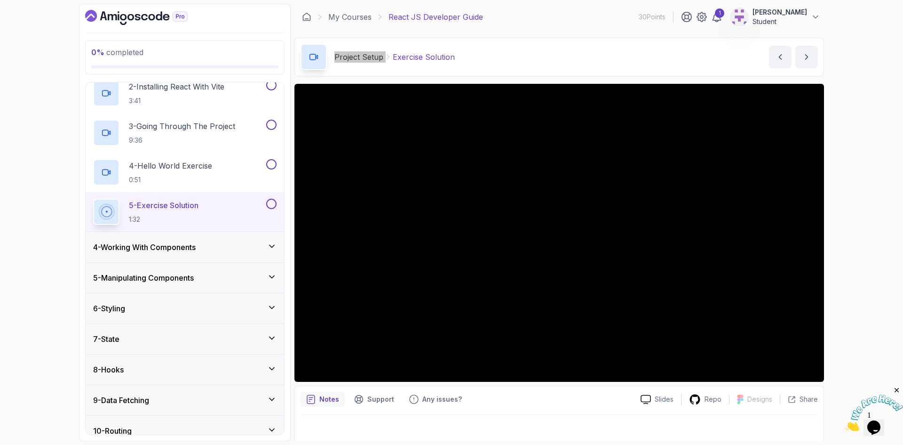
scroll to position [188, 0]
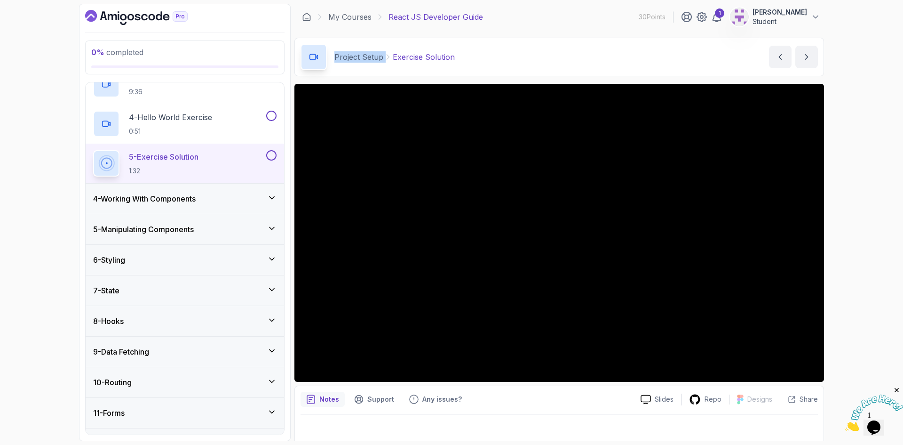
click at [186, 193] on h3 "4 - Working With Components" at bounding box center [144, 198] width 103 height 11
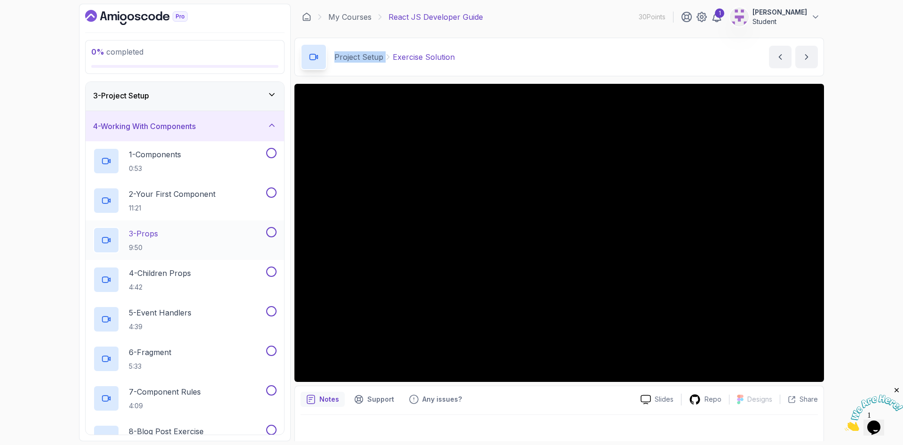
scroll to position [59, 0]
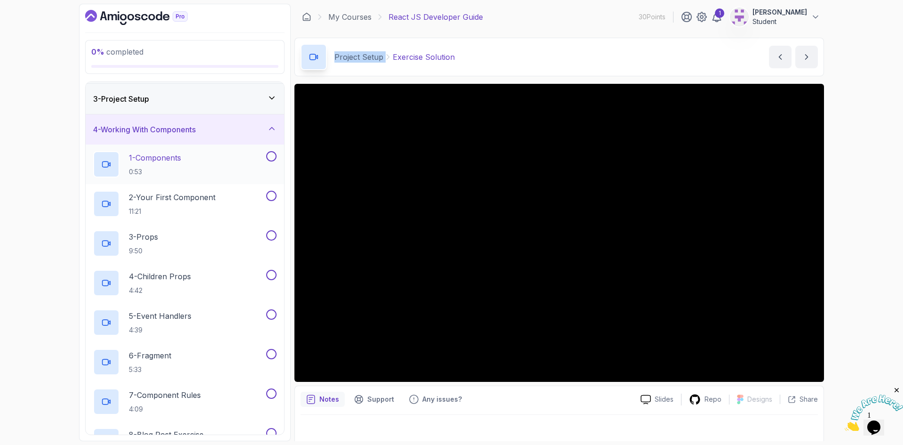
click at [169, 163] on p "1 - Components" at bounding box center [155, 157] width 52 height 11
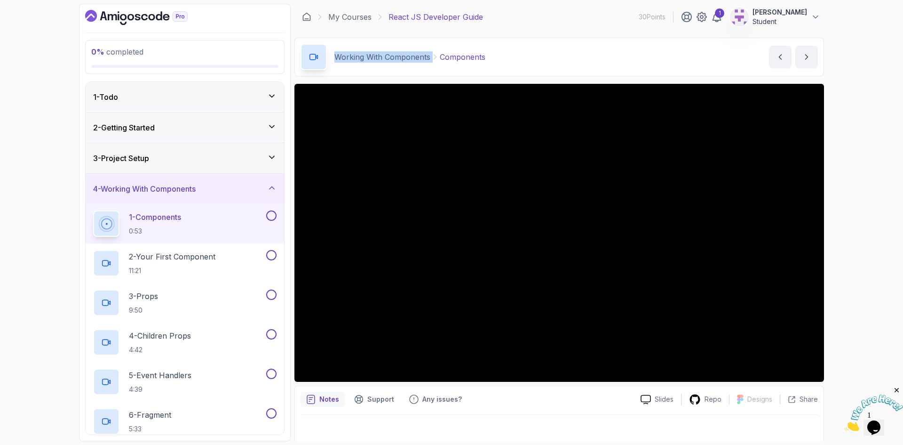
click at [185, 161] on div "3 - Project Setup" at bounding box center [185, 157] width 184 height 11
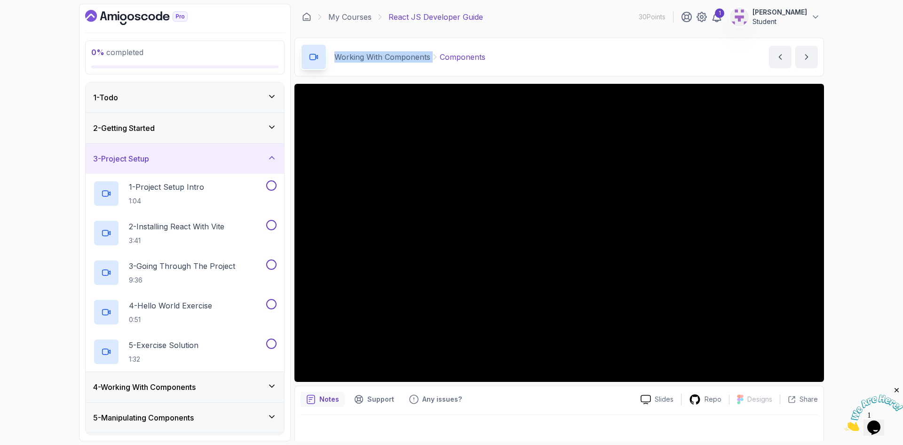
click at [185, 161] on div "3 - Project Setup" at bounding box center [185, 158] width 184 height 11
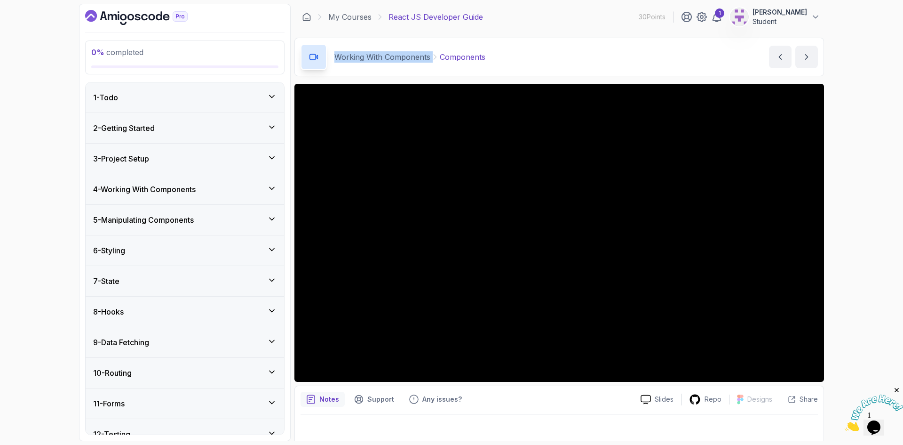
click at [182, 182] on div "4 - Working With Components" at bounding box center [185, 189] width 199 height 30
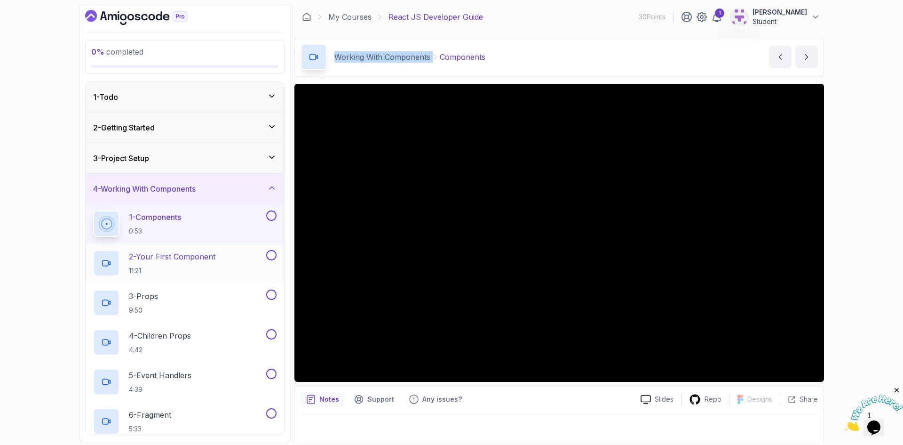
click at [163, 261] on p "2 - Your First Component" at bounding box center [172, 256] width 87 height 11
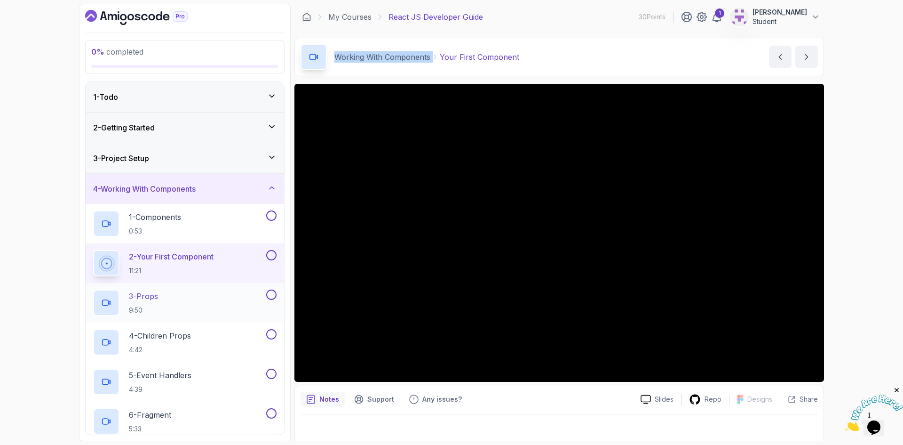
click at [144, 297] on p "3 - Props" at bounding box center [143, 295] width 29 height 11
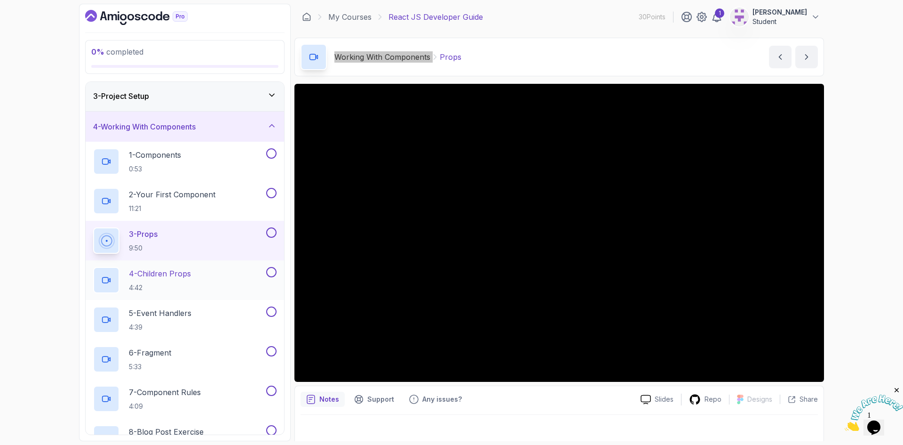
scroll to position [94, 0]
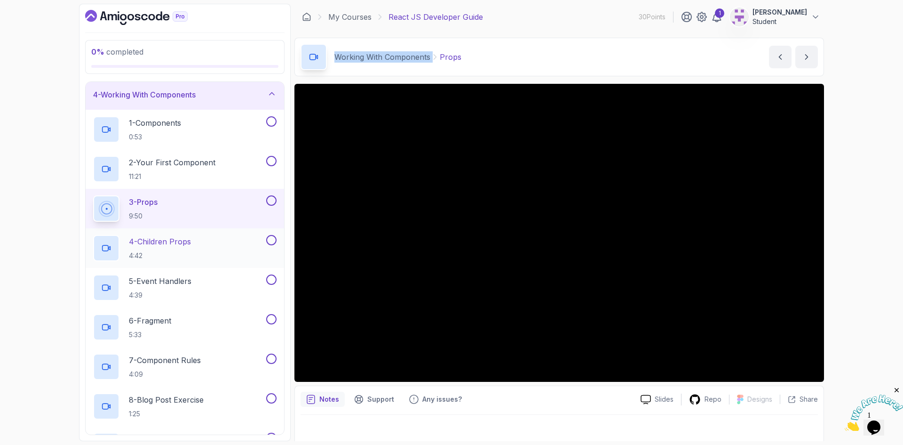
click at [174, 236] on p "4 - Children Props" at bounding box center [160, 241] width 62 height 11
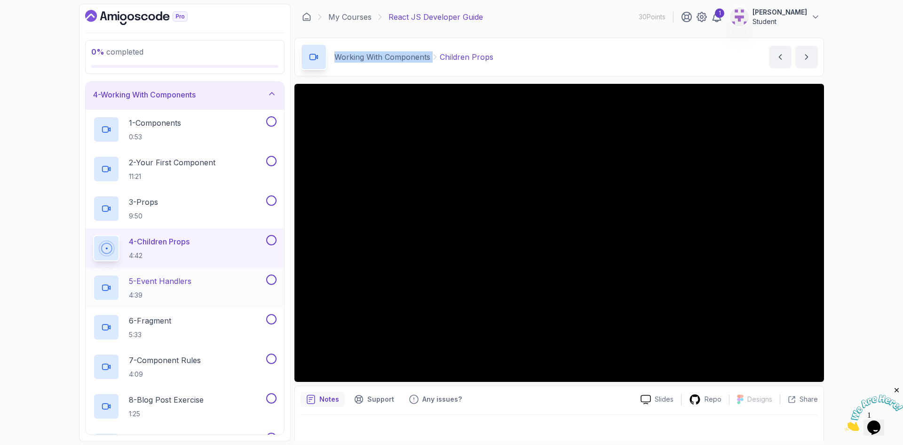
click at [166, 282] on p "5 - Event Handlers" at bounding box center [160, 280] width 63 height 11
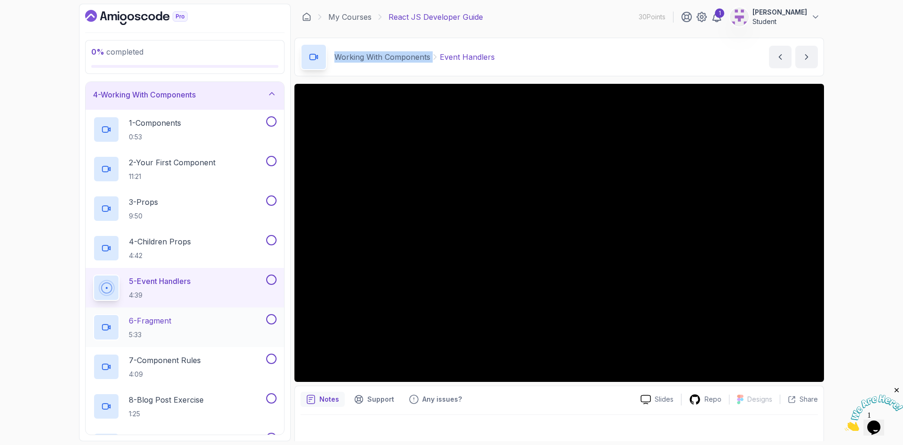
click at [168, 315] on p "6 - Fragment" at bounding box center [150, 320] width 42 height 11
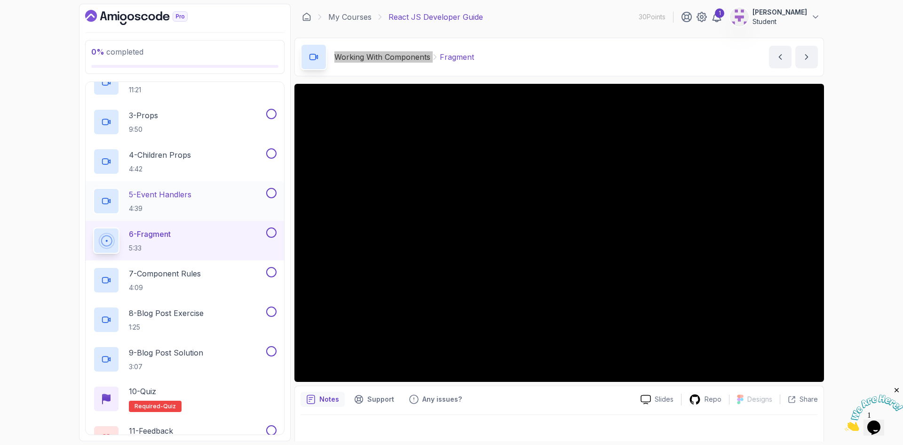
scroll to position [188, 0]
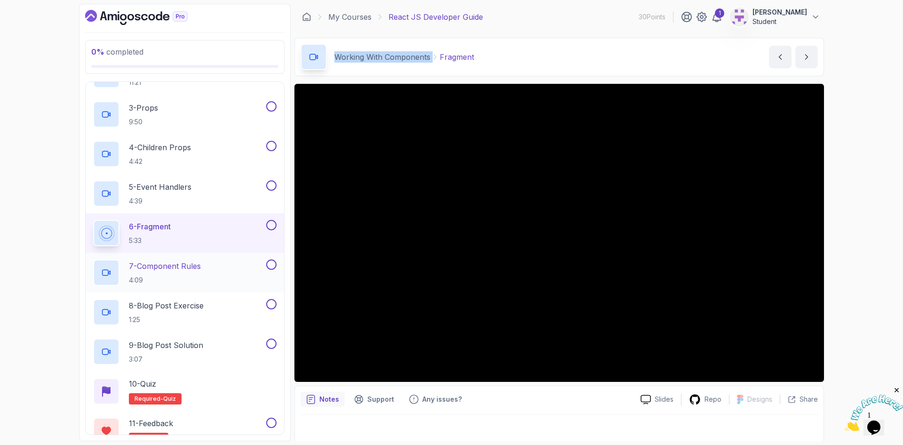
click at [157, 267] on p "7 - Component Rules" at bounding box center [165, 265] width 72 height 11
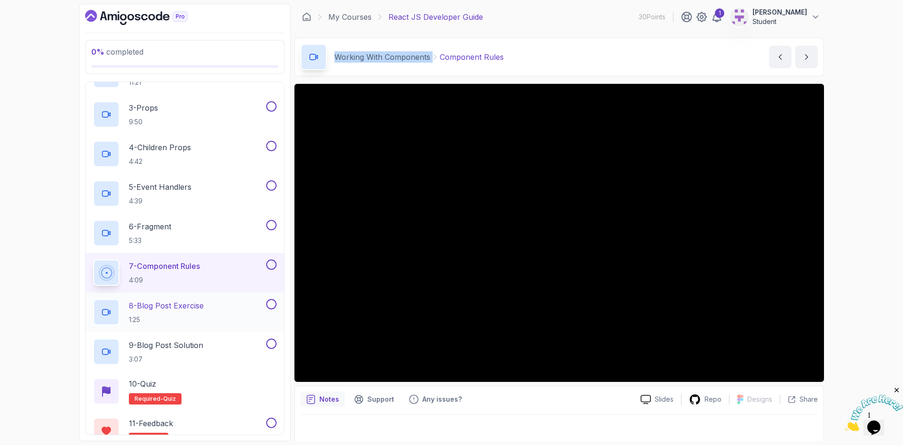
click at [163, 305] on p "8 - Blog Post Exercise" at bounding box center [166, 305] width 75 height 11
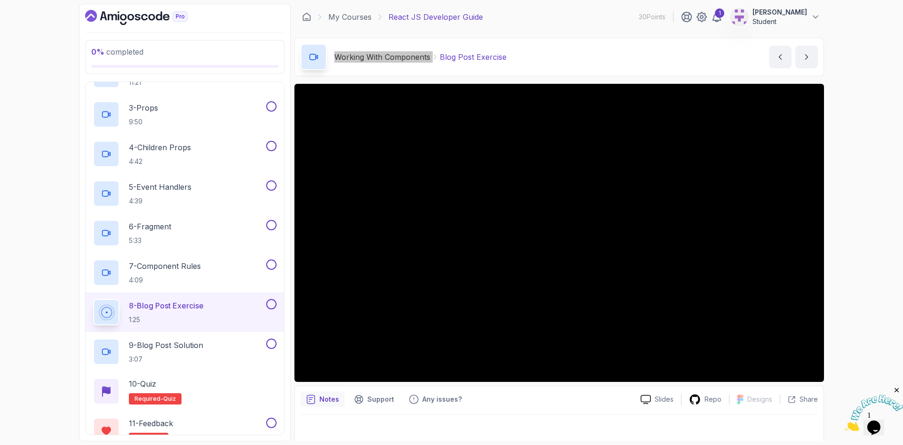
scroll to position [235, 0]
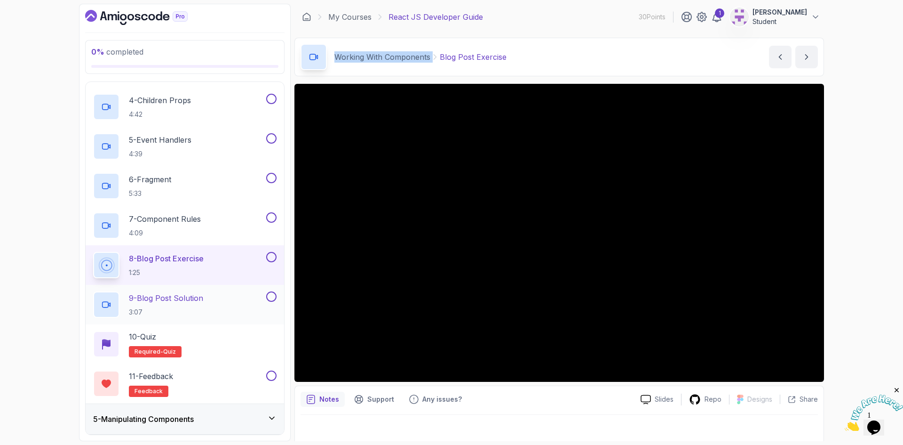
click at [155, 295] on p "9 - Blog Post Solution" at bounding box center [166, 297] width 74 height 11
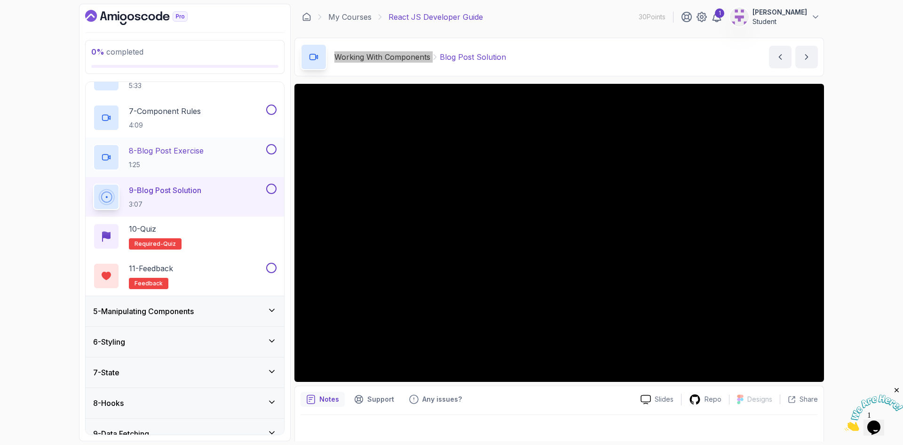
scroll to position [423, 0]
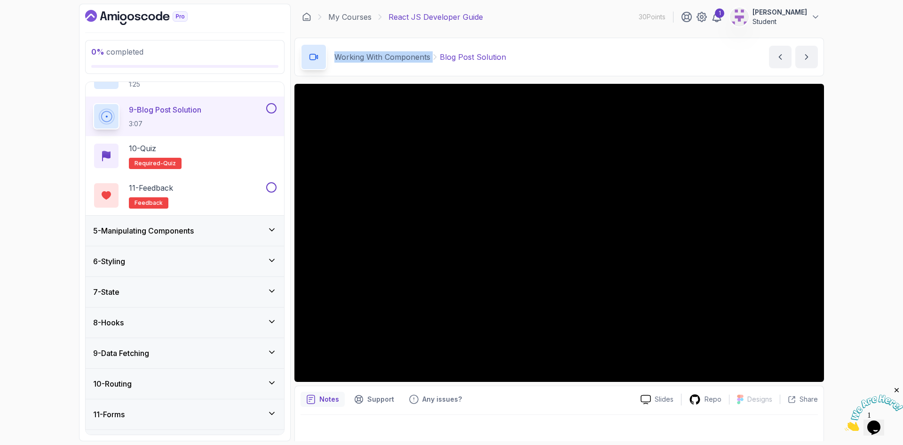
click at [162, 229] on h3 "5 - Manipulating Components" at bounding box center [143, 230] width 101 height 11
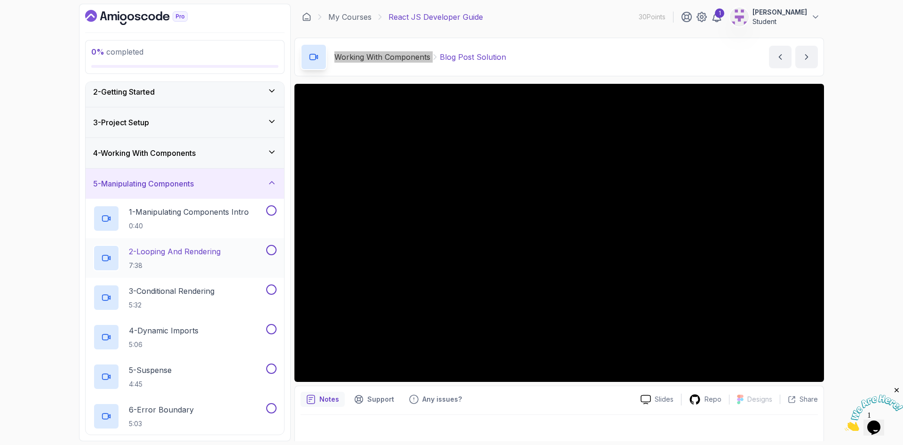
scroll to position [0, 0]
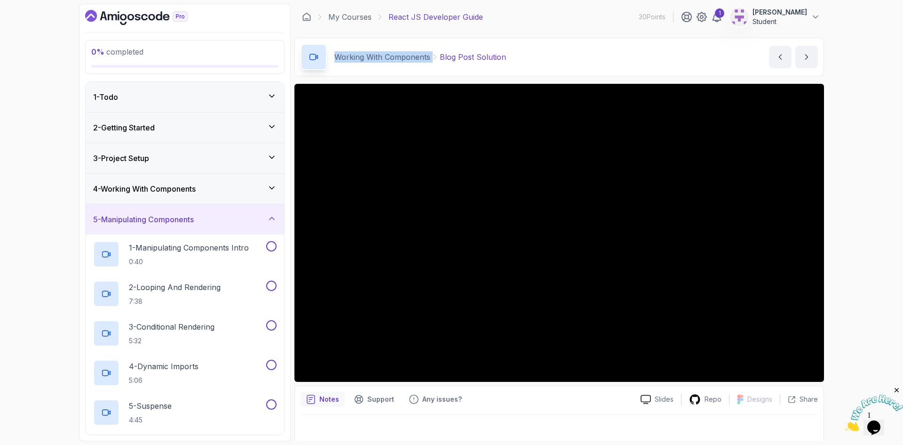
click at [158, 179] on div "4 - Working With Components" at bounding box center [185, 189] width 199 height 30
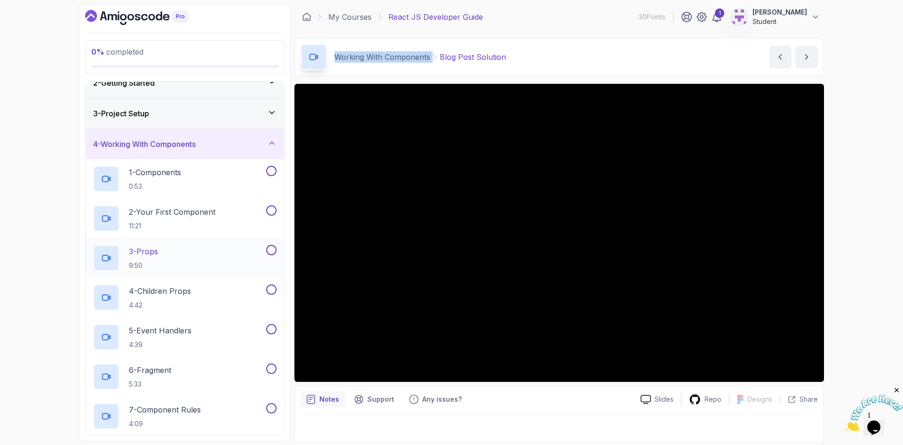
scroll to position [47, 0]
click at [160, 146] on h3 "4 - Working With Components" at bounding box center [144, 141] width 103 height 11
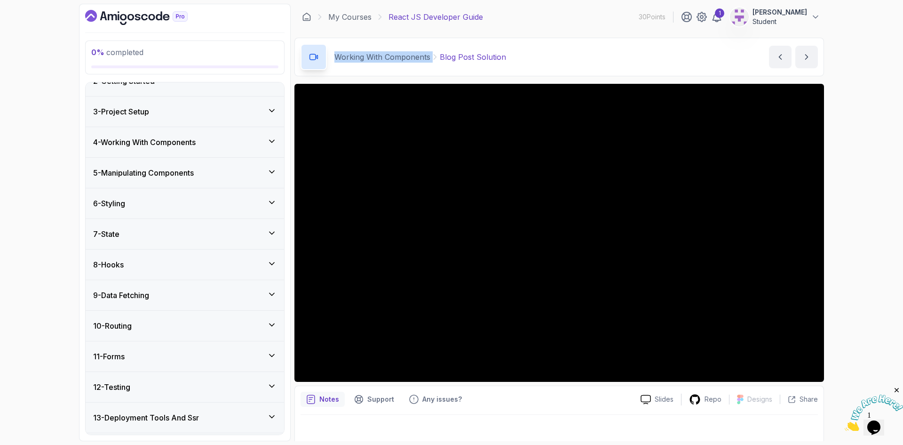
click at [160, 146] on h3 "4 - Working With Components" at bounding box center [144, 141] width 103 height 11
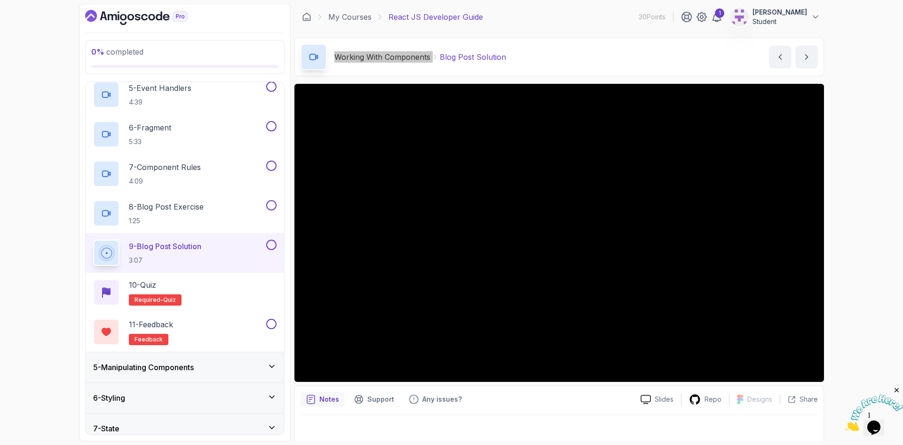
scroll to position [376, 0]
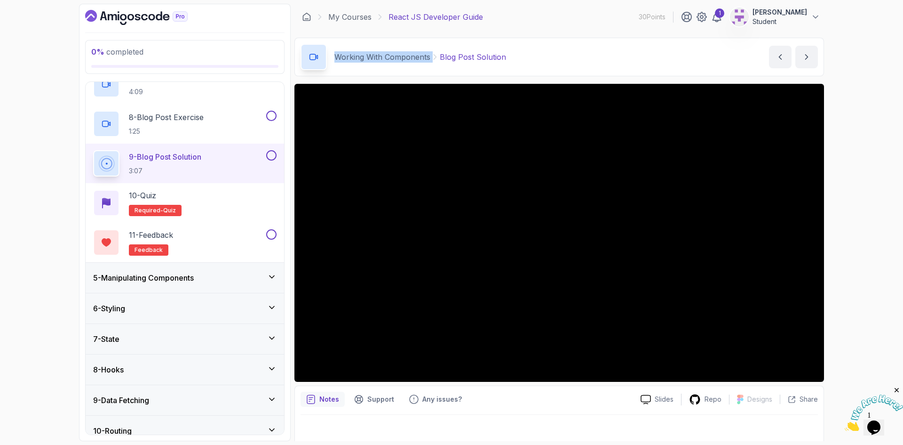
click at [183, 279] on h3 "5 - Manipulating Components" at bounding box center [143, 277] width 101 height 11
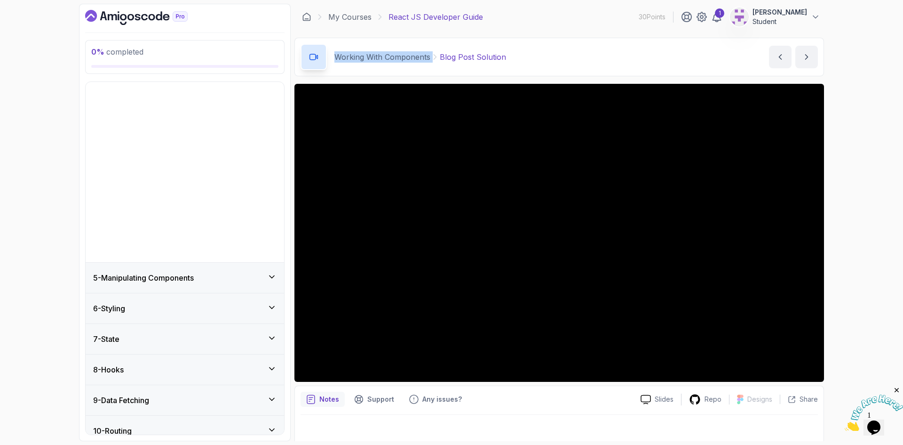
scroll to position [106, 0]
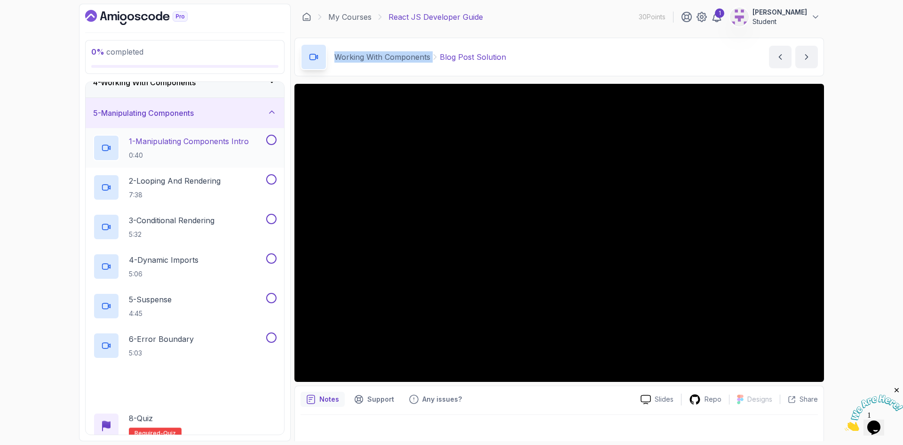
click at [186, 149] on h2 "1 - Manipulating Components Intro 0:40" at bounding box center [189, 148] width 120 height 24
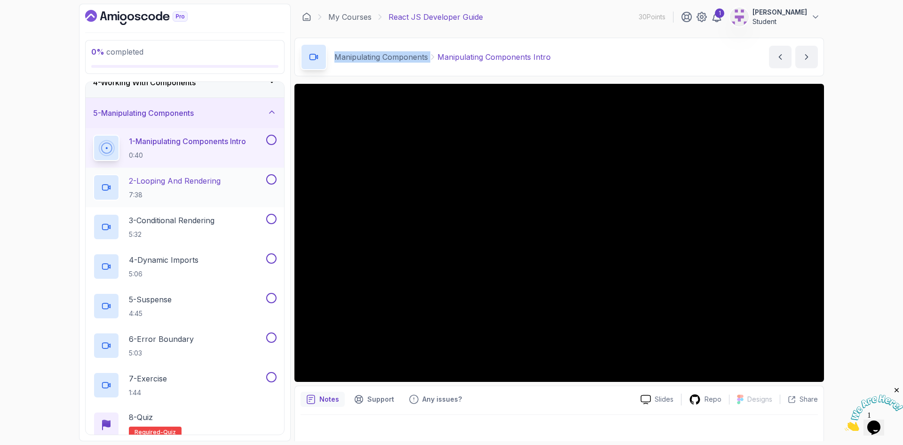
click at [176, 182] on p "2 - Looping And Rendering" at bounding box center [175, 180] width 92 height 11
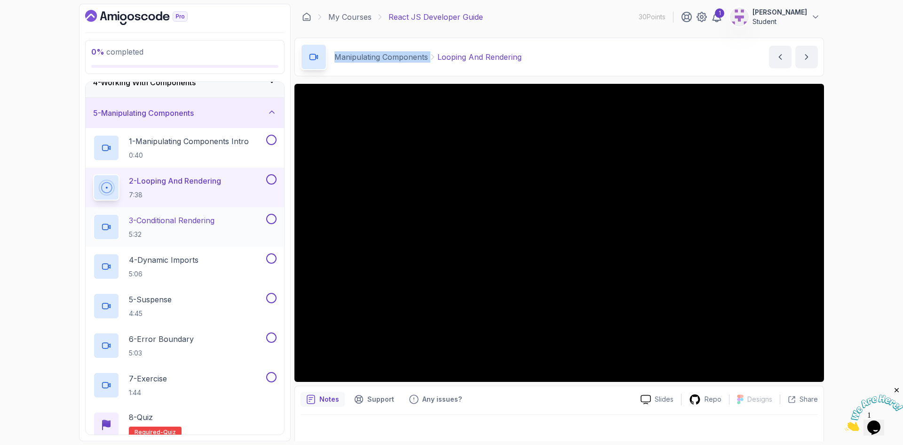
click at [185, 218] on p "3 - Conditional Rendering" at bounding box center [172, 220] width 86 height 11
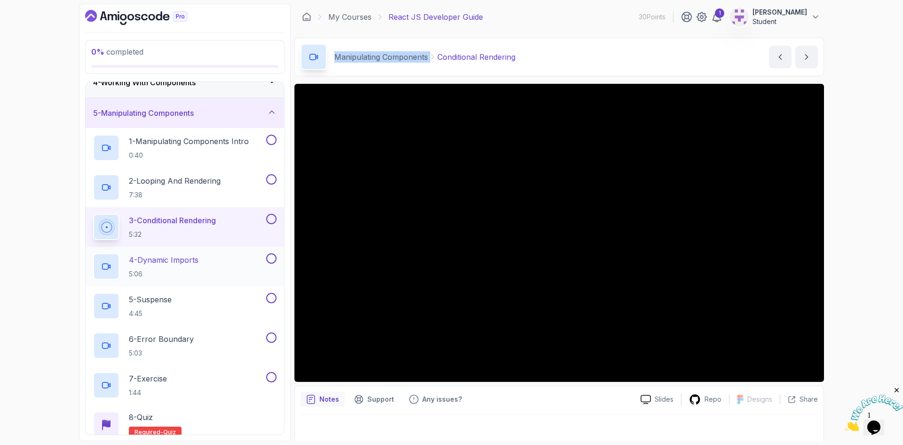
click at [176, 264] on p "4 - Dynamic Imports" at bounding box center [164, 259] width 70 height 11
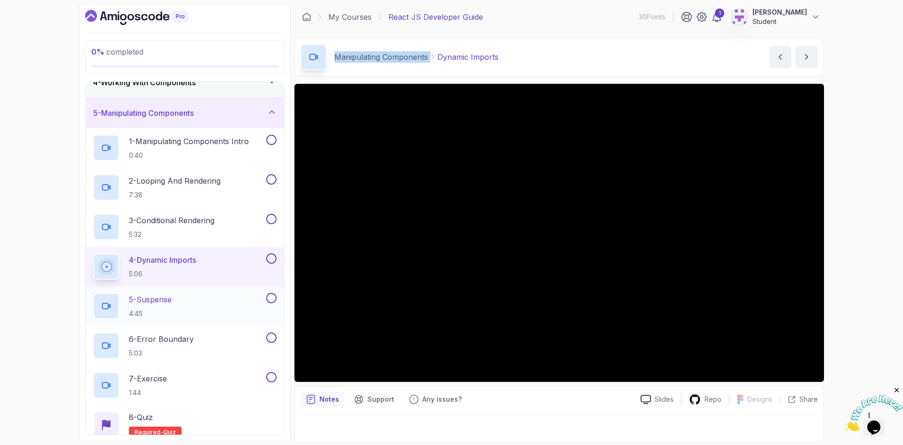
click at [153, 310] on p "4:45" at bounding box center [150, 313] width 43 height 9
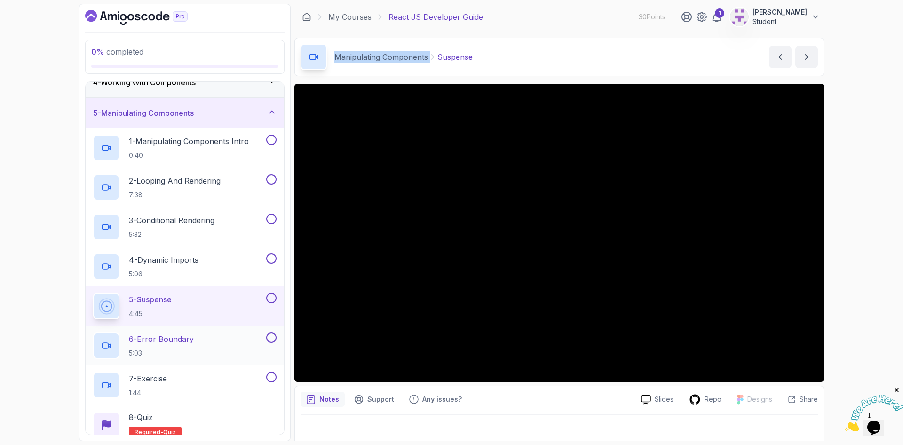
click at [184, 335] on p "6 - Error Boundary" at bounding box center [161, 338] width 65 height 11
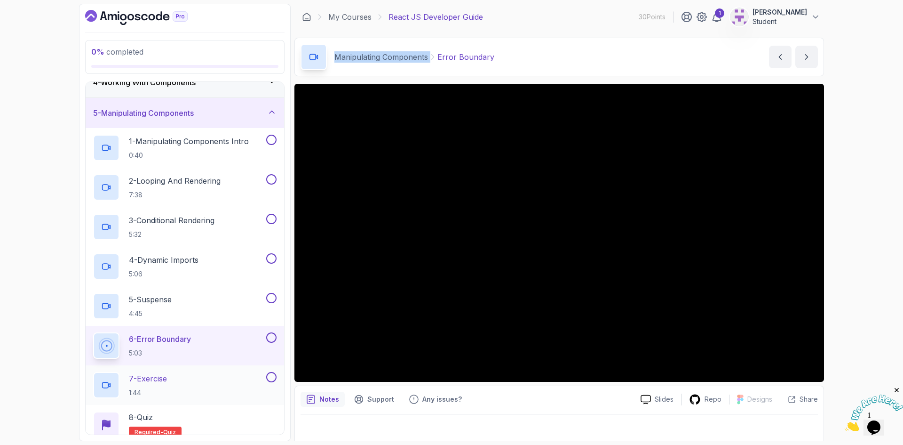
click at [152, 380] on p "7 - Exercise" at bounding box center [148, 378] width 38 height 11
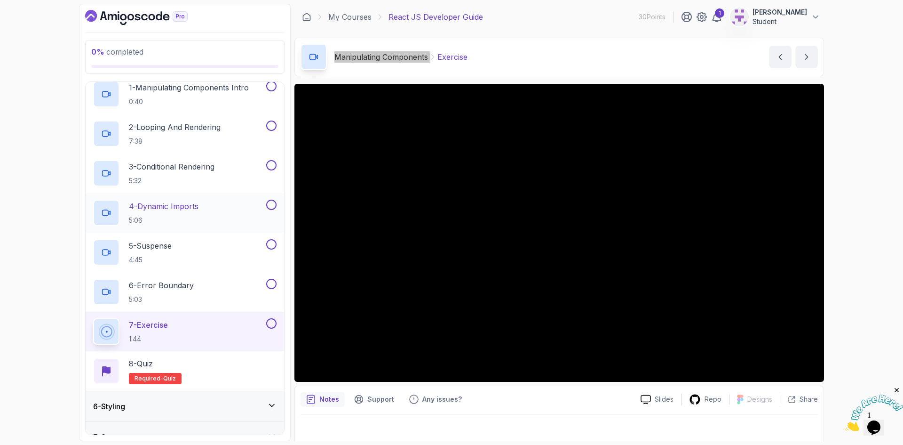
scroll to position [200, 0]
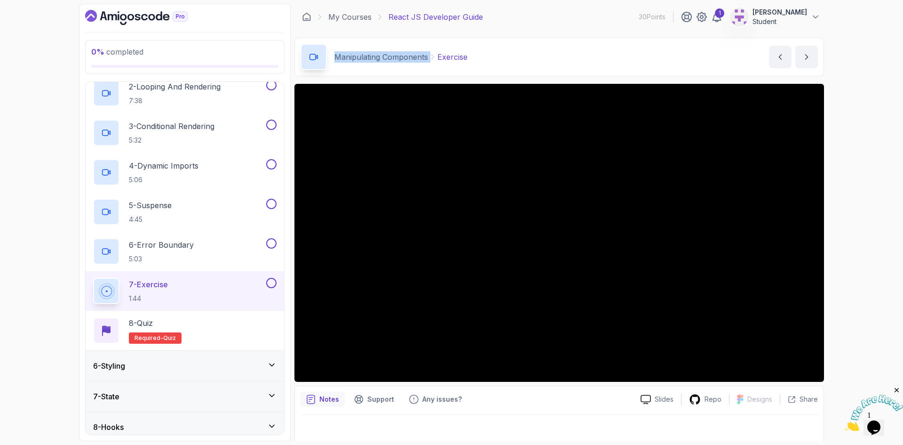
click at [119, 365] on h3 "6 - Styling" at bounding box center [109, 365] width 32 height 11
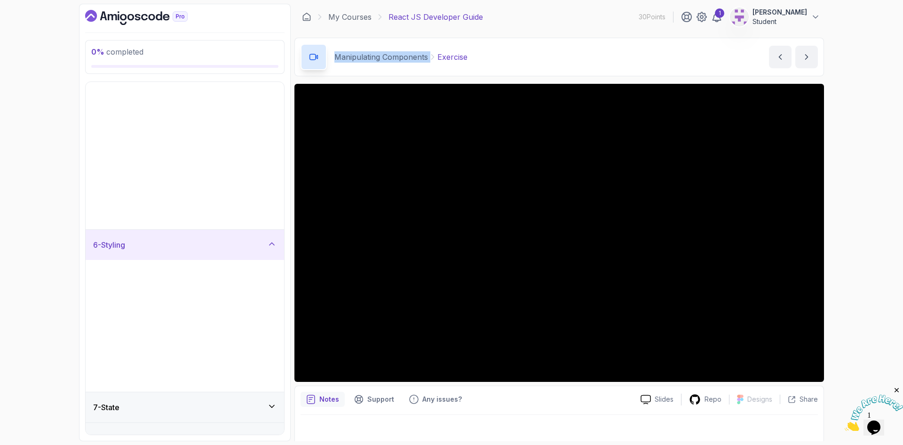
scroll to position [106, 0]
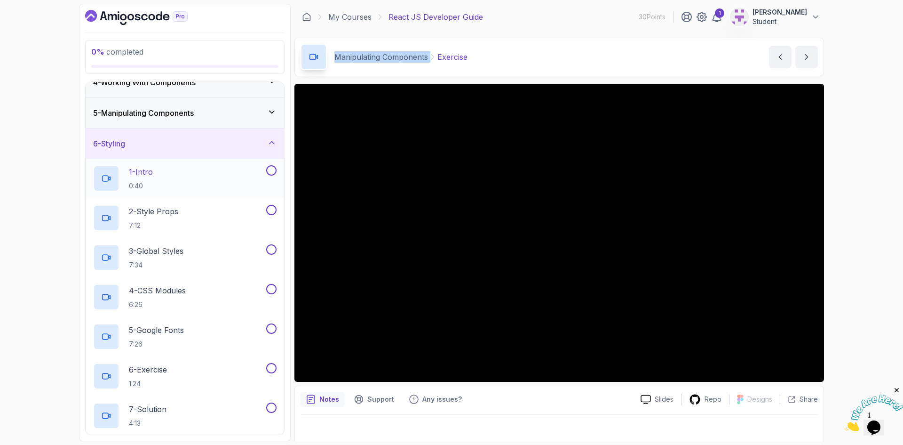
click at [157, 175] on div "1 - Intro 0:40" at bounding box center [178, 178] width 171 height 26
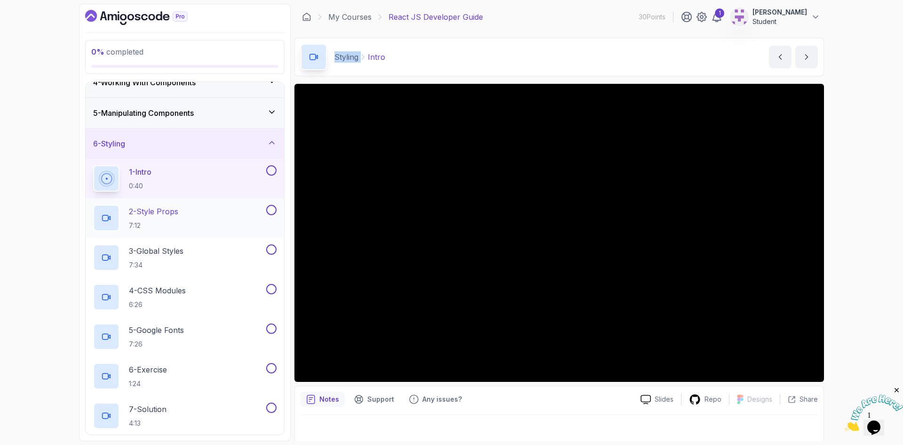
click at [156, 217] on p "2 - Style Props" at bounding box center [153, 211] width 49 height 11
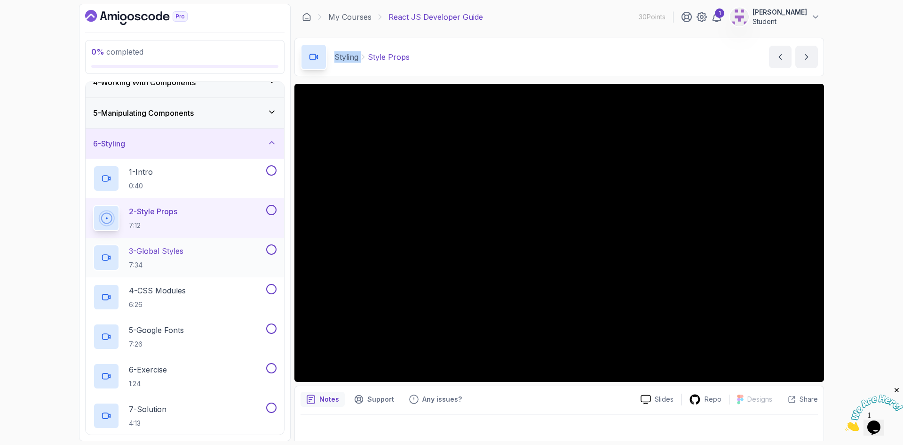
click at [190, 256] on div "3 - Global Styles 7:34" at bounding box center [178, 257] width 171 height 26
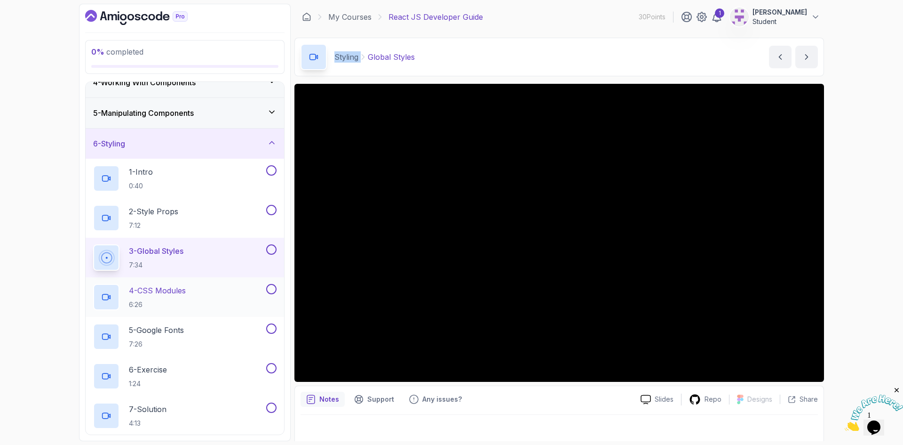
drag, startPoint x: 174, startPoint y: 274, endPoint x: 168, endPoint y: 288, distance: 15.6
click at [174, 274] on div "3 - Global Styles 7:34" at bounding box center [185, 258] width 199 height 40
click at [168, 288] on p "4 - CSS Modules" at bounding box center [157, 290] width 57 height 11
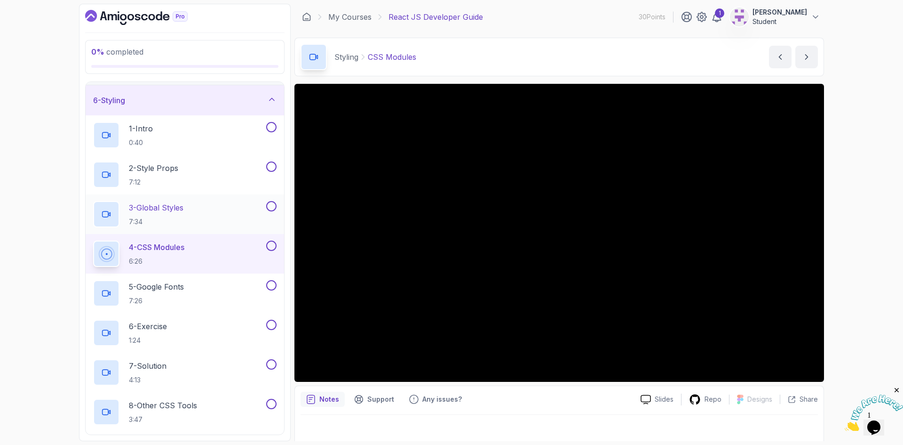
scroll to position [248, 0]
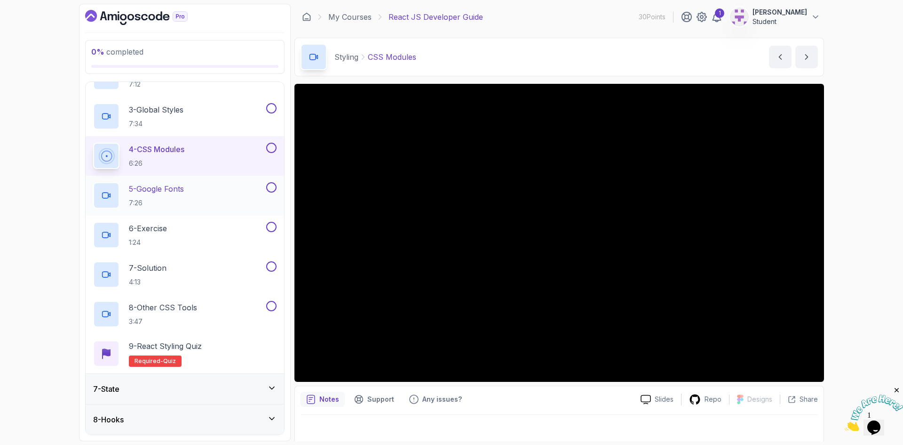
drag, startPoint x: 181, startPoint y: 194, endPoint x: 189, endPoint y: 187, distance: 10.7
click at [181, 194] on p "5 - Google Fonts" at bounding box center [156, 188] width 55 height 11
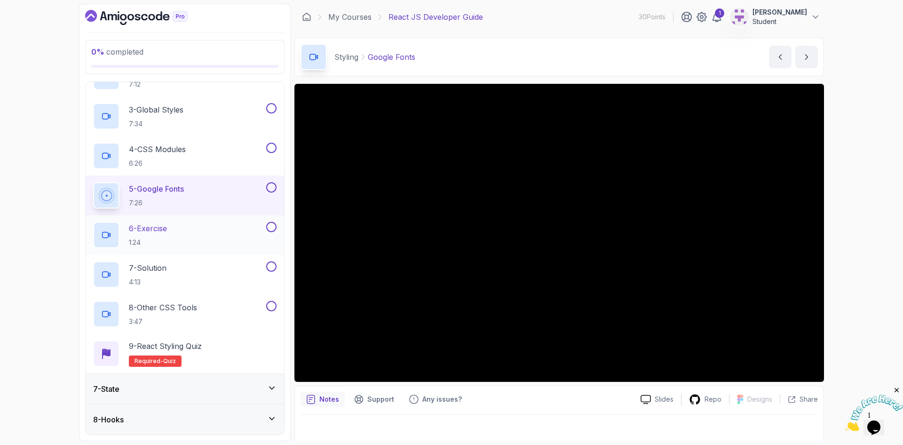
click at [148, 230] on p "6 - Exercise" at bounding box center [148, 228] width 38 height 11
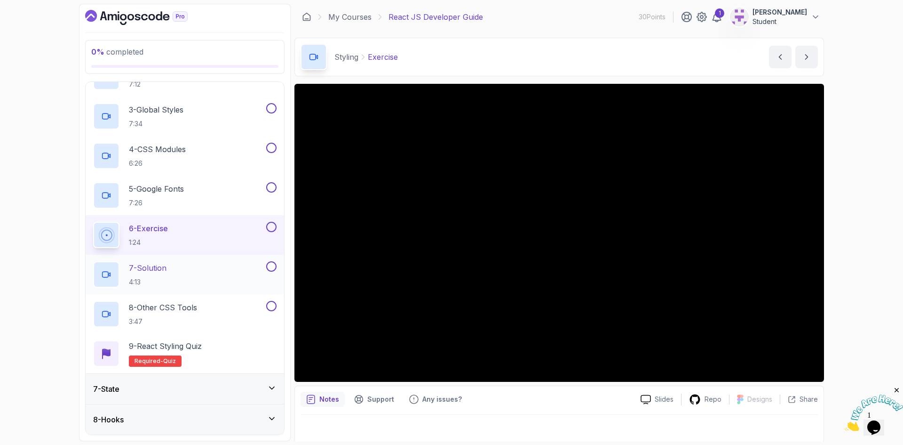
click at [160, 266] on p "7 - Solution" at bounding box center [148, 267] width 38 height 11
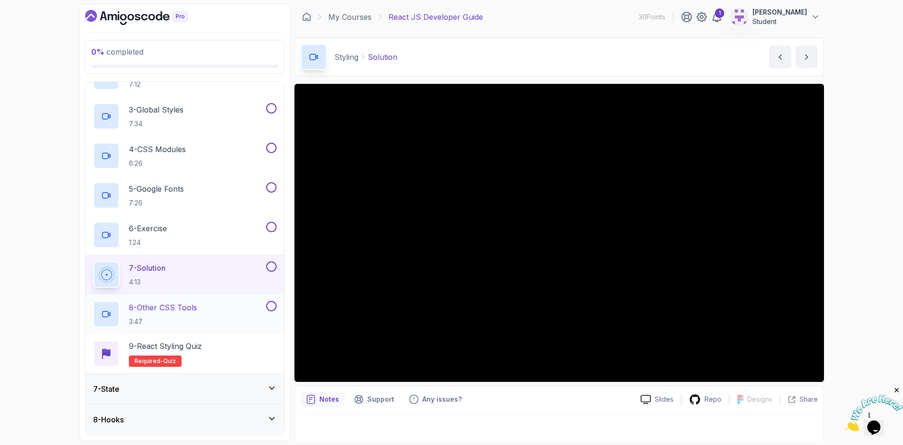
click at [153, 312] on p "8 - Other CSS Tools" at bounding box center [163, 307] width 68 height 11
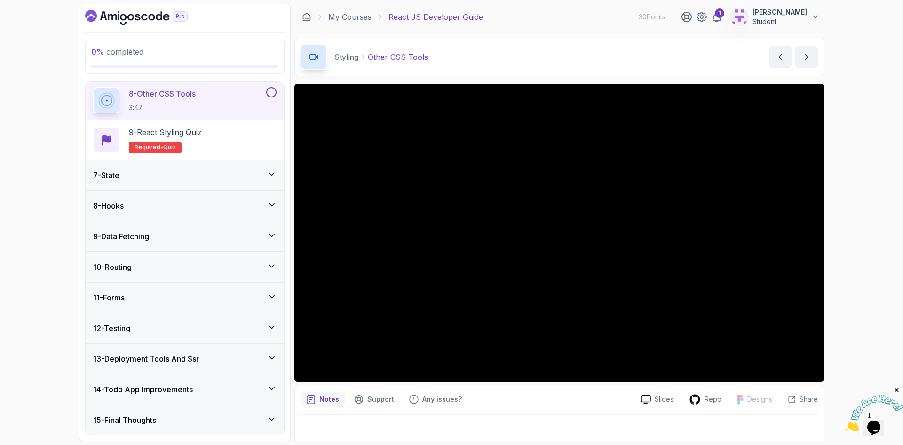
scroll to position [462, 0]
drag, startPoint x: 167, startPoint y: 176, endPoint x: 173, endPoint y: 179, distance: 6.6
click at [167, 176] on div "7 - State" at bounding box center [185, 174] width 184 height 11
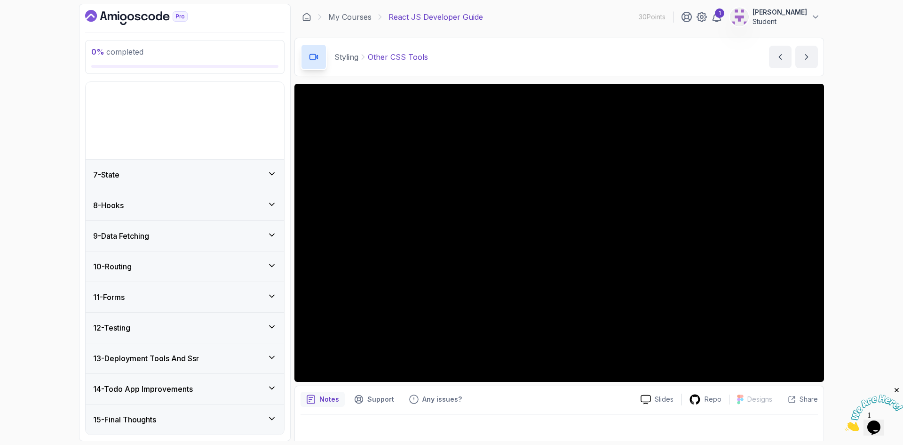
scroll to position [106, 0]
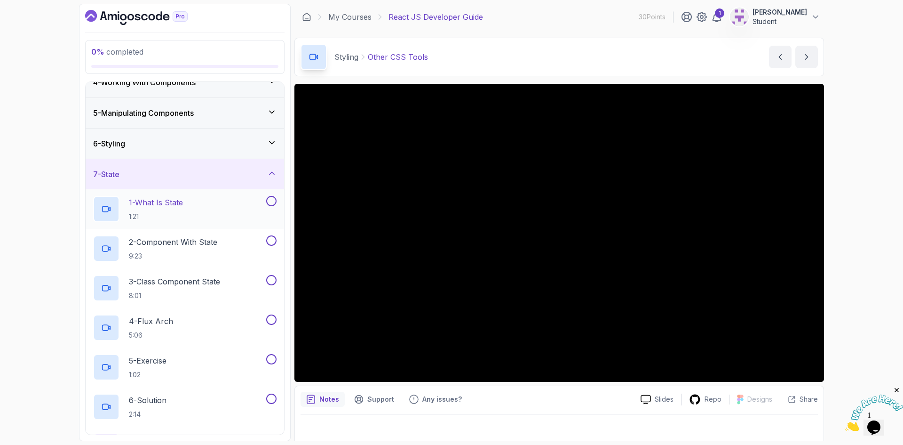
click at [172, 207] on p "1 - What Is State" at bounding box center [156, 202] width 54 height 11
click at [183, 141] on div "6 - Styling" at bounding box center [185, 143] width 184 height 11
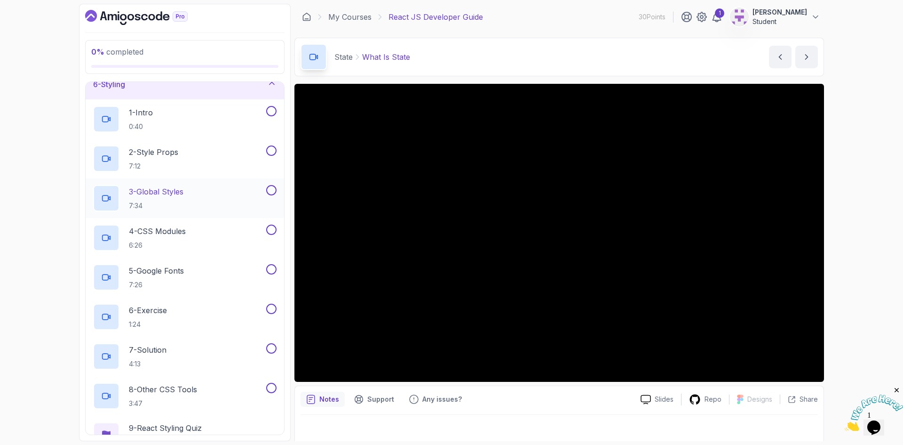
scroll to position [153, 0]
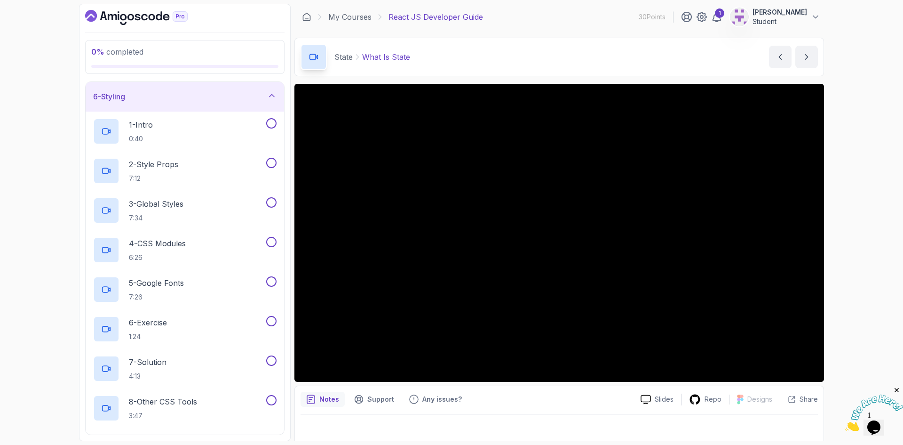
click at [206, 96] on div "6 - Styling" at bounding box center [185, 96] width 184 height 11
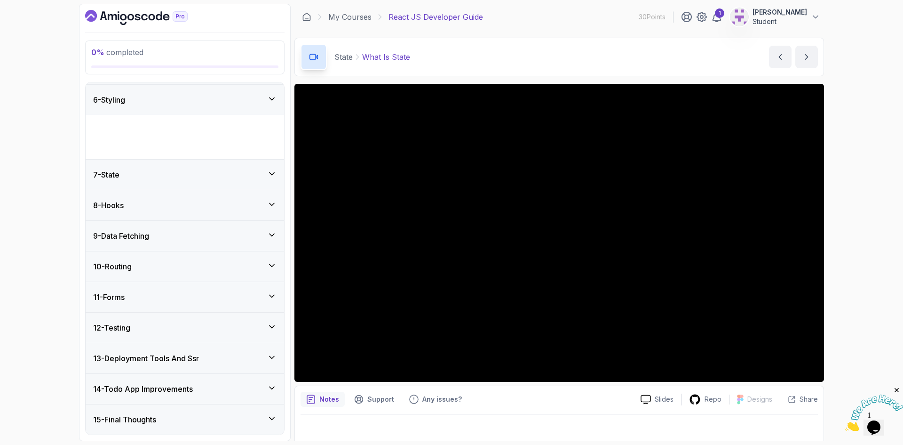
scroll to position [106, 0]
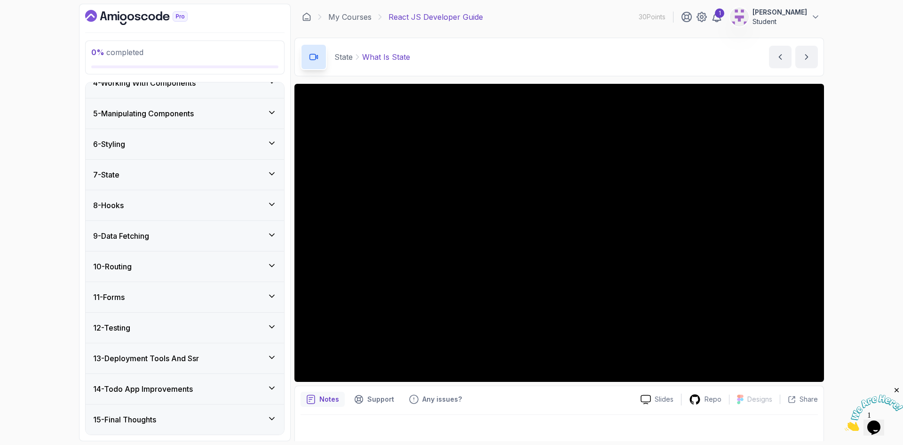
click at [125, 175] on div "7 - State" at bounding box center [185, 174] width 184 height 11
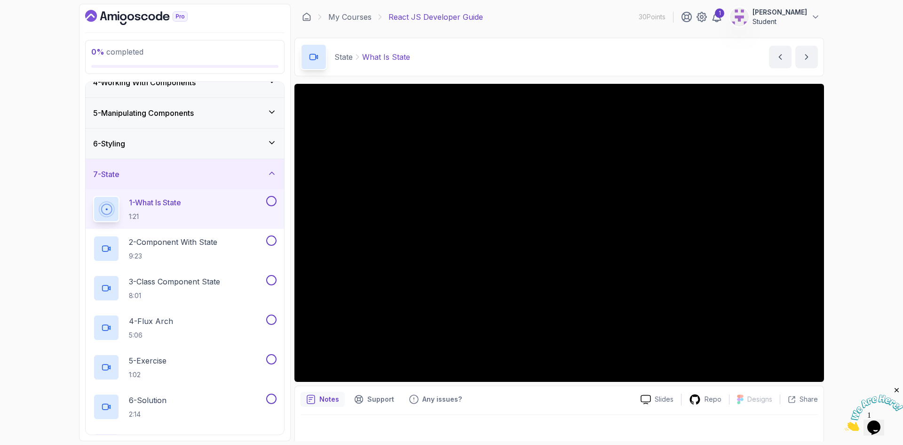
click at [342, 57] on p "State" at bounding box center [344, 56] width 18 height 11
drag, startPoint x: 342, startPoint y: 57, endPoint x: 377, endPoint y: 69, distance: 37.5
copy p "State"
click at [184, 244] on p "2 - Component With State" at bounding box center [173, 241] width 88 height 11
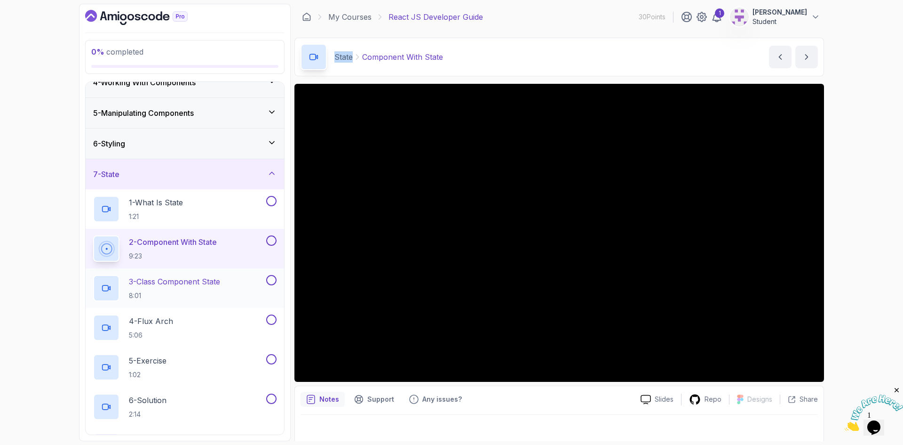
click at [172, 281] on p "3 - Class Component State" at bounding box center [174, 281] width 91 height 11
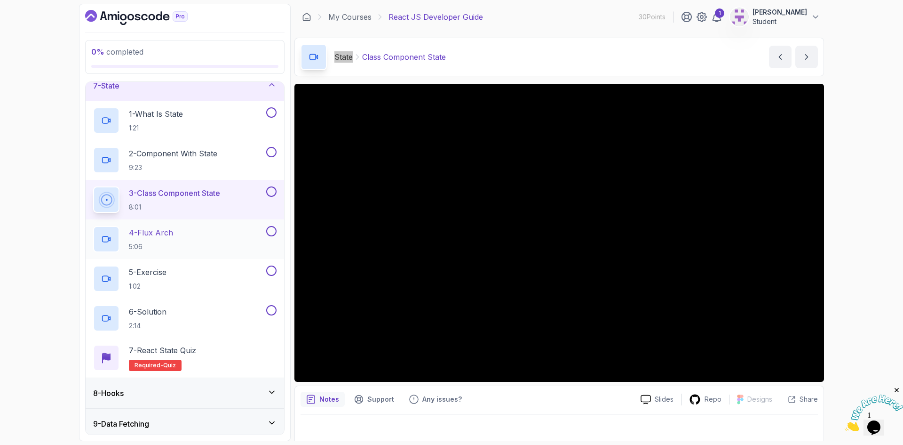
scroll to position [200, 0]
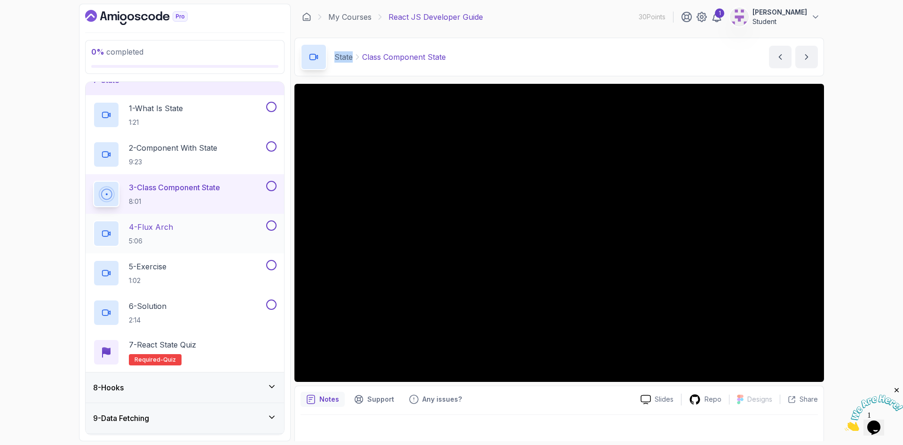
click at [173, 228] on p "4 - Flux Arch" at bounding box center [151, 226] width 44 height 11
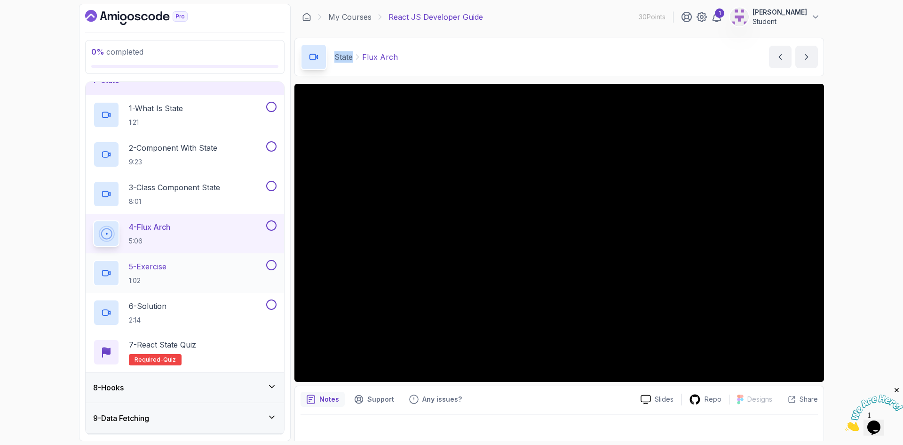
click at [167, 270] on p "5 - Exercise" at bounding box center [148, 266] width 38 height 11
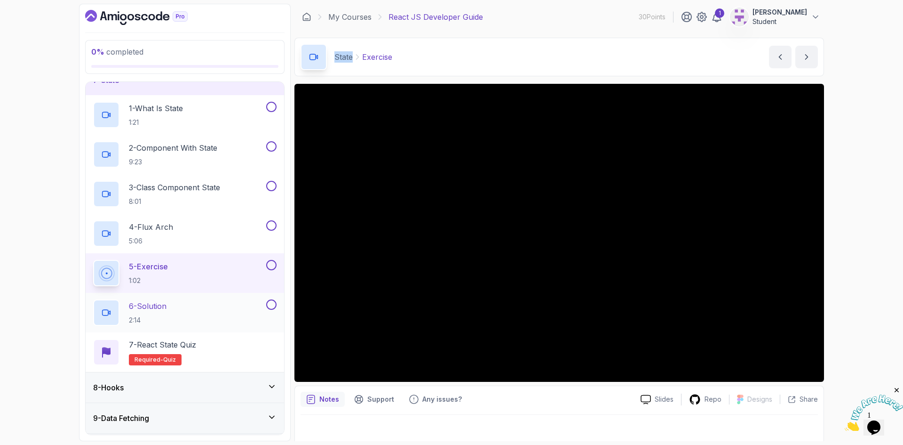
click at [143, 303] on p "6 - Solution" at bounding box center [148, 305] width 38 height 11
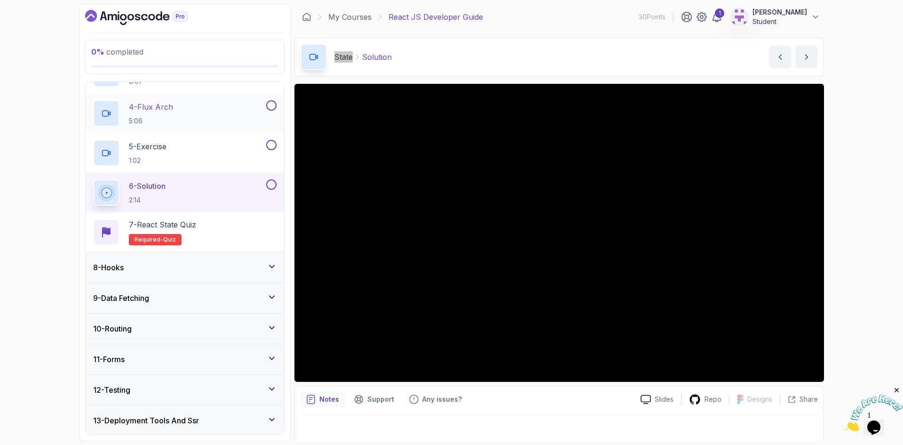
scroll to position [383, 0]
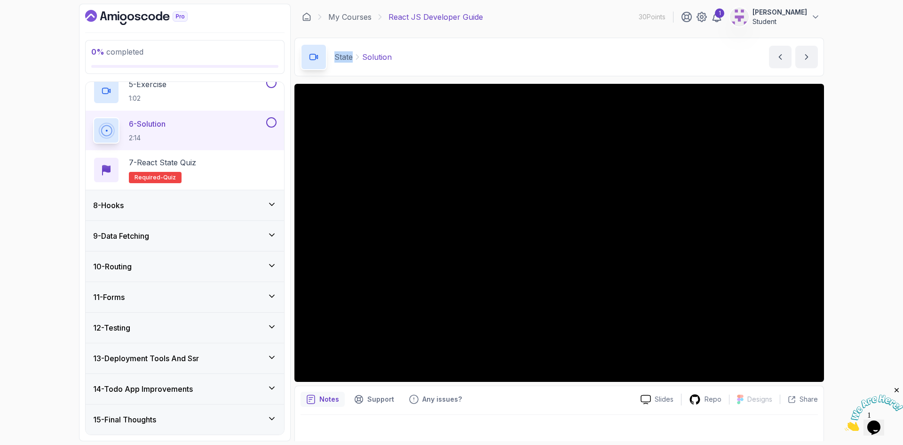
click at [121, 207] on h3 "8 - Hooks" at bounding box center [108, 205] width 31 height 11
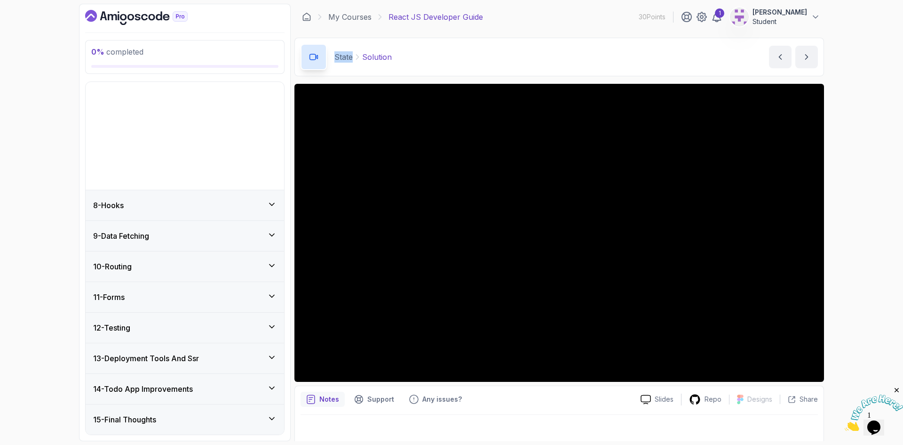
scroll to position [106, 0]
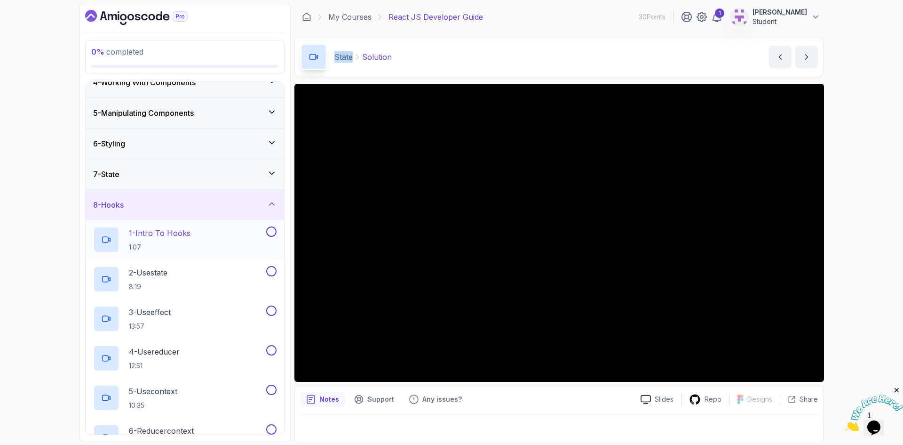
click at [135, 233] on p "1 - Intro To Hooks" at bounding box center [160, 232] width 62 height 11
click at [350, 68] on div "Hooks Intro To Hooks" at bounding box center [362, 57] width 122 height 26
drag, startPoint x: 350, startPoint y: 68, endPoint x: 347, endPoint y: 58, distance: 9.8
click at [350, 68] on div "Hooks Intro To Hooks" at bounding box center [362, 57] width 122 height 26
click at [347, 58] on p "Hooks" at bounding box center [347, 56] width 24 height 11
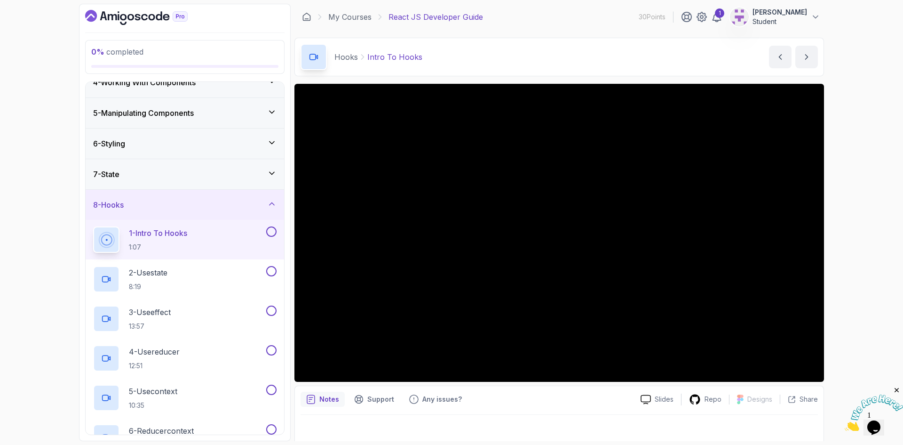
click at [347, 58] on p "Hooks" at bounding box center [347, 56] width 24 height 11
click at [161, 272] on p "2 - Usestate" at bounding box center [148, 272] width 39 height 11
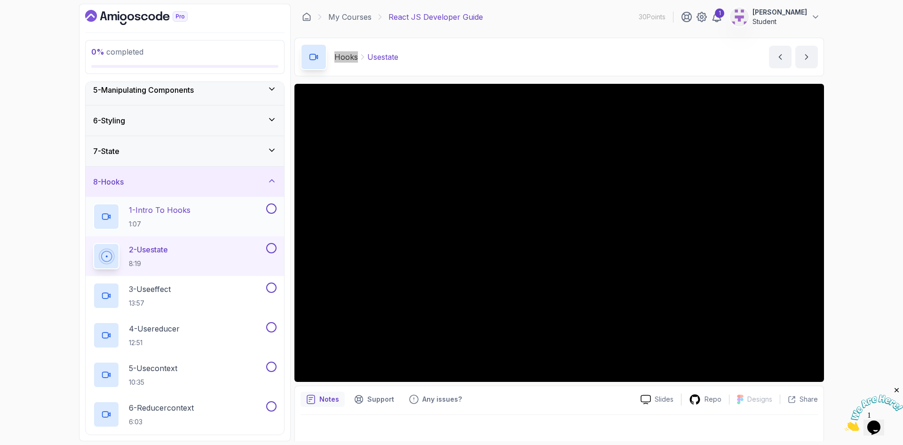
scroll to position [200, 0]
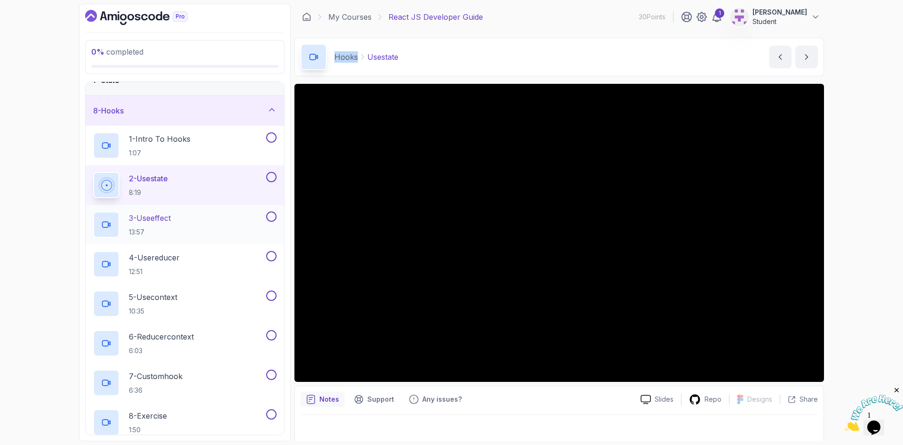
click at [162, 224] on p "3 - Useeffect" at bounding box center [150, 217] width 42 height 11
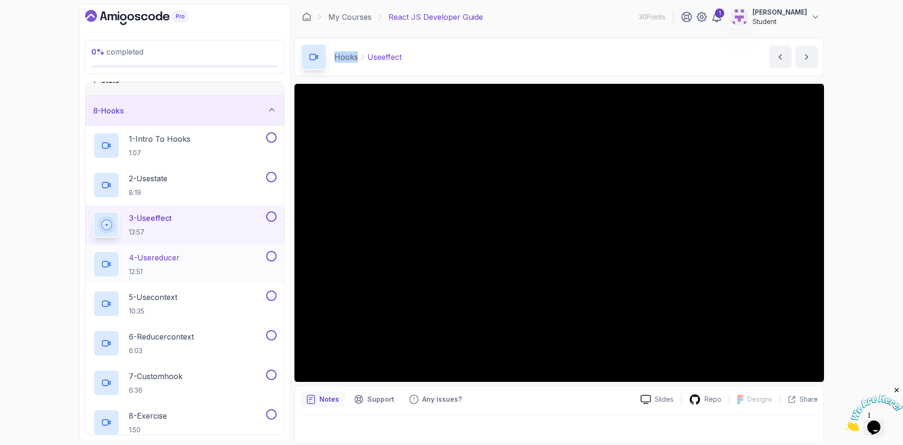
click at [154, 258] on p "4 - Usereducer" at bounding box center [154, 257] width 51 height 11
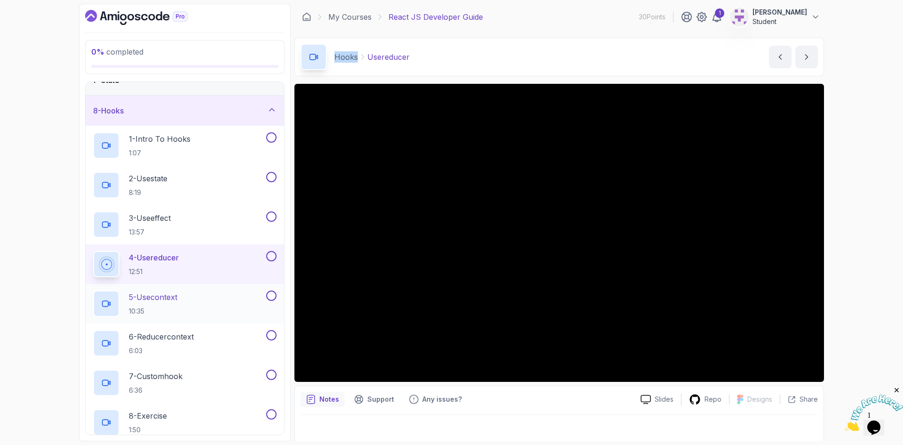
click at [164, 299] on p "5 - Usecontext" at bounding box center [153, 296] width 48 height 11
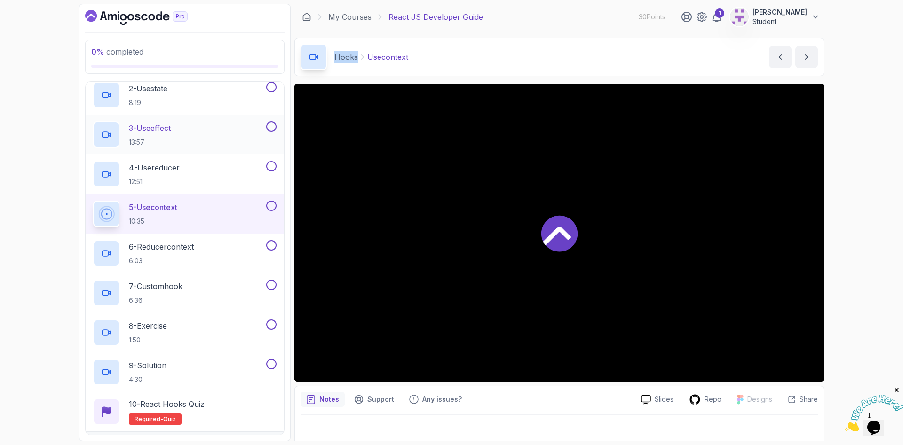
scroll to position [295, 0]
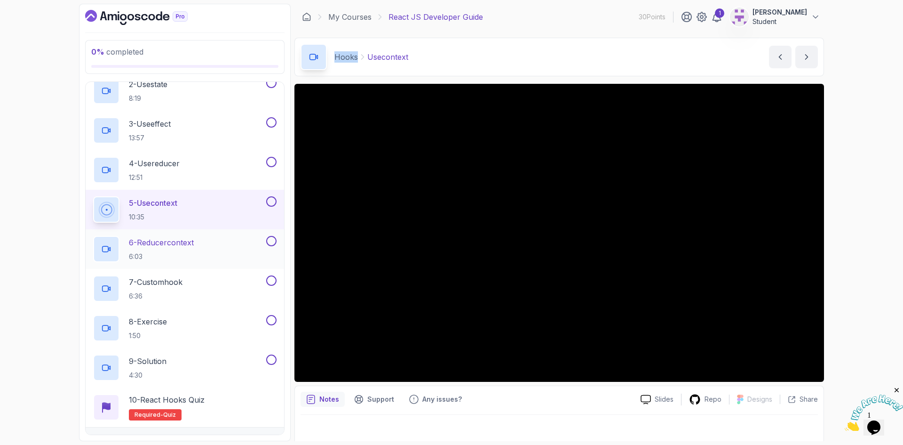
click at [168, 241] on p "6 - Reducercontext" at bounding box center [161, 242] width 65 height 11
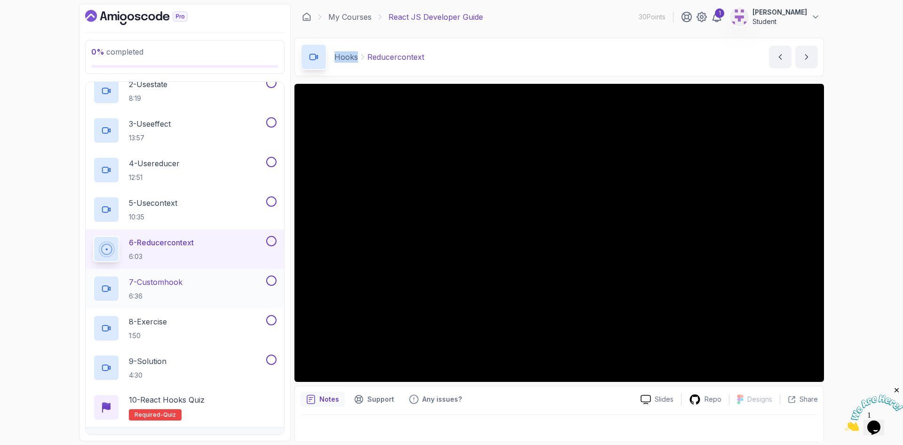
click at [168, 286] on p "7 - Customhook" at bounding box center [156, 281] width 54 height 11
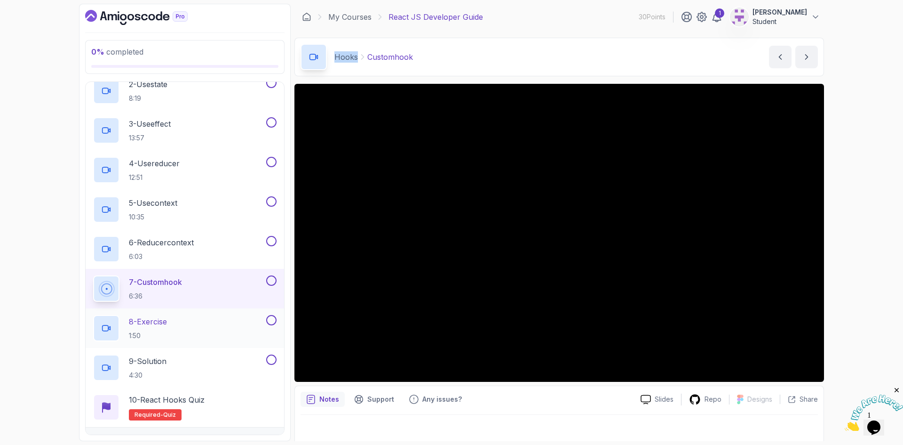
click at [147, 327] on h2 "8 - Exercise 1:50" at bounding box center [148, 328] width 38 height 24
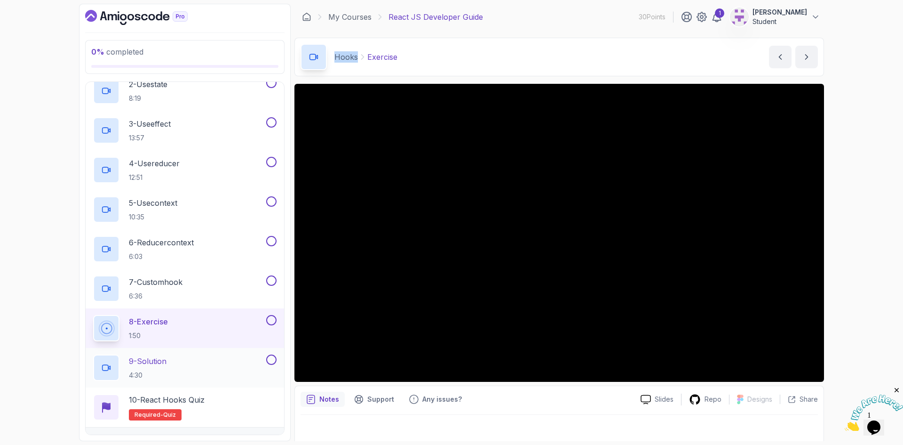
click at [158, 358] on p "9 - Solution" at bounding box center [148, 360] width 38 height 11
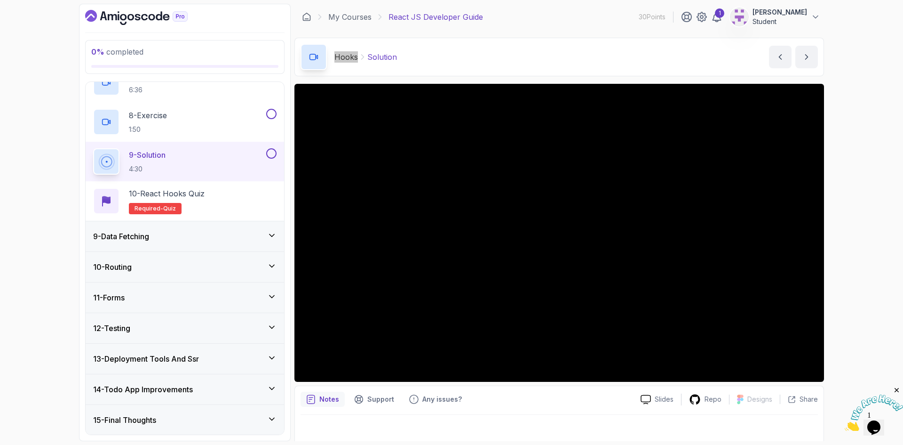
scroll to position [501, 0]
click at [149, 235] on h3 "9 - Data Fetching" at bounding box center [121, 235] width 56 height 11
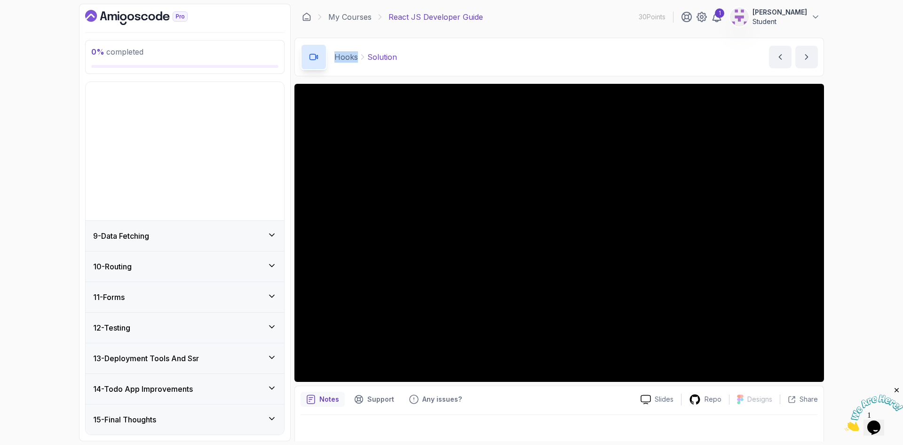
scroll to position [106, 0]
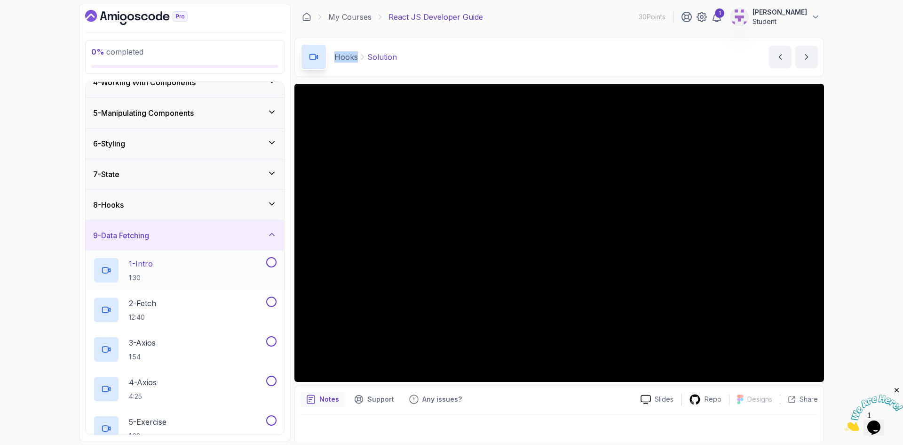
click at [159, 265] on div "1 - Intro 1:30" at bounding box center [178, 270] width 171 height 26
click at [182, 198] on div "8 - Hooks" at bounding box center [185, 205] width 199 height 30
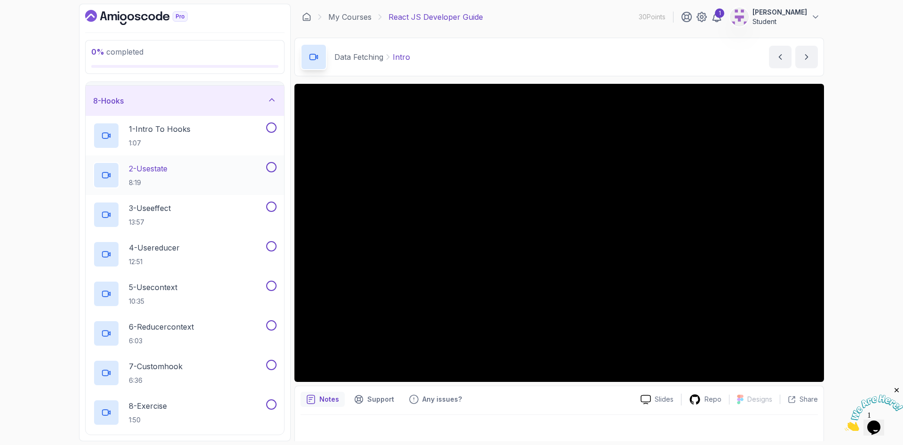
scroll to position [153, 0]
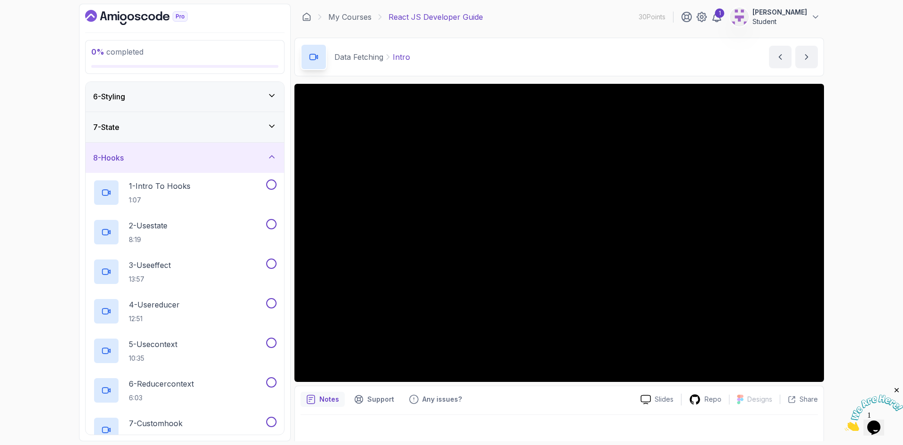
click at [196, 156] on div "8 - Hooks" at bounding box center [185, 157] width 184 height 11
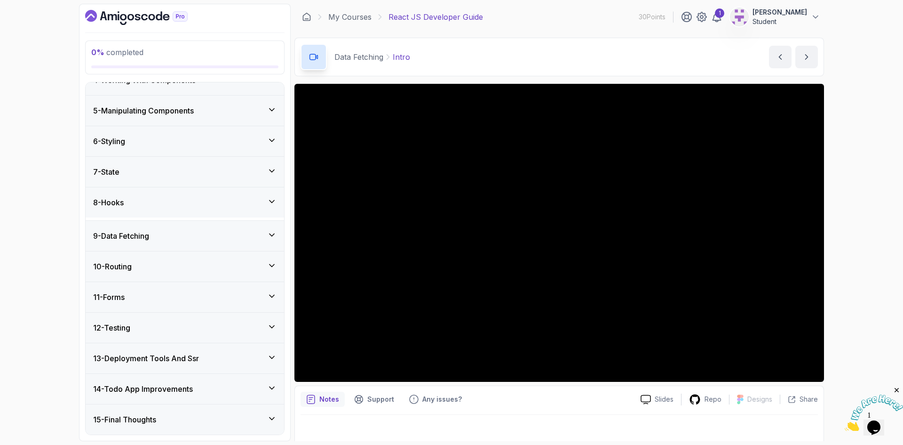
scroll to position [106, 0]
click at [118, 236] on h3 "9 - Data Fetching" at bounding box center [121, 235] width 56 height 11
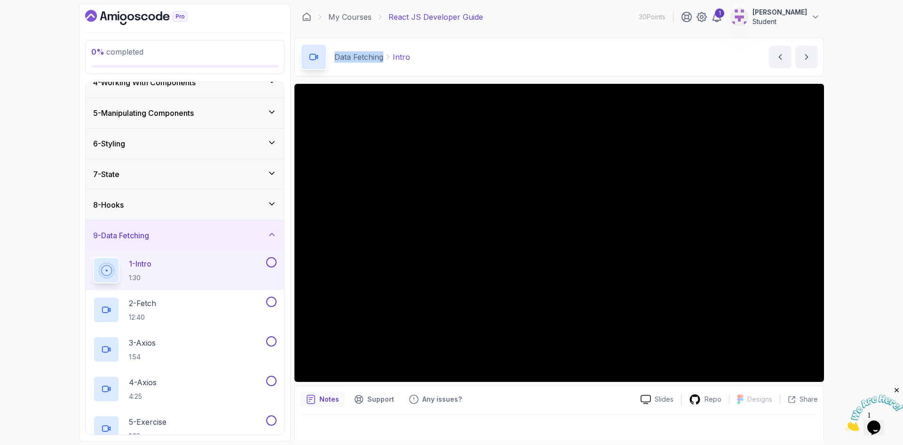
drag, startPoint x: 334, startPoint y: 58, endPoint x: 376, endPoint y: 60, distance: 42.9
click at [376, 60] on div "Data Fetching Intro" at bounding box center [356, 57] width 110 height 26
copy p "Data Fetching"
click at [138, 302] on p "2 - Fetch" at bounding box center [142, 302] width 27 height 11
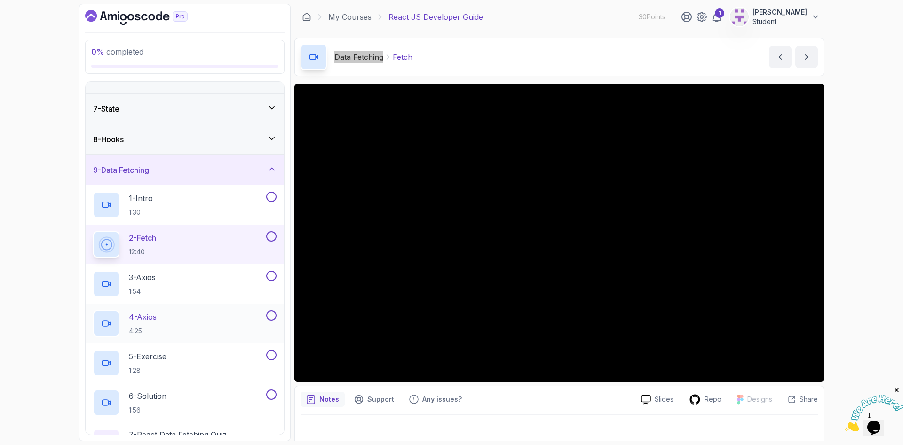
scroll to position [200, 0]
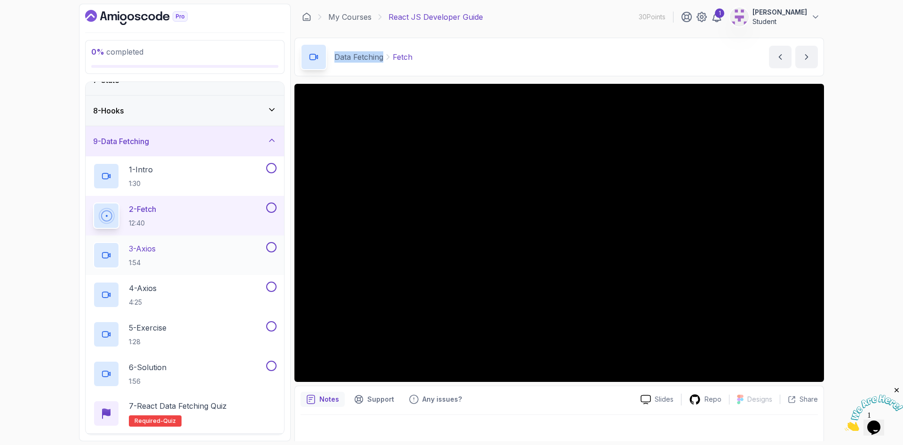
click at [148, 248] on p "3 - Axios" at bounding box center [142, 248] width 27 height 11
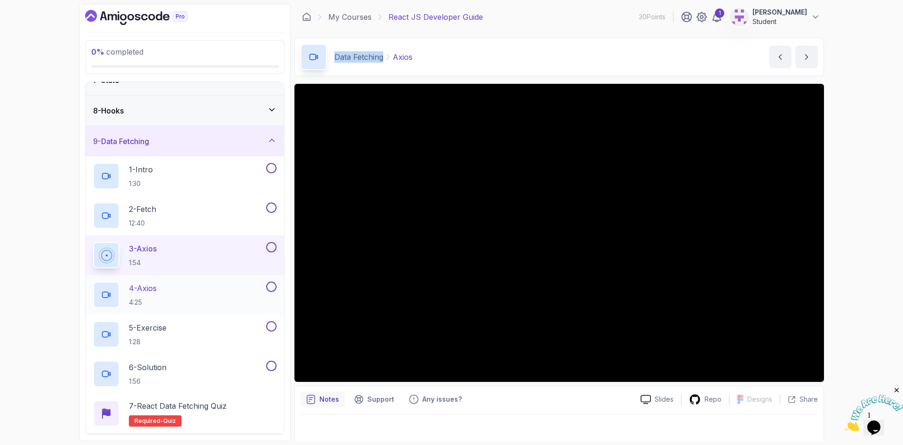
click at [153, 289] on p "4 - Axios" at bounding box center [143, 287] width 28 height 11
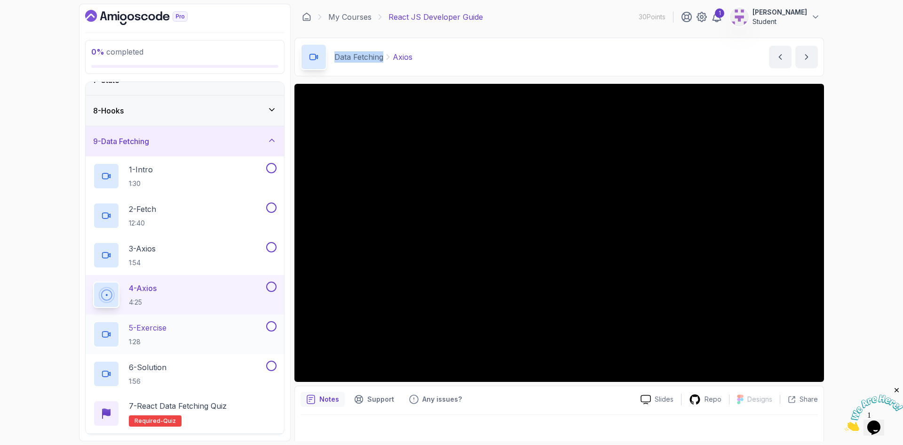
click at [182, 325] on div "5 - Exercise 1:28" at bounding box center [178, 334] width 171 height 26
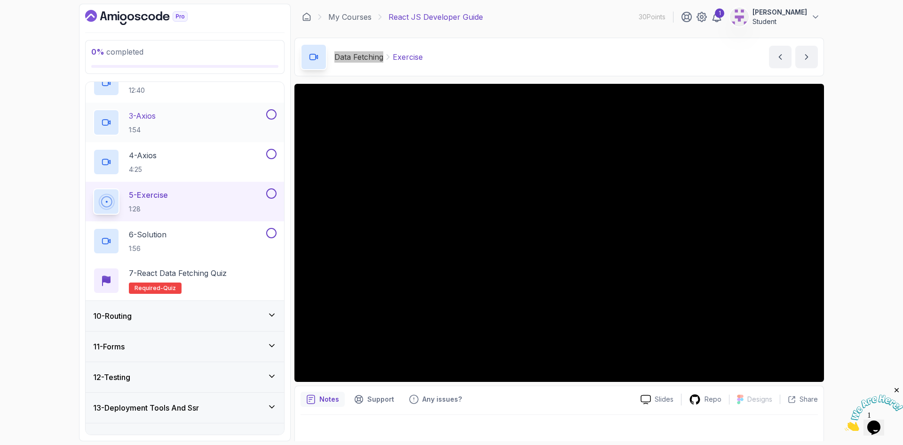
scroll to position [342, 0]
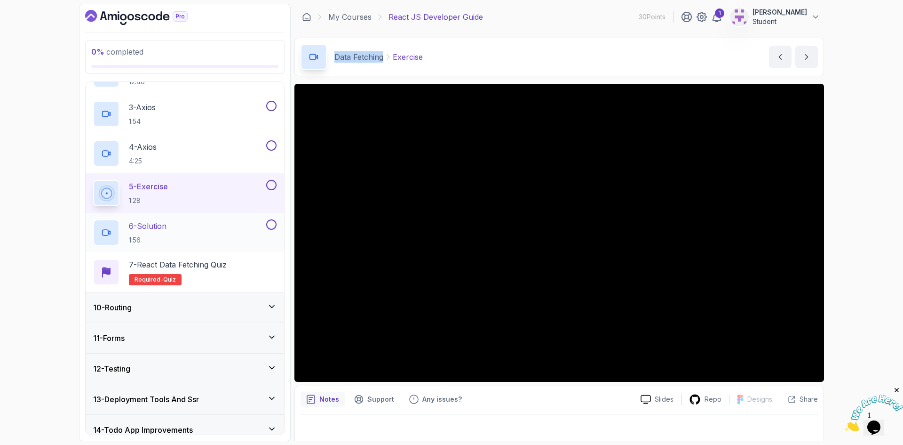
click at [151, 227] on p "6 - Solution" at bounding box center [148, 225] width 38 height 11
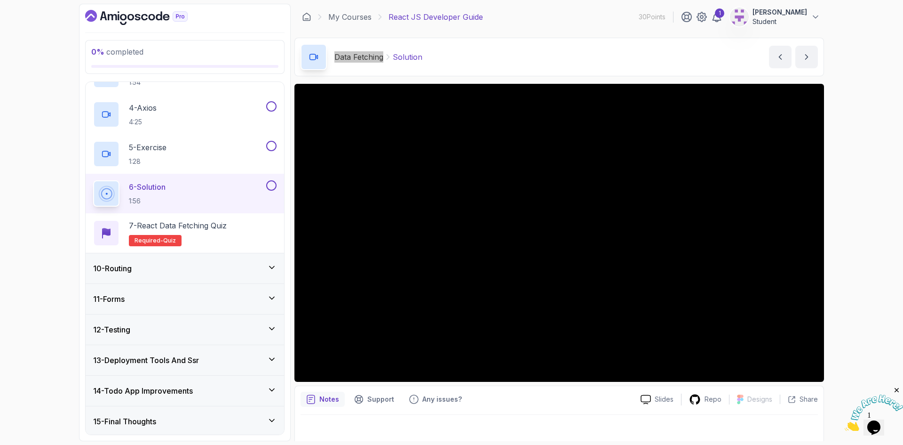
scroll to position [383, 0]
click at [152, 269] on div "10 - Routing" at bounding box center [185, 266] width 184 height 11
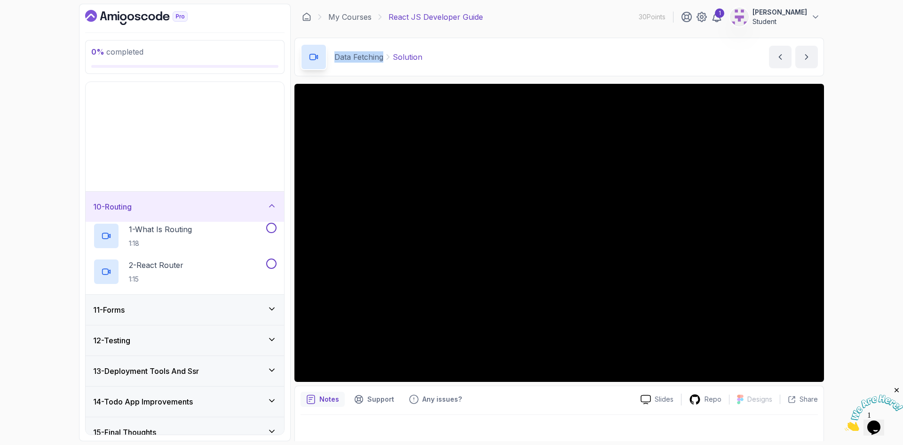
scroll to position [106, 0]
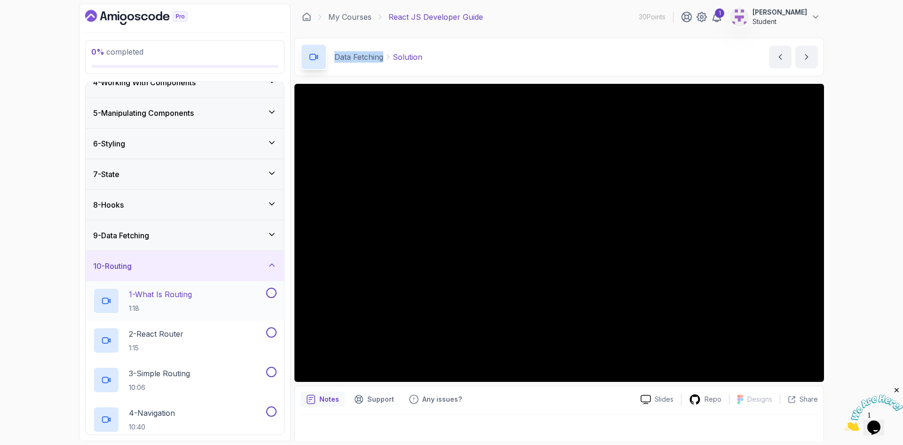
click at [175, 309] on p "1:18" at bounding box center [160, 307] width 63 height 9
click at [223, 229] on div "9 - Data Fetching" at bounding box center [185, 235] width 199 height 30
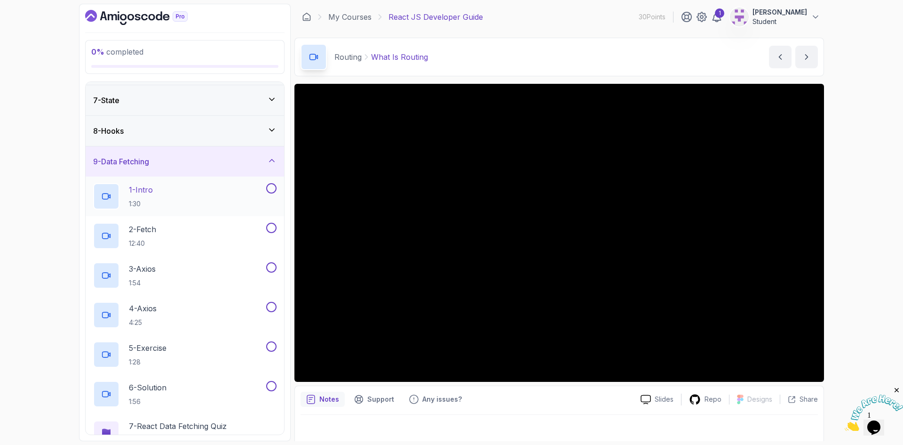
scroll to position [153, 0]
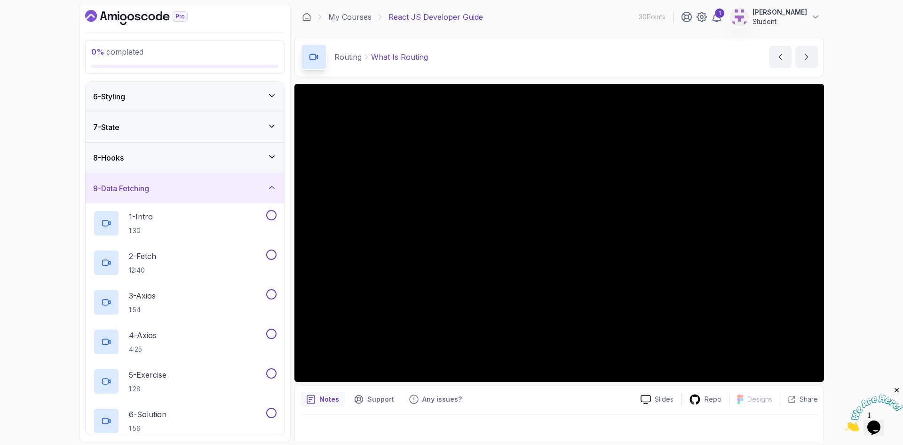
click at [222, 182] on div "9 - Data Fetching" at bounding box center [185, 188] width 199 height 30
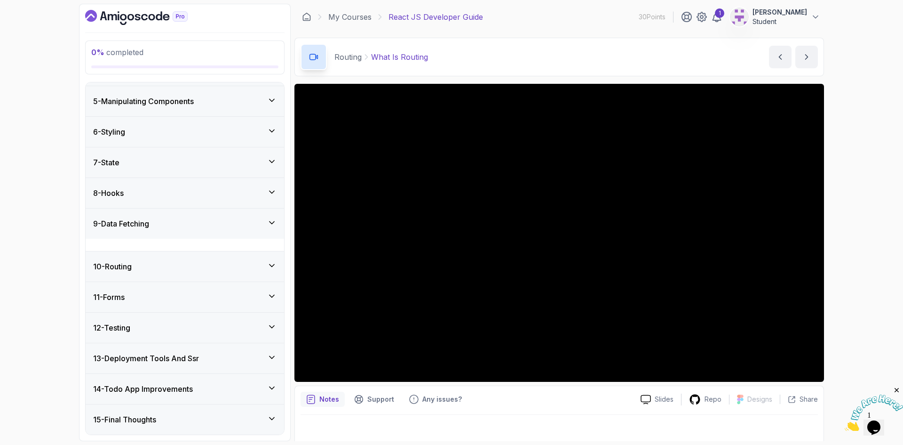
scroll to position [106, 0]
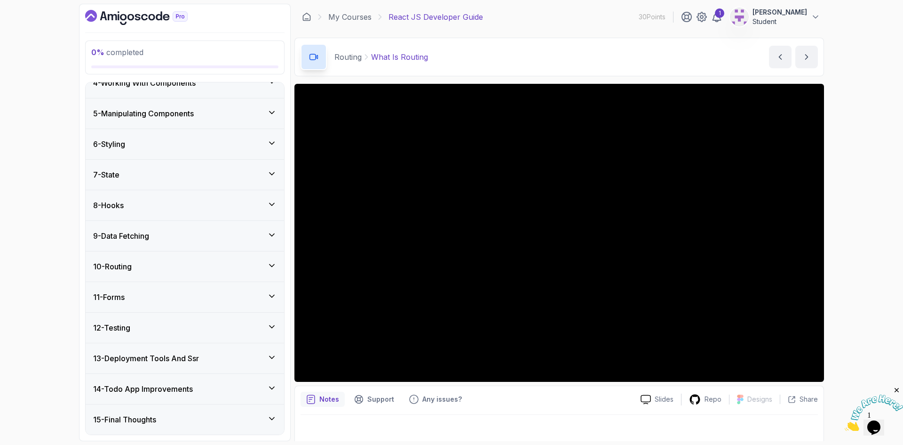
click at [139, 266] on div "10 - Routing" at bounding box center [185, 266] width 184 height 11
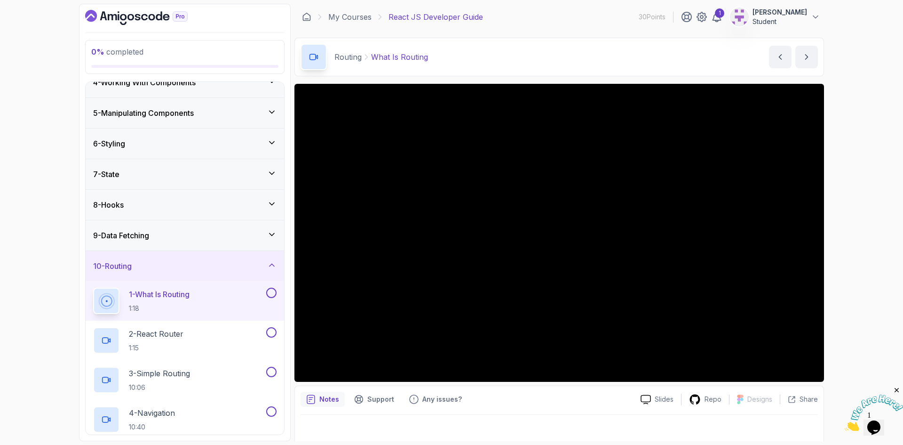
click at [346, 58] on p "Routing" at bounding box center [348, 56] width 27 height 11
copy p "Routing"
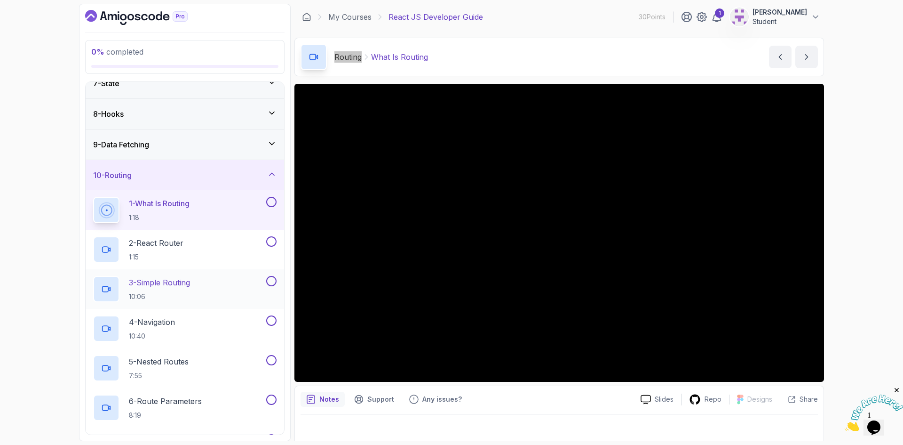
scroll to position [248, 0]
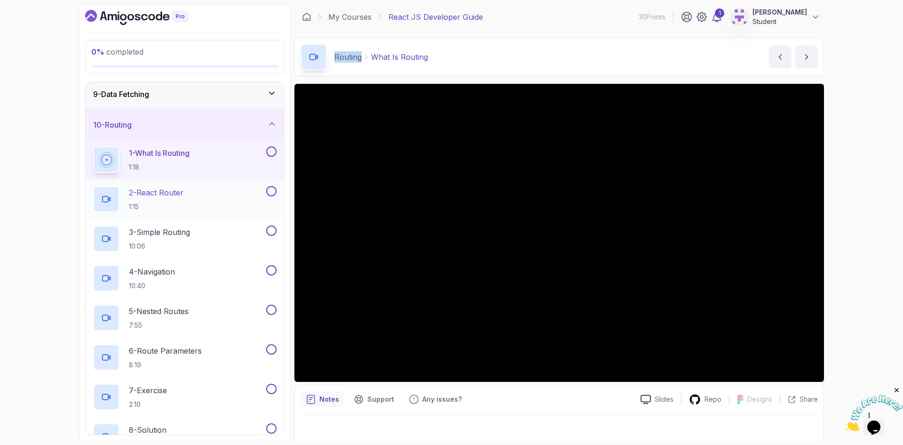
click at [172, 194] on p "2 - React Router" at bounding box center [156, 192] width 55 height 11
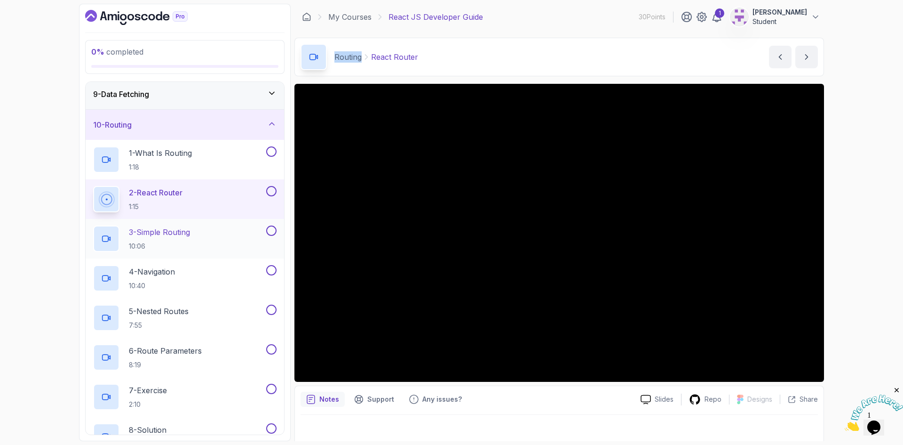
click at [155, 230] on p "3 - Simple Routing" at bounding box center [159, 231] width 61 height 11
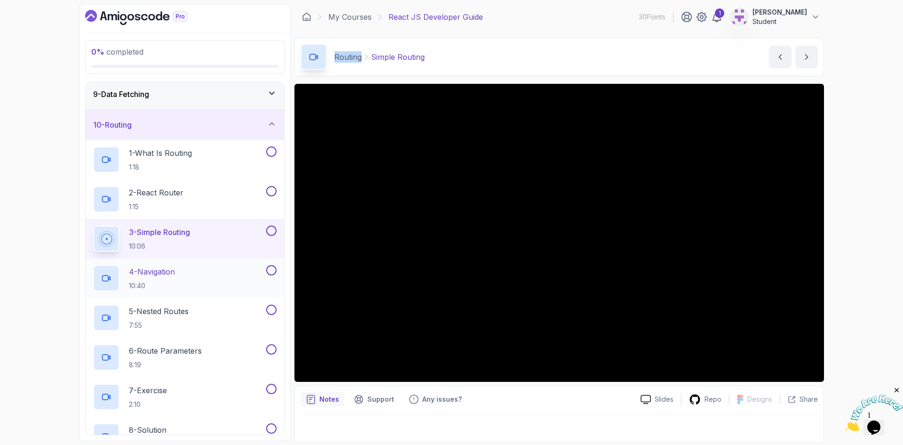
click at [161, 278] on h2 "4 - Navigation 10:40" at bounding box center [152, 278] width 46 height 24
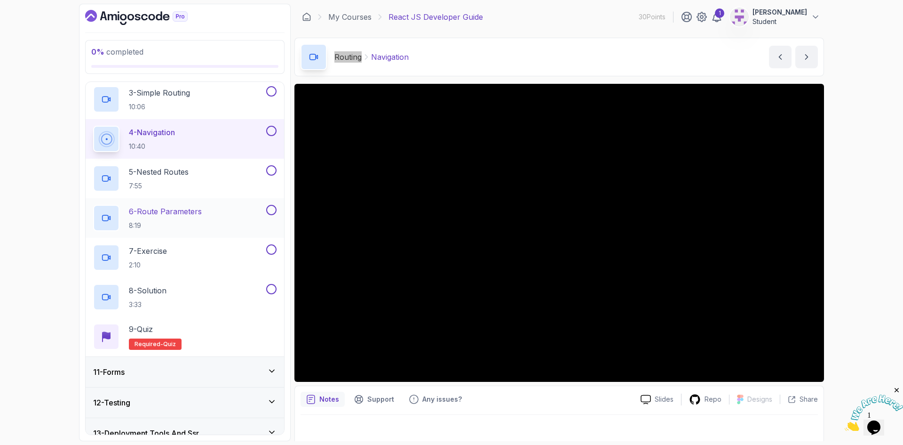
scroll to position [389, 0]
drag, startPoint x: 168, startPoint y: 172, endPoint x: 176, endPoint y: 169, distance: 8.3
click at [168, 171] on p "5 - Nested Routes" at bounding box center [159, 169] width 60 height 11
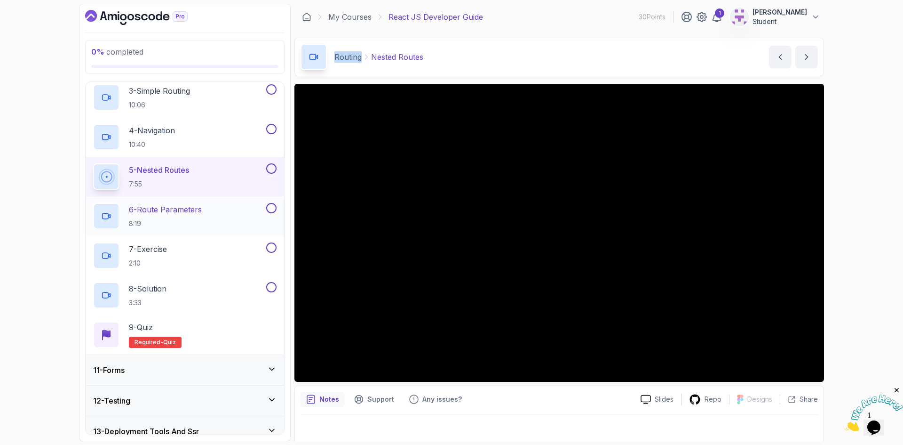
click at [170, 210] on p "6 - Route Parameters" at bounding box center [165, 209] width 73 height 11
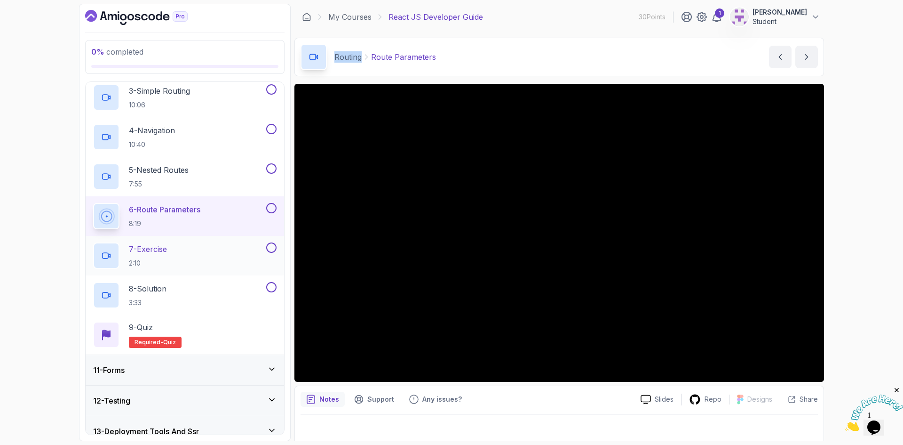
click at [158, 252] on p "7 - Exercise" at bounding box center [148, 248] width 38 height 11
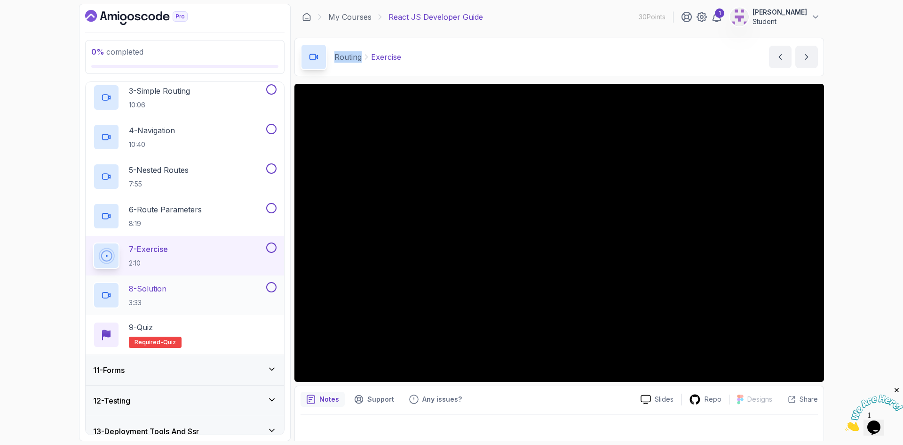
click at [152, 290] on p "8 - Solution" at bounding box center [148, 288] width 38 height 11
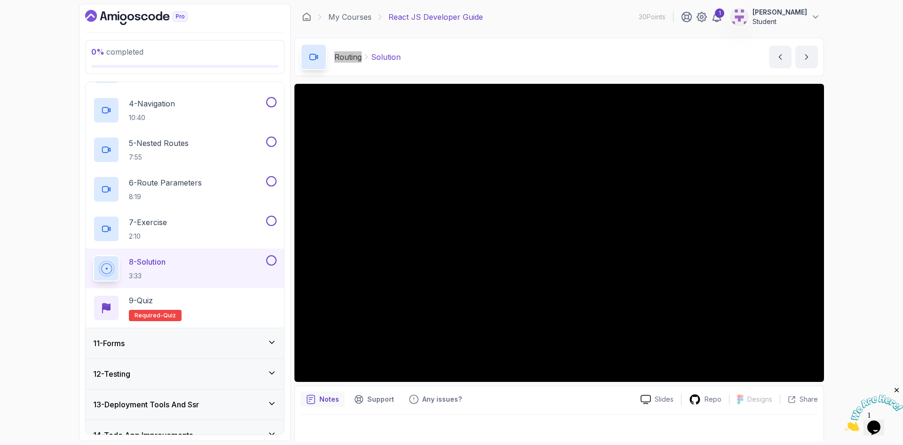
scroll to position [462, 0]
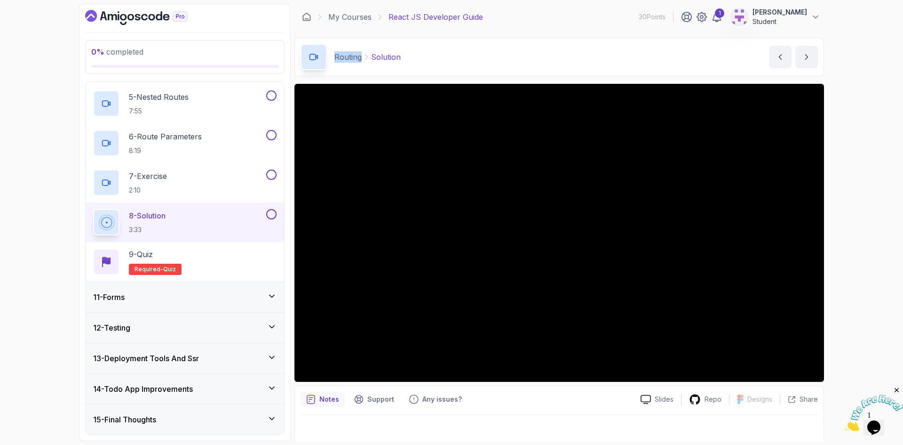
click at [157, 295] on div "11 - Forms" at bounding box center [185, 296] width 184 height 11
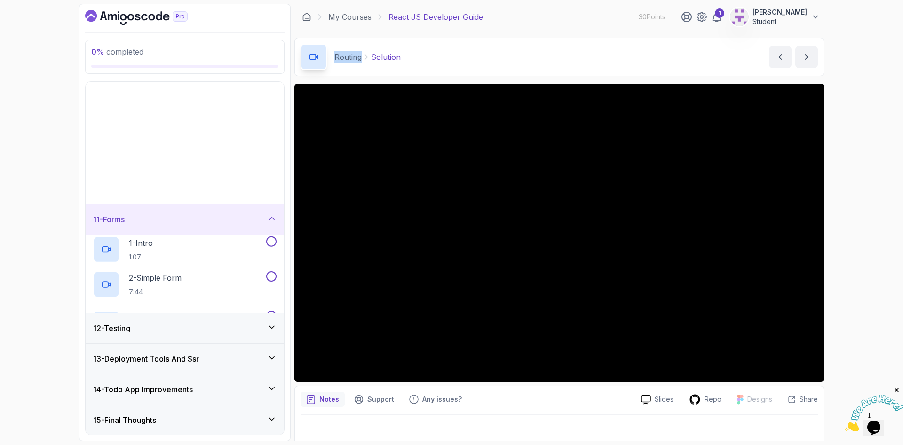
scroll to position [106, 0]
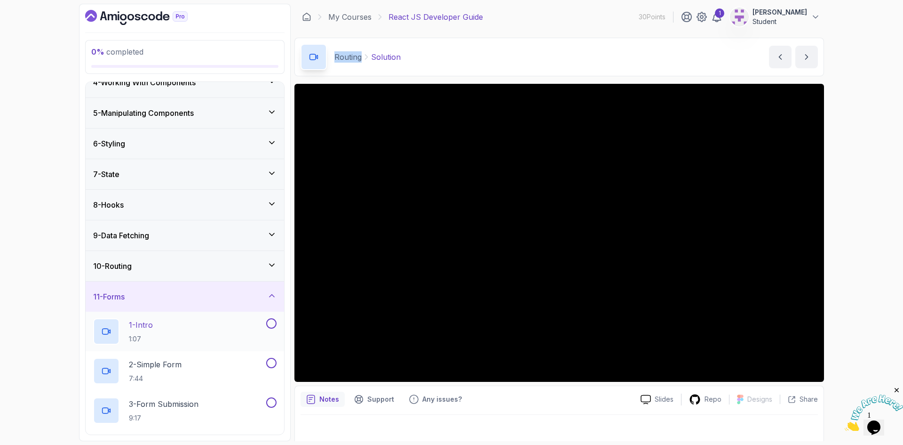
click at [153, 333] on h2 "1 - Intro 1:07" at bounding box center [141, 331] width 24 height 24
click at [340, 53] on p "Forms" at bounding box center [346, 56] width 23 height 11
copy p "Forms"
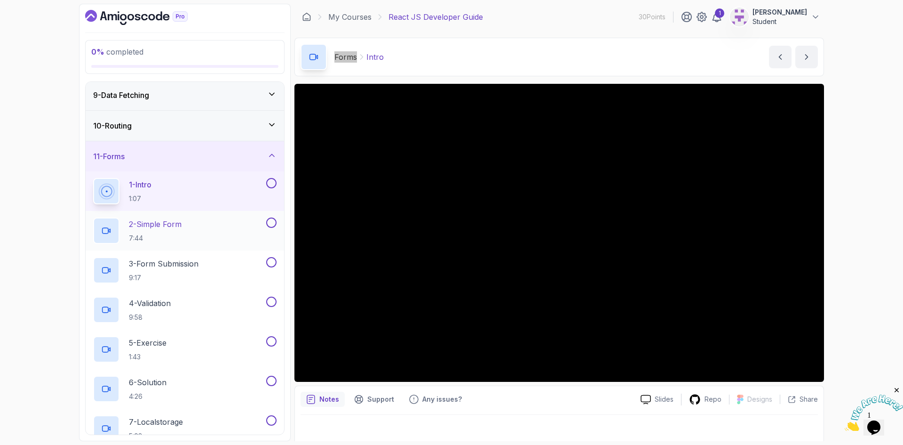
scroll to position [248, 0]
click at [166, 231] on h2 "2 - Simple Form 7:44" at bounding box center [155, 229] width 53 height 24
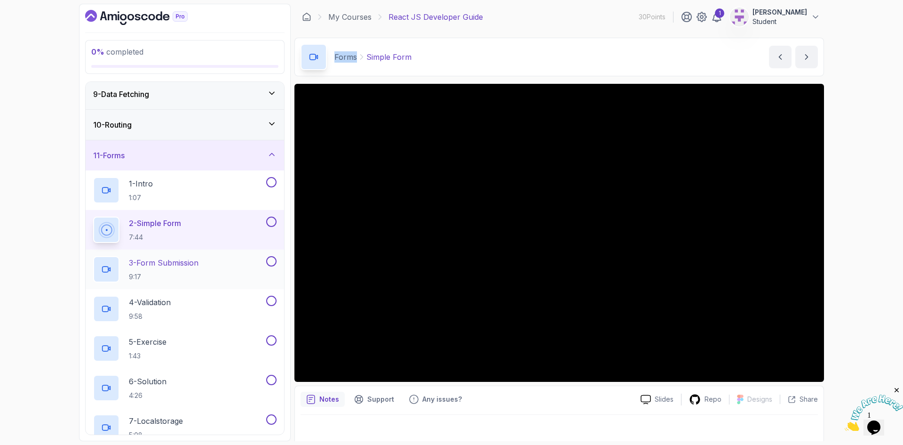
click at [163, 265] on p "3 - Form Submission" at bounding box center [164, 262] width 70 height 11
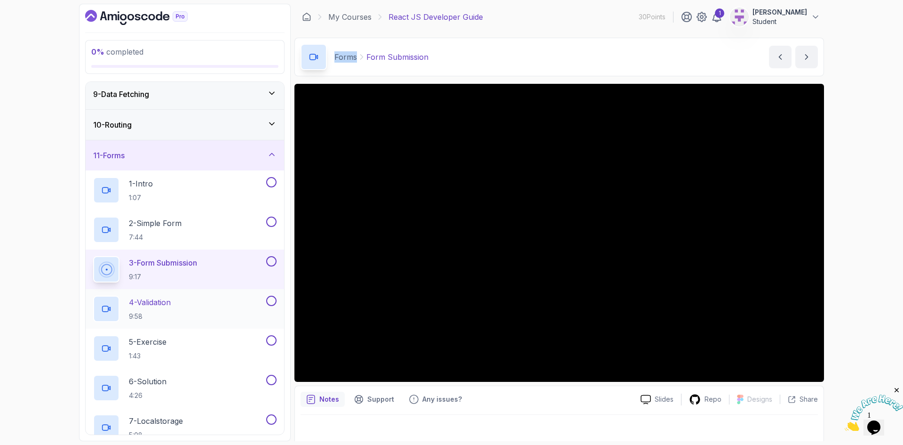
click at [145, 302] on p "4 - Validation" at bounding box center [150, 301] width 42 height 11
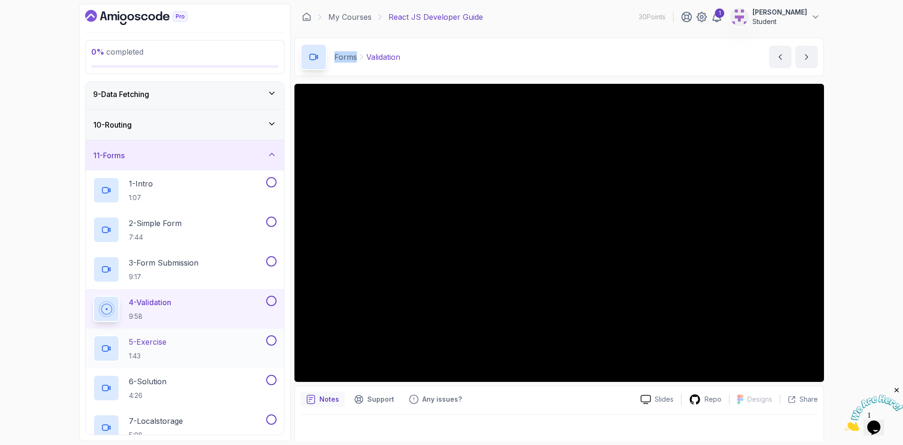
click at [154, 339] on p "5 - Exercise" at bounding box center [148, 341] width 38 height 11
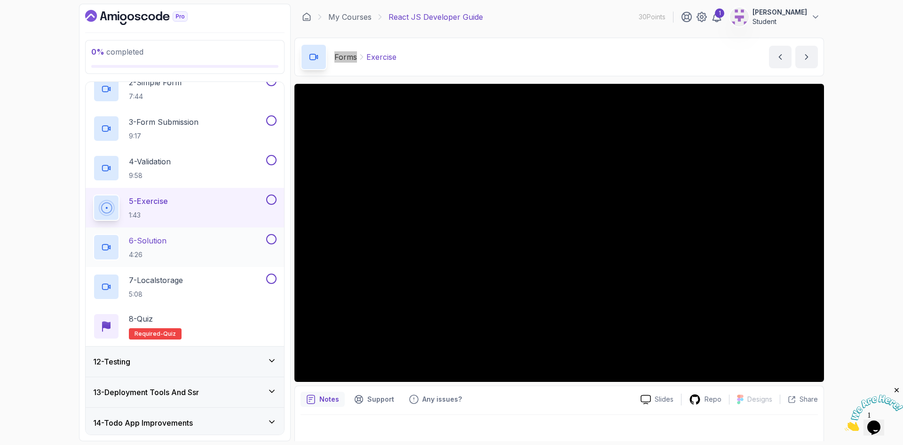
scroll to position [389, 0]
click at [167, 241] on p "6 - Solution" at bounding box center [148, 239] width 38 height 11
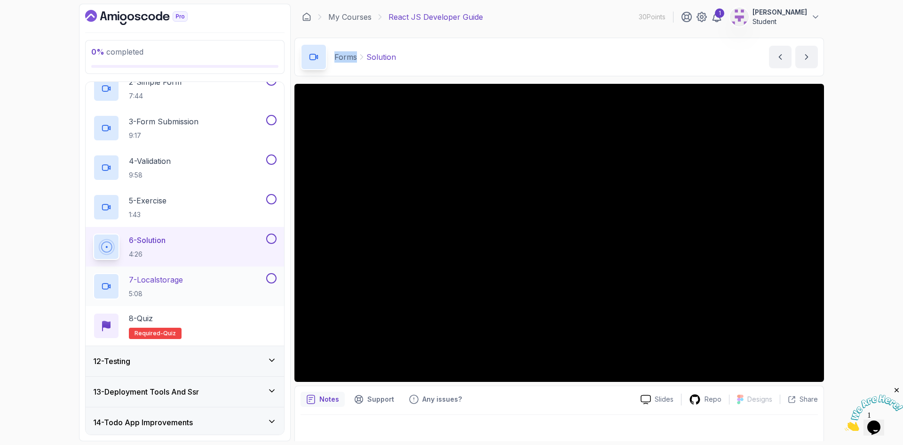
click at [190, 285] on div "7 - Localstorage 5:08" at bounding box center [178, 286] width 171 height 26
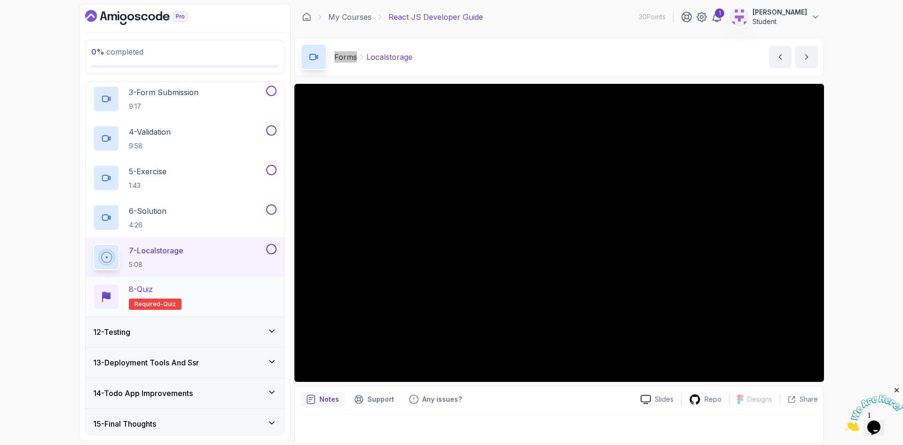
scroll to position [422, 0]
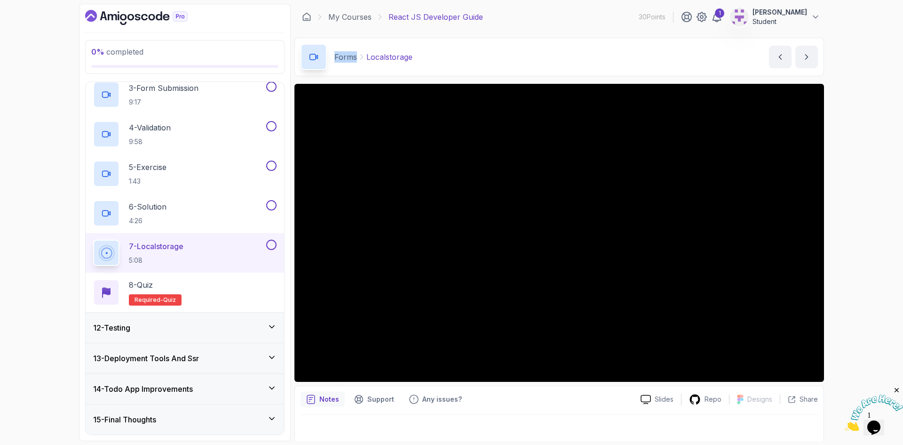
click at [129, 332] on h3 "12 - Testing" at bounding box center [111, 327] width 37 height 11
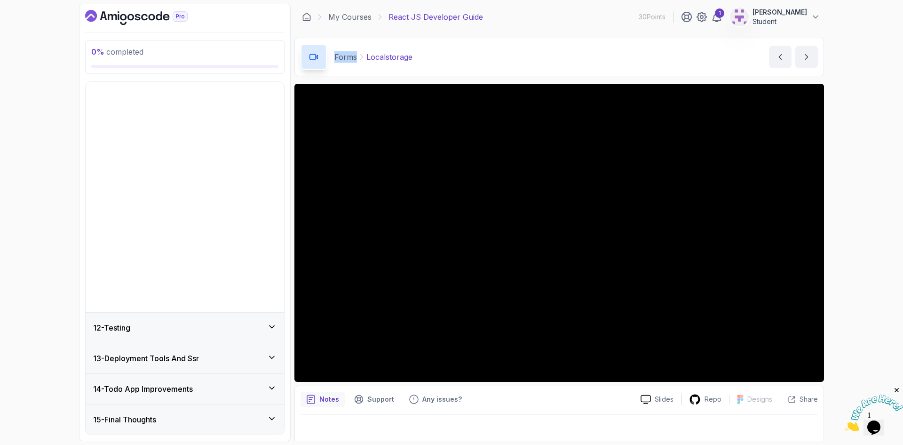
scroll to position [106, 0]
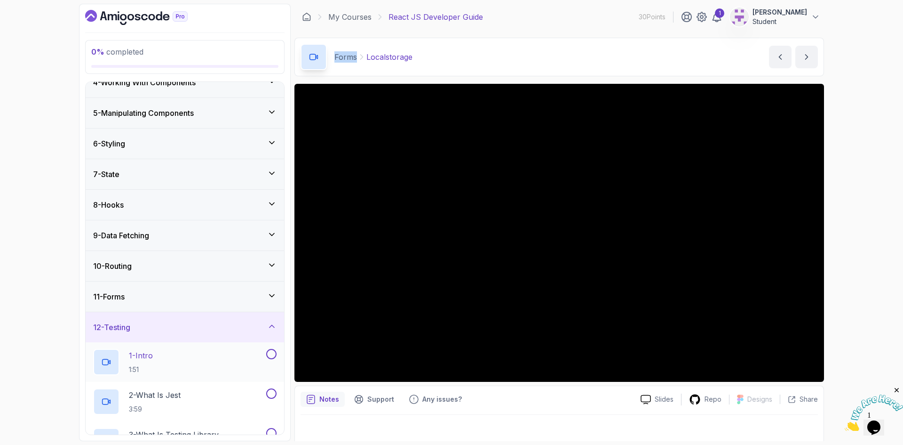
click at [146, 357] on p "1 - Intro" at bounding box center [141, 355] width 24 height 11
click at [346, 59] on p "Testing" at bounding box center [347, 56] width 25 height 11
copy p "Testing"
click at [267, 293] on icon at bounding box center [271, 295] width 9 height 9
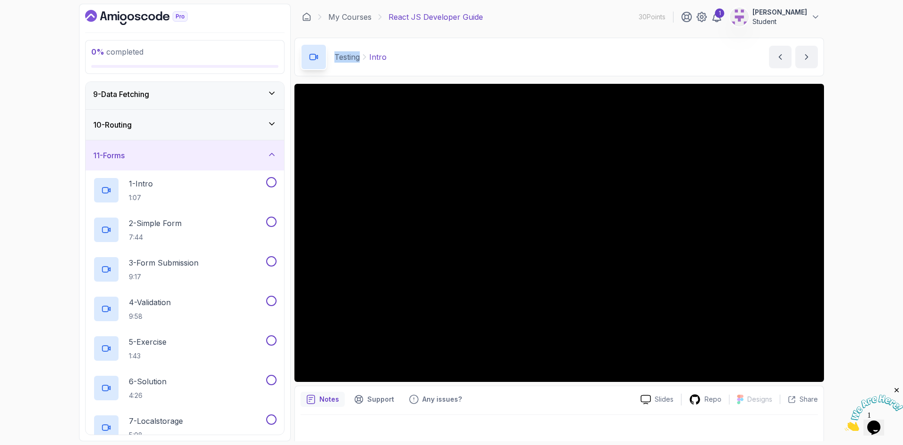
click at [273, 156] on icon at bounding box center [271, 154] width 9 height 9
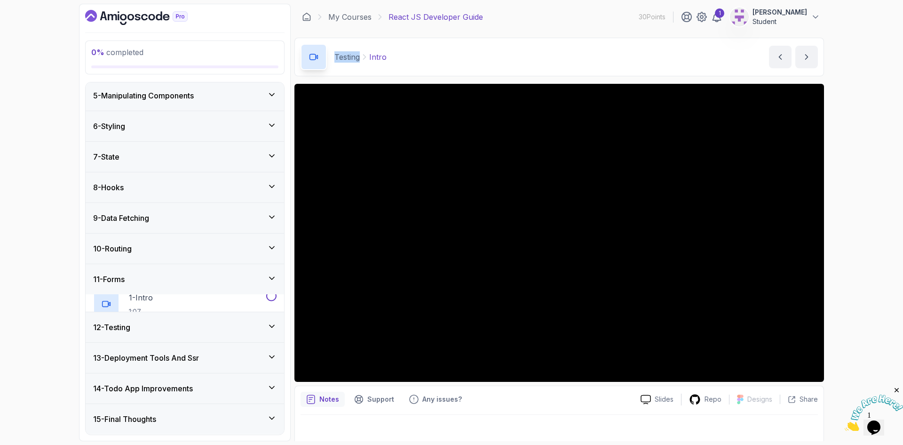
scroll to position [106, 0]
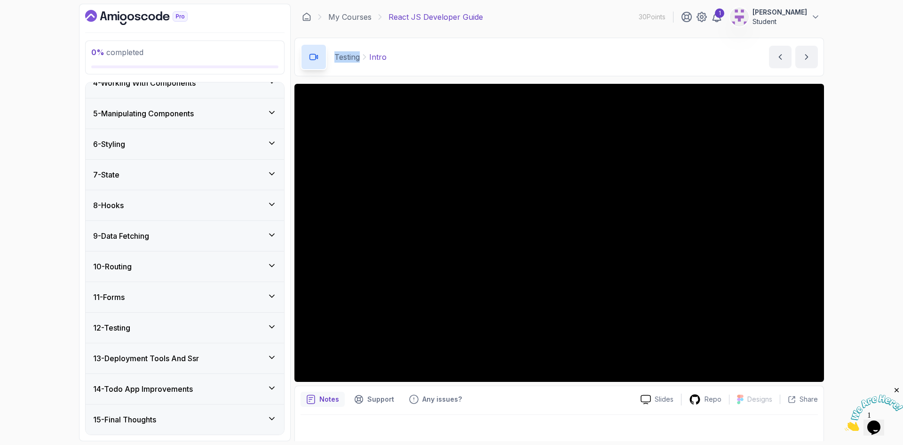
click at [156, 298] on div "11 - Forms" at bounding box center [185, 296] width 184 height 11
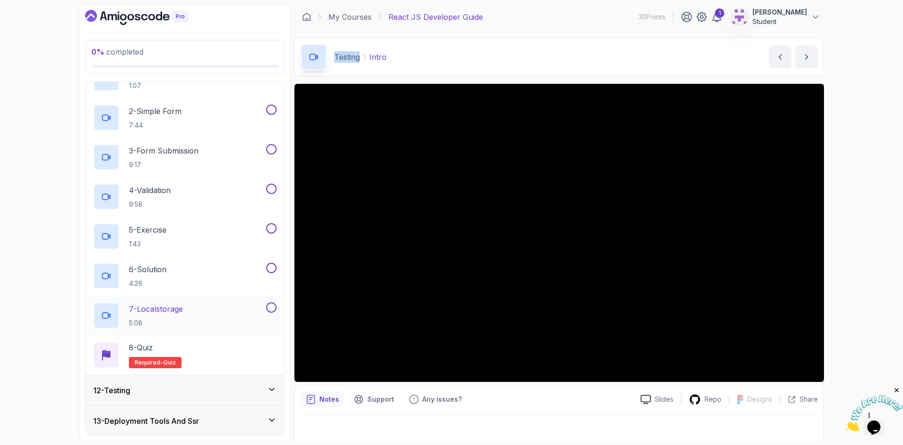
scroll to position [389, 0]
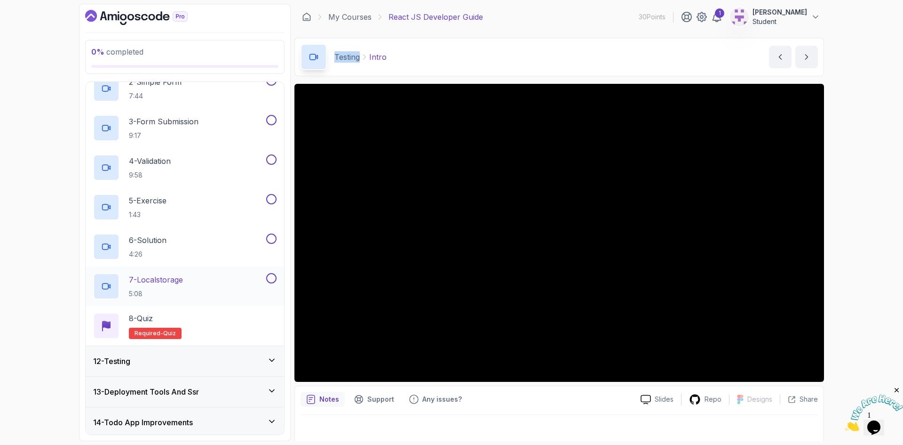
click at [170, 286] on h2 "7 - Localstorage 5:08" at bounding box center [156, 286] width 54 height 24
click at [122, 358] on h3 "12 - Testing" at bounding box center [111, 360] width 37 height 11
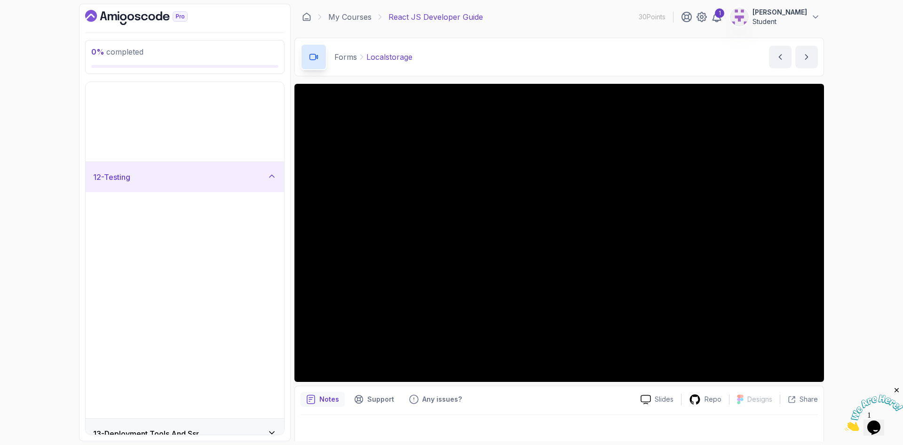
scroll to position [106, 0]
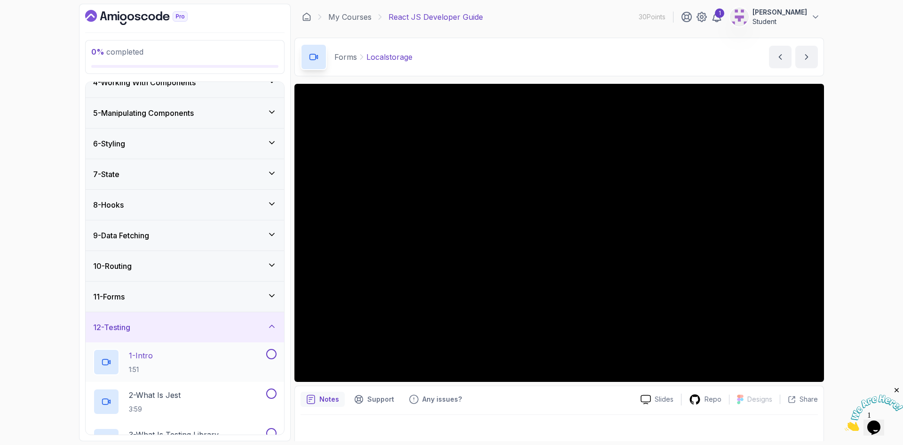
click at [138, 357] on p "1 - Intro" at bounding box center [141, 355] width 24 height 11
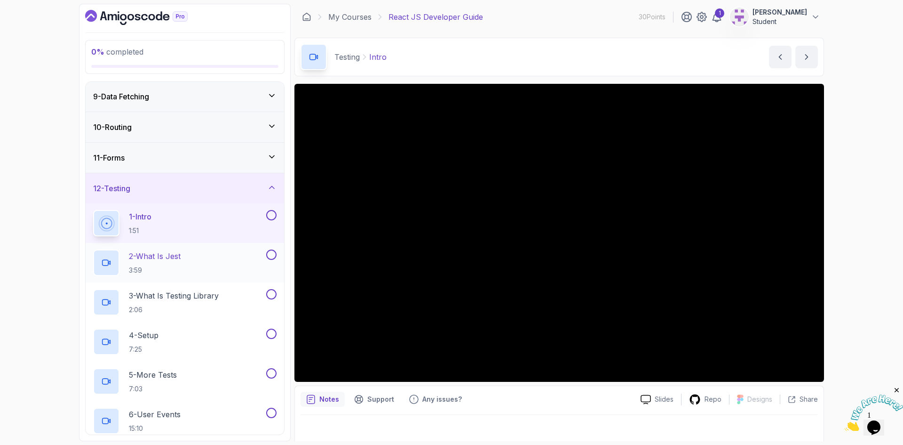
scroll to position [248, 0]
click at [168, 257] on p "2 - What Is Jest" at bounding box center [155, 253] width 52 height 11
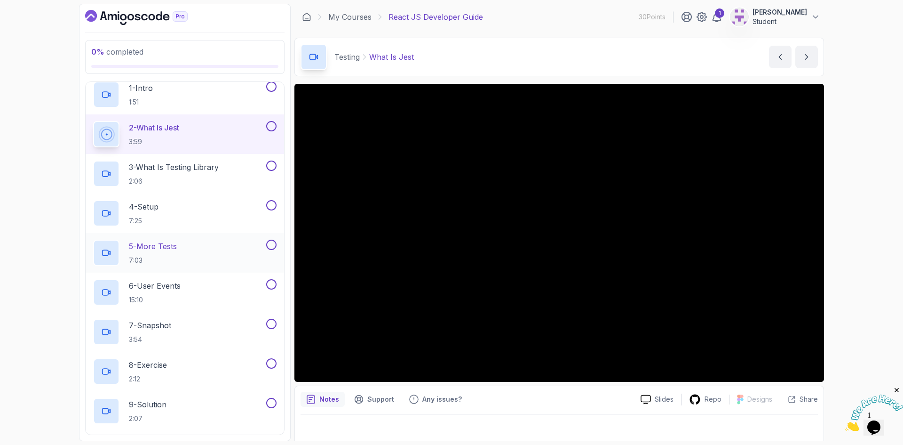
scroll to position [389, 0]
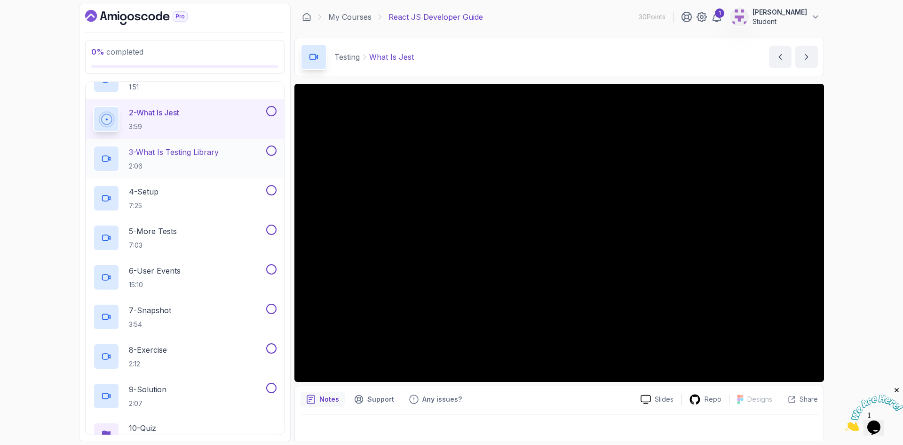
click at [184, 155] on p "3 - What Is Testing Library" at bounding box center [174, 151] width 90 height 11
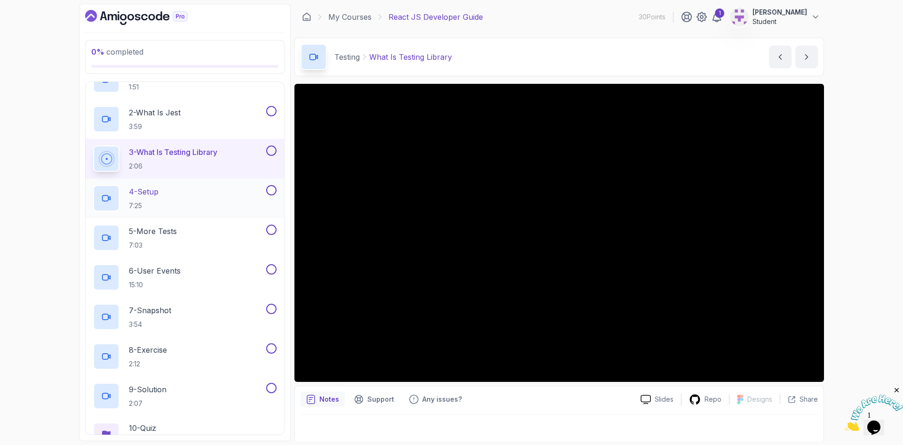
click at [151, 200] on h2 "4 - Setup 7:25" at bounding box center [144, 198] width 30 height 24
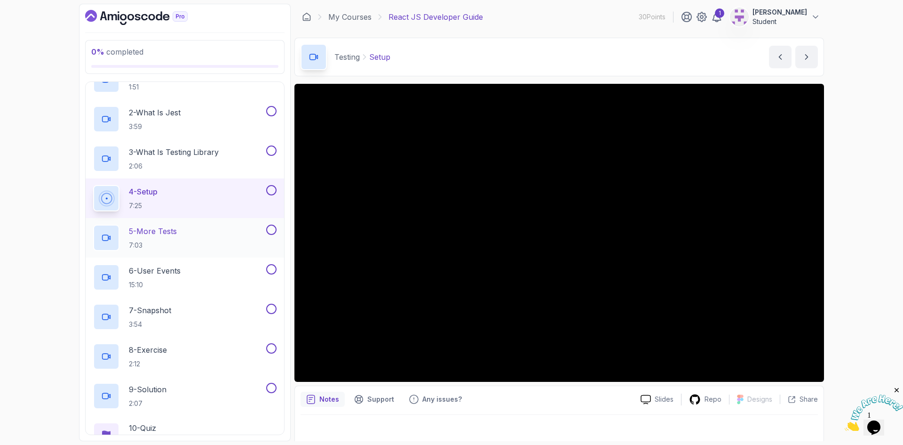
click at [166, 238] on h2 "5 - More Tests 7:03" at bounding box center [153, 237] width 48 height 24
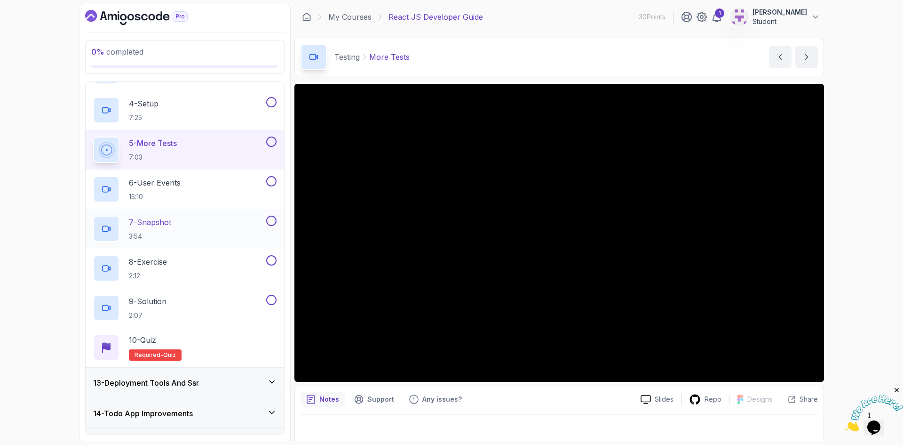
scroll to position [483, 0]
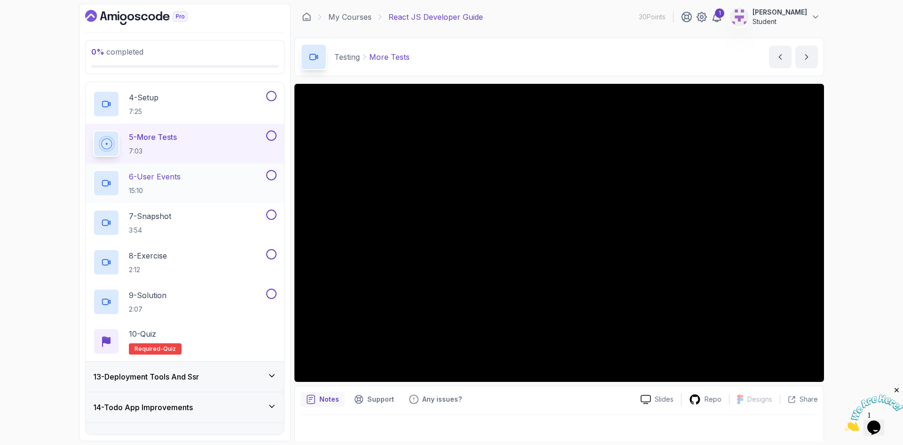
click at [156, 175] on p "6 - User Events" at bounding box center [155, 176] width 52 height 11
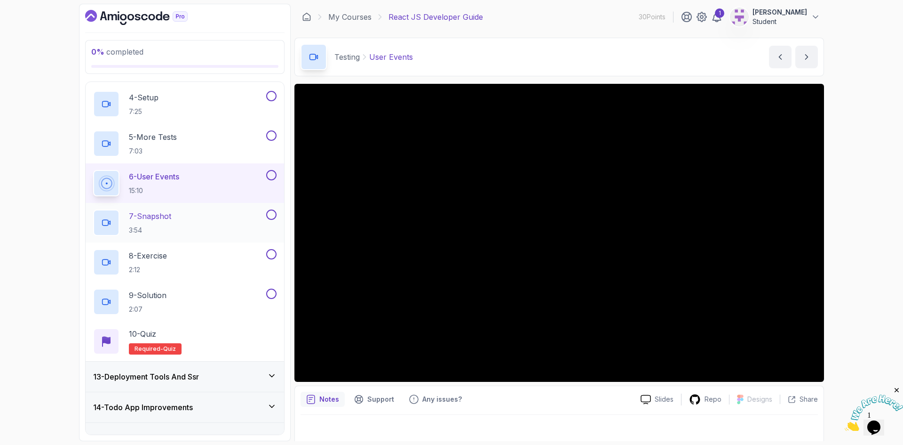
click at [159, 216] on p "7 - Snapshot" at bounding box center [150, 215] width 42 height 11
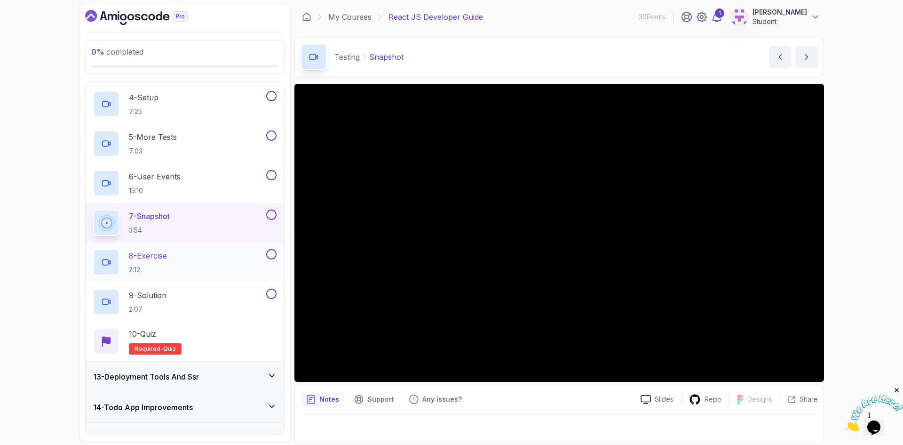
click at [164, 256] on p "8 - Exercise" at bounding box center [148, 255] width 38 height 11
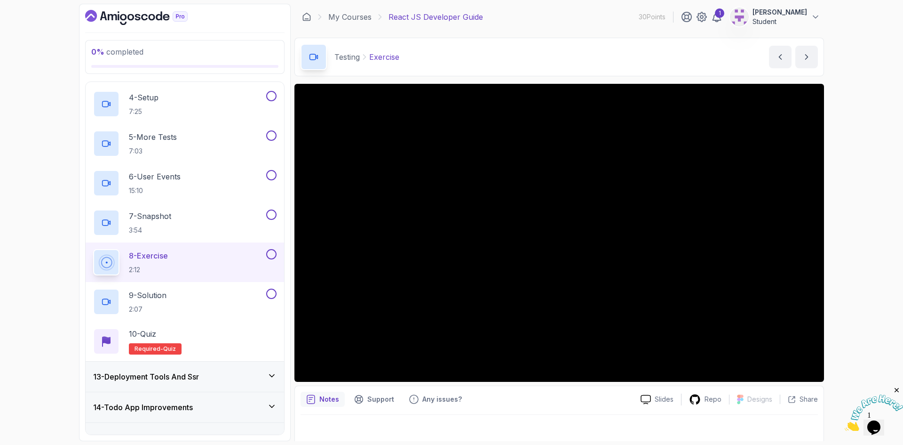
drag, startPoint x: 159, startPoint y: 291, endPoint x: 322, endPoint y: 128, distance: 230.9
click at [159, 292] on p "9 - Solution" at bounding box center [148, 294] width 38 height 11
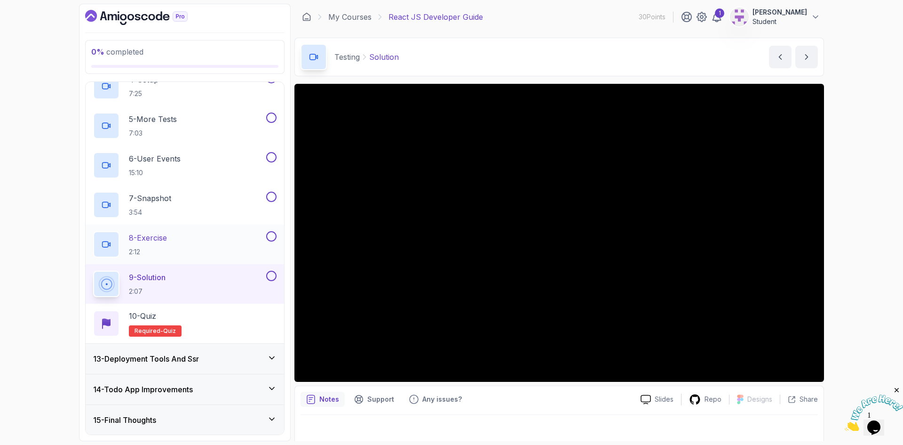
scroll to position [501, 0]
click at [160, 357] on h3 "13 - Deployment Tools And Ssr" at bounding box center [146, 357] width 106 height 11
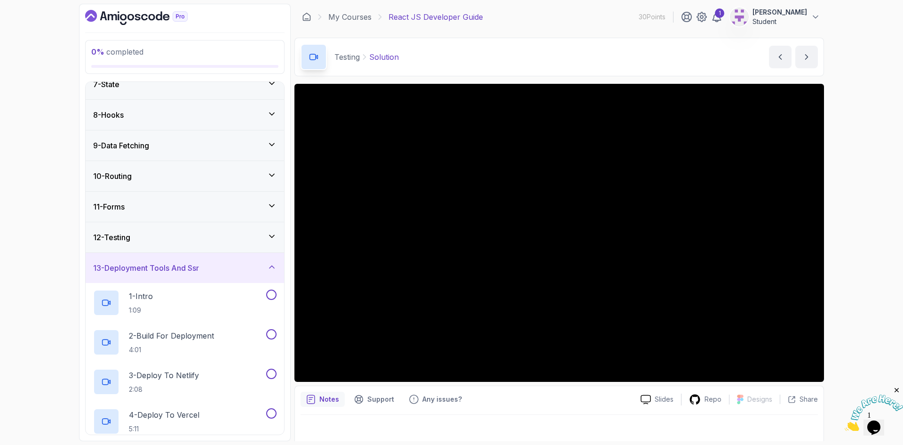
scroll to position [200, 0]
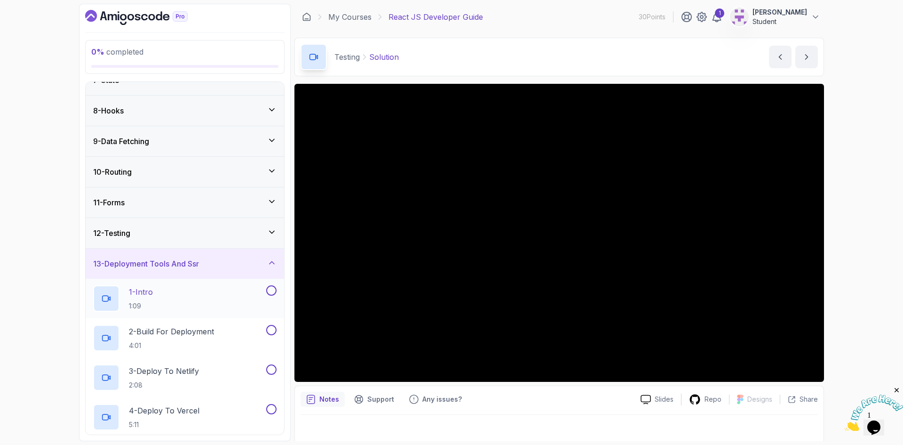
click at [150, 292] on p "1 - Intro" at bounding box center [141, 291] width 24 height 11
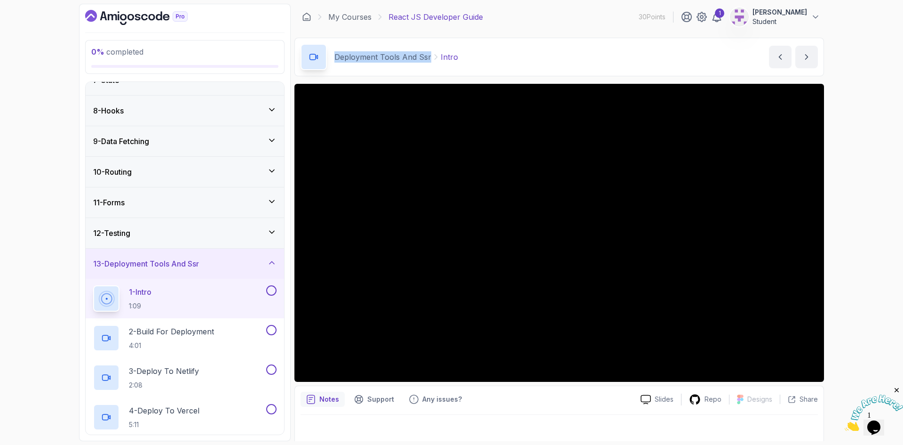
drag, startPoint x: 335, startPoint y: 61, endPoint x: 425, endPoint y: 63, distance: 89.9
click at [425, 63] on div "Deployment Tools And Ssr Intro" at bounding box center [380, 57] width 158 height 26
drag, startPoint x: 180, startPoint y: 327, endPoint x: 218, endPoint y: 240, distance: 95.0
click at [179, 328] on p "2 - Build For Deployment" at bounding box center [171, 331] width 85 height 11
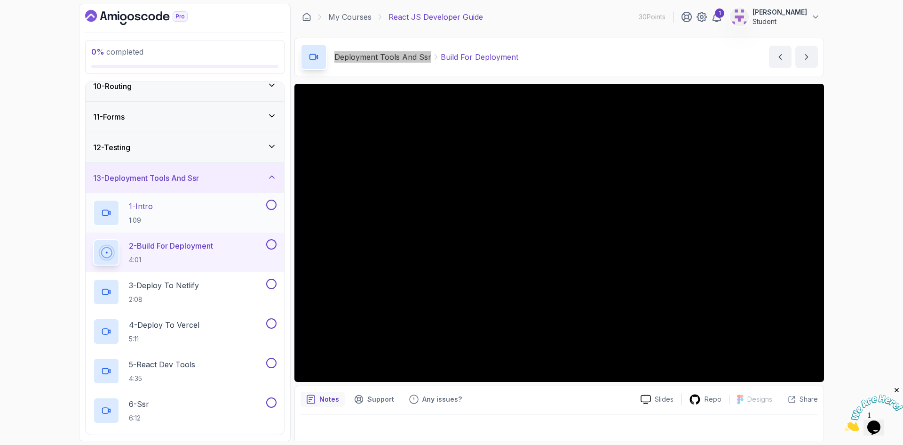
scroll to position [295, 0]
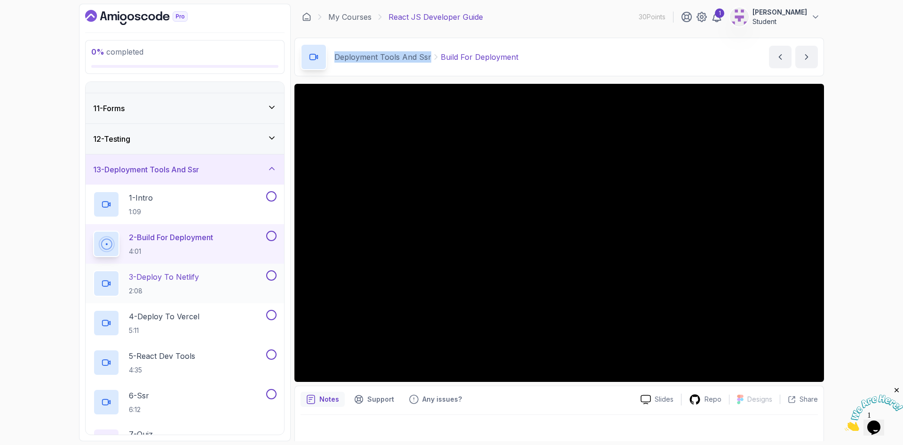
click at [164, 274] on p "3 - Deploy To Netlify" at bounding box center [164, 276] width 70 height 11
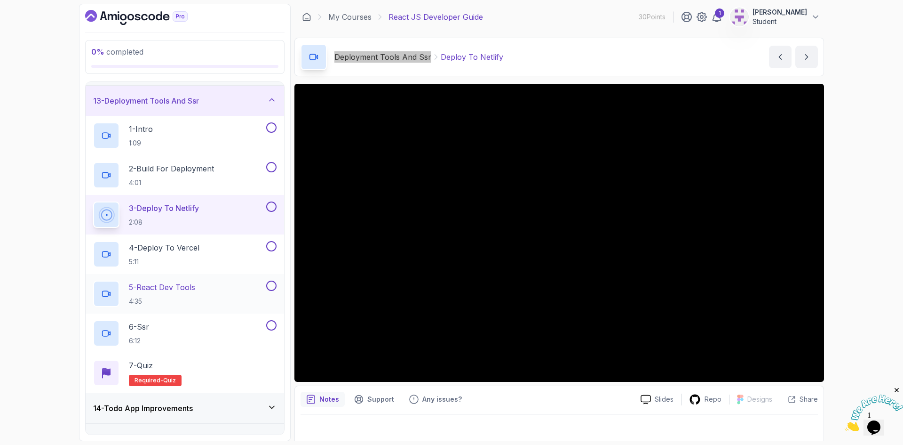
scroll to position [383, 0]
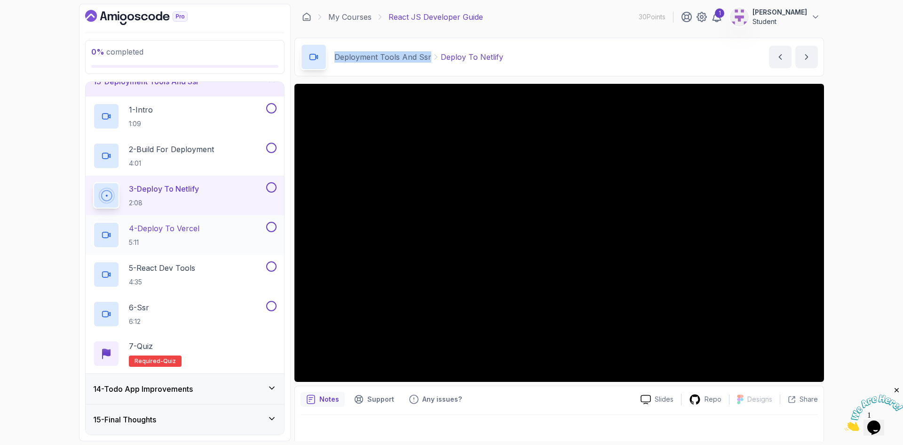
click at [149, 237] on h2 "4 - Deploy To Vercel 5:11" at bounding box center [164, 235] width 71 height 24
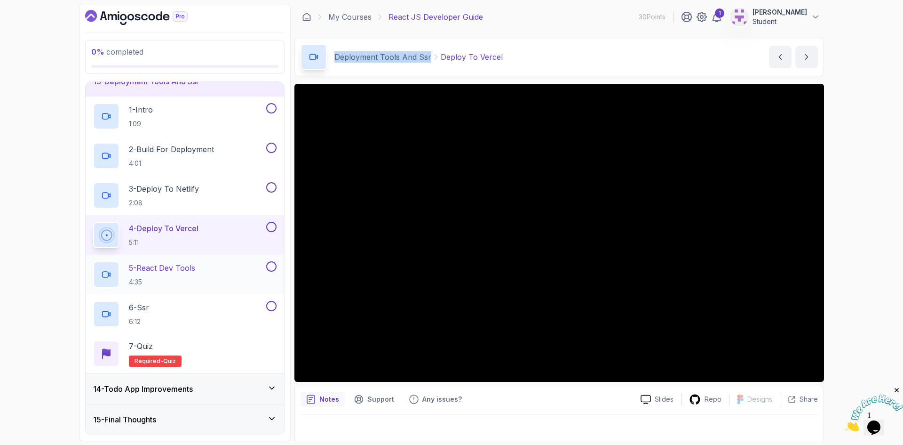
click at [158, 270] on p "5 - React Dev Tools" at bounding box center [162, 267] width 66 height 11
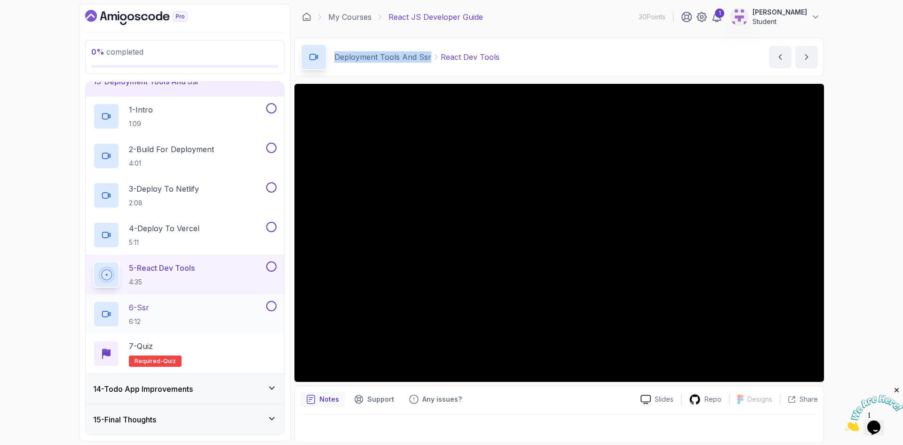
click at [148, 309] on p "6 - Ssr" at bounding box center [139, 307] width 20 height 11
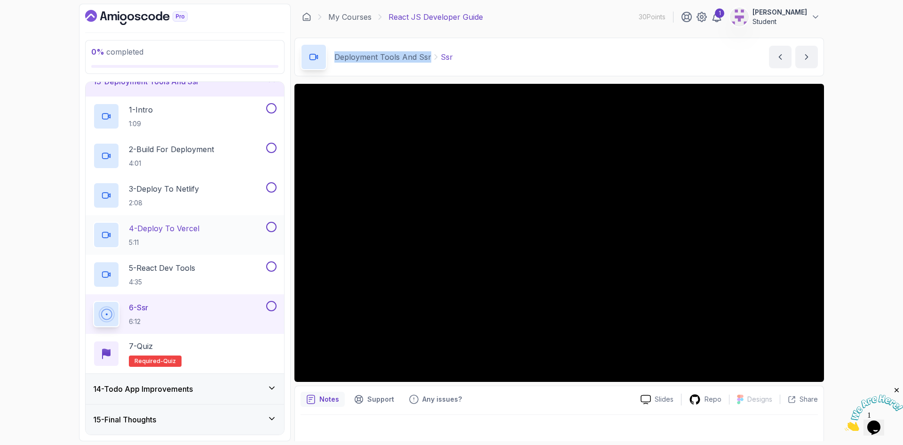
drag, startPoint x: 168, startPoint y: 385, endPoint x: 211, endPoint y: 230, distance: 161.4
click at [168, 386] on h3 "14 - Todo App Improvements" at bounding box center [143, 388] width 100 height 11
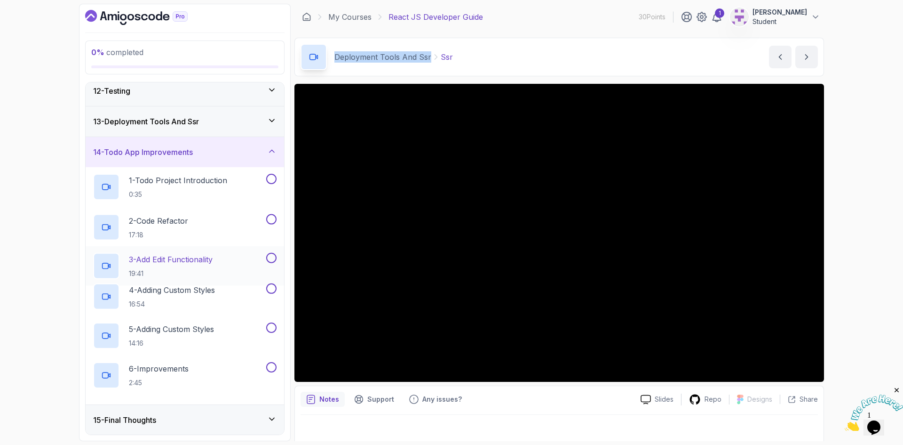
scroll to position [343, 0]
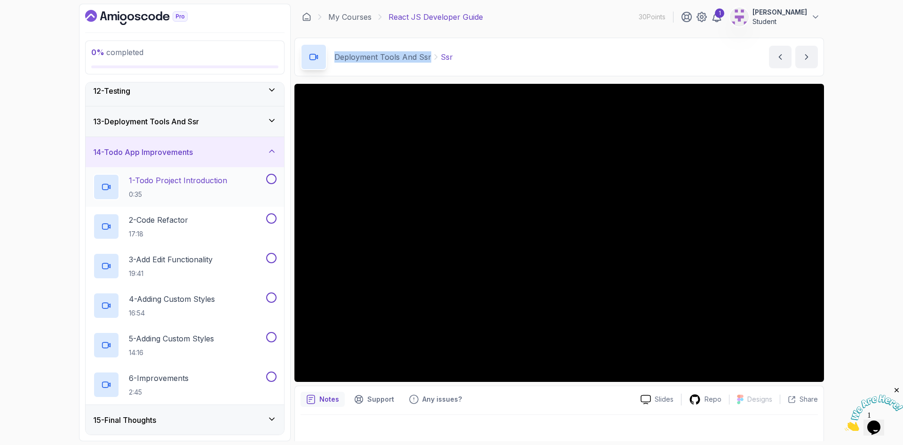
click at [171, 182] on p "1 - Todo Project Introduction" at bounding box center [178, 180] width 98 height 11
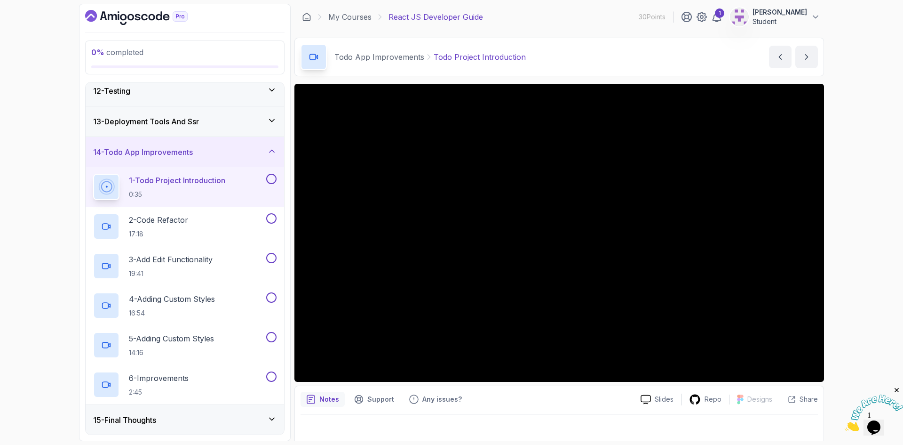
click at [242, 120] on div "13 - Deployment Tools And Ssr" at bounding box center [185, 121] width 184 height 11
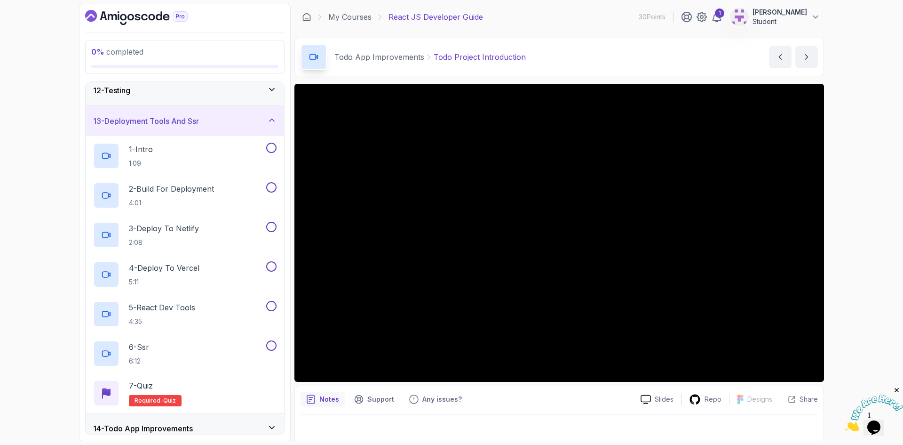
click at [242, 120] on div "13 - Deployment Tools And Ssr" at bounding box center [185, 120] width 184 height 11
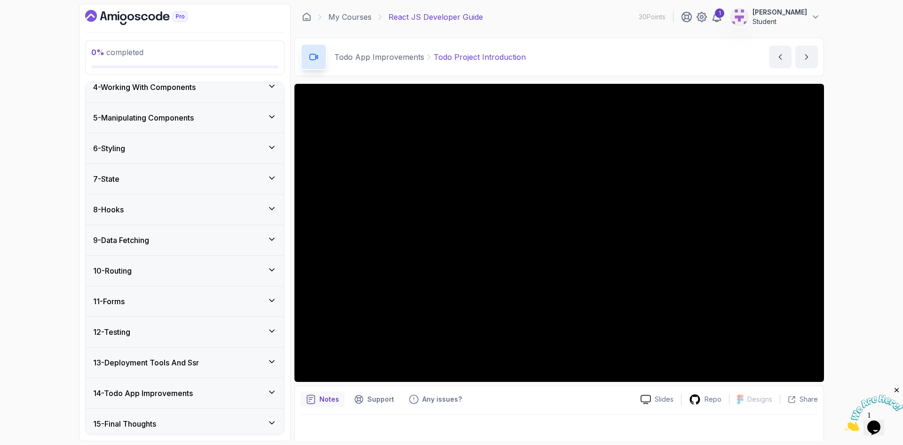
scroll to position [106, 0]
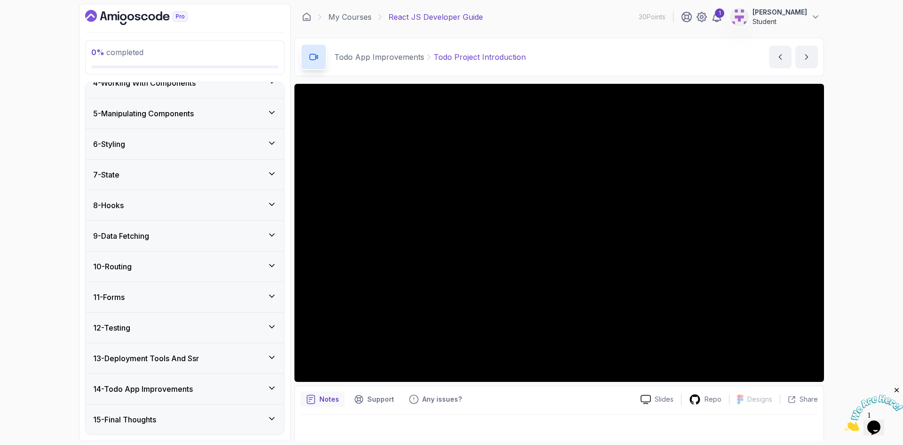
click at [163, 382] on div "14 - Todo App Improvements" at bounding box center [185, 389] width 199 height 30
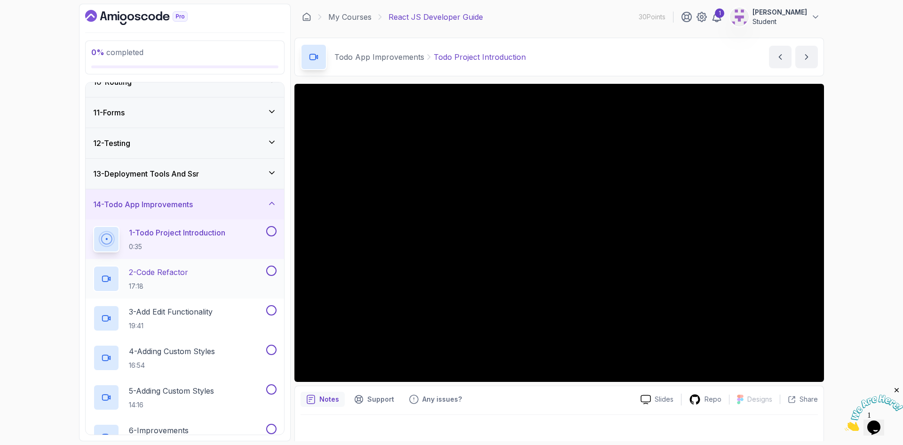
scroll to position [295, 0]
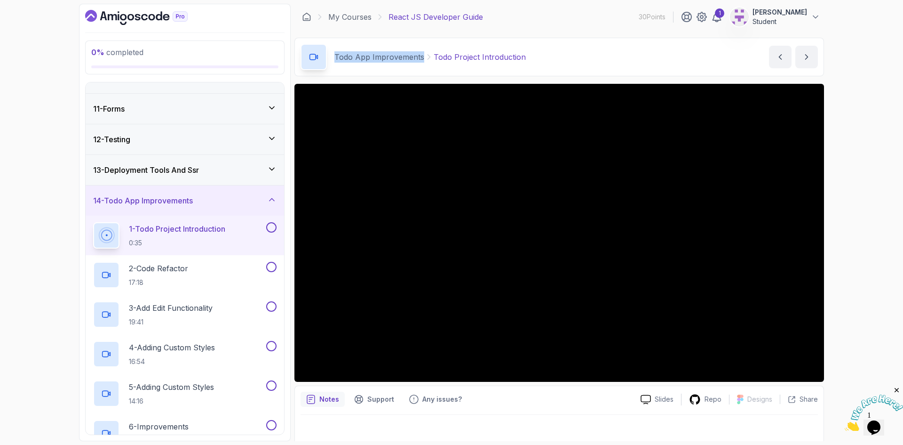
drag, startPoint x: 334, startPoint y: 59, endPoint x: 407, endPoint y: 59, distance: 72.9
click at [407, 59] on div "Todo App Improvements Todo Project Introduction" at bounding box center [413, 57] width 225 height 26
copy p "Todo App Improvements"
click at [141, 266] on p "2 - Code Refactor" at bounding box center [158, 268] width 59 height 11
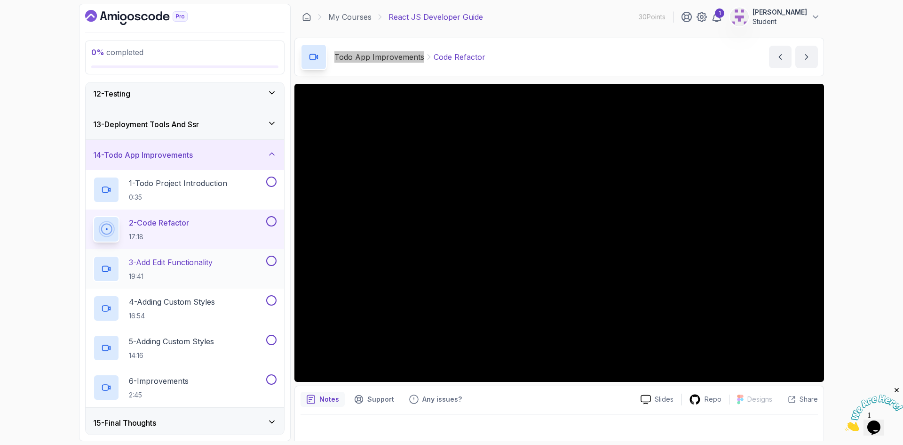
scroll to position [343, 0]
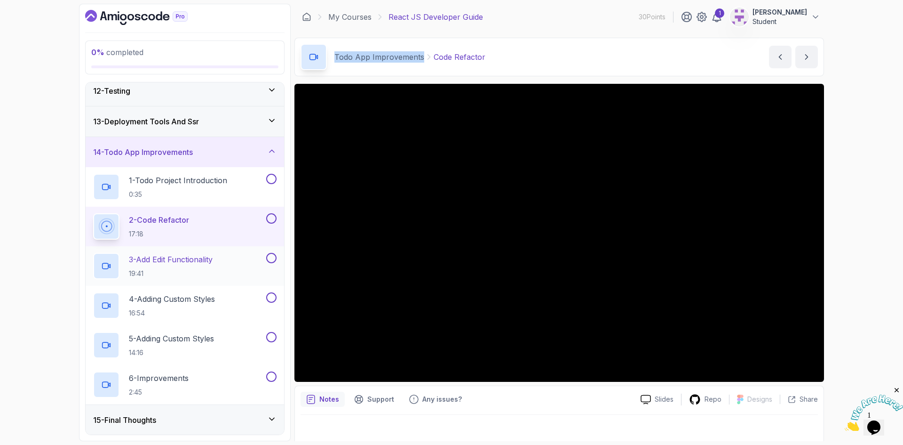
click at [157, 258] on p "3 - Add Edit Functionality" at bounding box center [171, 259] width 84 height 11
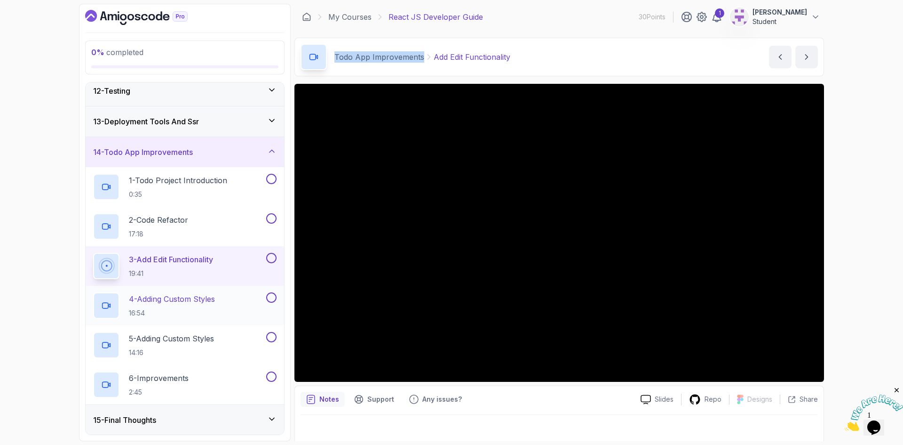
click at [156, 301] on p "4 - Adding Custom Styles" at bounding box center [172, 298] width 86 height 11
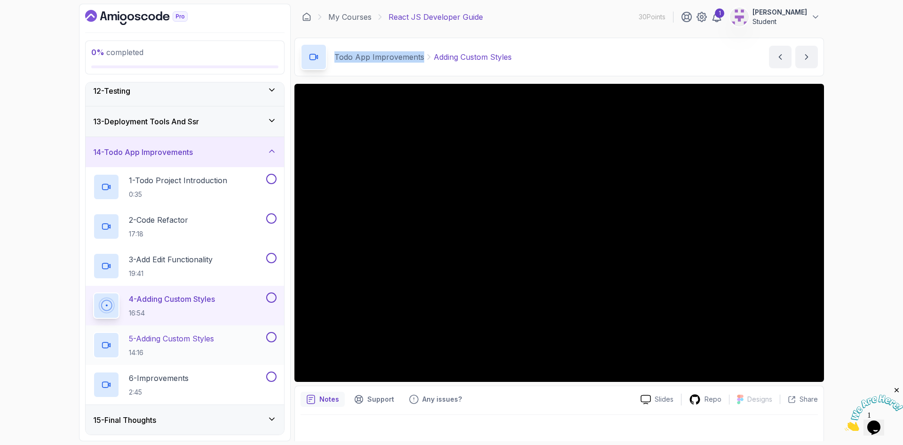
click at [153, 341] on p "5 - Adding Custom Styles" at bounding box center [171, 338] width 85 height 11
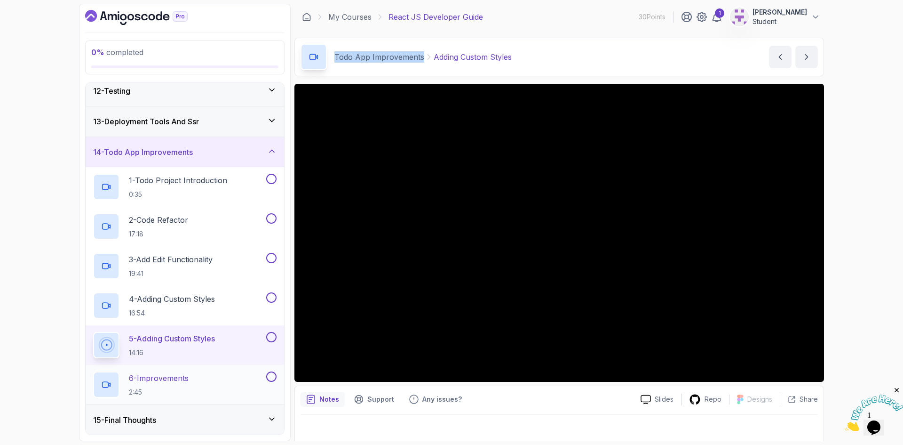
click at [148, 385] on h2 "6 - Improvements 2:45" at bounding box center [159, 384] width 60 height 24
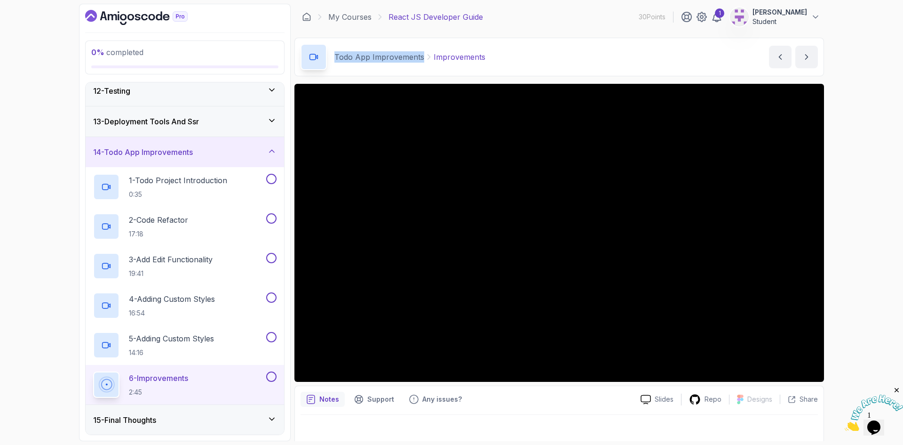
click at [156, 416] on h3 "15 - Final Thoughts" at bounding box center [124, 419] width 63 height 11
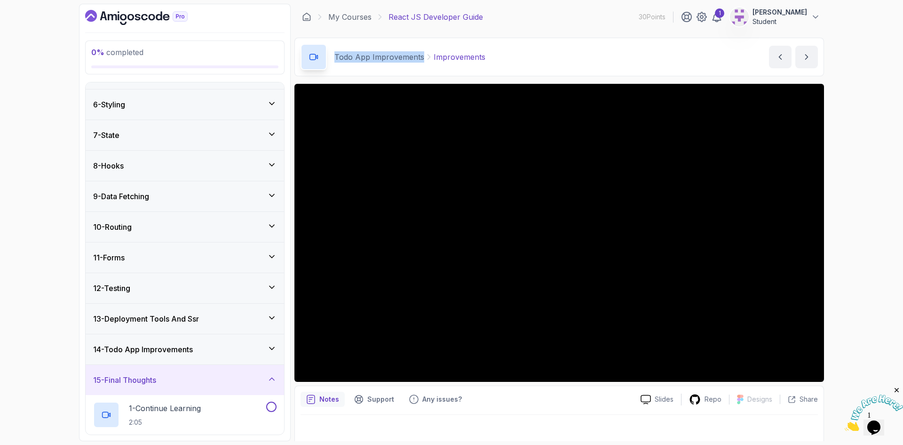
scroll to position [146, 0]
click at [183, 410] on p "1 - Continue Learning" at bounding box center [165, 407] width 72 height 11
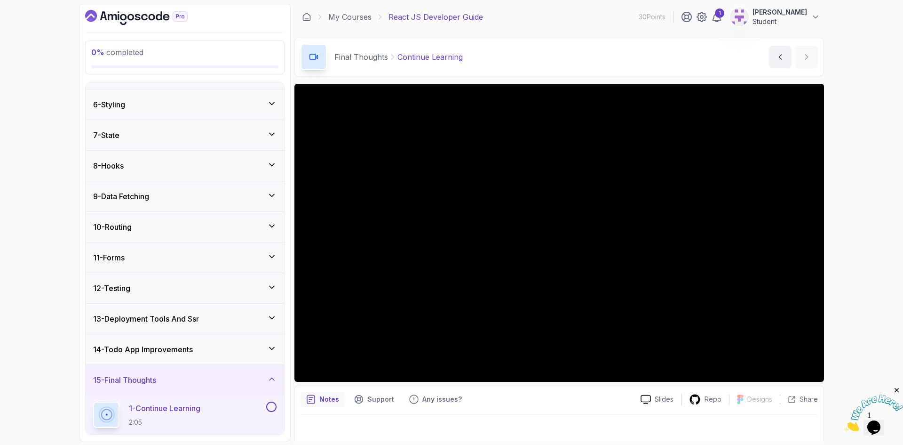
click at [268, 351] on icon at bounding box center [271, 347] width 9 height 9
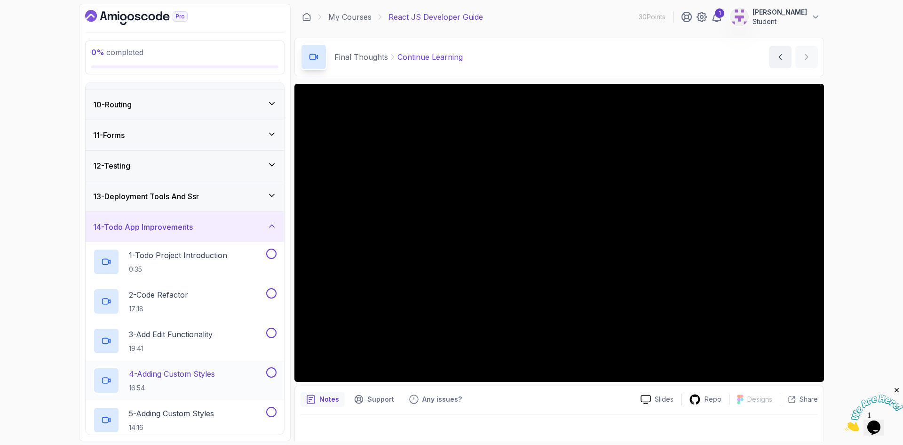
scroll to position [343, 0]
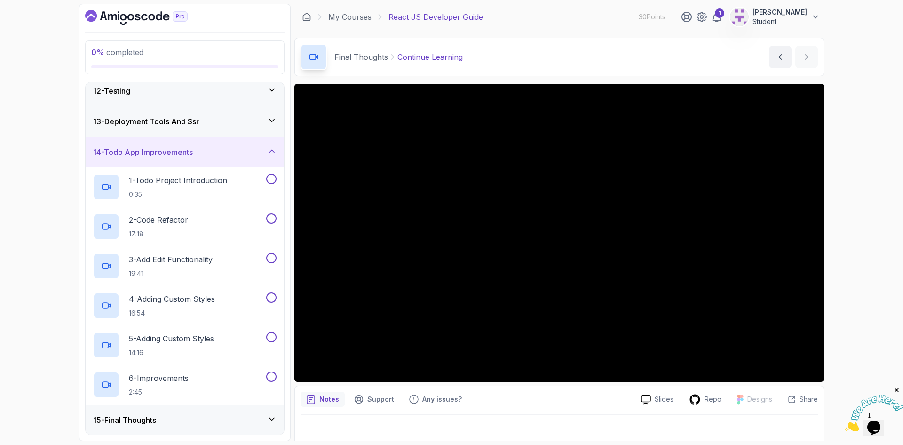
click at [264, 423] on div "15 - Final Thoughts" at bounding box center [185, 419] width 184 height 11
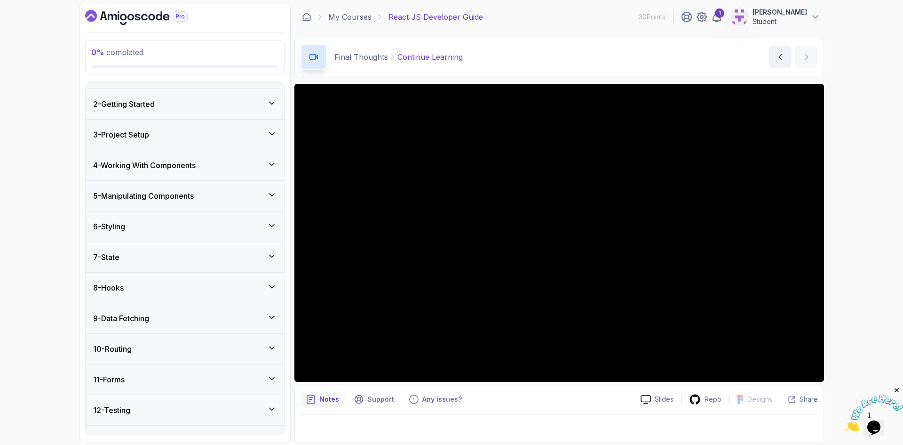
scroll to position [0, 0]
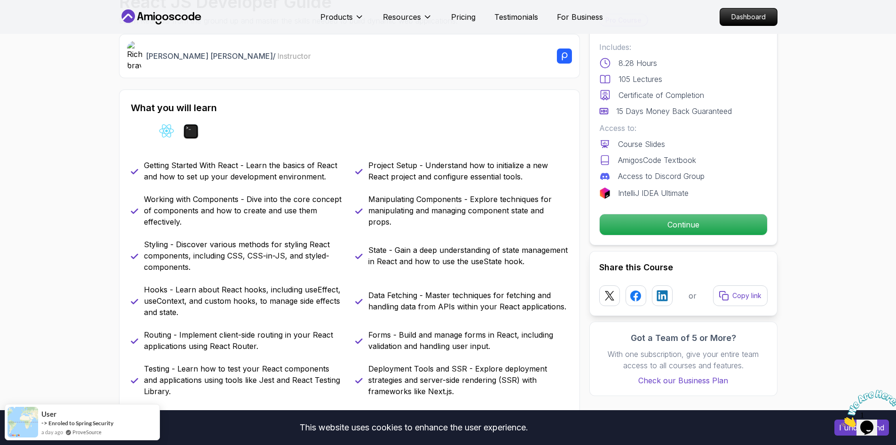
scroll to position [329, 0]
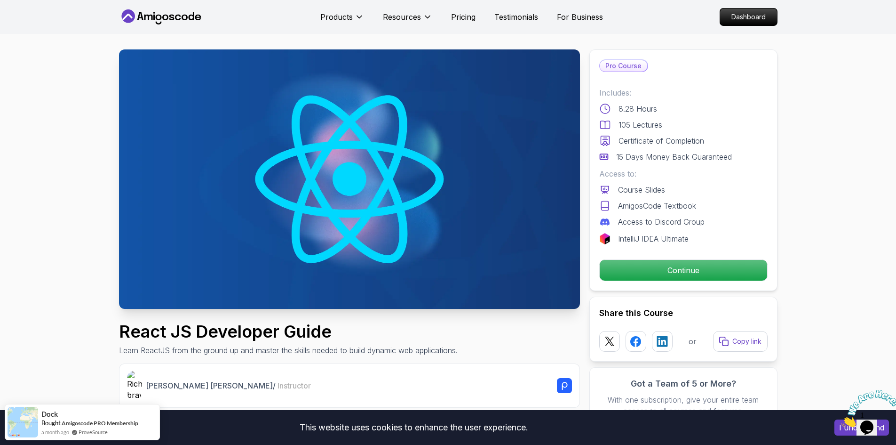
scroll to position [0, 0]
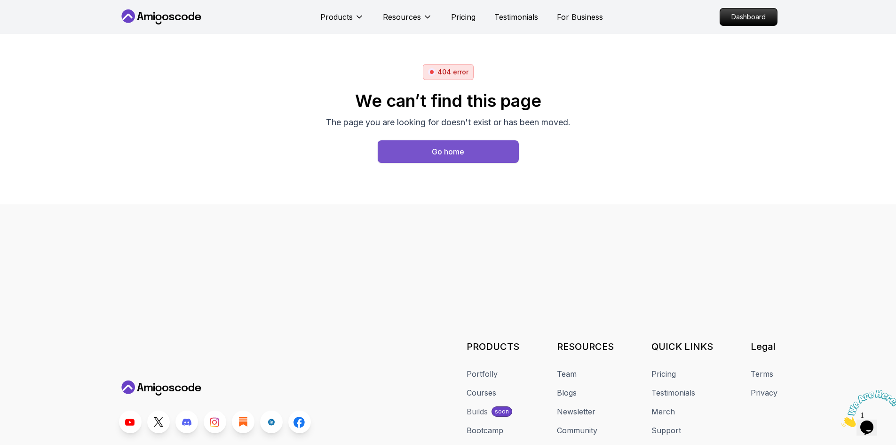
click at [478, 155] on button "Go home" at bounding box center [448, 151] width 141 height 23
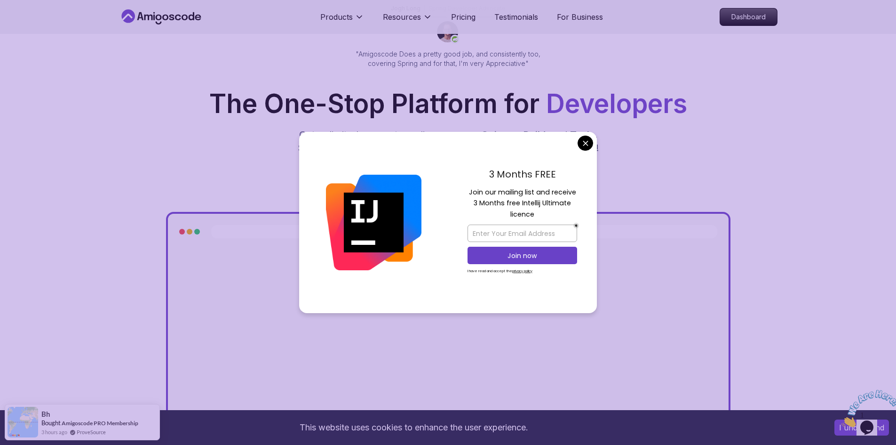
scroll to position [94, 0]
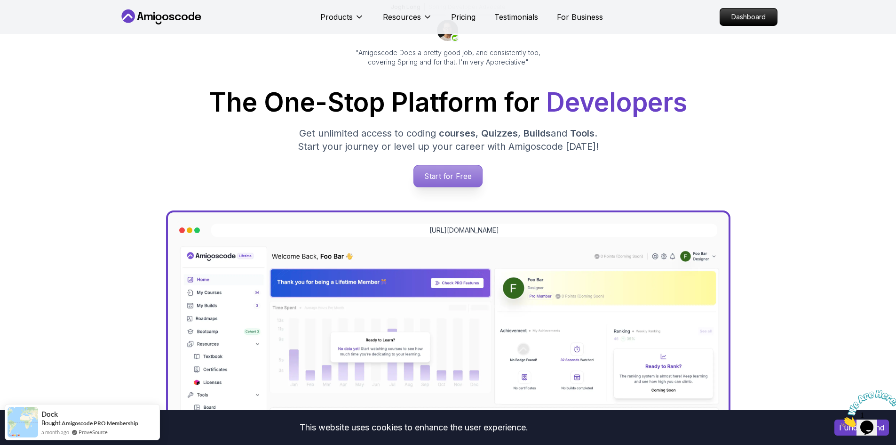
click at [460, 176] on p "Start for Free" at bounding box center [448, 176] width 68 height 22
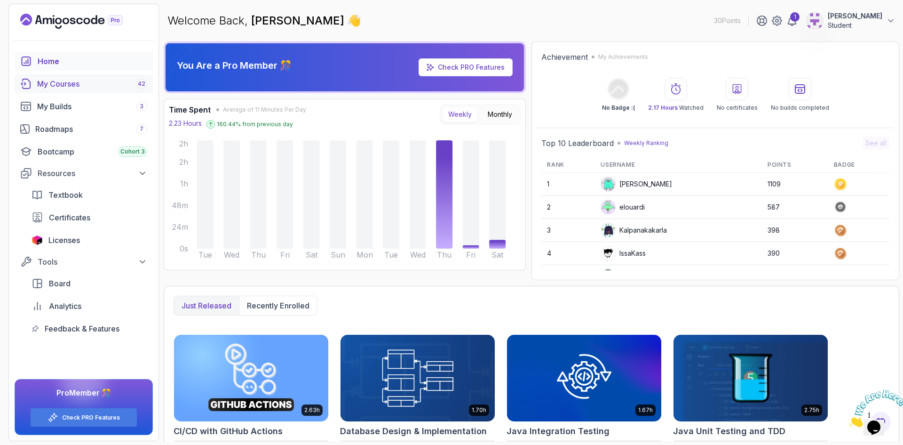
click at [120, 82] on div "My Courses 42" at bounding box center [92, 83] width 110 height 11
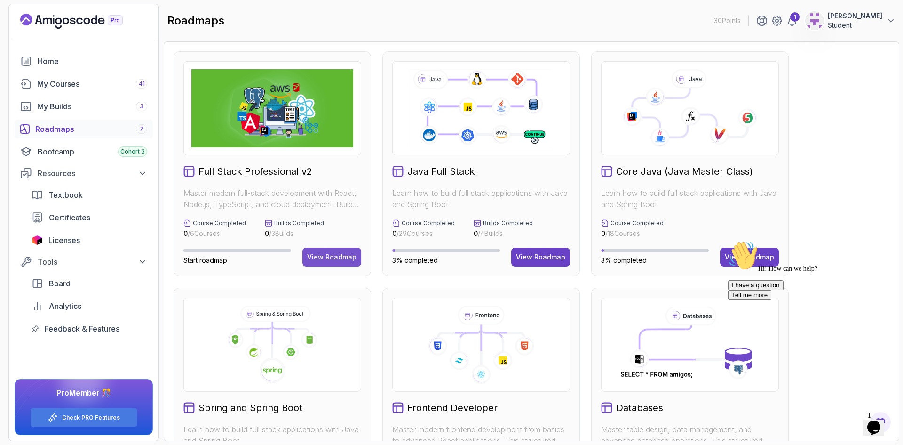
click at [321, 256] on div "View Roadmap" at bounding box center [331, 256] width 49 height 9
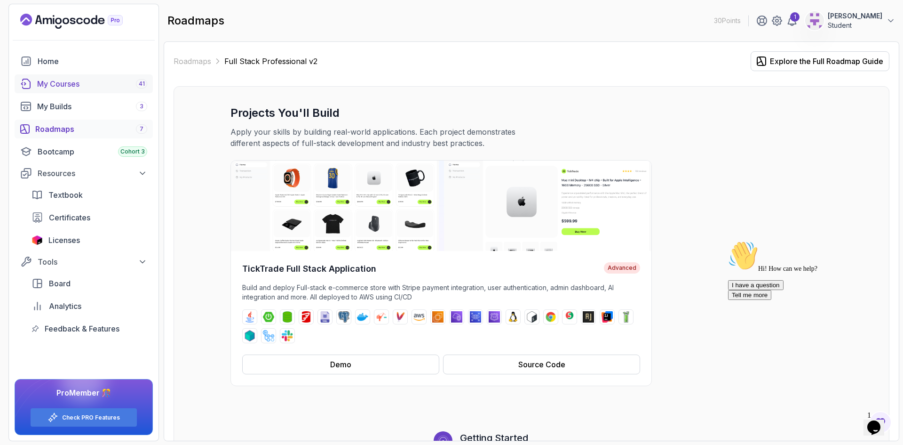
click at [101, 82] on div "My Courses 41" at bounding box center [92, 83] width 110 height 11
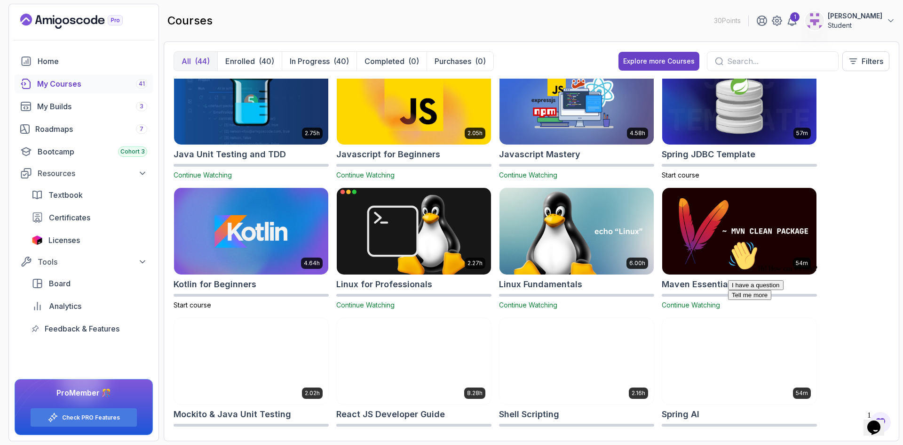
scroll to position [800, 0]
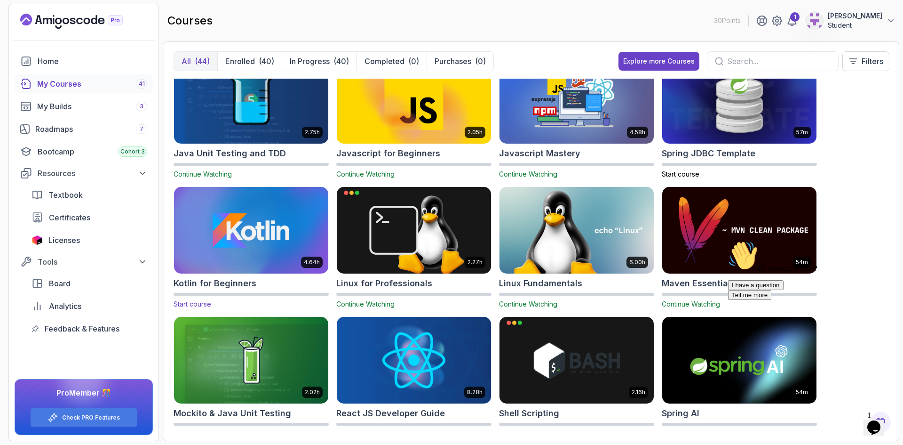
drag, startPoint x: 275, startPoint y: 224, endPoint x: 257, endPoint y: 235, distance: 21.3
click at [257, 235] on img at bounding box center [251, 230] width 162 height 91
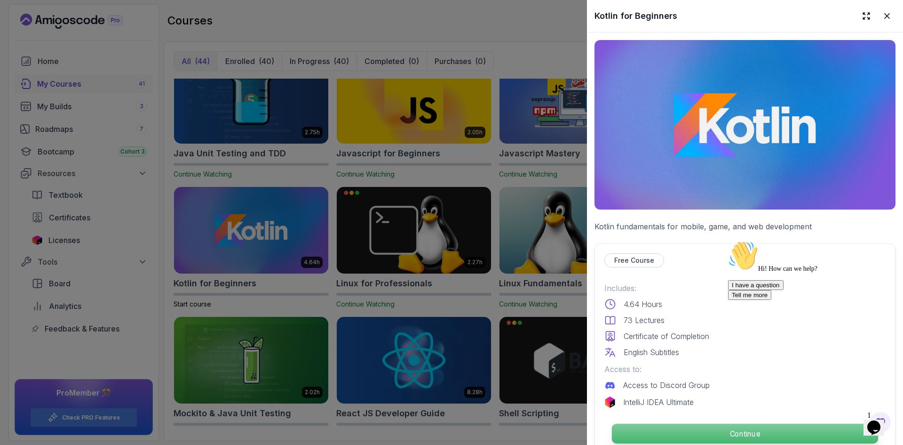
click at [736, 429] on p "Continue" at bounding box center [745, 433] width 266 height 20
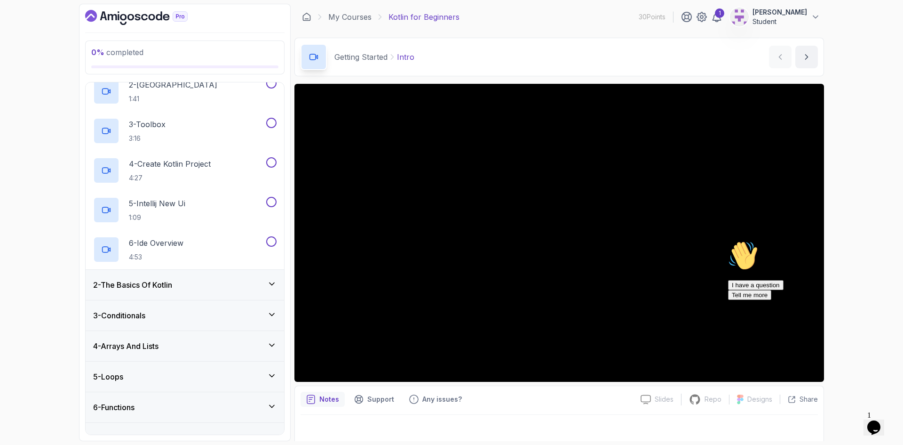
scroll to position [99, 0]
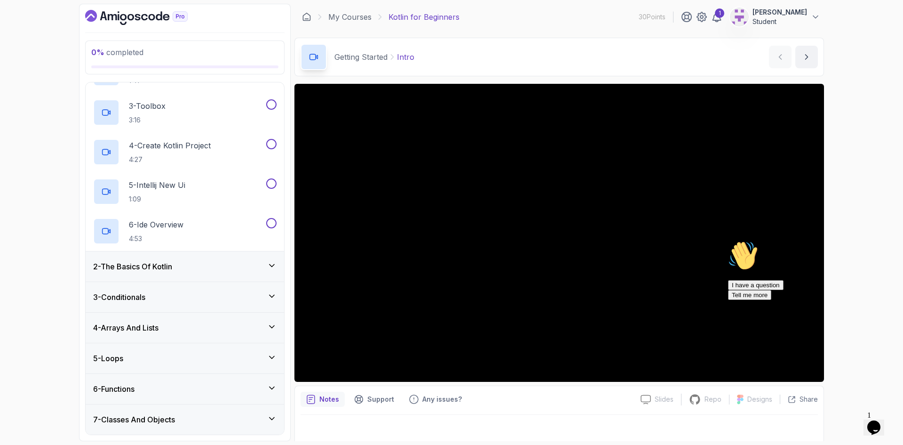
click at [234, 423] on div "7 - Classes And Objects" at bounding box center [185, 419] width 184 height 11
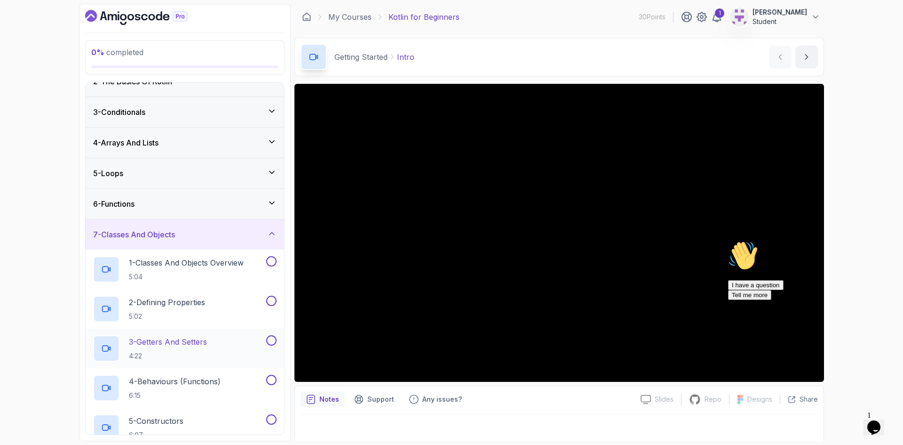
scroll to position [37, 0]
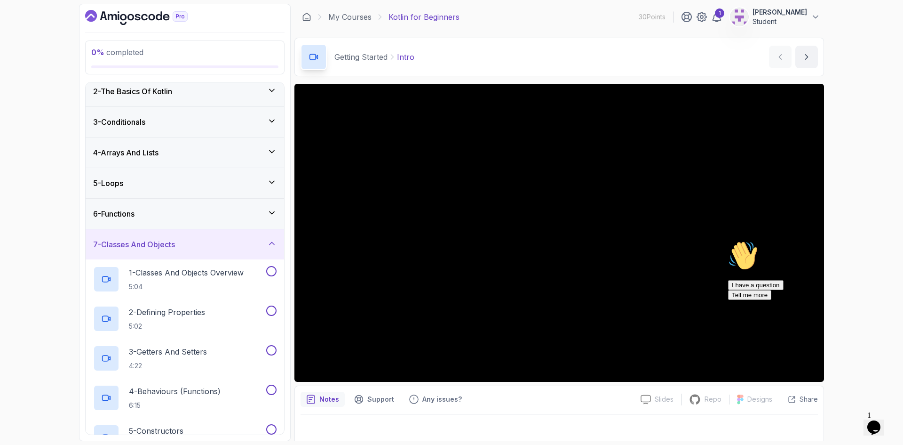
click at [217, 217] on div "6 - Functions" at bounding box center [185, 213] width 184 height 11
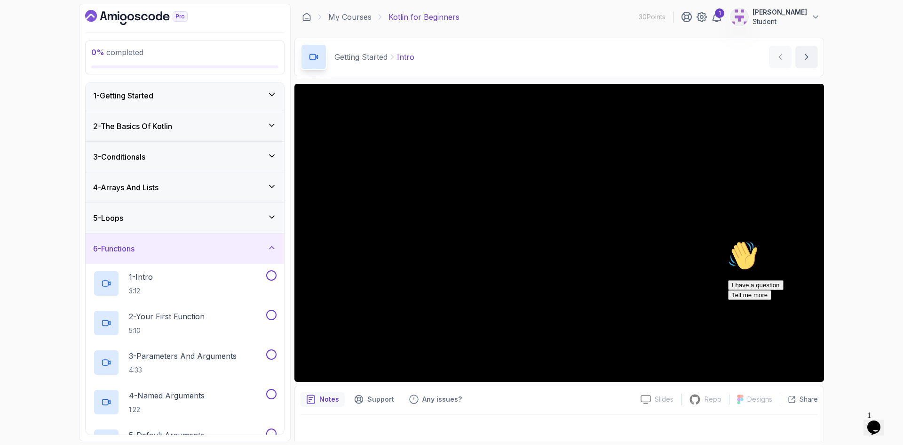
scroll to position [0, 0]
click at [169, 122] on h3 "2 - The Basics Of Kotlin" at bounding box center [132, 127] width 79 height 11
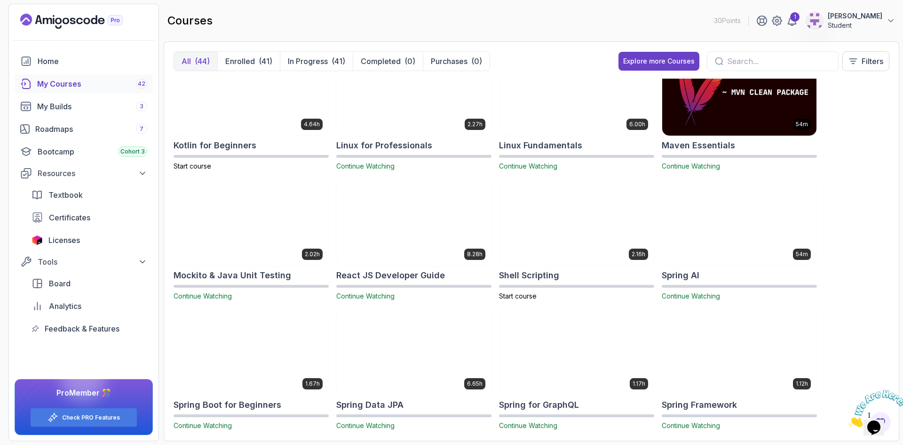
scroll to position [937, 0]
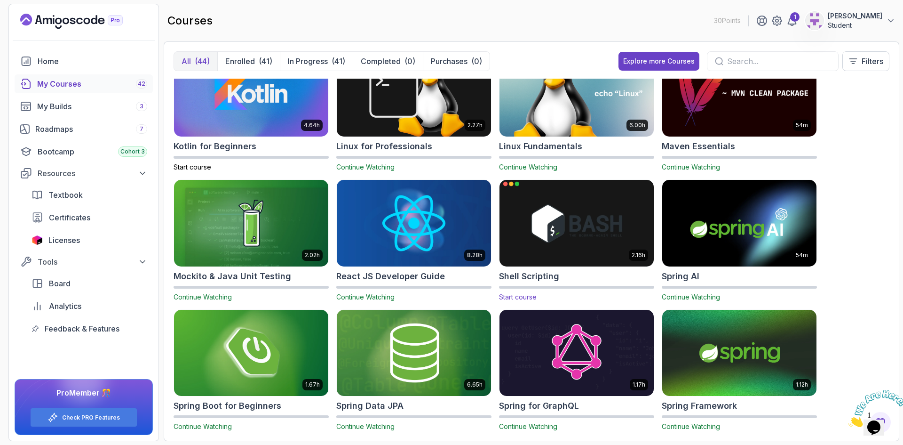
drag, startPoint x: 561, startPoint y: 222, endPoint x: 531, endPoint y: 236, distance: 33.1
click at [531, 236] on img at bounding box center [577, 222] width 162 height 91
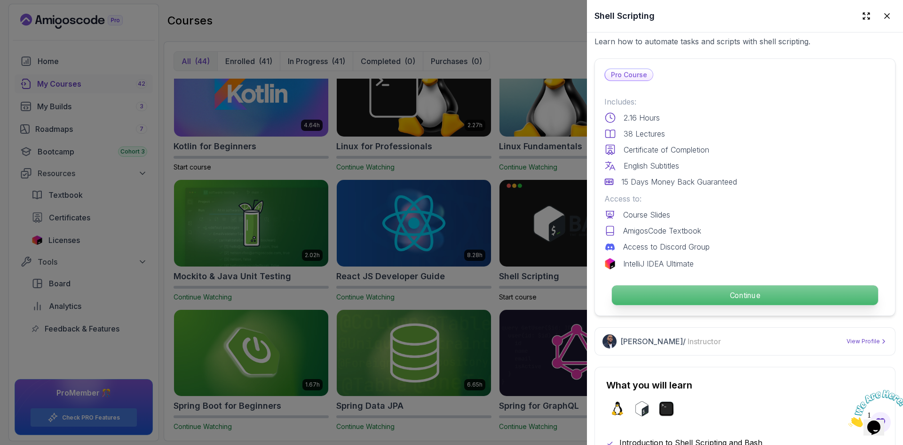
scroll to position [188, 0]
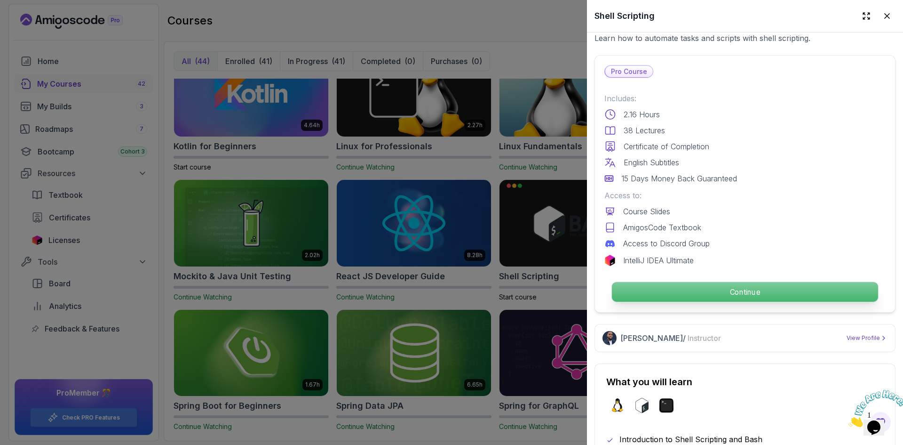
click at [707, 288] on p "Continue" at bounding box center [745, 292] width 266 height 20
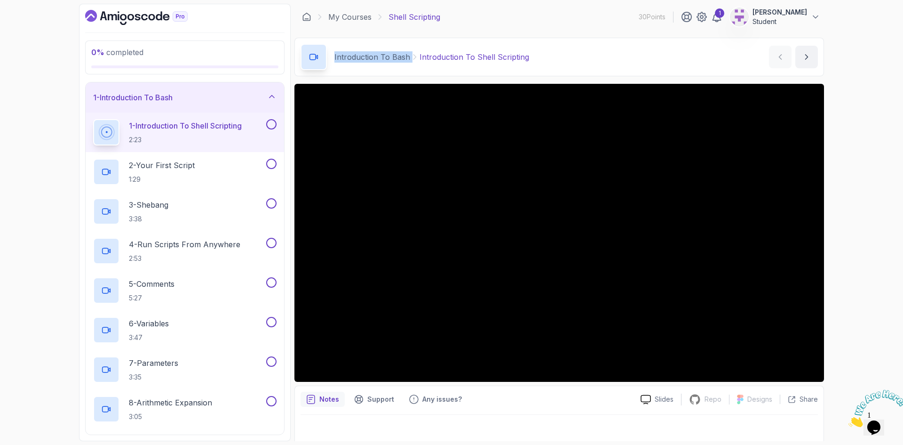
drag, startPoint x: 334, startPoint y: 58, endPoint x: 411, endPoint y: 57, distance: 76.7
click at [411, 57] on div "Introduction To Bash Introduction To Shell Scripting" at bounding box center [415, 57] width 229 height 26
click at [215, 195] on div "3 - Shebang 3:38" at bounding box center [185, 212] width 199 height 40
click at [165, 161] on p "2 - Your First Script" at bounding box center [162, 165] width 66 height 11
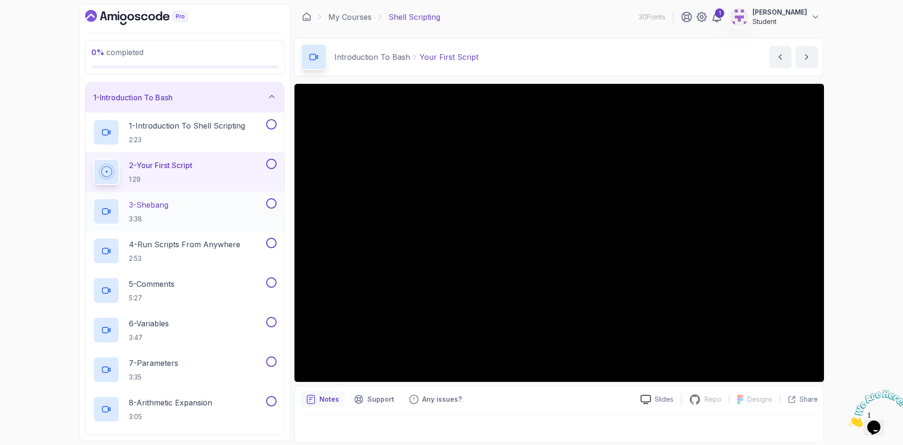
click at [159, 209] on p "3 - Shebang" at bounding box center [149, 204] width 40 height 11
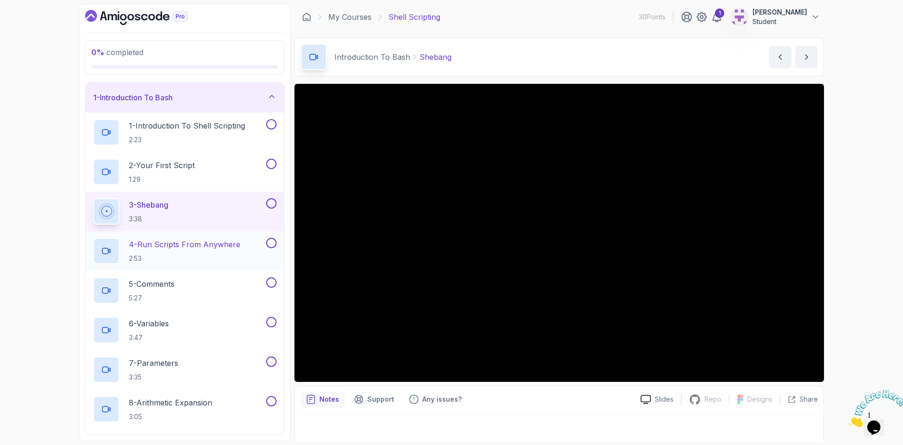
click at [179, 246] on p "4 - Run Scripts From Anywhere" at bounding box center [185, 244] width 112 height 11
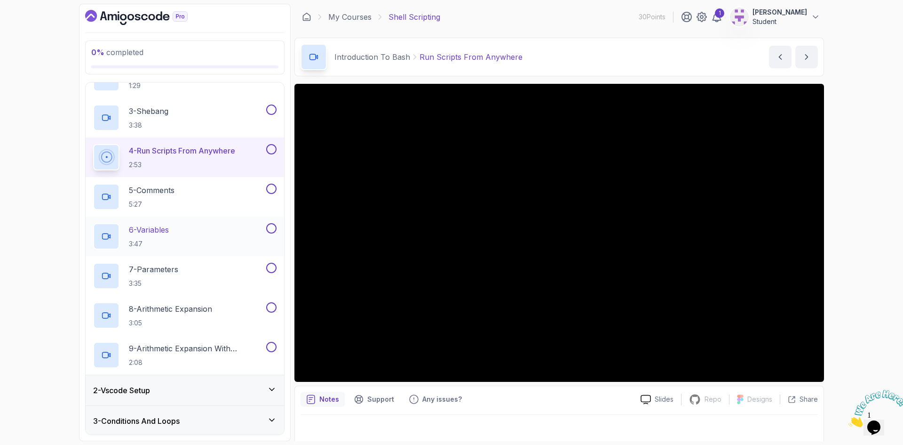
scroll to position [94, 0]
click at [167, 190] on p "5 - Comments" at bounding box center [152, 189] width 46 height 11
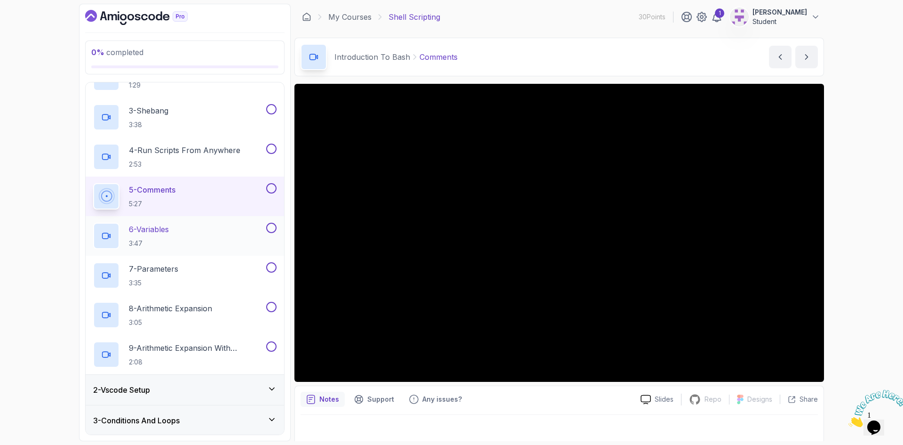
click at [148, 232] on p "6 - Variables" at bounding box center [149, 229] width 40 height 11
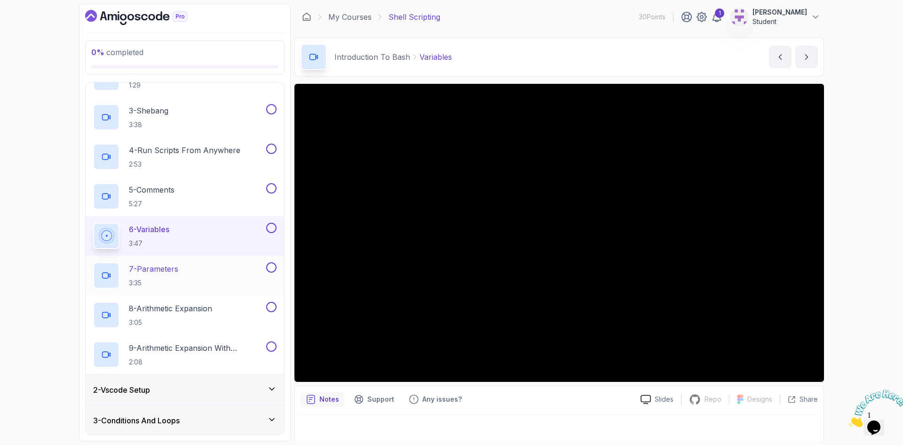
click at [173, 273] on p "7 - Parameters" at bounding box center [153, 268] width 49 height 11
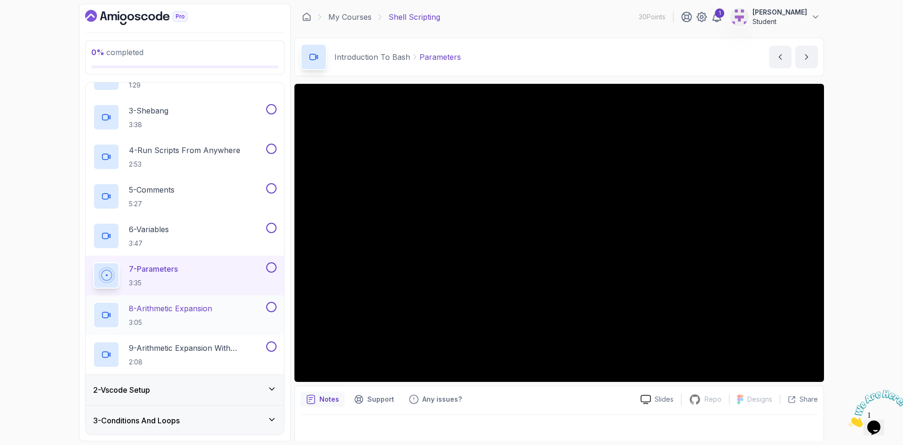
click at [173, 310] on p "8 - Arithmetic Expansion" at bounding box center [170, 308] width 83 height 11
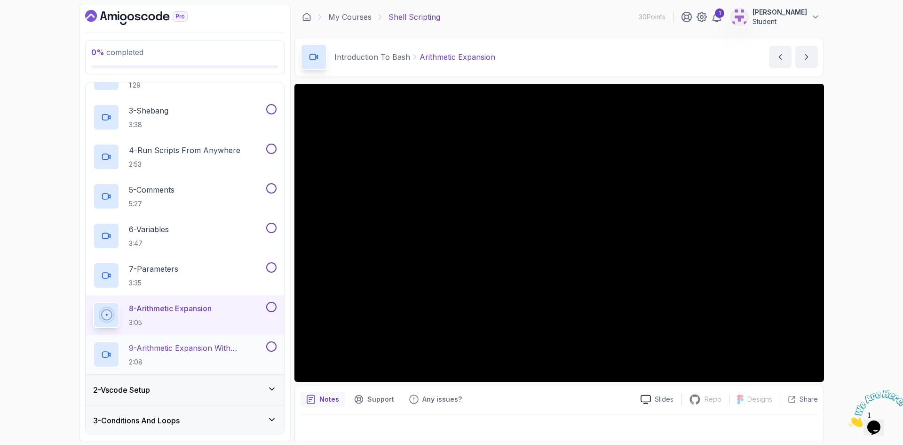
click at [180, 350] on p "9 - Arithmetic Expansion With Parameters" at bounding box center [197, 347] width 136 height 11
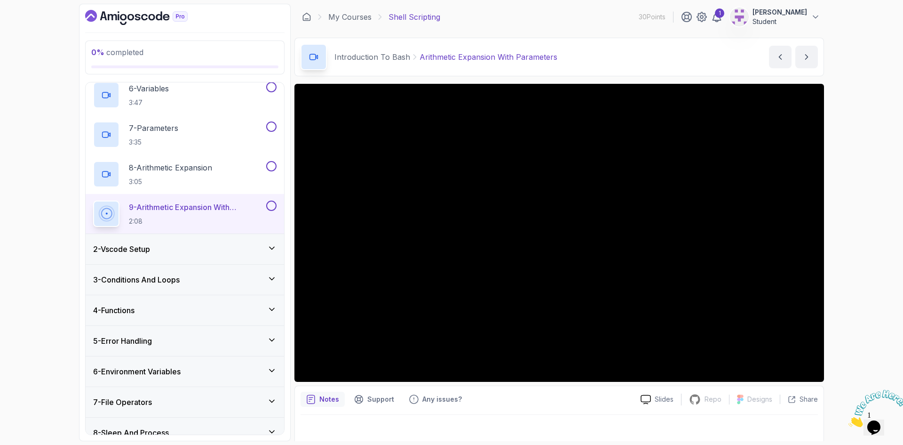
scroll to position [248, 0]
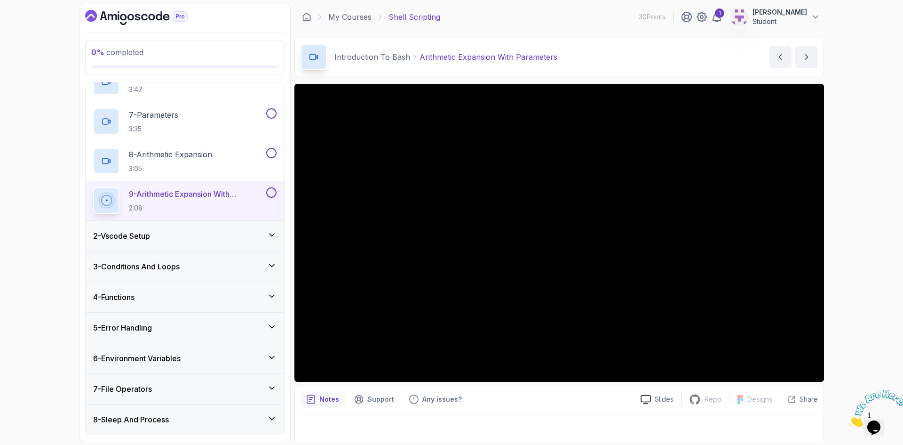
drag, startPoint x: 268, startPoint y: 234, endPoint x: 277, endPoint y: 239, distance: 10.3
click at [268, 235] on icon at bounding box center [271, 234] width 9 height 9
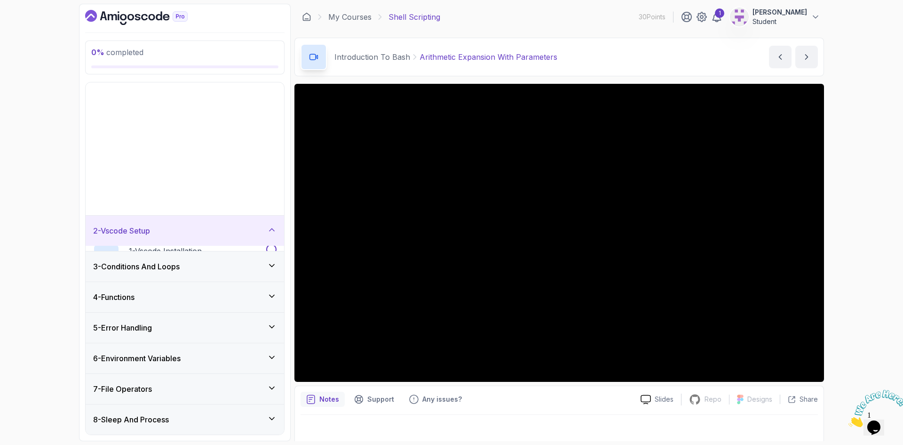
scroll to position [0, 0]
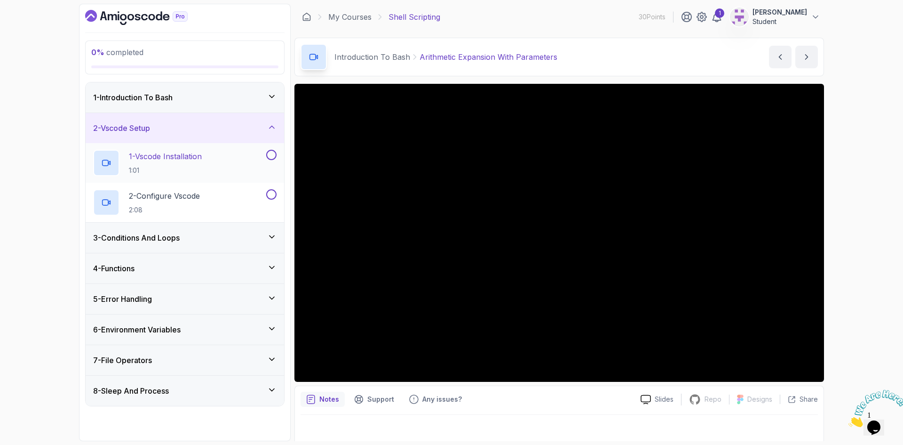
click at [161, 166] on p "1:01" at bounding box center [165, 170] width 73 height 9
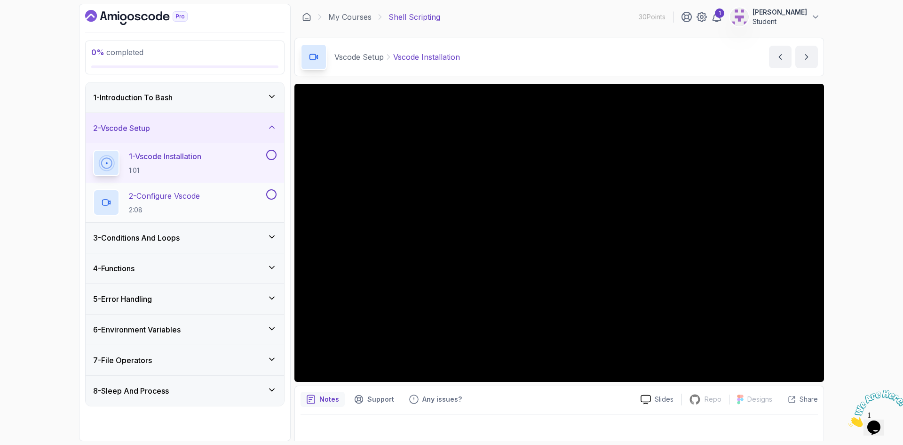
click at [163, 199] on p "2 - Configure Vscode" at bounding box center [164, 195] width 71 height 11
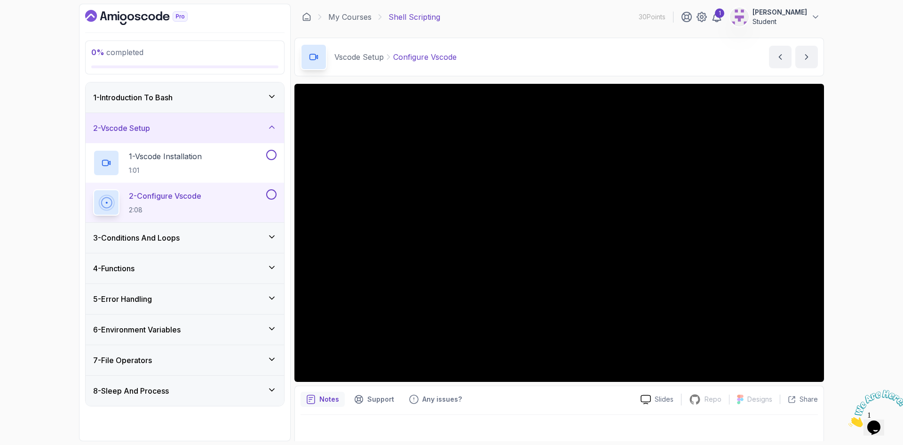
click at [176, 236] on h3 "3 - Conditions And Loops" at bounding box center [136, 237] width 87 height 11
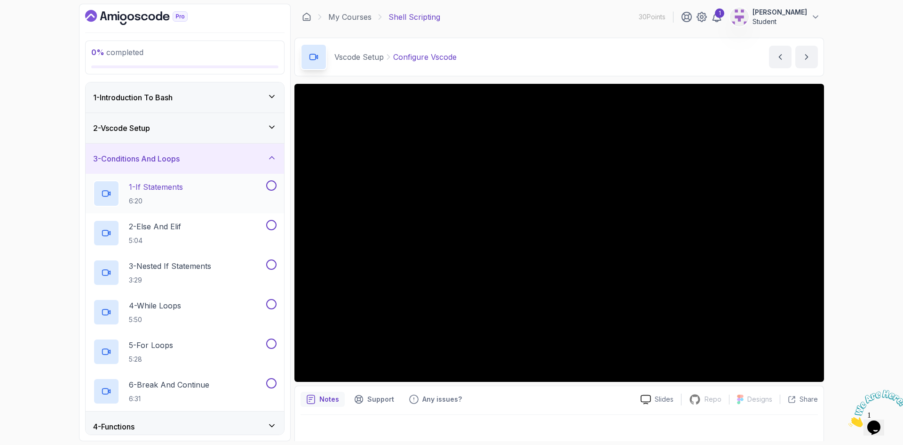
click at [191, 188] on div "1 - If Statements 6:20" at bounding box center [178, 193] width 171 height 26
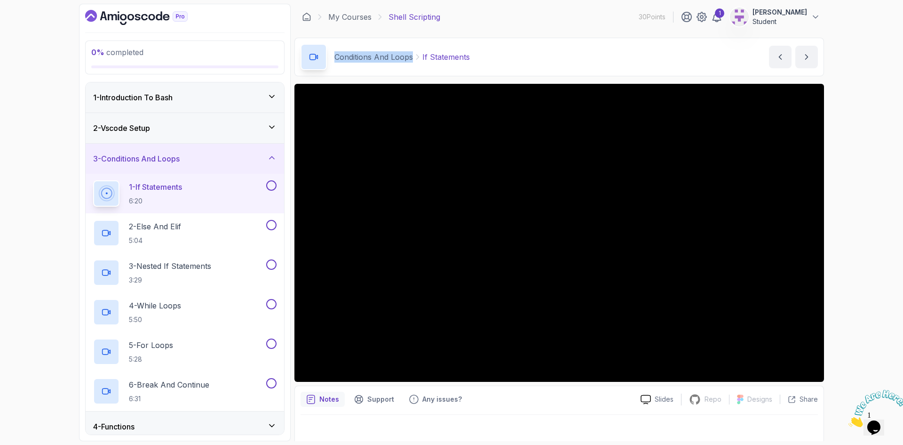
drag, startPoint x: 334, startPoint y: 58, endPoint x: 411, endPoint y: 59, distance: 77.6
click at [411, 59] on div "Conditions And Loops If Statements" at bounding box center [385, 57] width 169 height 26
click at [155, 238] on p "5:04" at bounding box center [155, 240] width 52 height 9
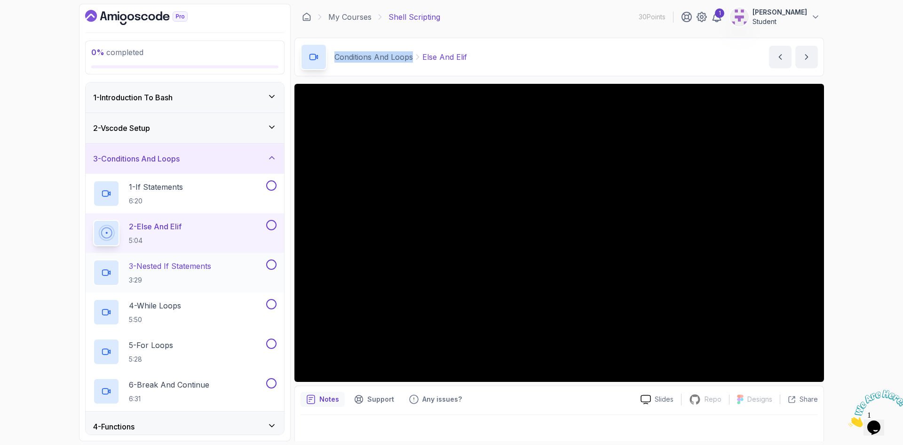
click at [189, 265] on p "3 - Nested If Statements" at bounding box center [170, 265] width 82 height 11
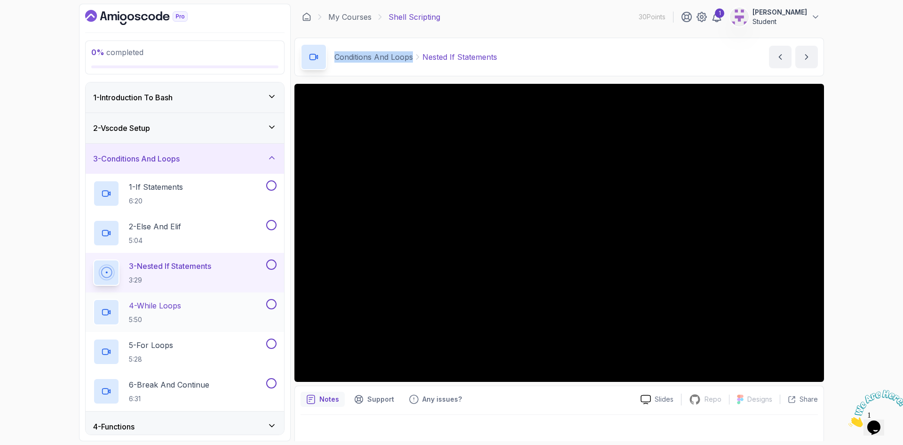
click at [144, 304] on p "4 - While Loops" at bounding box center [155, 305] width 52 height 11
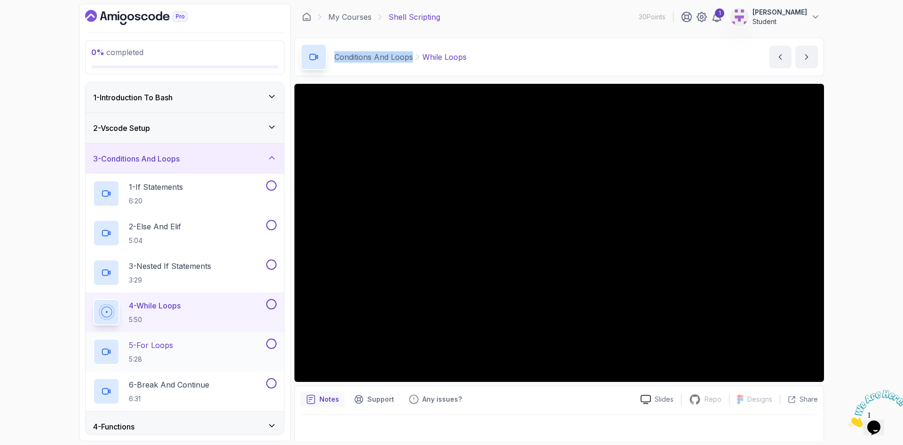
click at [154, 343] on p "5 - For Loops" at bounding box center [151, 344] width 44 height 11
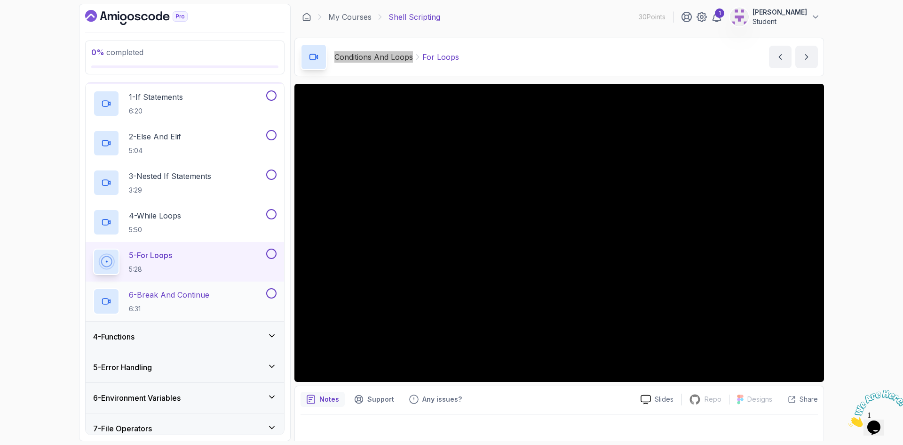
scroll to position [94, 0]
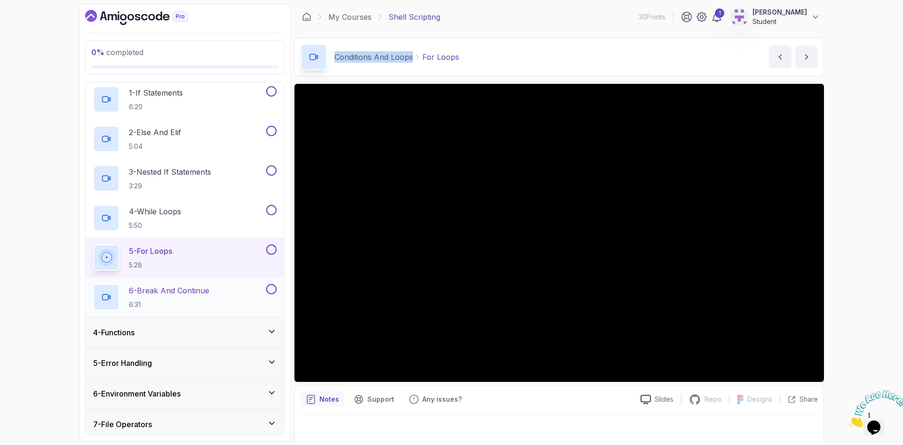
click at [173, 293] on p "6 - Break And Continue" at bounding box center [169, 290] width 80 height 11
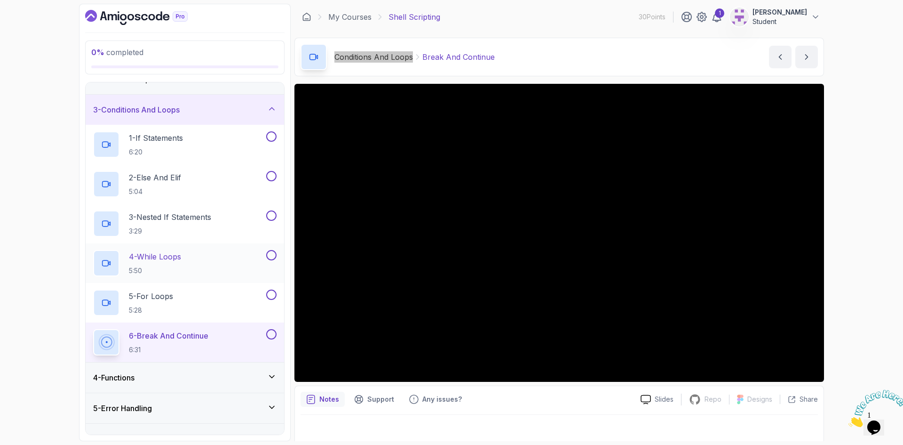
scroll to position [47, 0]
click at [224, 112] on div "3 - Conditions And Loops" at bounding box center [185, 111] width 184 height 11
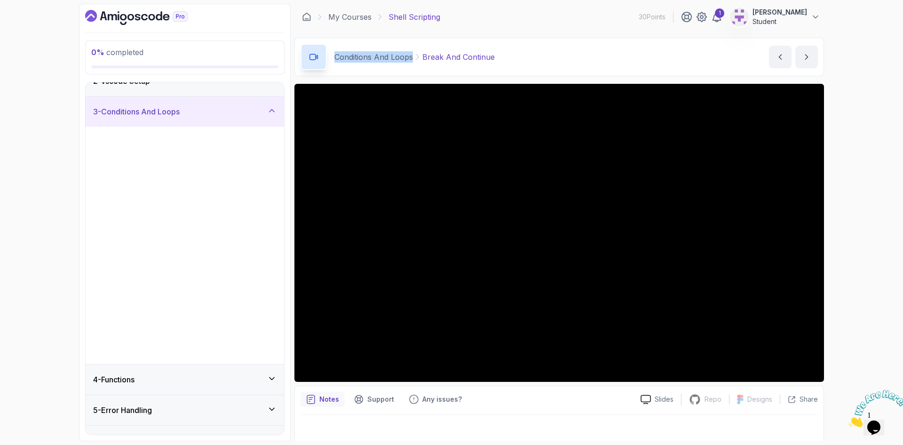
scroll to position [0, 0]
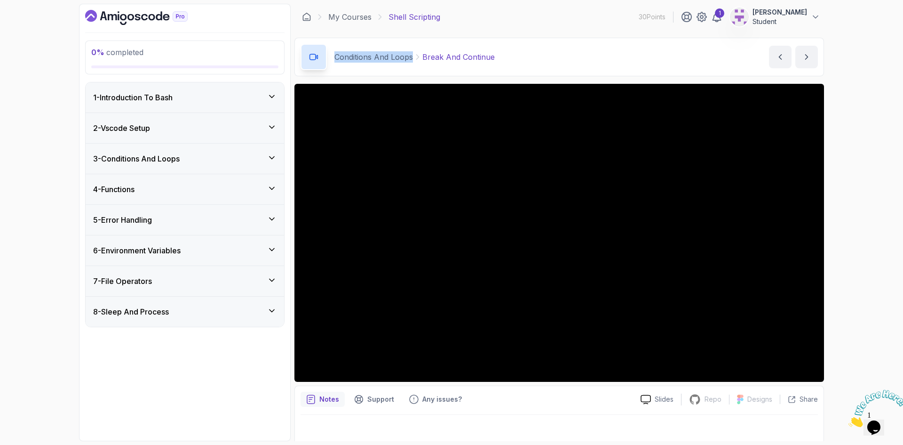
click at [155, 188] on div "4 - Functions" at bounding box center [185, 189] width 184 height 11
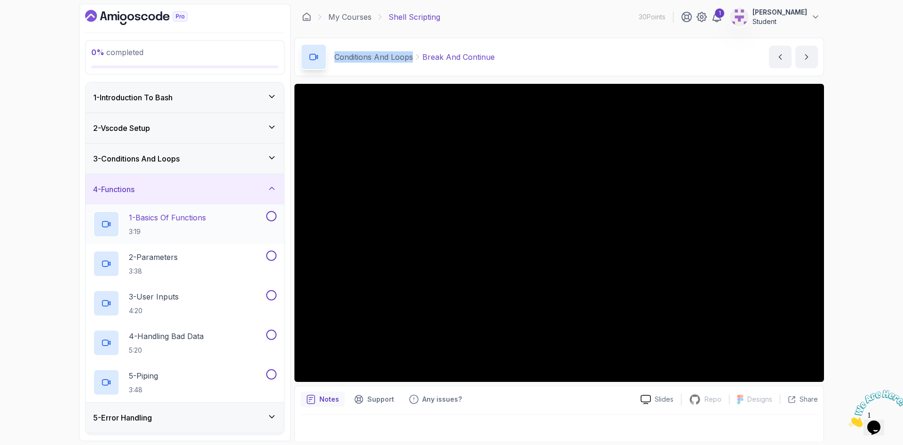
click at [149, 228] on p "3:19" at bounding box center [167, 231] width 77 height 9
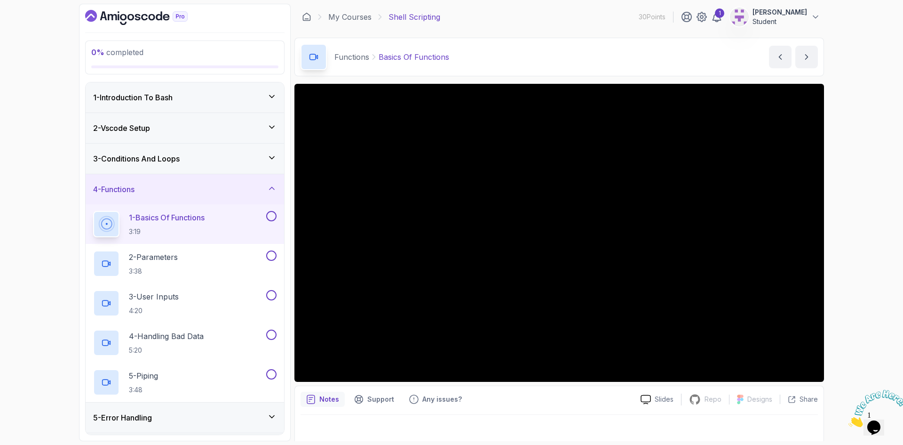
click at [351, 57] on p "Functions" at bounding box center [352, 56] width 35 height 11
copy p "Functions"
click at [160, 254] on p "2 - Parameters" at bounding box center [153, 256] width 49 height 11
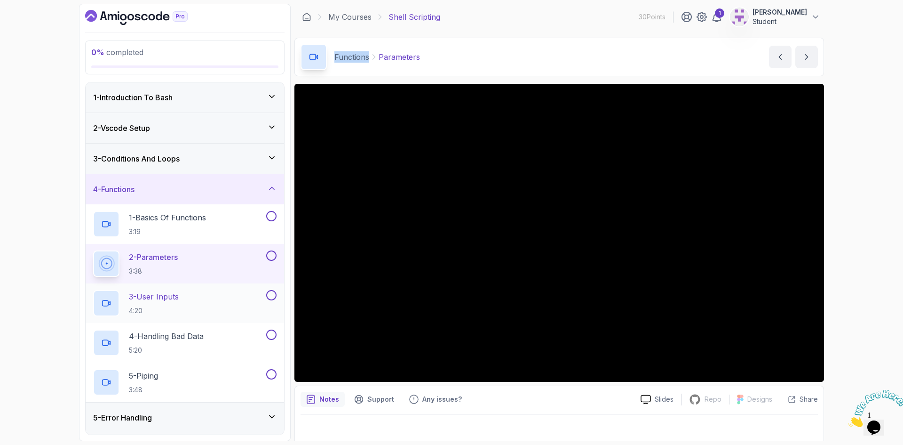
click at [149, 295] on p "3 - User Inputs" at bounding box center [154, 296] width 50 height 11
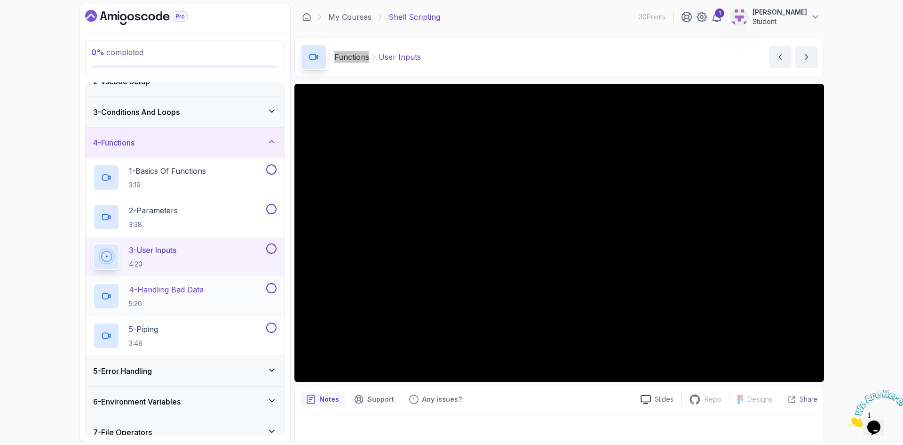
scroll to position [47, 0]
click at [162, 288] on p "4 - Handling Bad Data" at bounding box center [166, 288] width 75 height 11
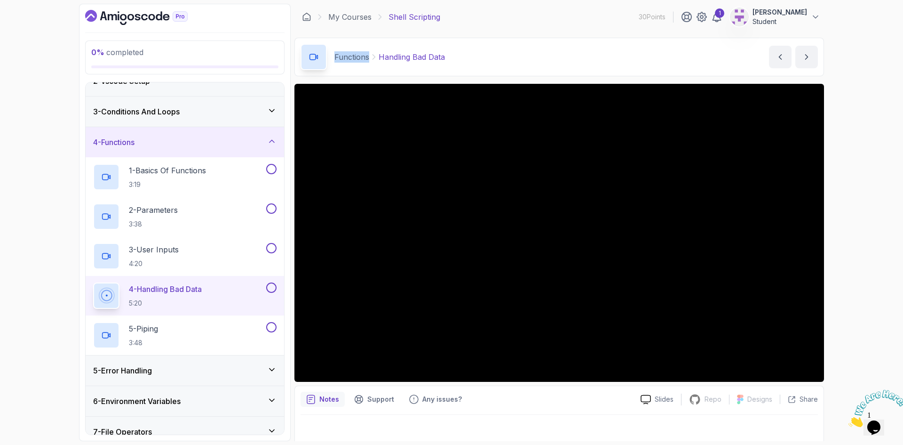
drag, startPoint x: 150, startPoint y: 328, endPoint x: 300, endPoint y: 196, distance: 199.7
click at [150, 328] on p "5 - Piping" at bounding box center [143, 328] width 29 height 11
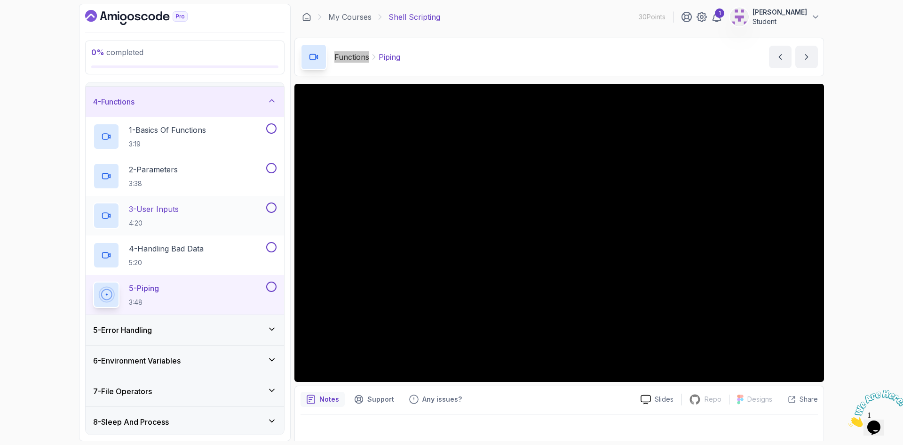
scroll to position [90, 0]
click at [158, 327] on div "5 - Error Handling" at bounding box center [185, 327] width 184 height 11
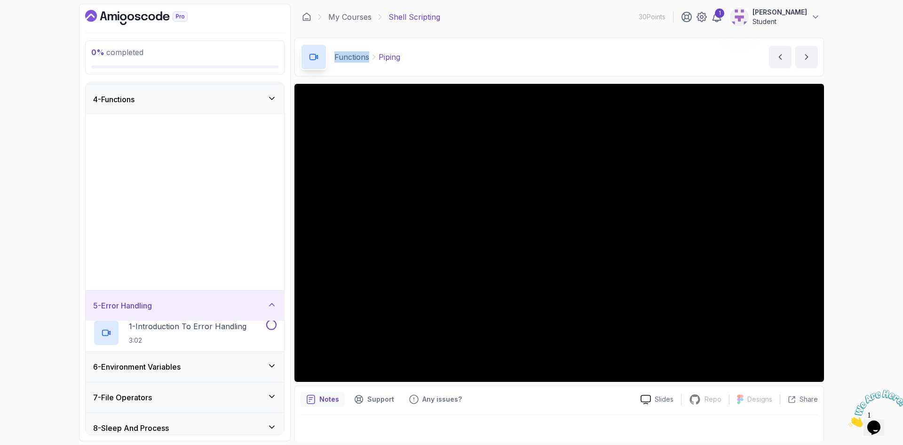
scroll to position [0, 0]
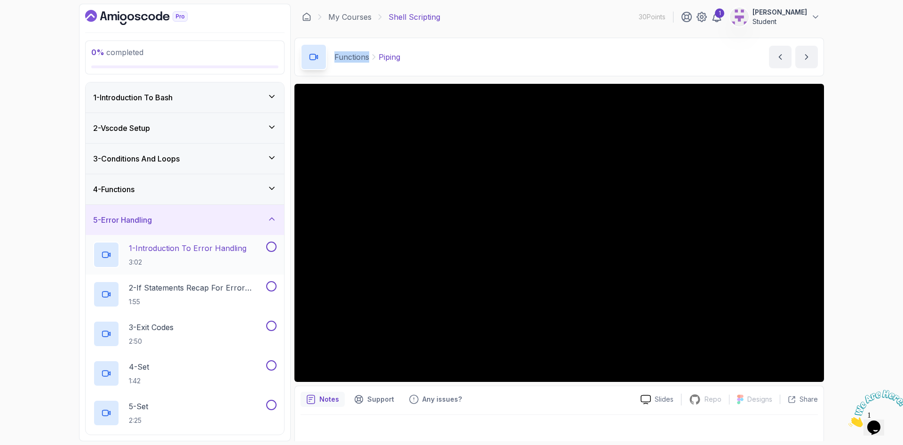
click at [194, 254] on h2 "1 - Introduction To Error Handling 3:02" at bounding box center [188, 254] width 118 height 24
drag, startPoint x: 330, startPoint y: 58, endPoint x: 377, endPoint y: 61, distance: 46.6
click at [377, 61] on div "Error Handling Introduction To Error Handling" at bounding box center [405, 57] width 208 height 26
copy p "Error Handling"
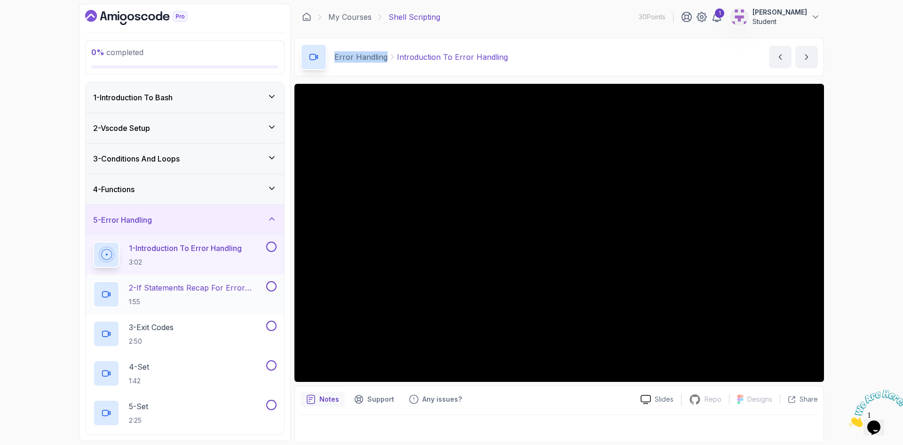
click at [194, 285] on p "2 - If Statements Recap For Error Handling" at bounding box center [197, 287] width 136 height 11
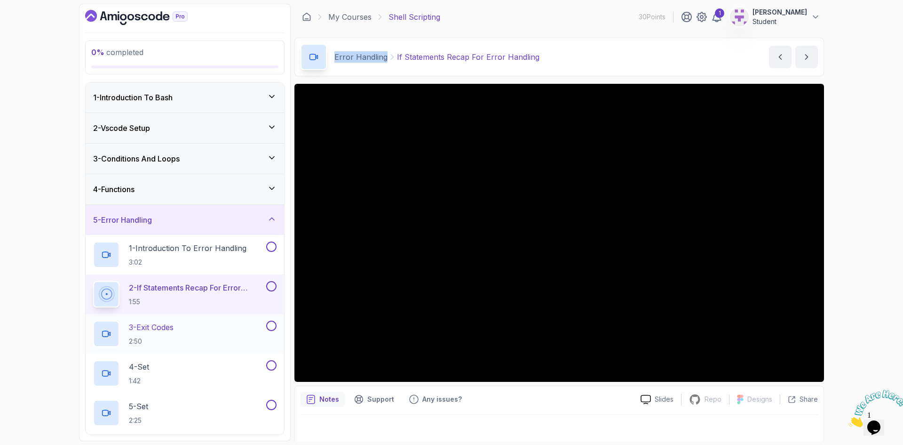
click at [143, 335] on h2 "3 - Exit Codes 2:50" at bounding box center [151, 333] width 45 height 24
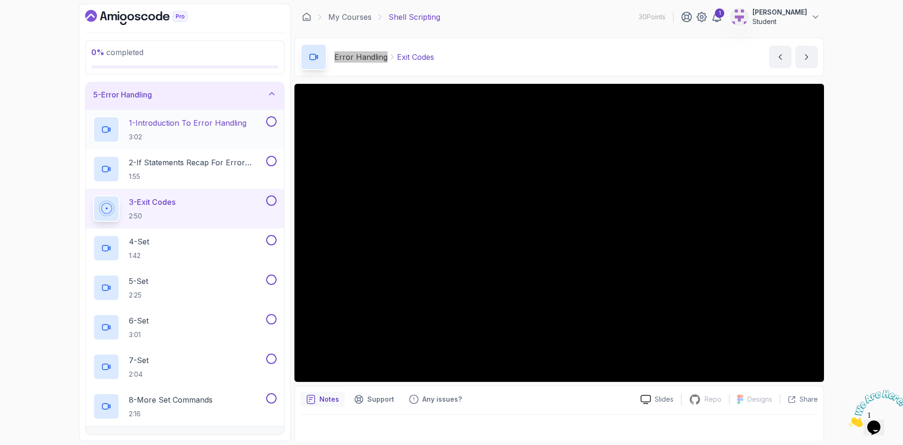
scroll to position [141, 0]
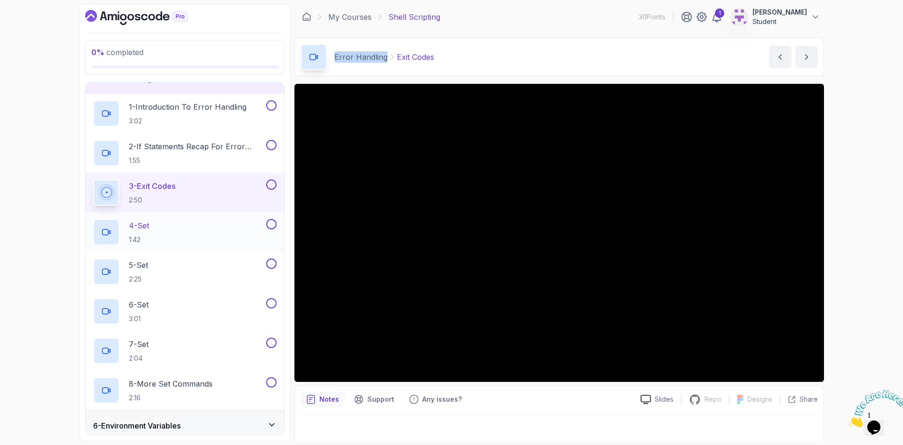
click at [149, 225] on p "4 - Set" at bounding box center [139, 225] width 20 height 11
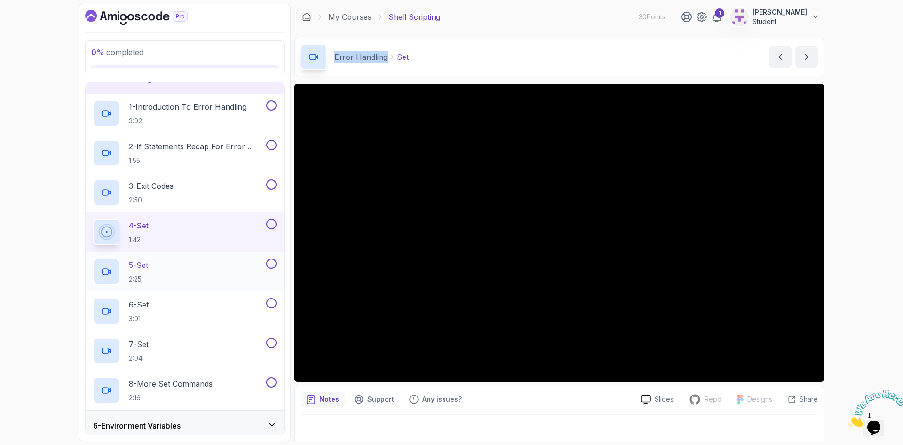
click at [156, 263] on div "5 - Set 2:25" at bounding box center [178, 271] width 171 height 26
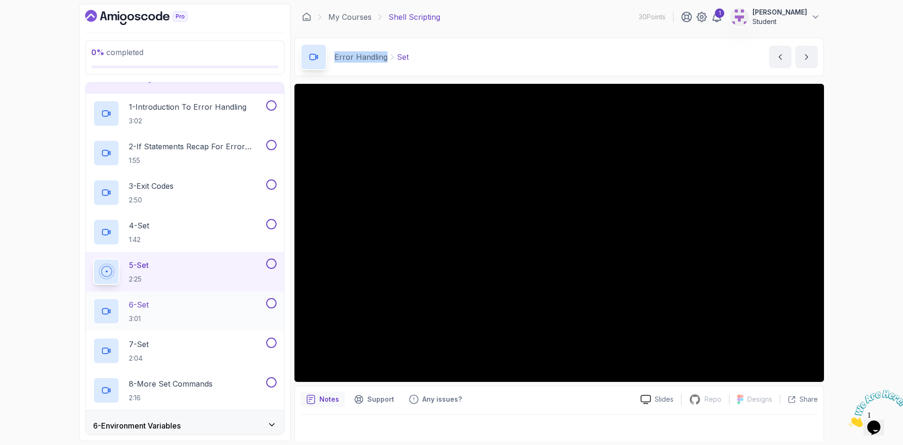
click at [145, 303] on p "6 - Set" at bounding box center [139, 304] width 20 height 11
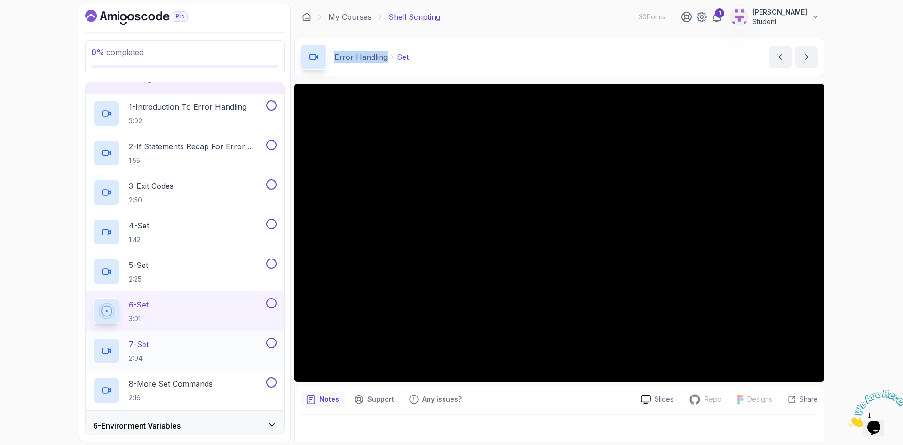
click at [137, 345] on p "7 - Set" at bounding box center [139, 343] width 20 height 11
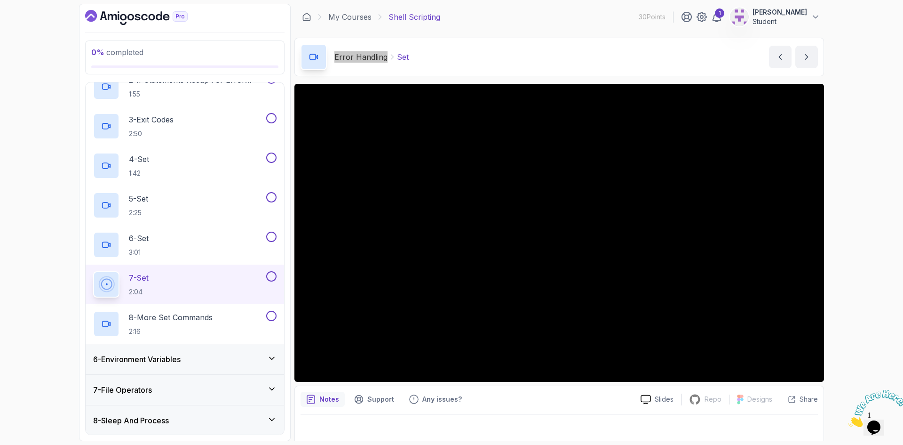
scroll to position [208, 0]
click at [150, 315] on p "8 - More Set Commands" at bounding box center [171, 316] width 84 height 11
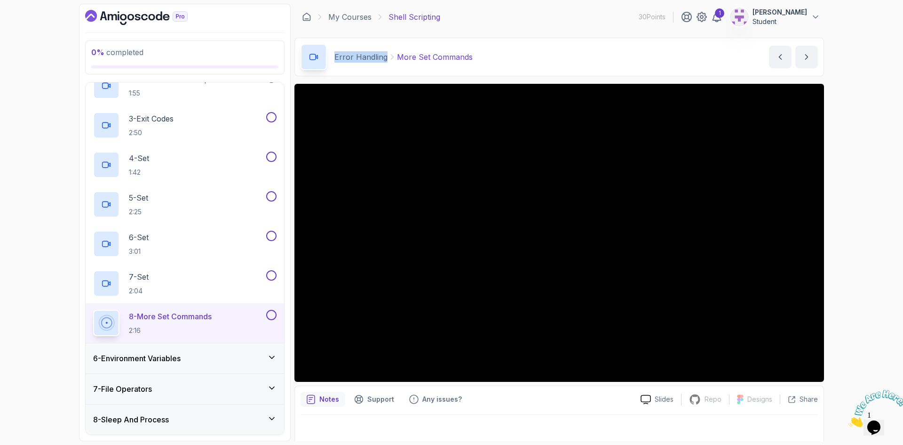
click at [155, 353] on h3 "6 - Environment Variables" at bounding box center [137, 357] width 88 height 11
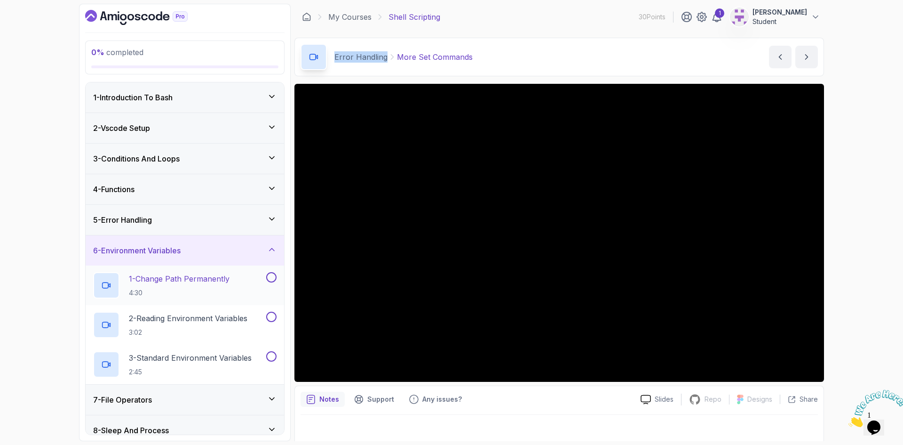
click at [190, 274] on p "1 - Change Path Permanently" at bounding box center [179, 278] width 101 height 11
click at [200, 218] on div "5 - Error Handling" at bounding box center [185, 219] width 184 height 11
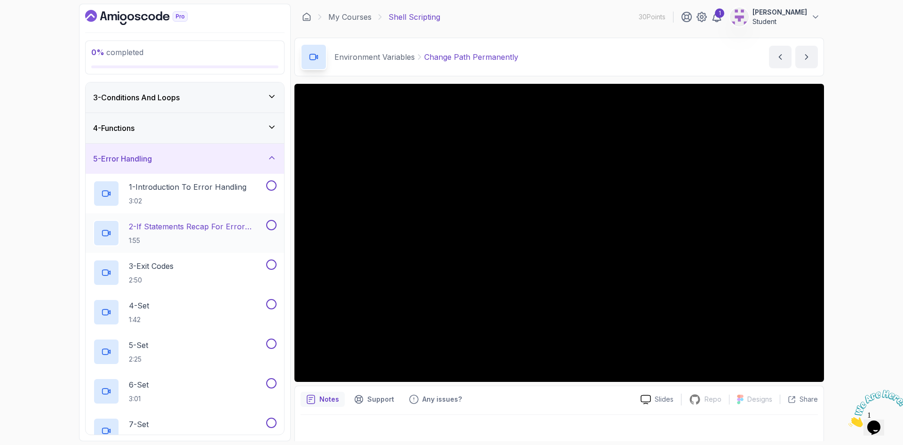
scroll to position [47, 0]
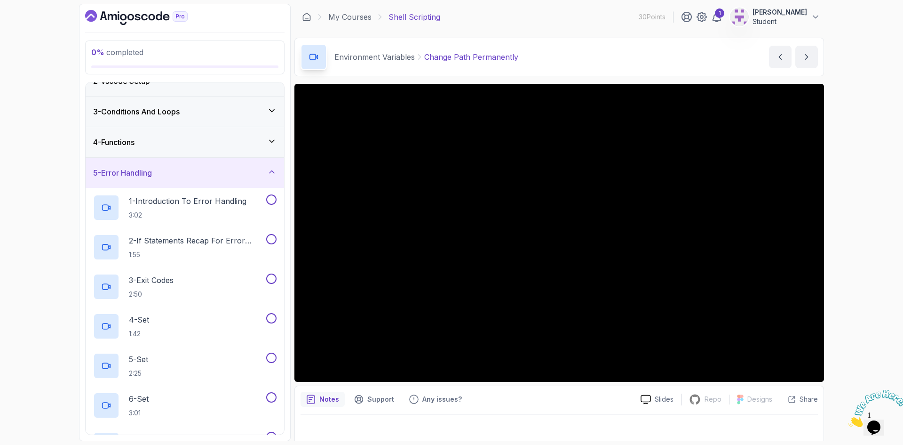
click at [190, 178] on div "5 - Error Handling" at bounding box center [185, 173] width 199 height 30
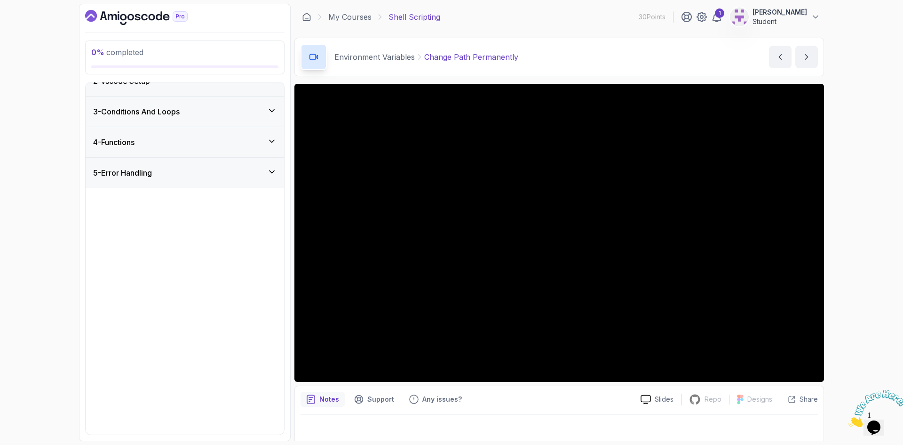
scroll to position [0, 0]
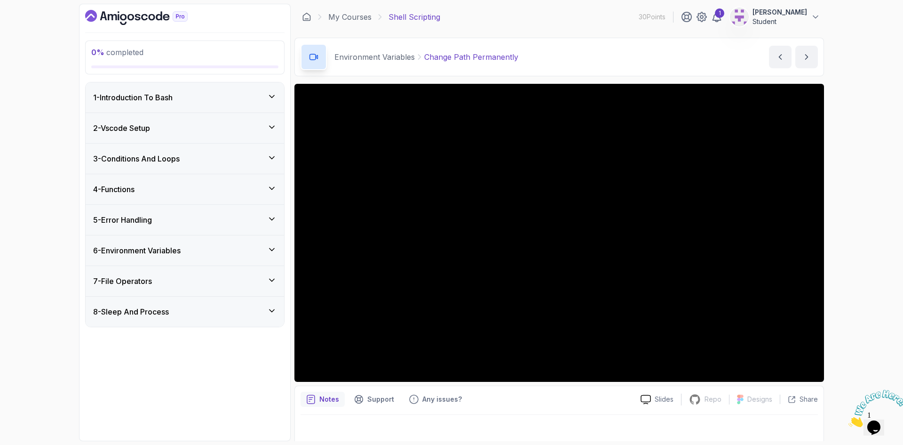
click at [155, 247] on h3 "6 - Environment Variables" at bounding box center [137, 250] width 88 height 11
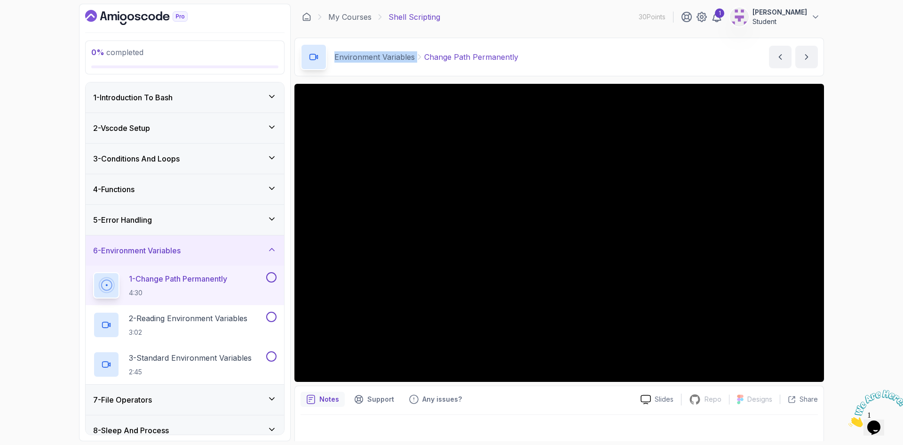
drag, startPoint x: 334, startPoint y: 56, endPoint x: 413, endPoint y: 56, distance: 79.1
click at [413, 56] on div "Environment Variables Change Path Permanently" at bounding box center [410, 57] width 218 height 26
copy div "Environment Variables"
click at [179, 325] on h2 "2 - Reading Environment Variables 3:02" at bounding box center [188, 324] width 119 height 24
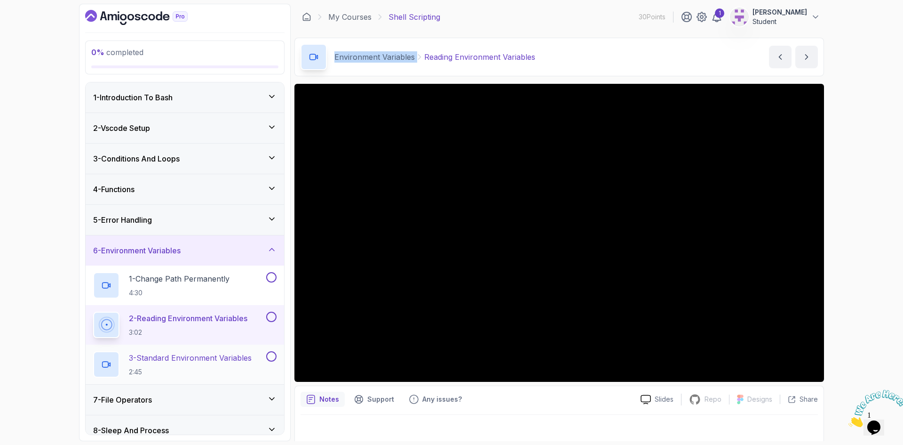
click at [194, 354] on p "3 - Standard Environment Variables" at bounding box center [190, 357] width 123 height 11
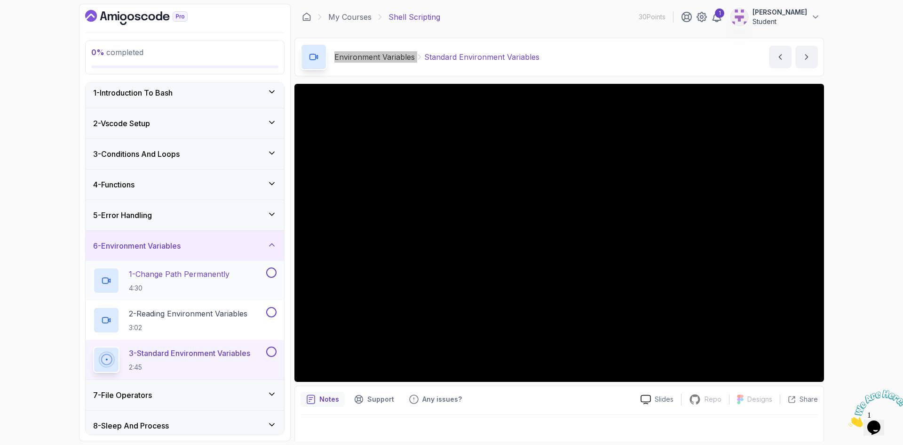
scroll to position [11, 0]
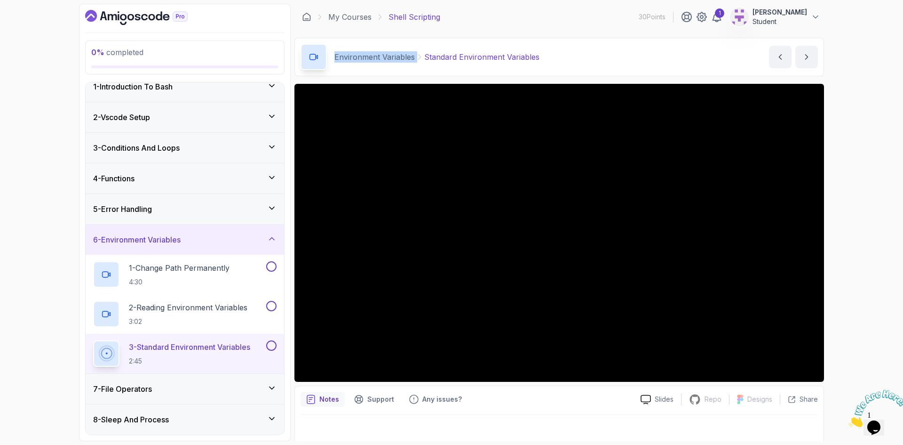
click at [166, 388] on div "7 - File Operators" at bounding box center [185, 388] width 184 height 11
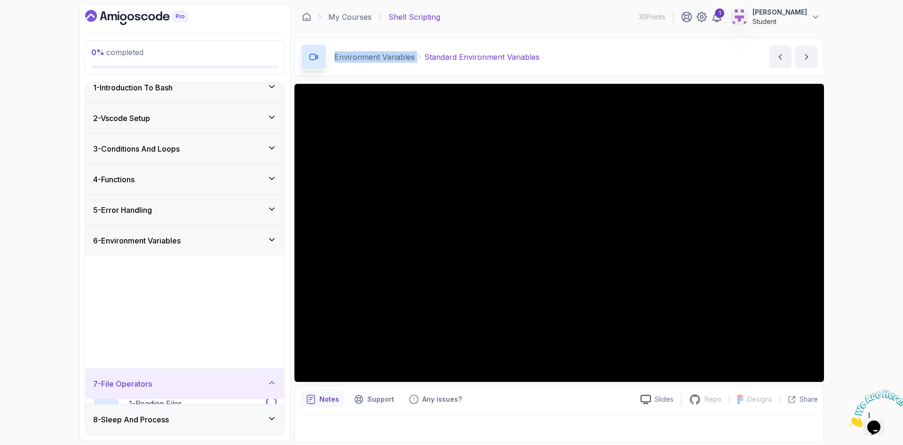
scroll to position [0, 0]
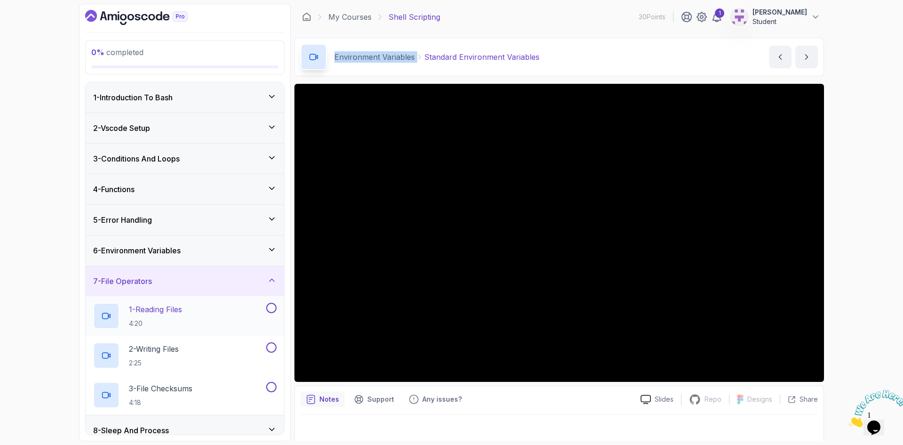
click at [161, 312] on p "1 - Reading Files" at bounding box center [155, 308] width 53 height 11
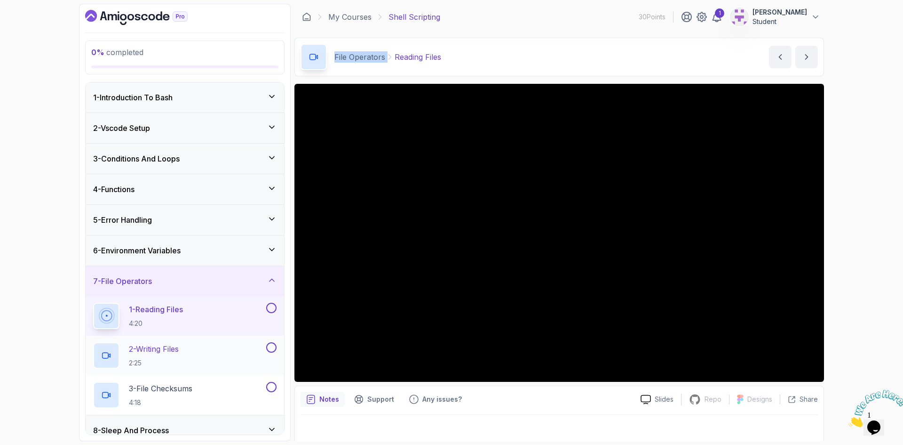
click at [166, 353] on p "2 - Writing Files" at bounding box center [154, 348] width 50 height 11
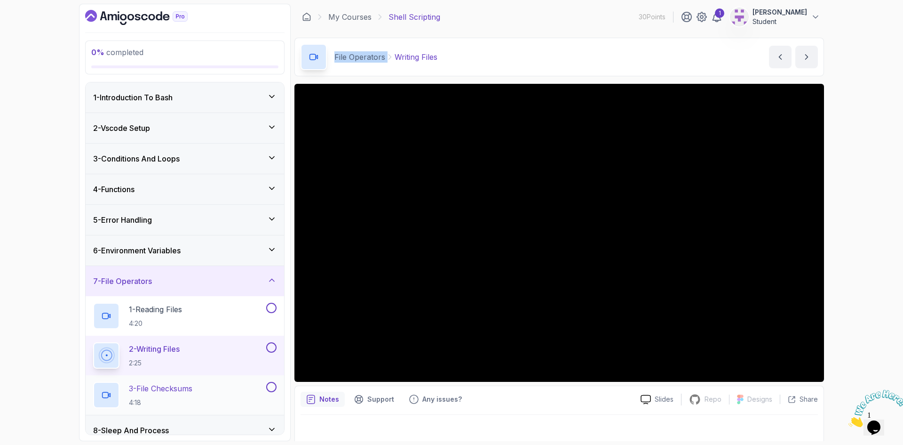
click at [156, 389] on p "3 - File Checksums" at bounding box center [161, 388] width 64 height 11
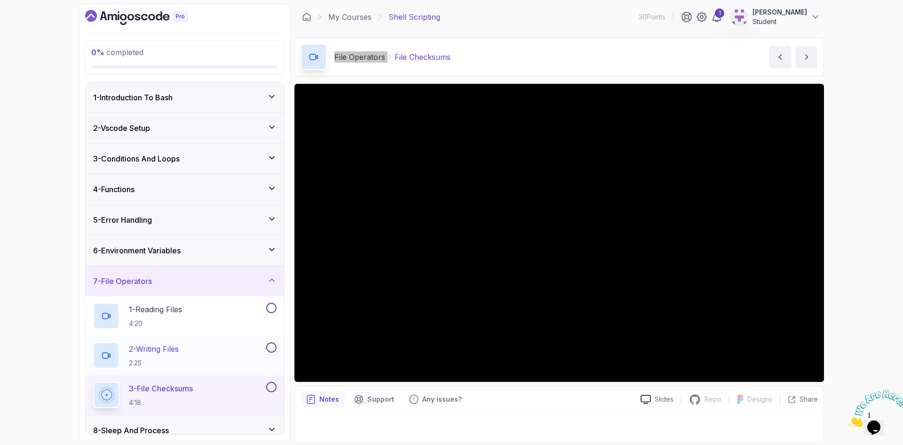
scroll to position [11, 0]
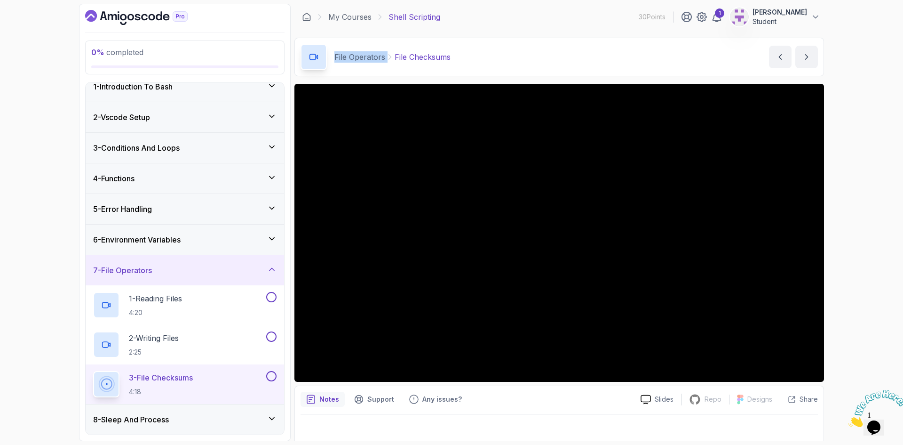
click at [169, 419] on h3 "8 - Sleep And Process" at bounding box center [131, 419] width 76 height 11
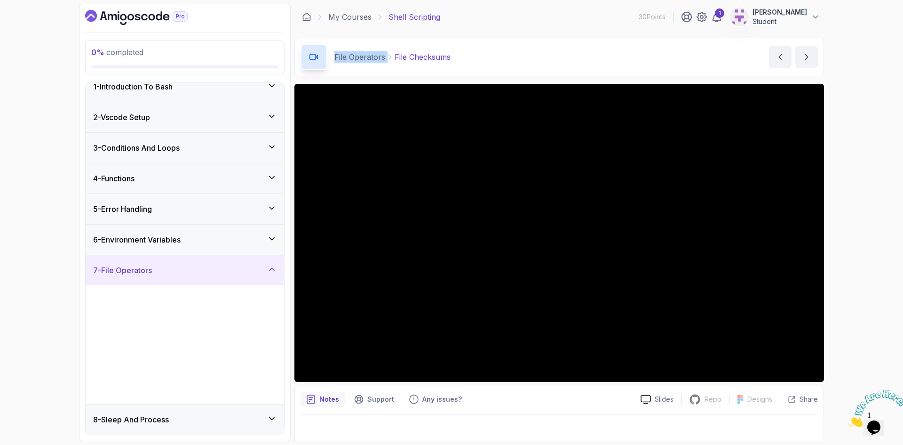
scroll to position [0, 0]
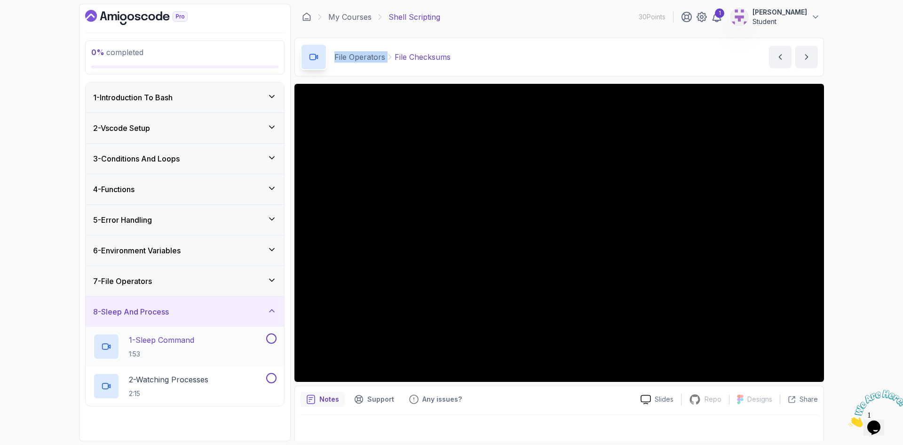
click at [188, 338] on p "1 - Sleep Command" at bounding box center [161, 339] width 65 height 11
drag, startPoint x: 369, startPoint y: 56, endPoint x: 397, endPoint y: 64, distance: 28.8
click at [188, 378] on p "2 - Watching Processes" at bounding box center [169, 379] width 80 height 11
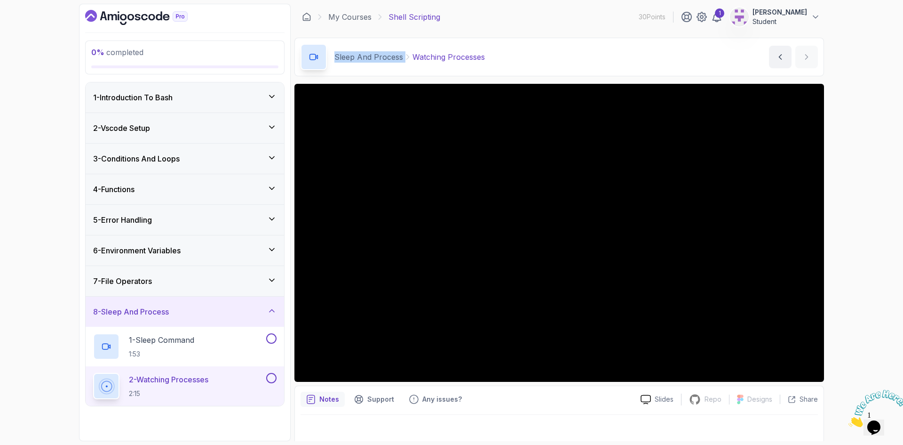
drag, startPoint x: 131, startPoint y: 15, endPoint x: 224, endPoint y: 7, distance: 92.6
click at [131, 15] on icon "Dashboard" at bounding box center [131, 17] width 7 height 7
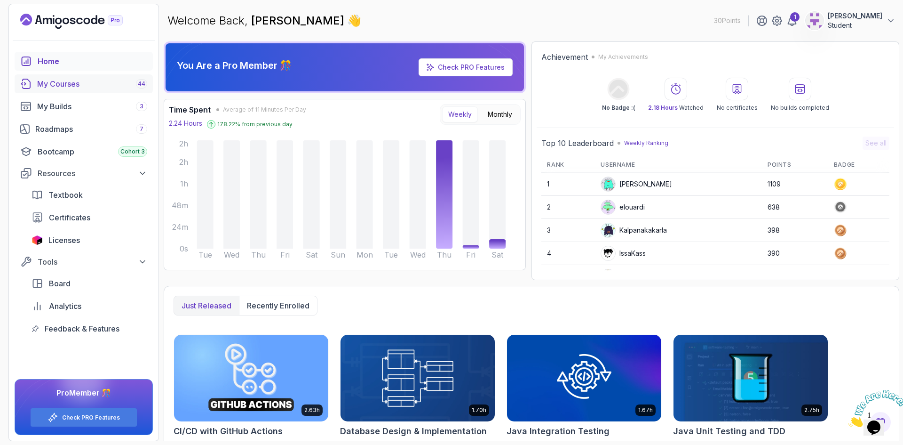
click at [91, 84] on div "My Courses 44" at bounding box center [92, 83] width 110 height 11
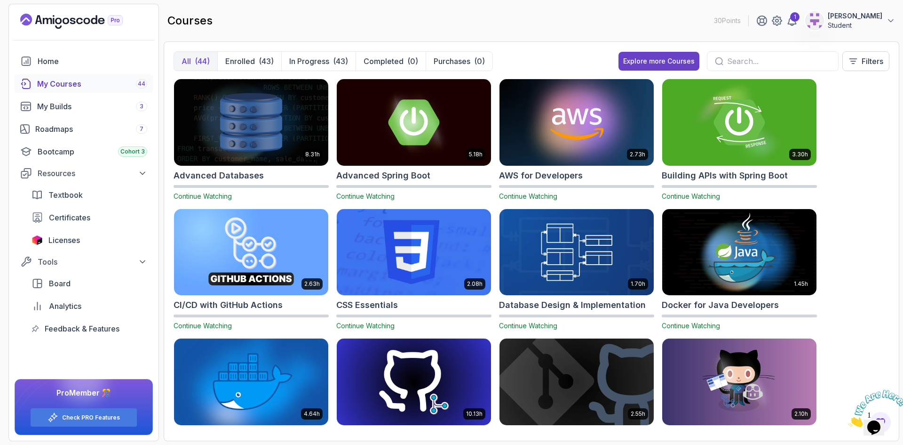
click at [308, 24] on div "courses 30 Points 1 [PERSON_NAME]" at bounding box center [532, 21] width 736 height 34
click at [853, 64] on icon at bounding box center [853, 60] width 9 height 9
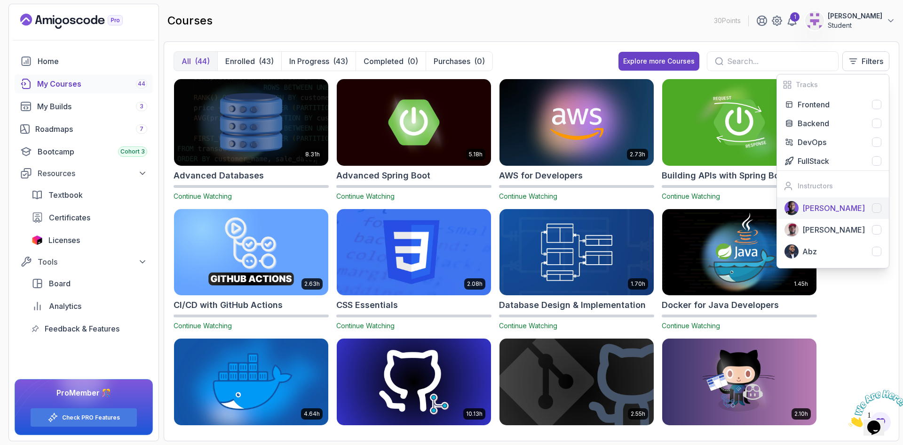
click at [879, 207] on div at bounding box center [876, 207] width 9 height 9
click at [604, 14] on div "courses 30 Points 1 [PERSON_NAME]" at bounding box center [532, 21] width 736 height 34
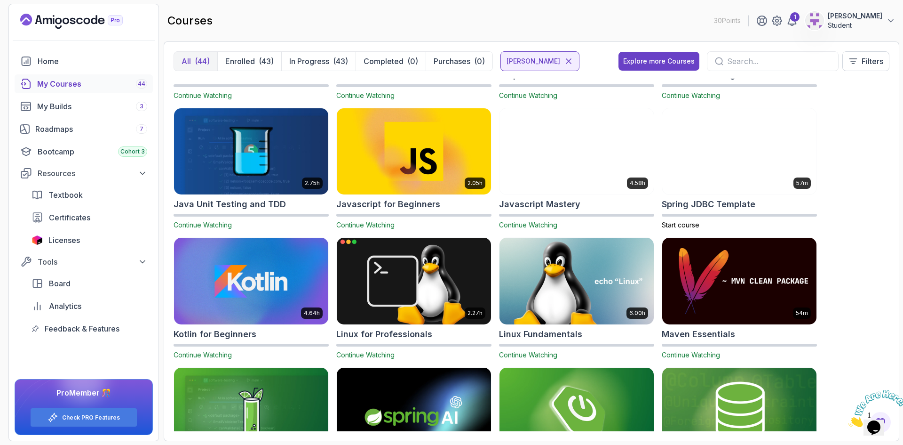
scroll to position [749, 0]
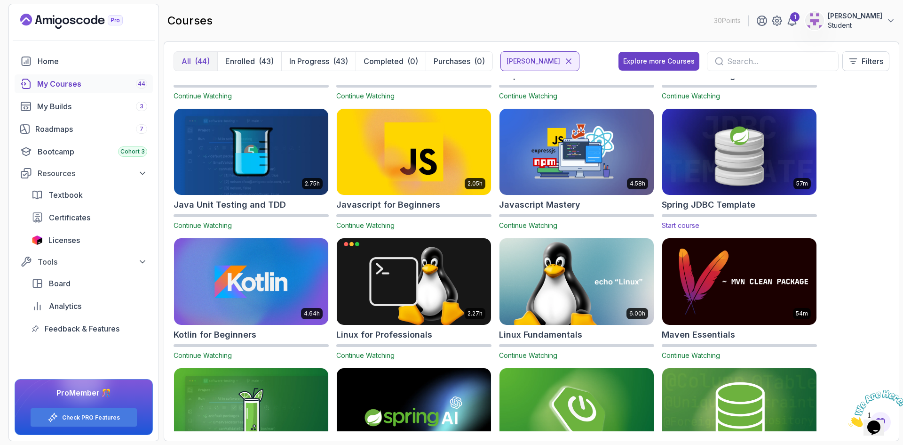
click at [769, 176] on img at bounding box center [740, 151] width 162 height 91
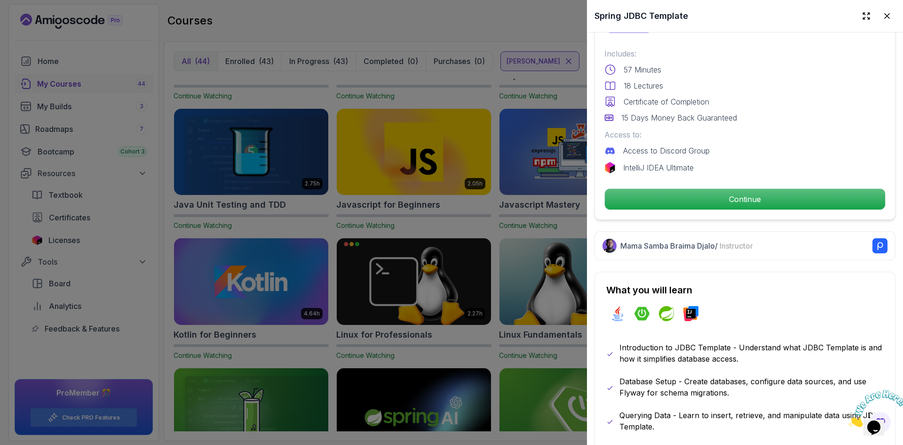
scroll to position [235, 0]
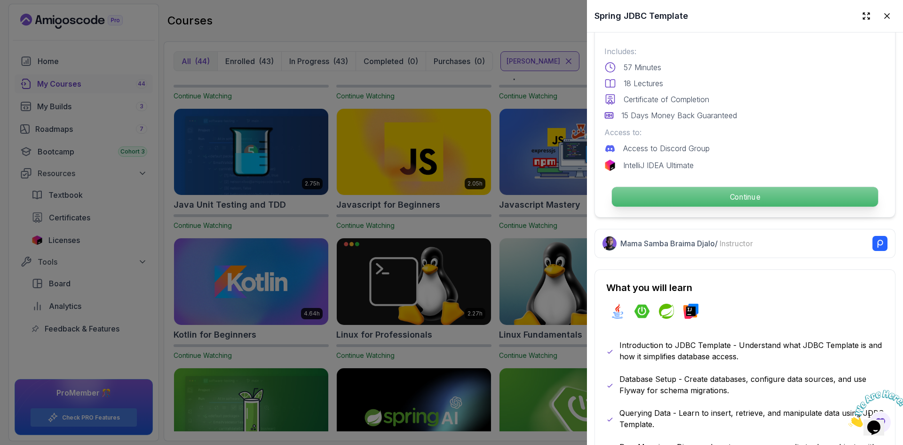
click at [735, 191] on p "Continue" at bounding box center [745, 197] width 266 height 20
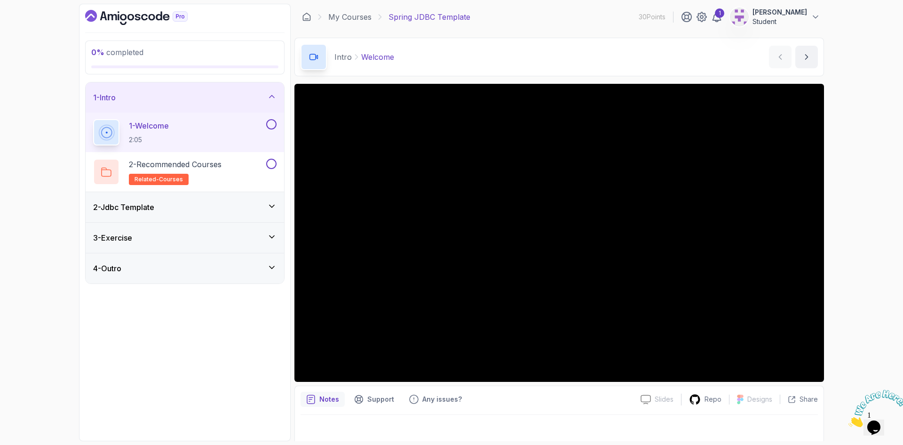
click at [229, 200] on div "2 - Jdbc Template" at bounding box center [185, 207] width 199 height 30
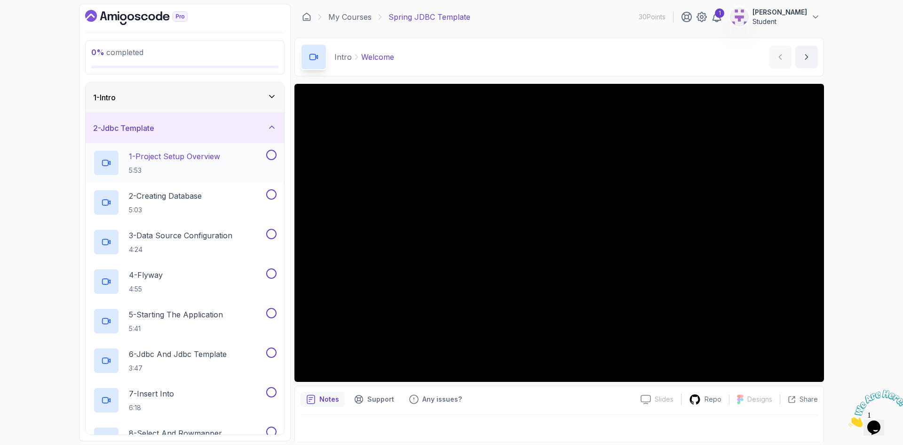
click at [201, 157] on p "1 - Project Setup Overview" at bounding box center [174, 156] width 91 height 11
drag, startPoint x: 745, startPoint y: 84, endPoint x: 172, endPoint y: 163, distance: 578.5
click at [172, 163] on h2 "1 - Project Setup Overview 5:53" at bounding box center [174, 163] width 91 height 24
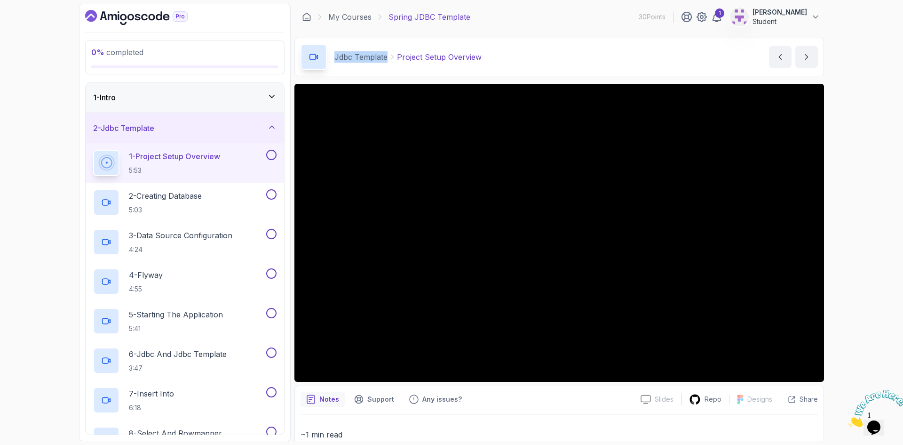
drag, startPoint x: 332, startPoint y: 61, endPoint x: 387, endPoint y: 56, distance: 55.3
click at [387, 56] on div "Jdbc Template Project Setup Overview" at bounding box center [391, 57] width 181 height 26
click at [184, 198] on p "2 - Creating Database" at bounding box center [165, 195] width 73 height 11
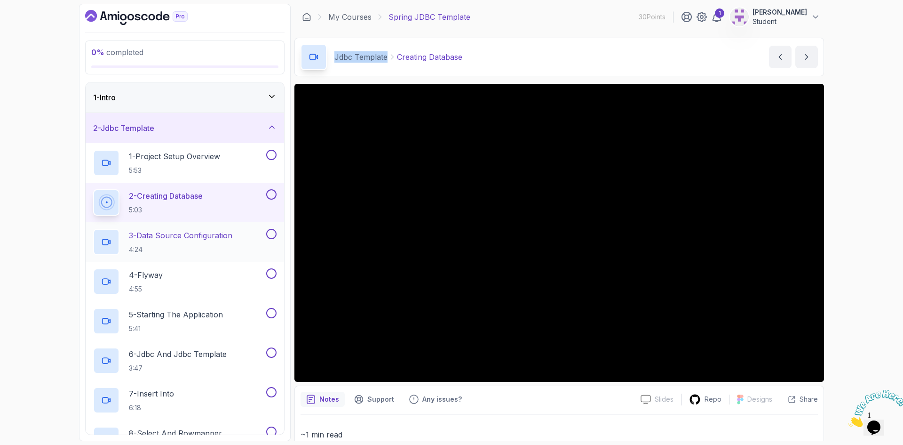
click at [198, 234] on p "3 - Data Source Configuration" at bounding box center [181, 235] width 104 height 11
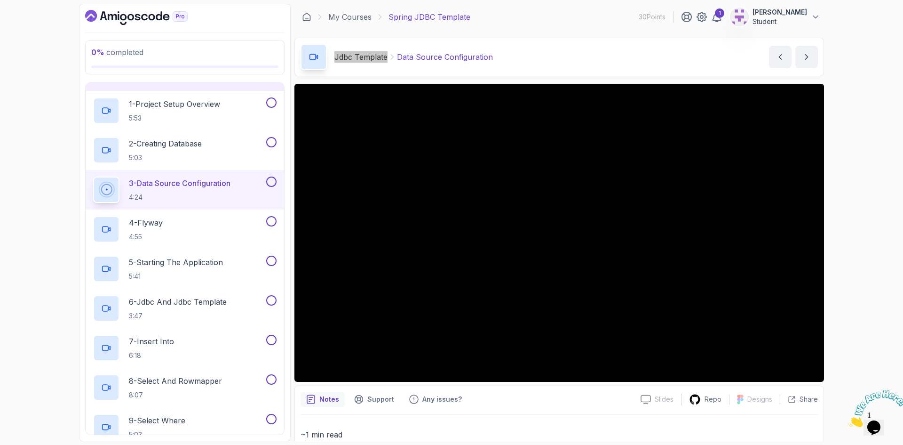
scroll to position [94, 0]
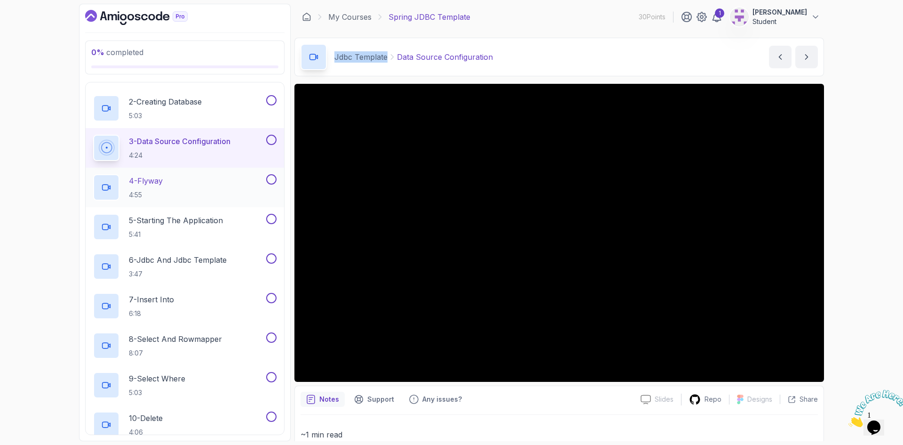
click at [152, 183] on p "4 - Flyway" at bounding box center [146, 180] width 34 height 11
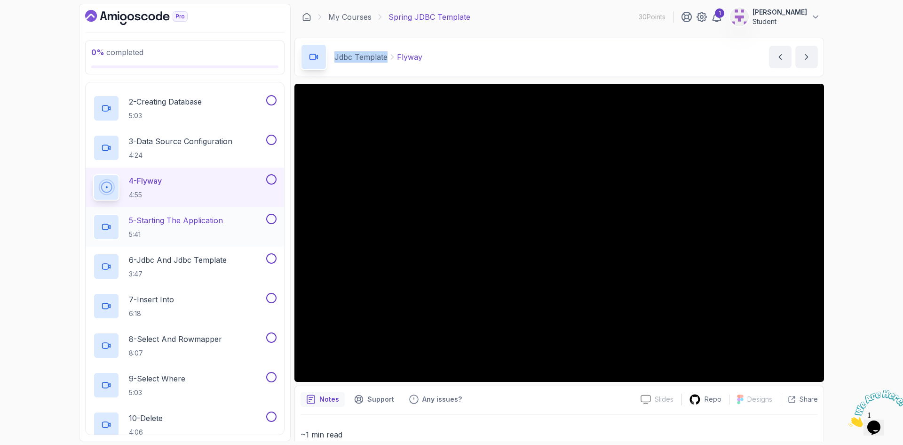
click at [169, 226] on h2 "5 - Starting The Application 5:41" at bounding box center [176, 227] width 94 height 24
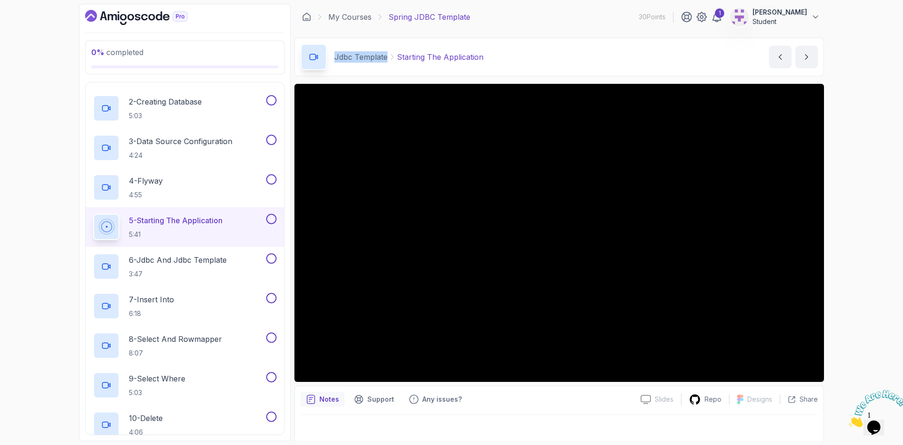
drag, startPoint x: 161, startPoint y: 261, endPoint x: 189, endPoint y: 217, distance: 52.2
click at [161, 261] on p "6 - Jdbc And Jdbc Template" at bounding box center [178, 259] width 98 height 11
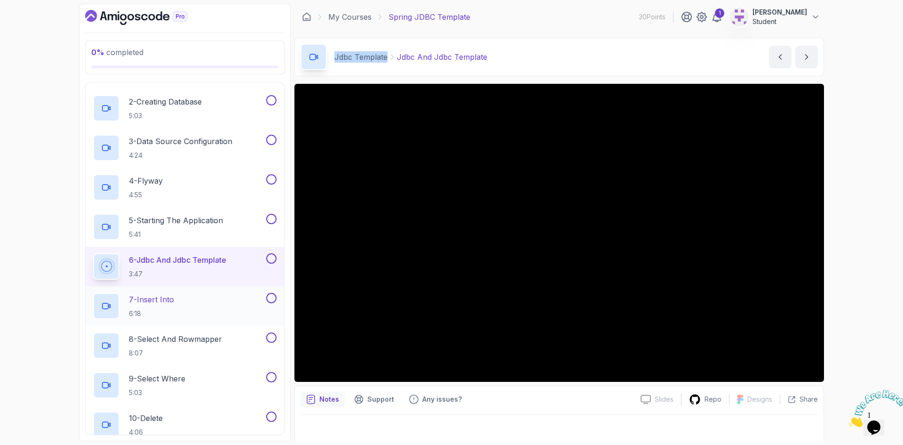
click at [159, 301] on p "7 - Insert Into" at bounding box center [151, 299] width 45 height 11
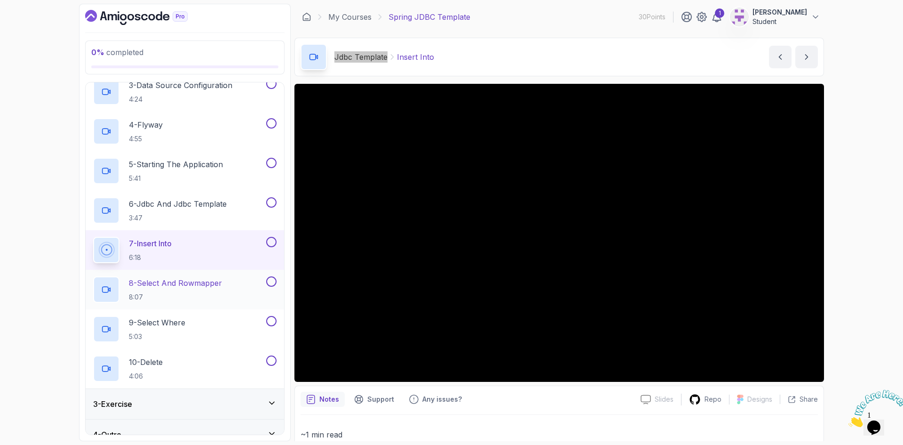
scroll to position [165, 0]
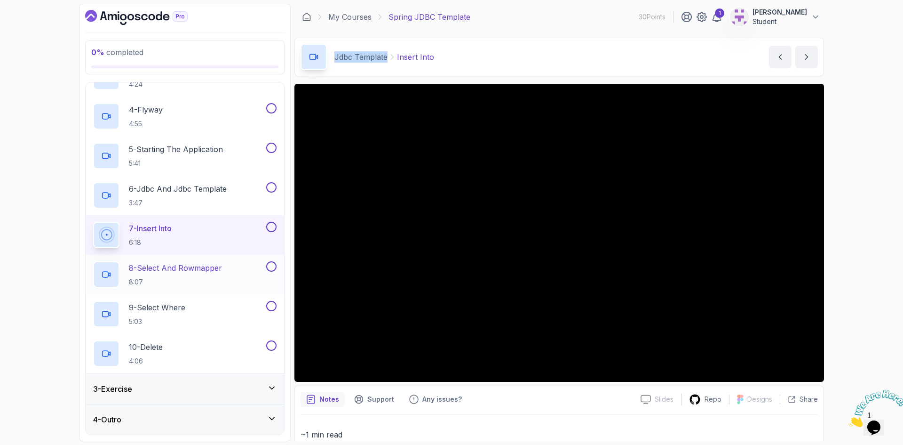
click at [194, 268] on p "8 - Select And Rowmapper" at bounding box center [175, 267] width 93 height 11
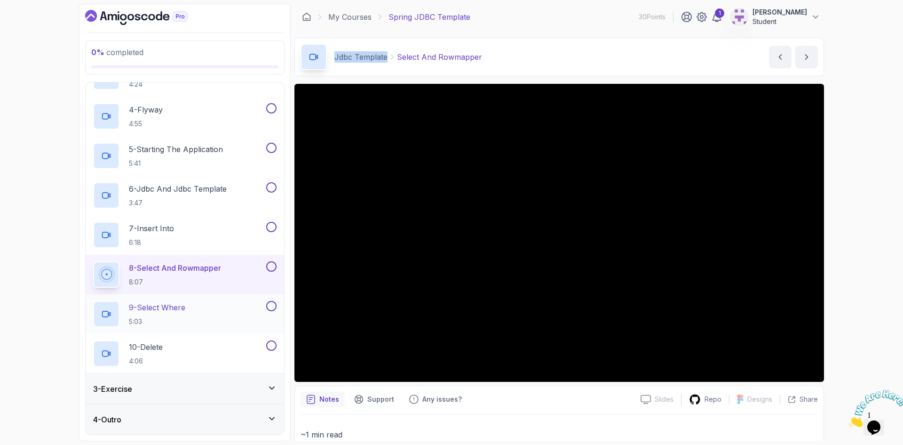
click at [156, 303] on p "9 - Select Where" at bounding box center [157, 307] width 56 height 11
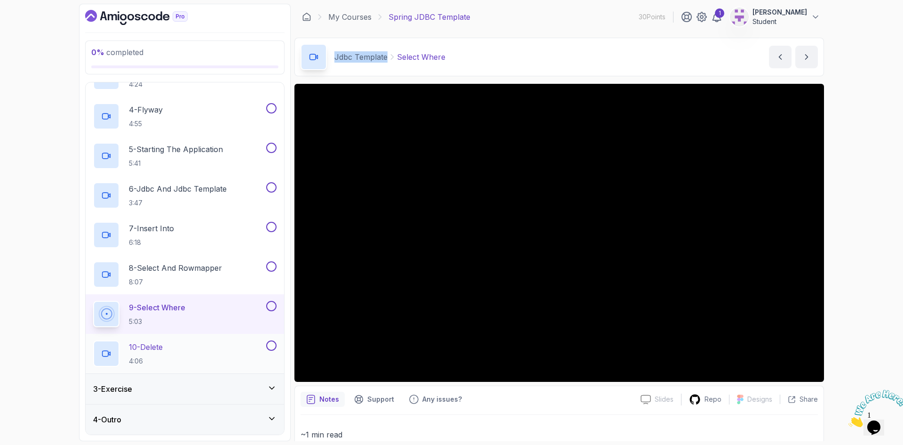
click at [163, 350] on p "10 - Delete" at bounding box center [146, 346] width 34 height 11
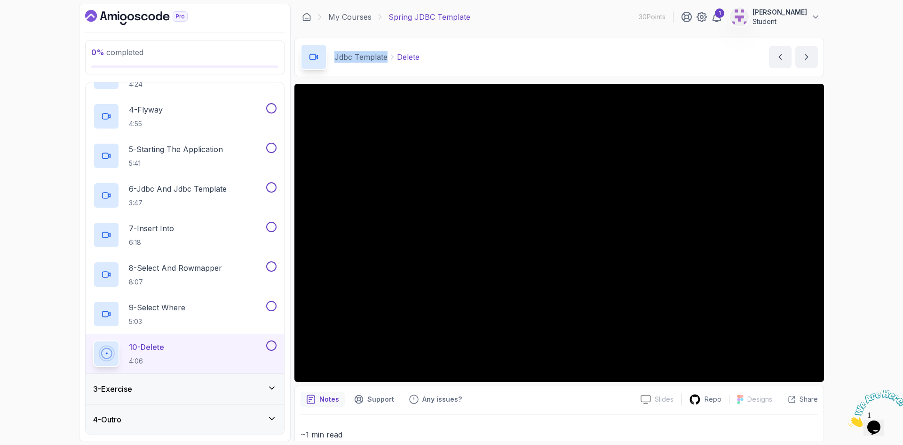
click at [176, 390] on div "3 - Exercise" at bounding box center [185, 388] width 184 height 11
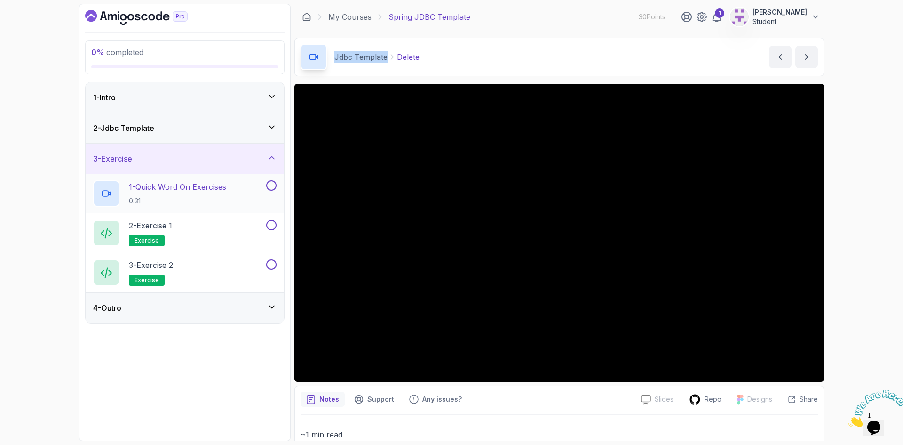
click at [189, 192] on p "1 - Quick Word On Exercises" at bounding box center [177, 186] width 97 height 11
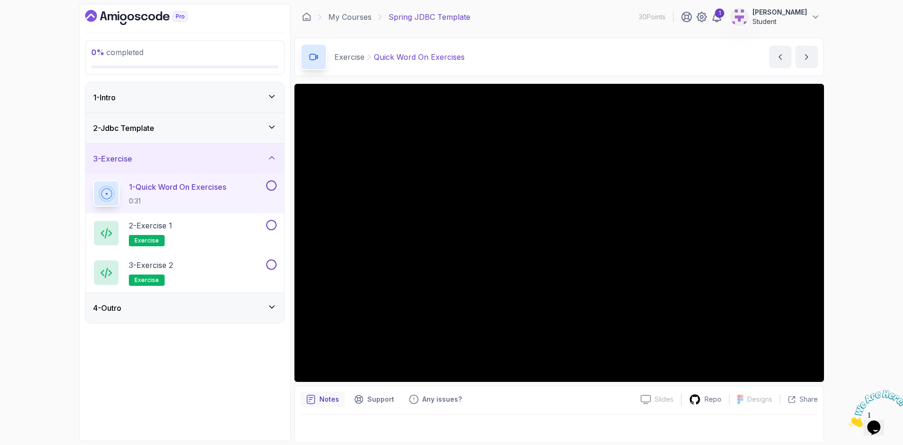
click at [219, 128] on div "2 - Jdbc Template" at bounding box center [185, 127] width 184 height 11
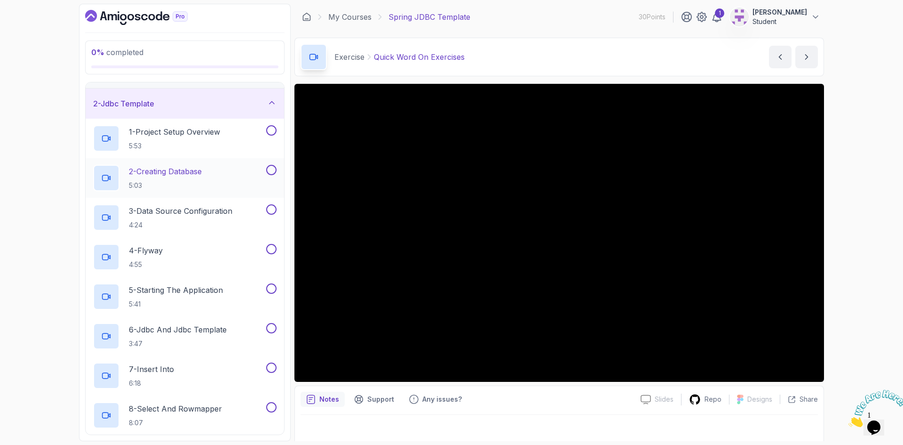
scroll to position [24, 0]
click at [248, 106] on div "2 - Jdbc Template" at bounding box center [185, 103] width 184 height 11
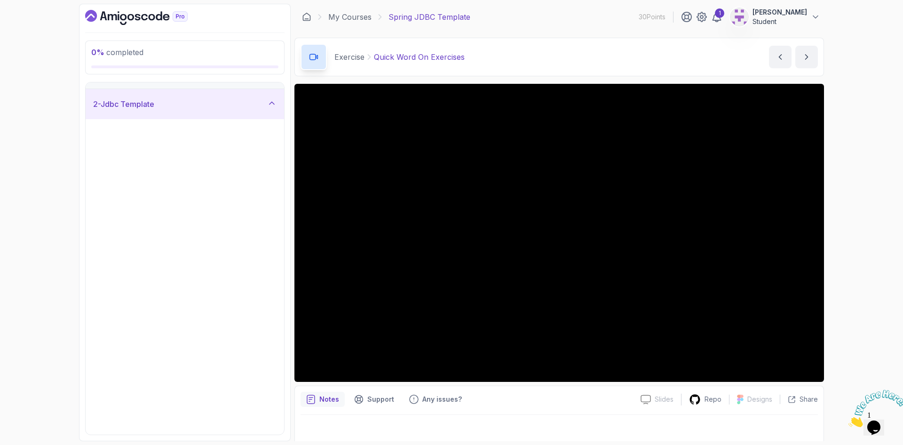
scroll to position [0, 0]
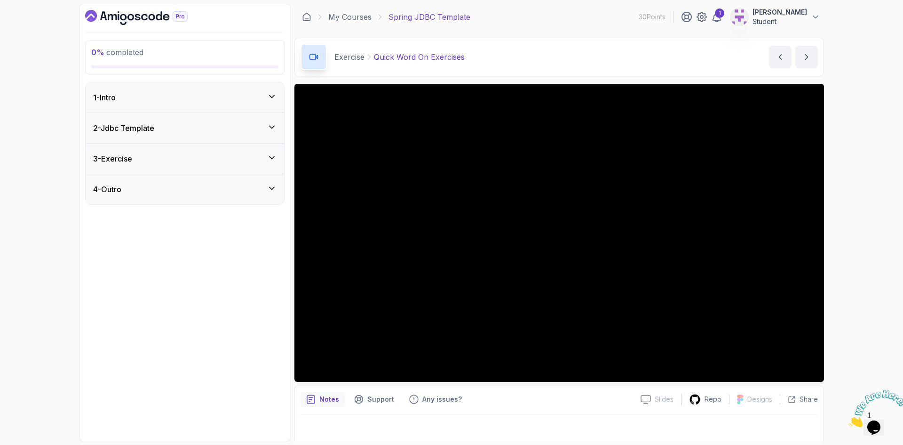
click at [230, 154] on div "3 - Exercise" at bounding box center [185, 158] width 184 height 11
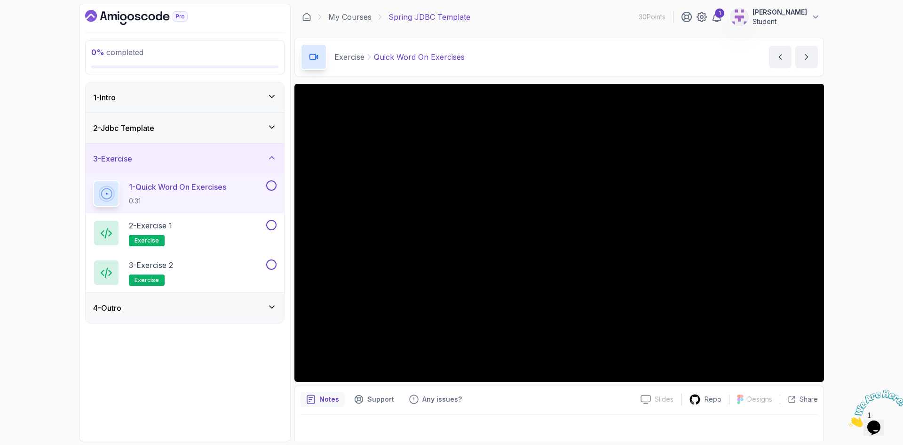
click at [355, 59] on p "Exercise" at bounding box center [350, 56] width 30 height 11
drag, startPoint x: 355, startPoint y: 59, endPoint x: 374, endPoint y: 63, distance: 19.1
copy p "Exercise"
click at [172, 230] on p "2 - Exercise 1" at bounding box center [150, 225] width 43 height 11
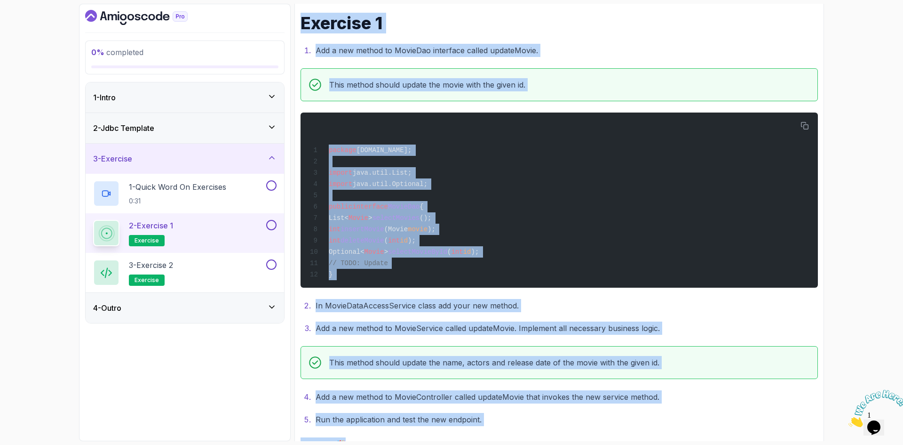
scroll to position [171, 0]
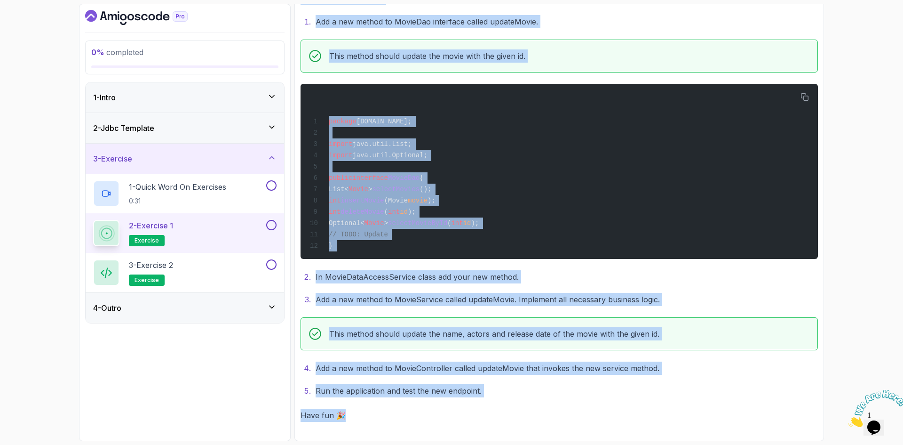
drag, startPoint x: 300, startPoint y: 114, endPoint x: 399, endPoint y: 450, distance: 350.6
click at [399, 444] on html "0 % completed 1 - Intro 2 - Jdbc Template 3 - Exercise 1 - Quick Word On Exerci…" at bounding box center [451, 222] width 903 height 445
click at [172, 265] on p "3 - Exercise 2" at bounding box center [151, 264] width 44 height 11
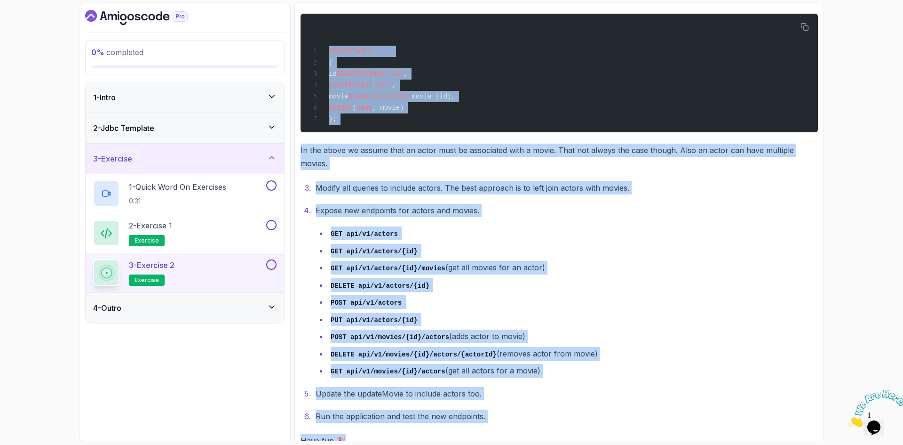
scroll to position [237, 0]
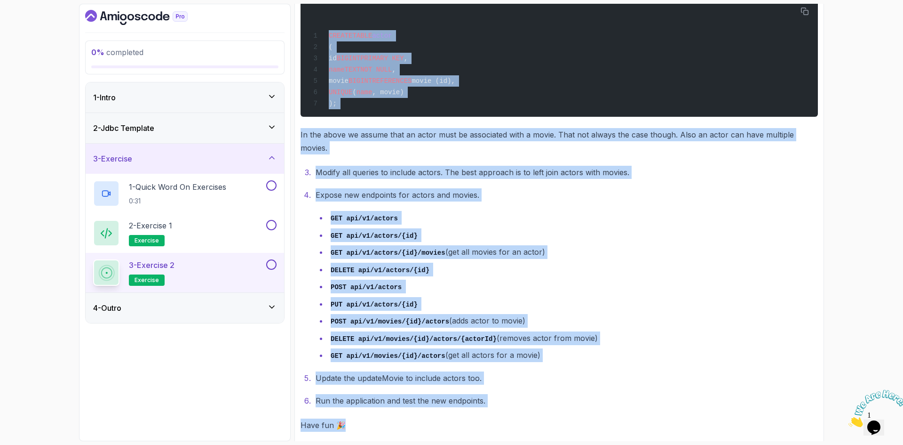
drag, startPoint x: 299, startPoint y: 143, endPoint x: 365, endPoint y: 436, distance: 300.5
click at [365, 436] on div "Exercise Support Any issues? Slides Slides not available Repo Designs Design no…" at bounding box center [560, 149] width 530 height 604
click at [121, 306] on h3 "4 - Outro" at bounding box center [107, 307] width 28 height 11
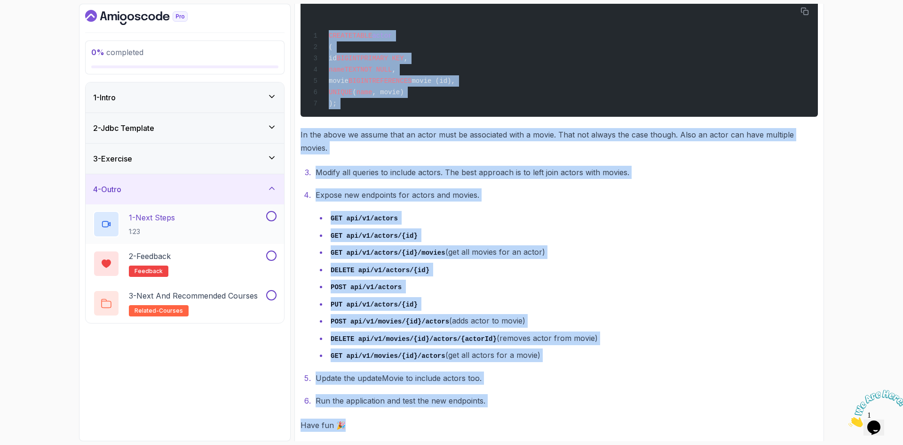
click at [170, 217] on p "1 - Next Steps" at bounding box center [152, 217] width 46 height 11
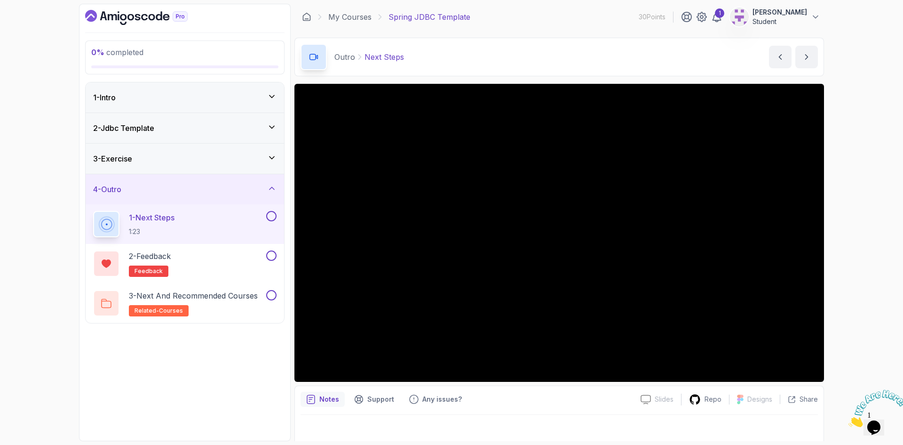
click at [200, 362] on div "0 % completed 1 - Intro 2 - Jdbc Template 3 - Exercise 4 - Outro 1 - Next Steps…" at bounding box center [185, 222] width 212 height 437
click at [122, 18] on icon "Dashboard" at bounding box center [136, 17] width 103 height 15
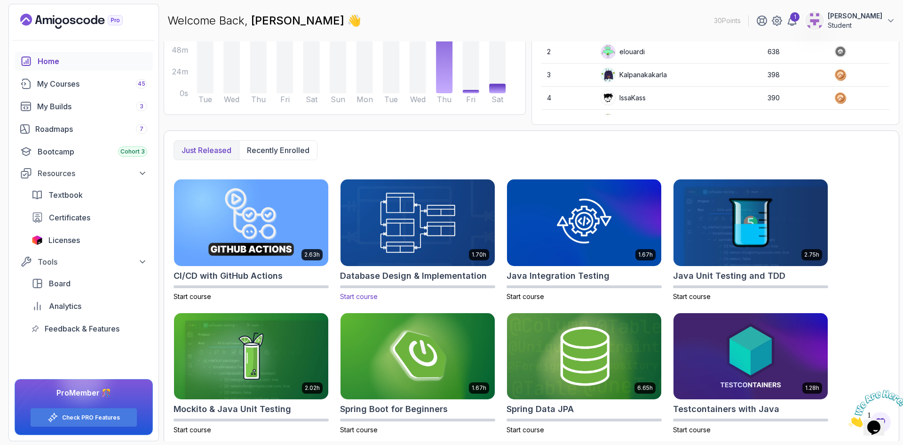
scroll to position [159, 0]
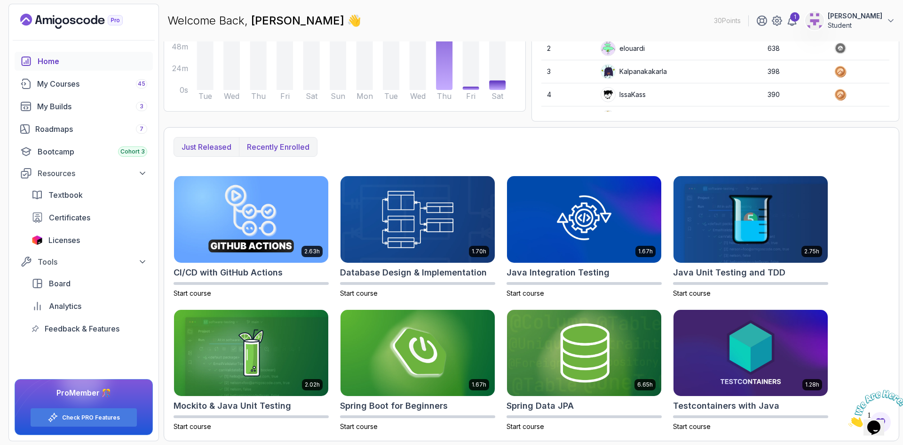
click at [311, 146] on button "Recently enrolled" at bounding box center [278, 146] width 78 height 19
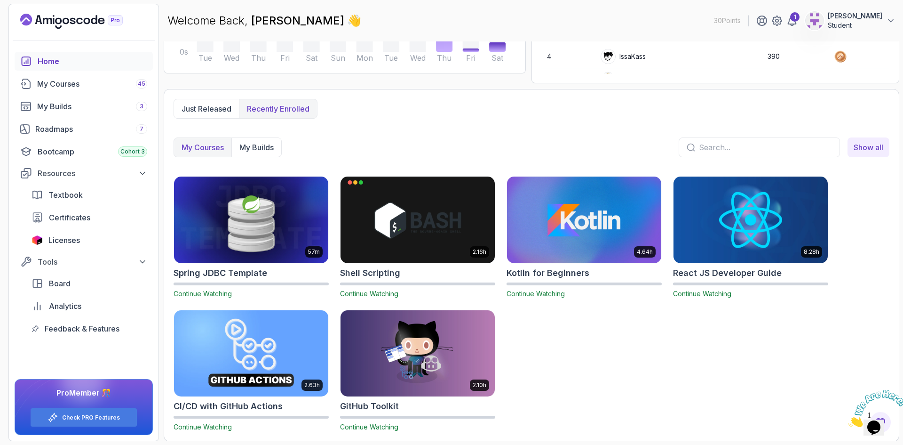
scroll to position [197, 0]
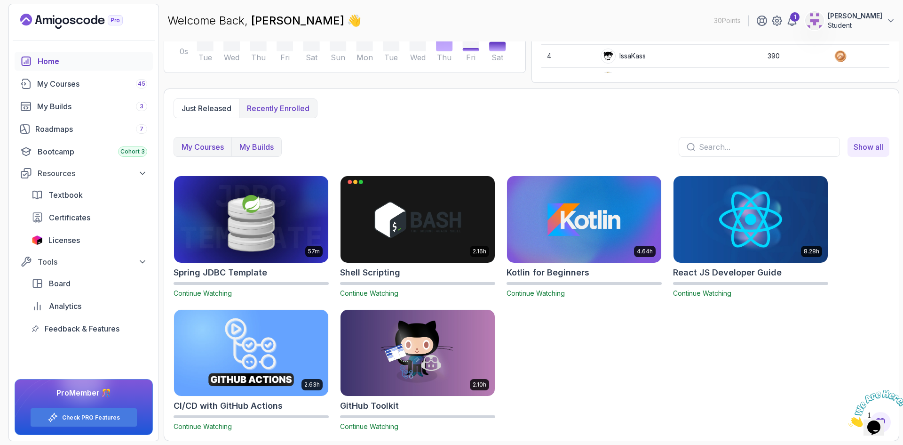
click at [252, 147] on p "My Builds" at bounding box center [257, 146] width 34 height 11
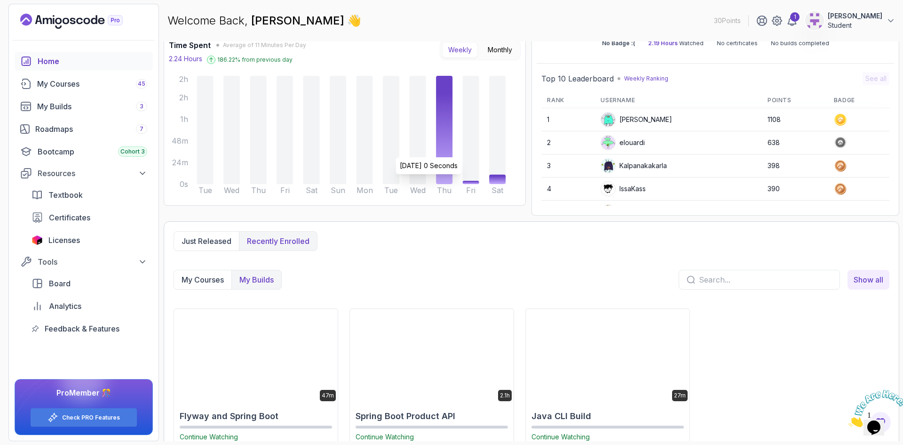
scroll to position [97, 0]
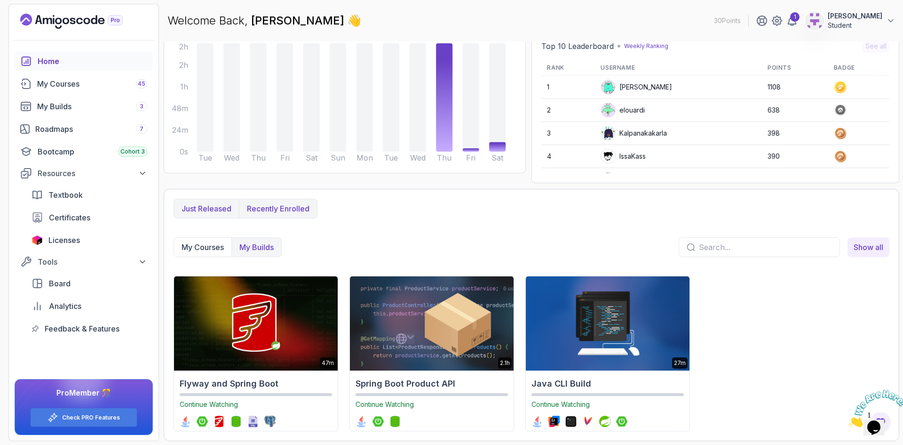
click at [220, 207] on p "Just released" at bounding box center [207, 208] width 50 height 11
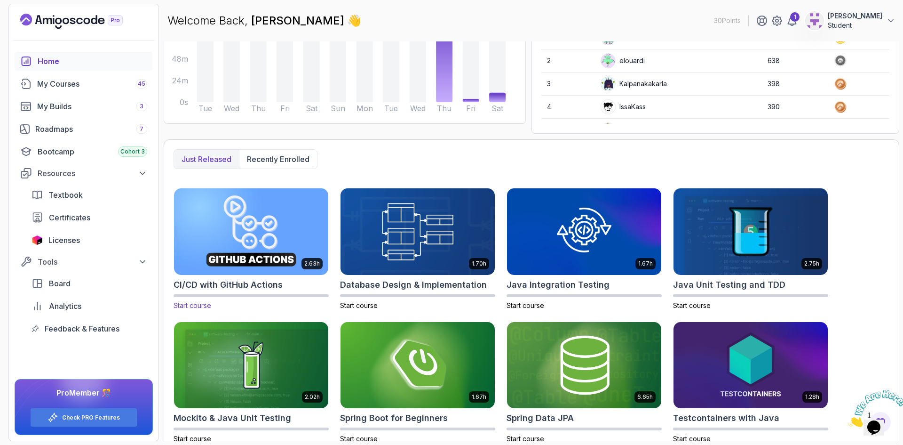
scroll to position [159, 0]
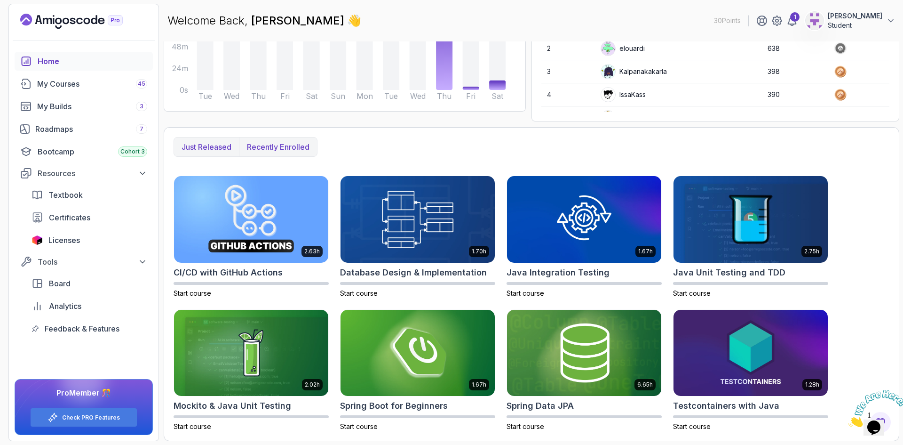
click at [271, 150] on p "Recently enrolled" at bounding box center [278, 146] width 63 height 11
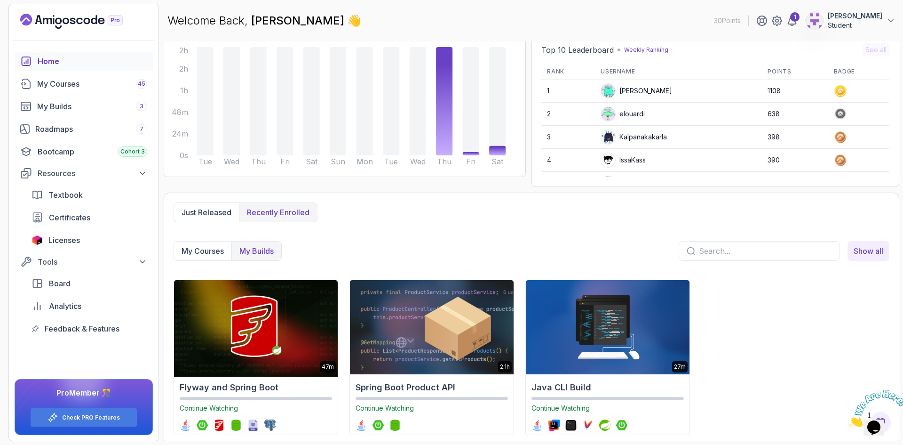
scroll to position [97, 0]
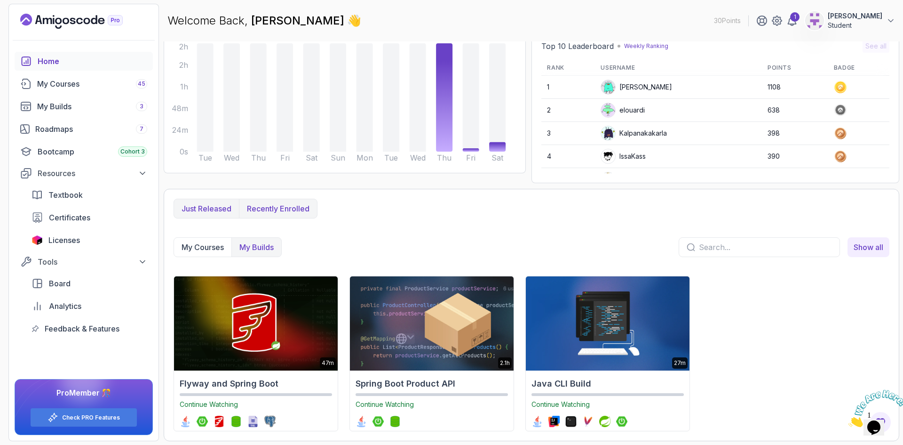
click at [220, 208] on p "Just released" at bounding box center [207, 208] width 50 height 11
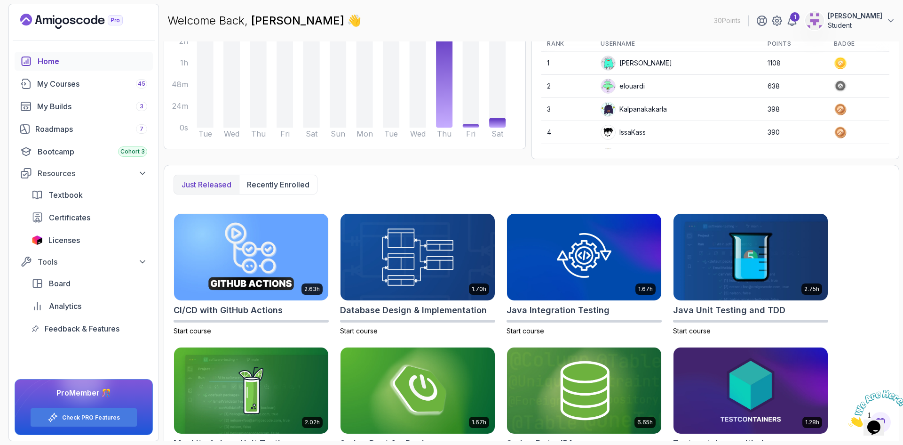
scroll to position [159, 0]
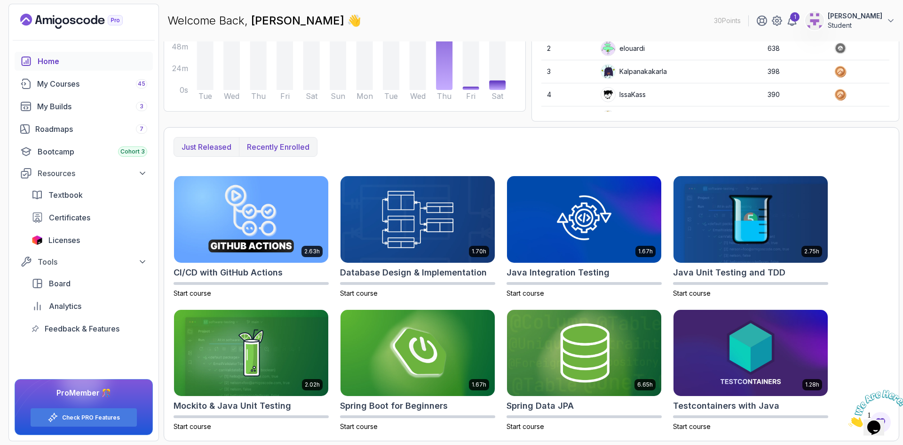
click at [250, 147] on p "Recently enrolled" at bounding box center [278, 146] width 63 height 11
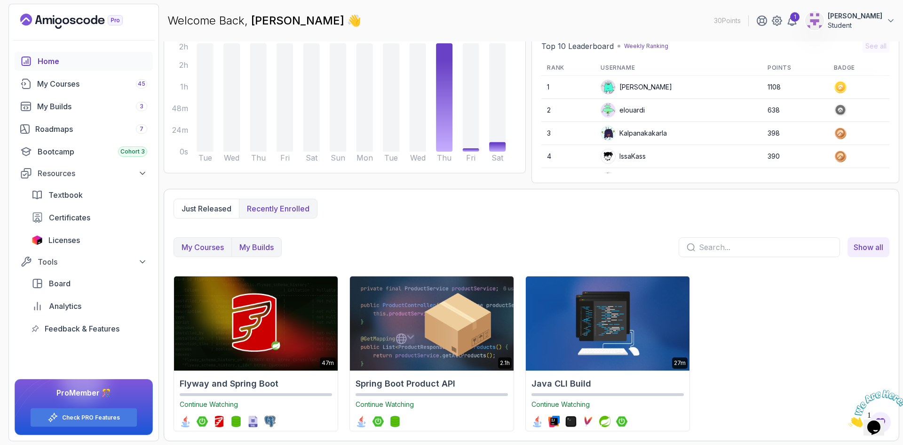
click at [201, 245] on p "My Courses" at bounding box center [203, 246] width 42 height 11
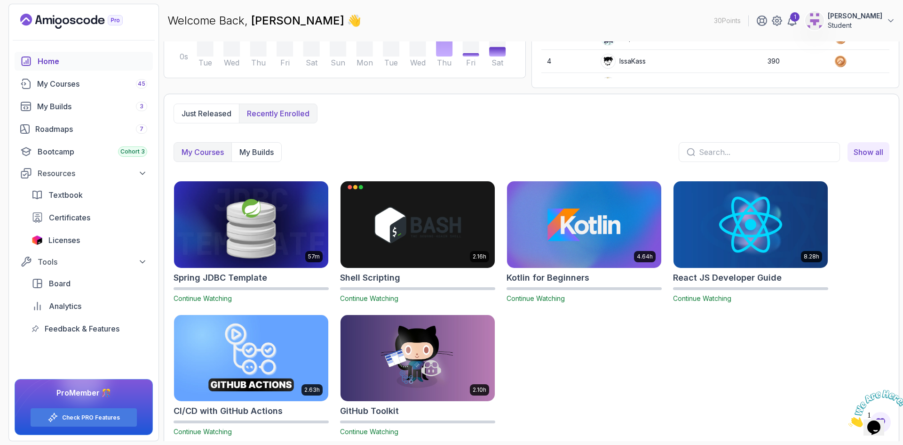
scroll to position [197, 0]
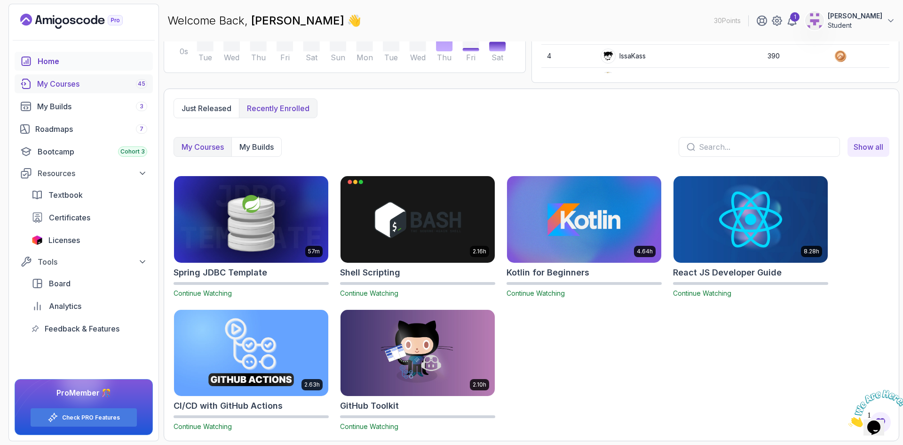
click at [114, 87] on div "My Courses 45" at bounding box center [92, 83] width 110 height 11
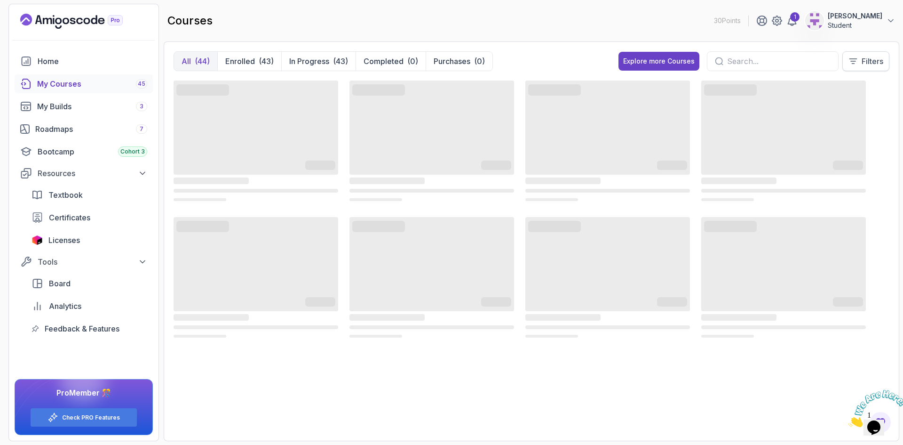
click at [875, 55] on button "Filters" at bounding box center [866, 61] width 47 height 20
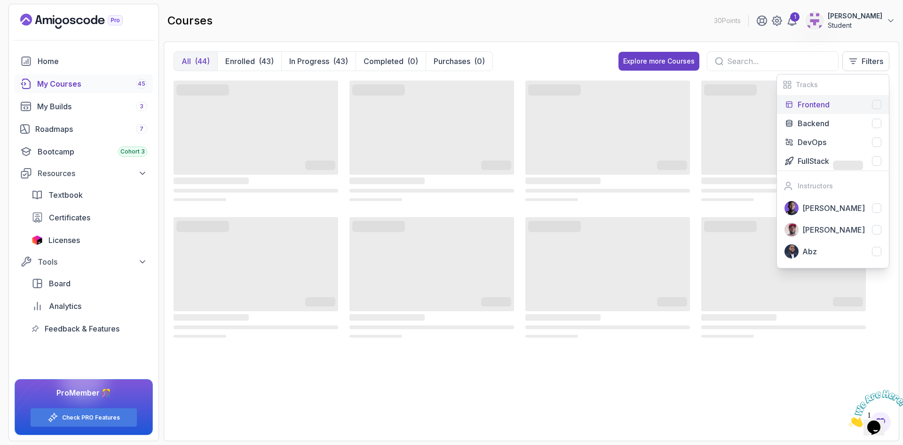
click at [875, 104] on div at bounding box center [876, 104] width 9 height 9
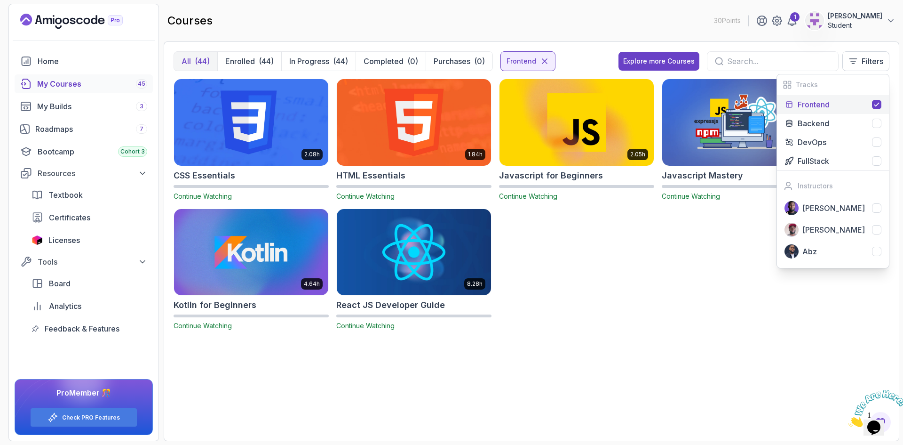
click at [876, 103] on icon at bounding box center [877, 105] width 8 height 8
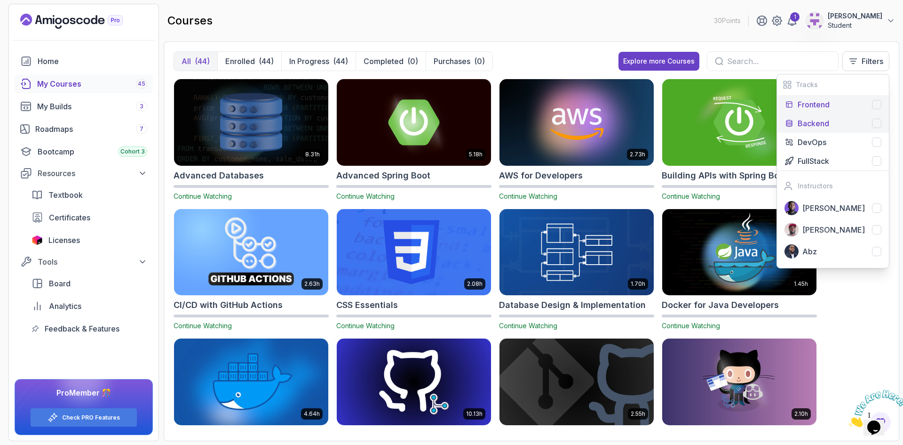
click at [875, 121] on div at bounding box center [876, 123] width 9 height 9
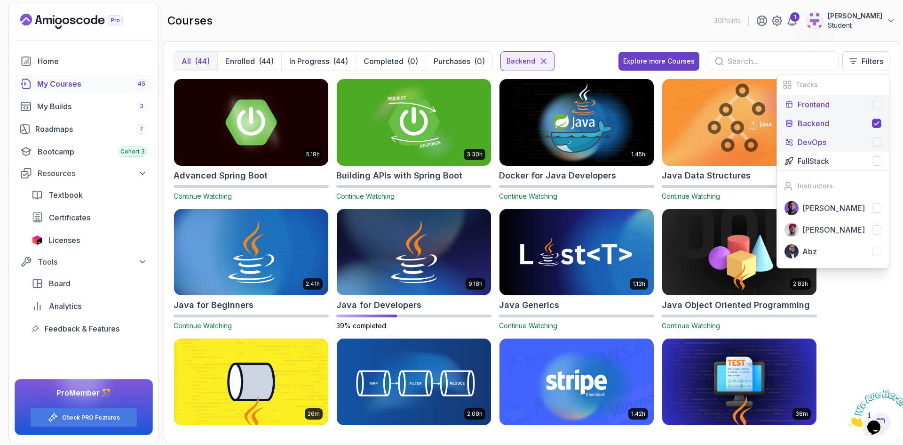
click at [878, 137] on div at bounding box center [876, 141] width 9 height 9
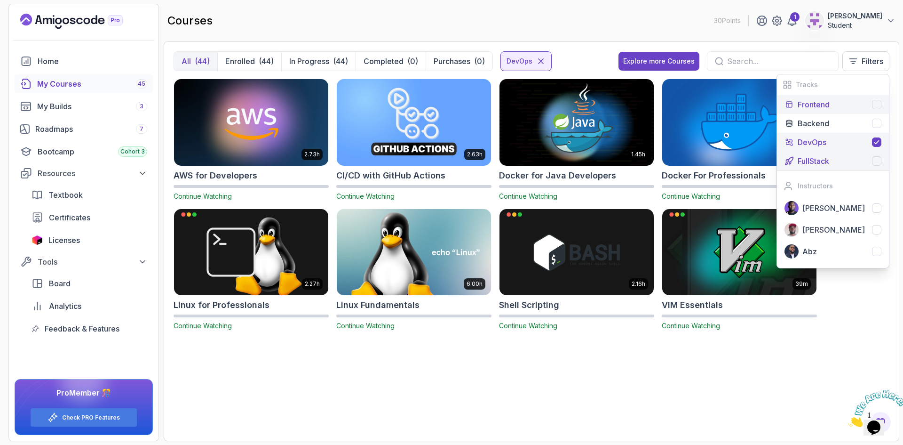
click at [869, 161] on div "FullStack" at bounding box center [840, 160] width 84 height 11
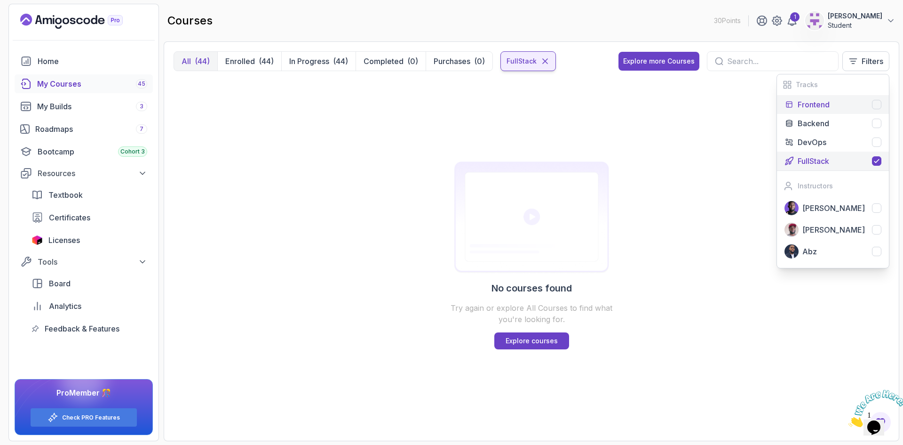
click at [546, 61] on icon at bounding box center [545, 60] width 9 height 9
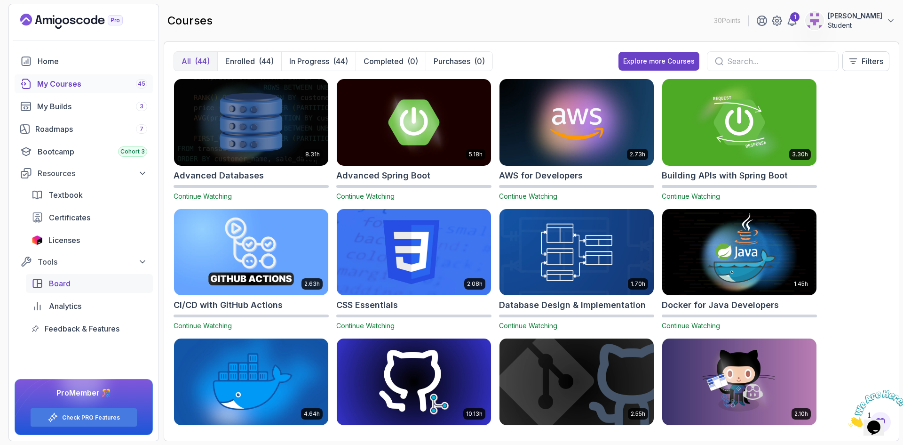
click at [56, 284] on span "Board" at bounding box center [60, 283] width 22 height 11
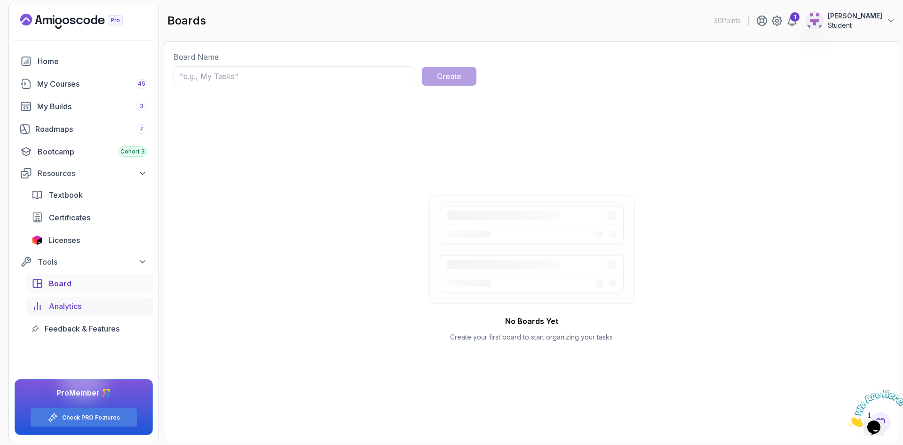
click at [74, 306] on span "Analytics" at bounding box center [65, 305] width 32 height 11
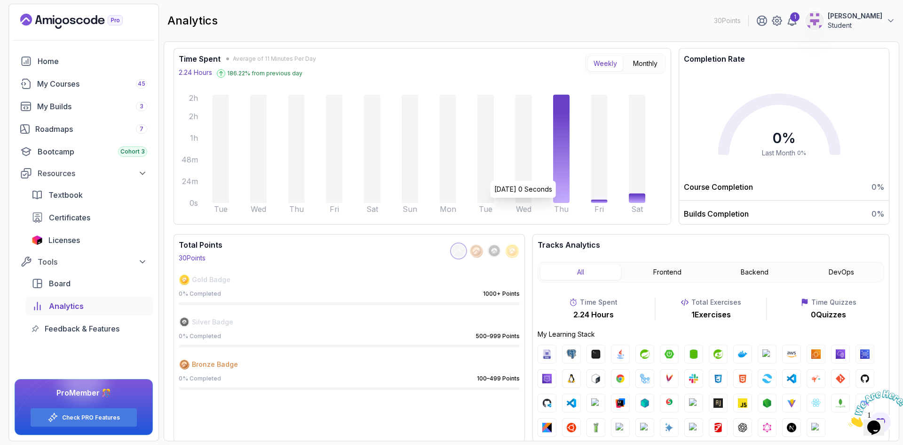
scroll to position [94, 0]
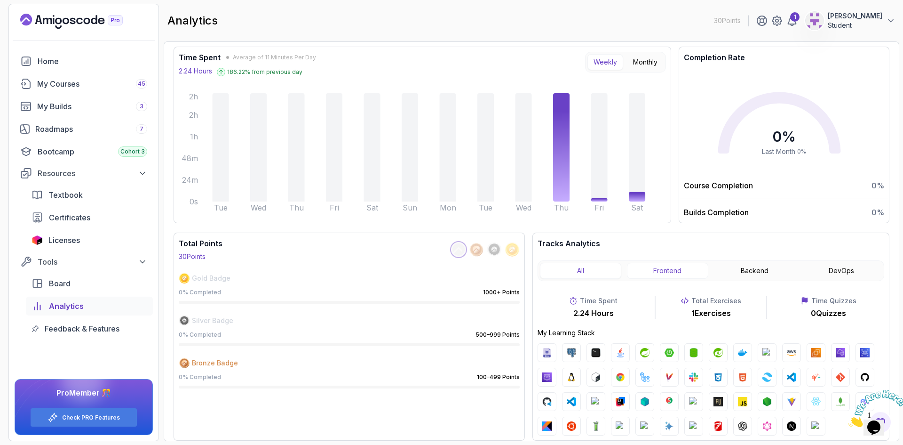
click at [680, 271] on button "Frontend" at bounding box center [667, 271] width 81 height 16
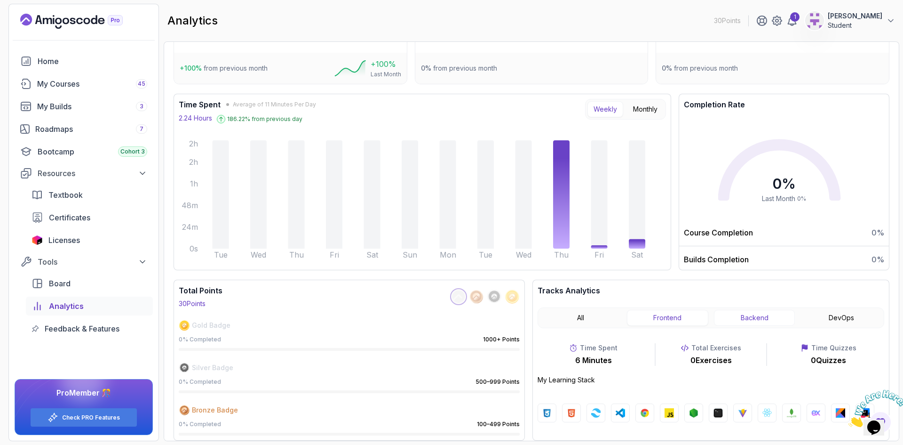
click at [747, 320] on button "Backend" at bounding box center [754, 318] width 81 height 16
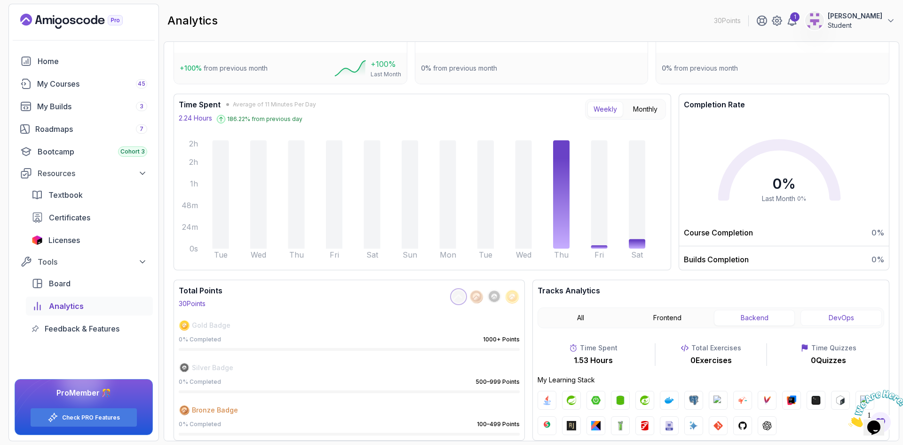
click at [831, 319] on button "DevOps" at bounding box center [841, 318] width 81 height 16
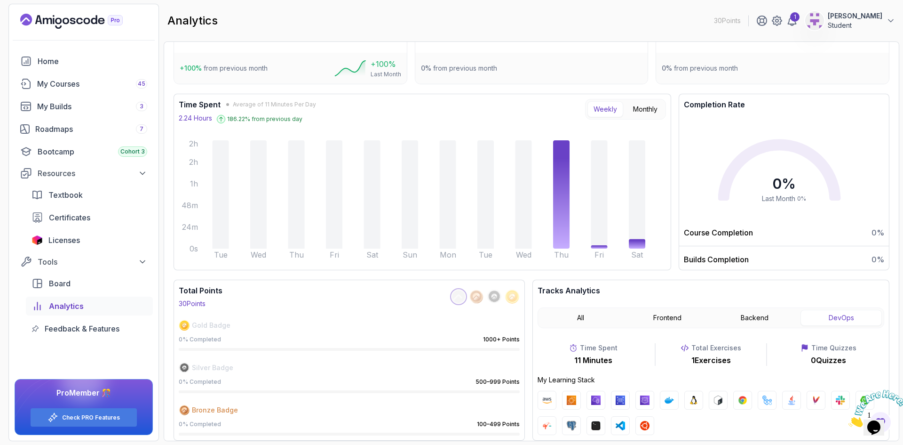
click at [645, 399] on img at bounding box center [644, 399] width 9 height 9
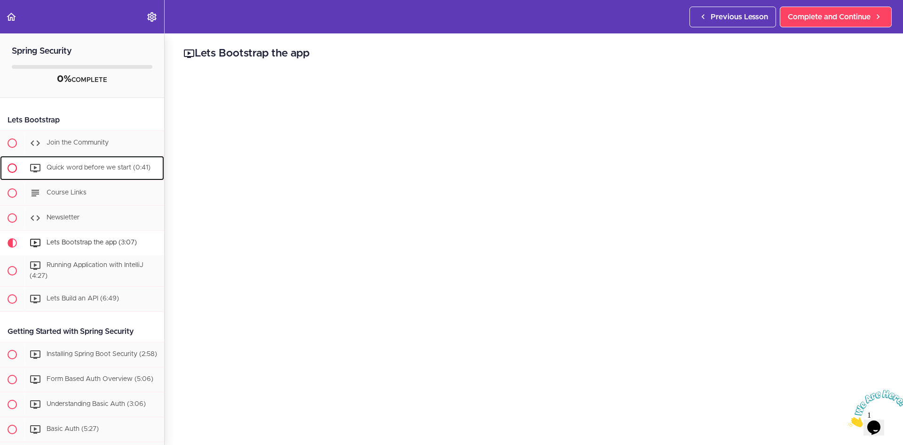
click at [75, 166] on span "Quick word before we start (0:41)" at bounding box center [99, 167] width 104 height 7
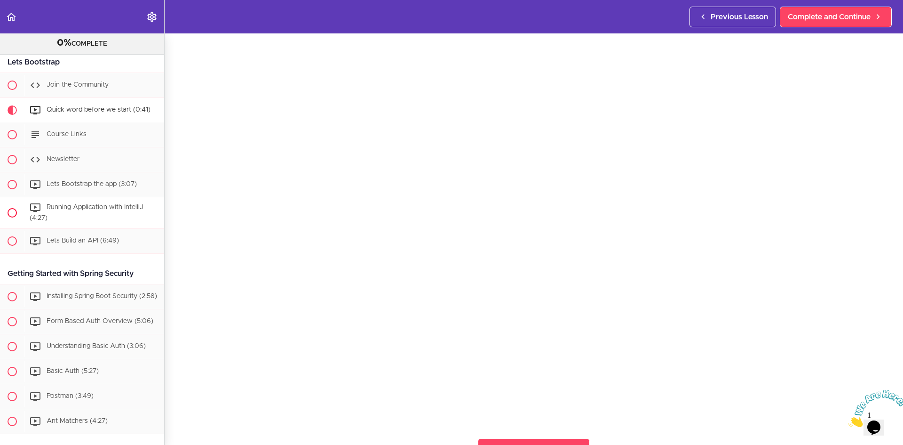
scroll to position [47, 0]
click at [861, 403] on img at bounding box center [878, 408] width 58 height 37
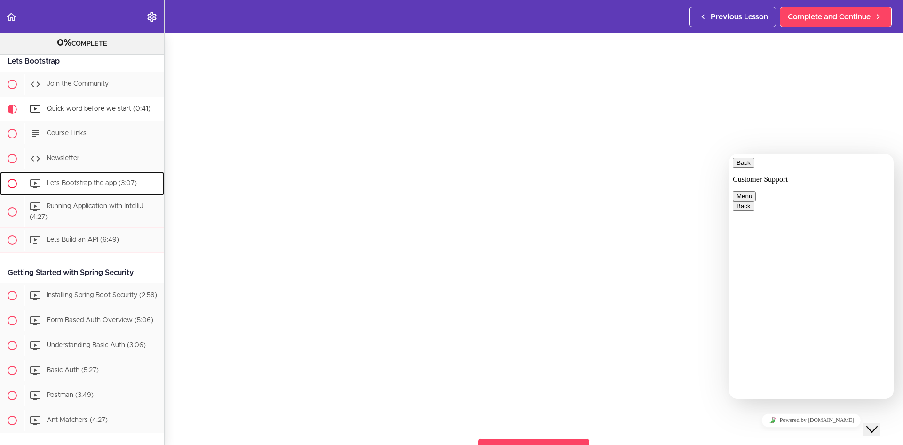
click at [79, 182] on span "Lets Bootstrap the app (3:07)" at bounding box center [92, 183] width 90 height 7
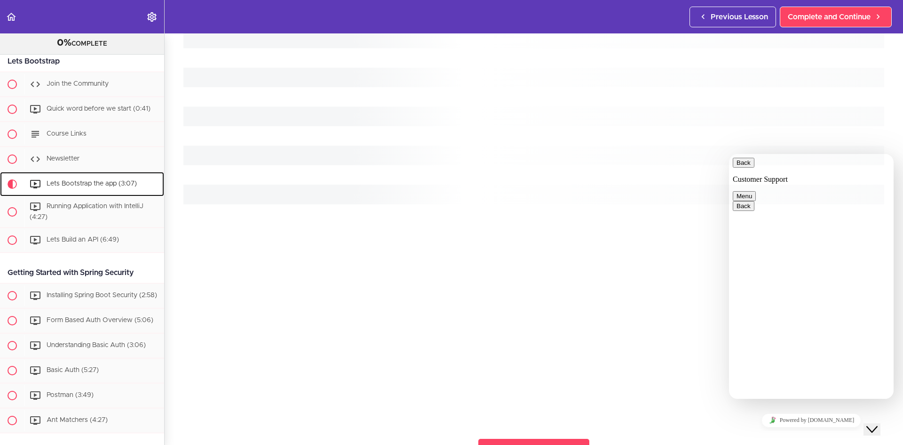
scroll to position [150, 0]
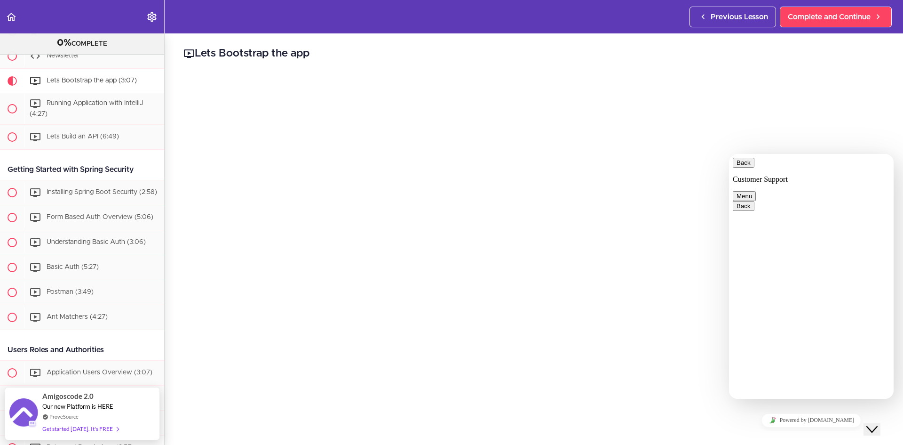
click at [875, 423] on icon "Close Chat This icon closes the chat window." at bounding box center [872, 428] width 11 height 11
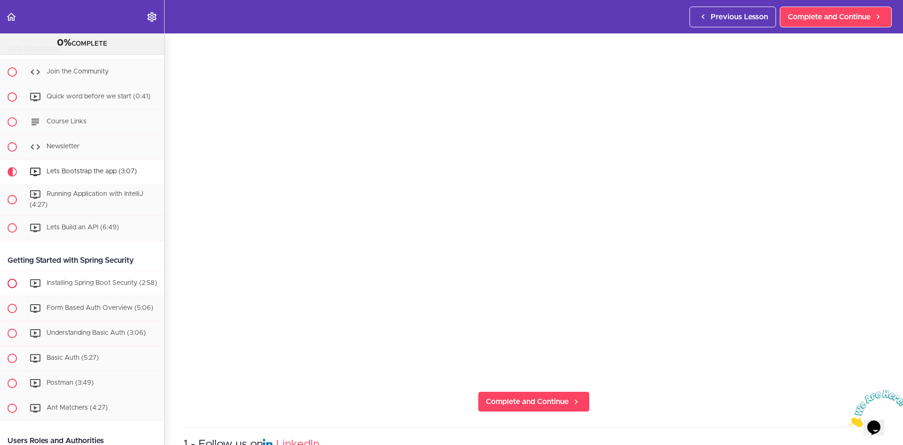
scroll to position [56, 0]
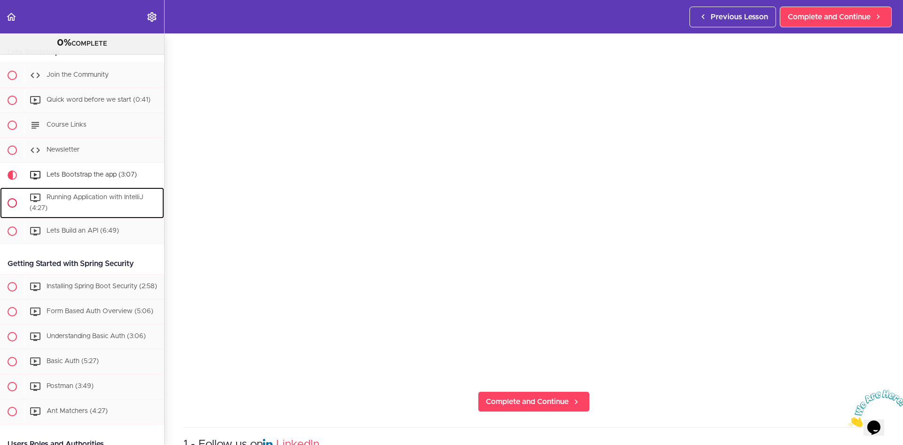
click at [75, 198] on span "Running Application with IntelliJ (4:27)" at bounding box center [87, 202] width 114 height 17
